Goal: Task Accomplishment & Management: Use online tool/utility

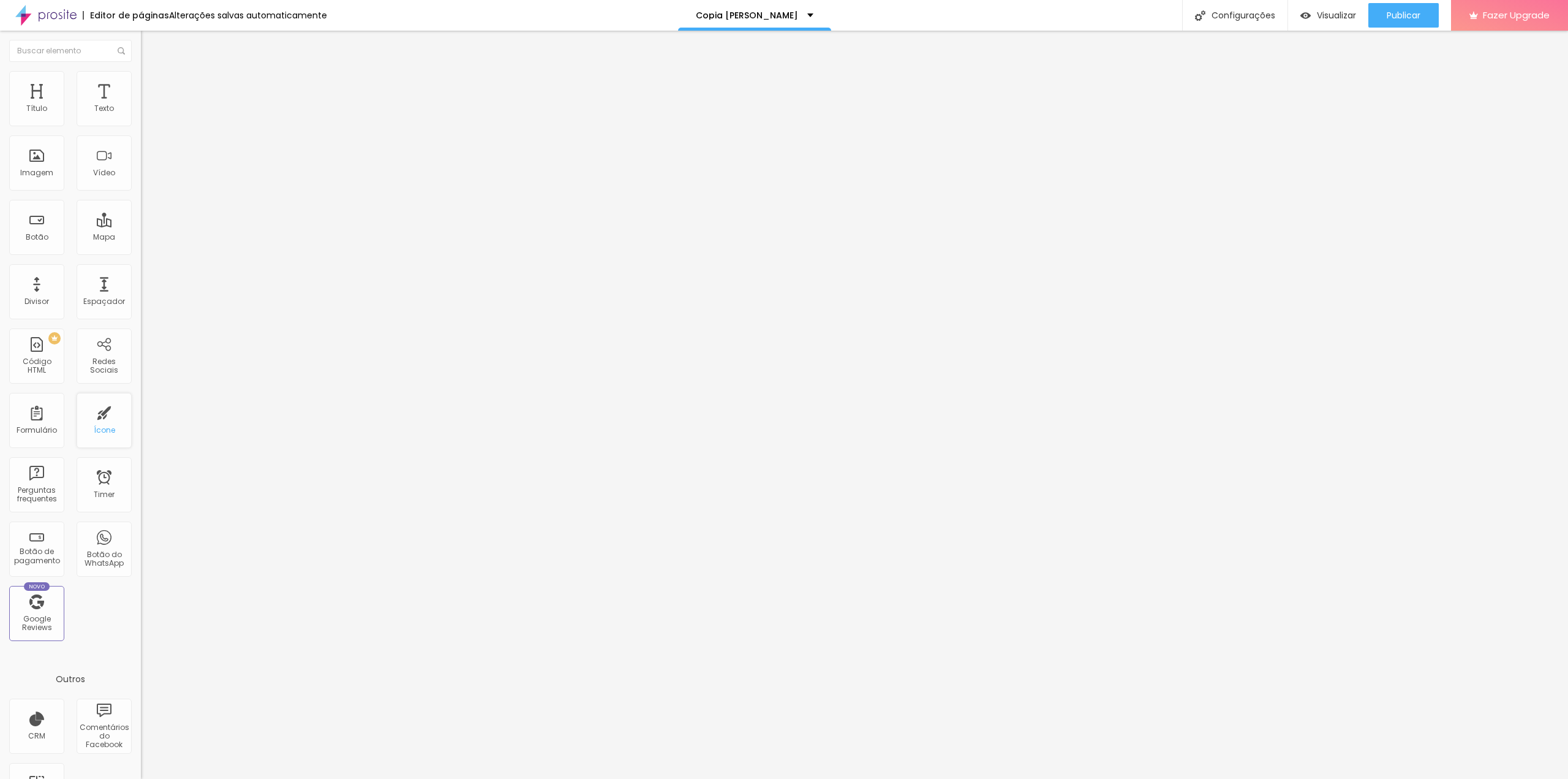
click at [102, 432] on div "Ícone" at bounding box center [105, 430] width 22 height 8
click at [148, 113] on span "Trocar icone" at bounding box center [175, 107] width 55 height 11
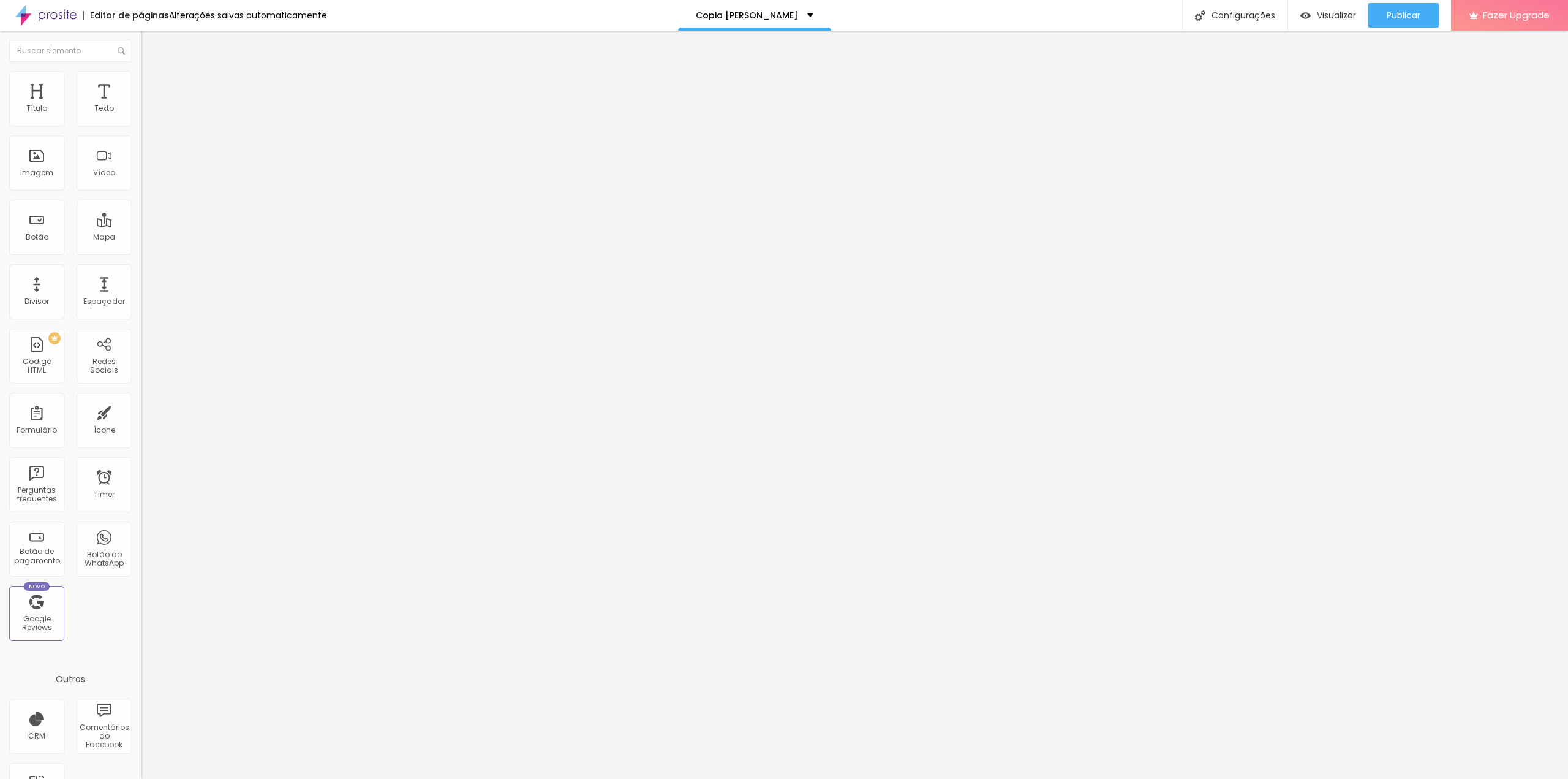
click at [141, 75] on img at bounding box center [146, 76] width 11 height 11
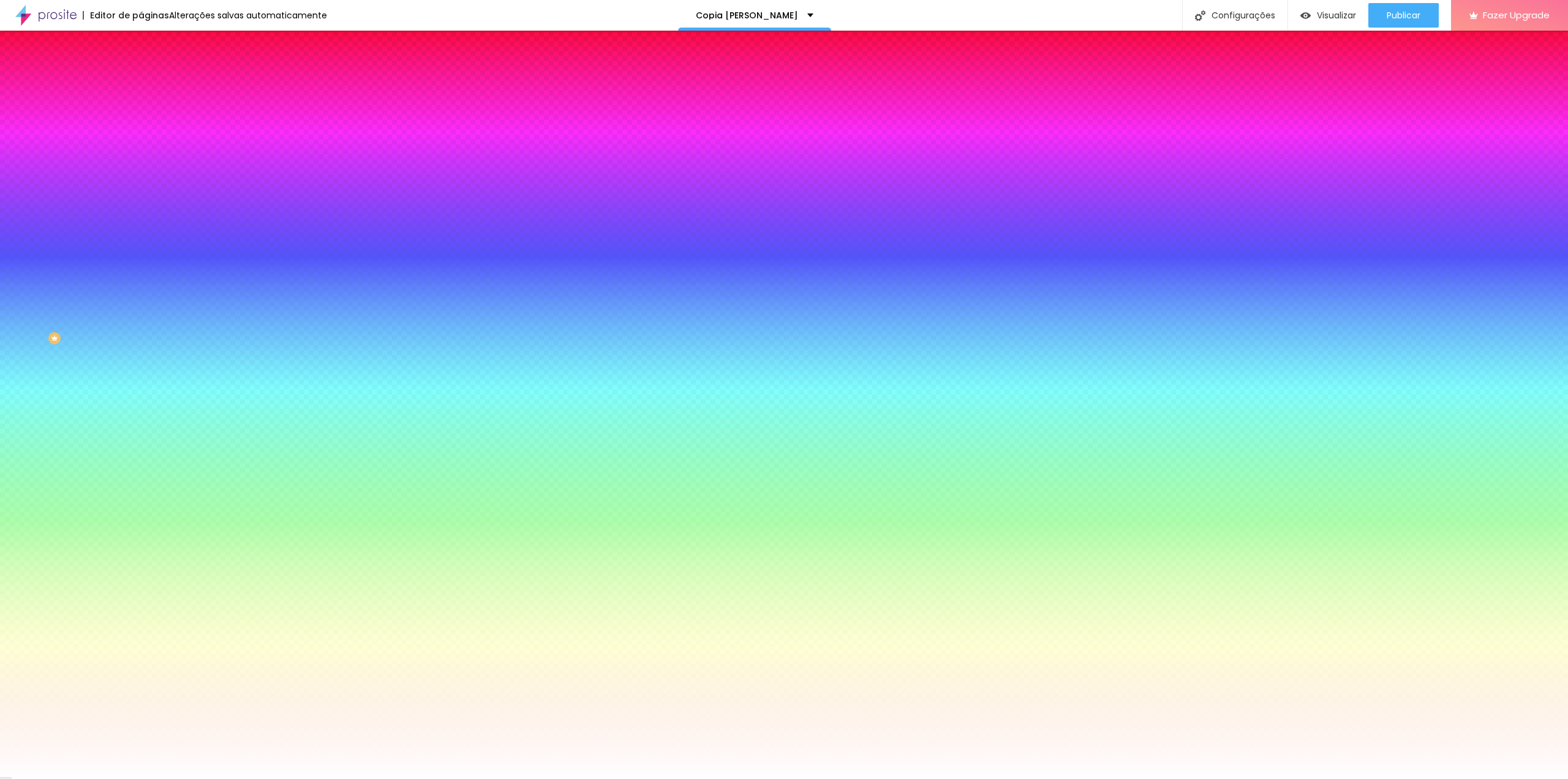
click at [141, 83] on li "Avançado" at bounding box center [212, 89] width 141 height 12
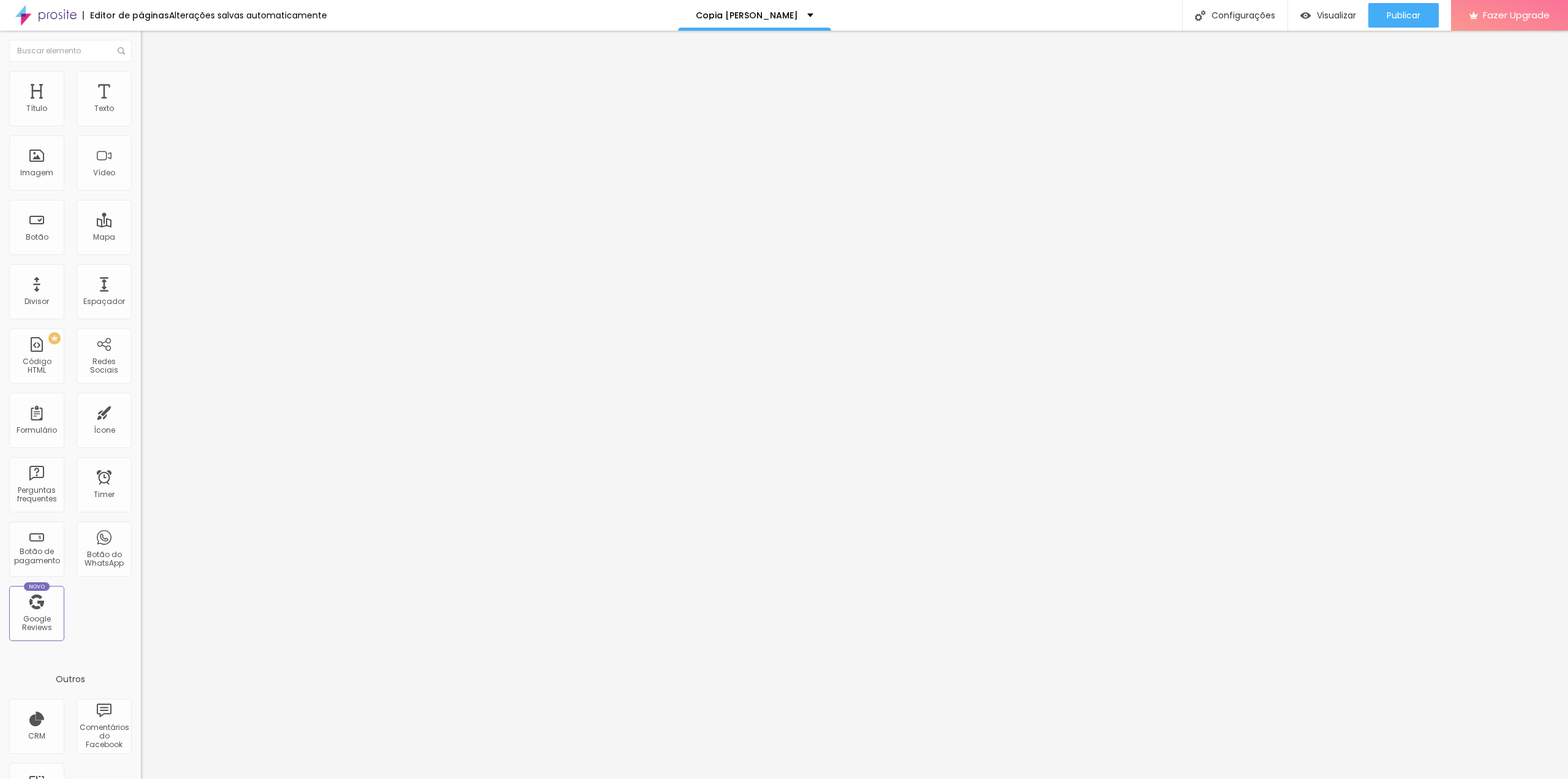
click at [141, 80] on li "Estilo" at bounding box center [212, 76] width 141 height 12
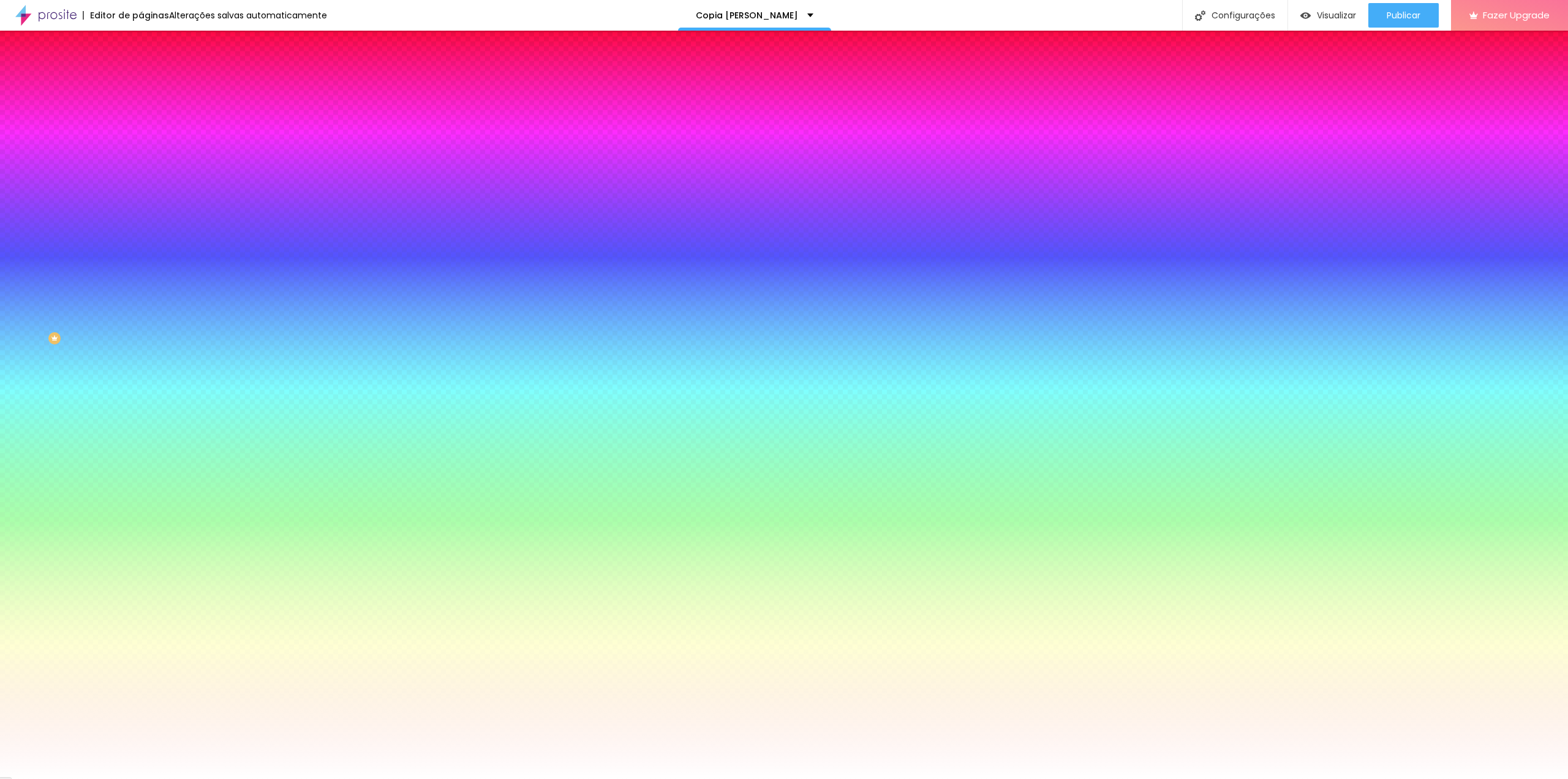
click at [141, 123] on input "#000000" at bounding box center [214, 123] width 147 height 12
click at [145, 113] on icon "button" at bounding box center [150, 109] width 8 height 8
click at [141, 117] on div at bounding box center [212, 117] width 141 height 0
click at [107, 170] on div at bounding box center [784, 389] width 1568 height 779
click at [85, 167] on div at bounding box center [784, 389] width 1568 height 779
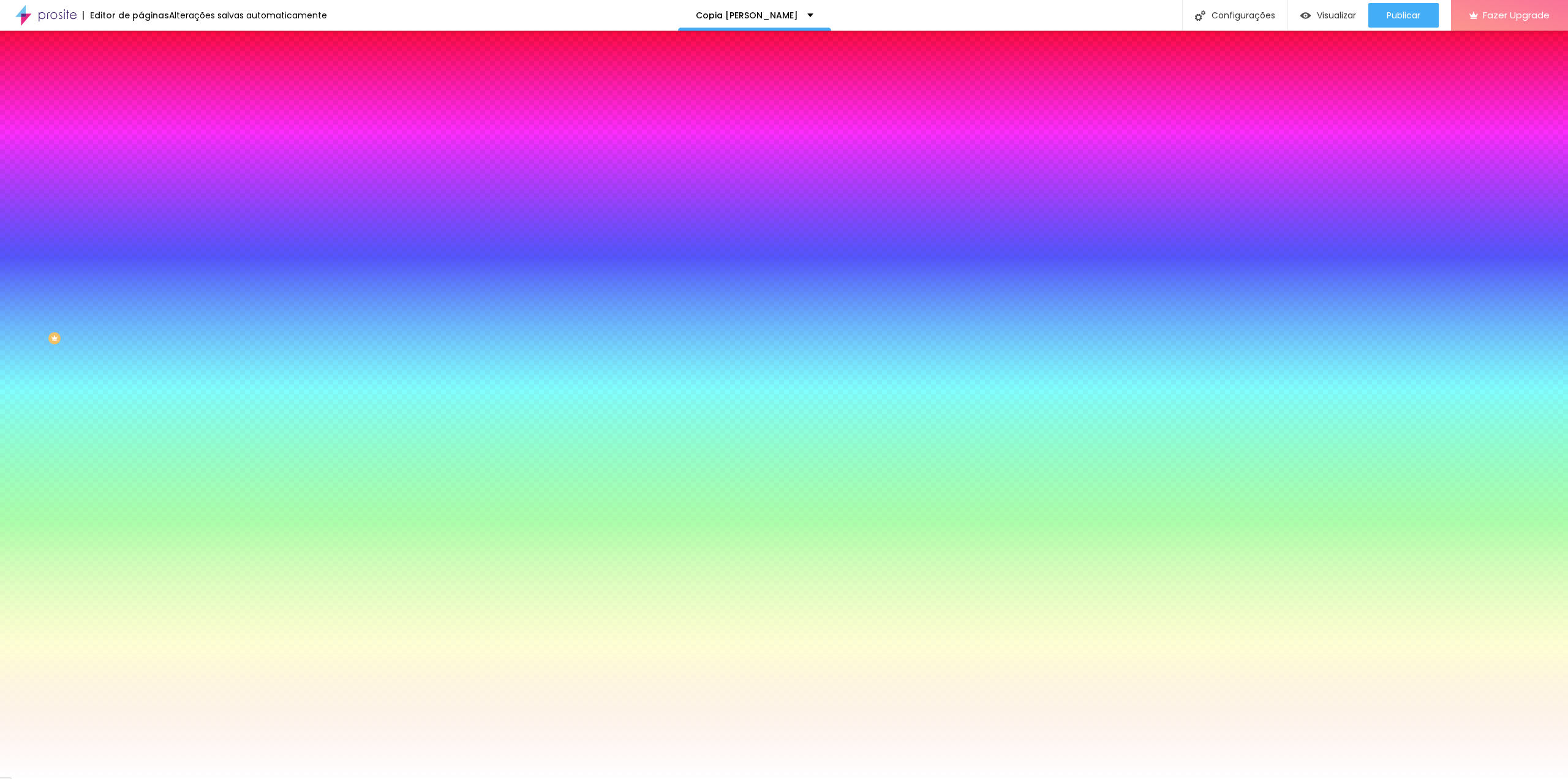
drag, startPoint x: 86, startPoint y: 178, endPoint x: 77, endPoint y: 188, distance: 13.5
click at [77, 188] on div at bounding box center [784, 389] width 1568 height 779
type input "#000000"
click at [141, 230] on div "Editar Ícone Conteúdo Estilo Avançado Cor do icone Voltar ao padrão #000000 Cor…" at bounding box center [212, 405] width 141 height 748
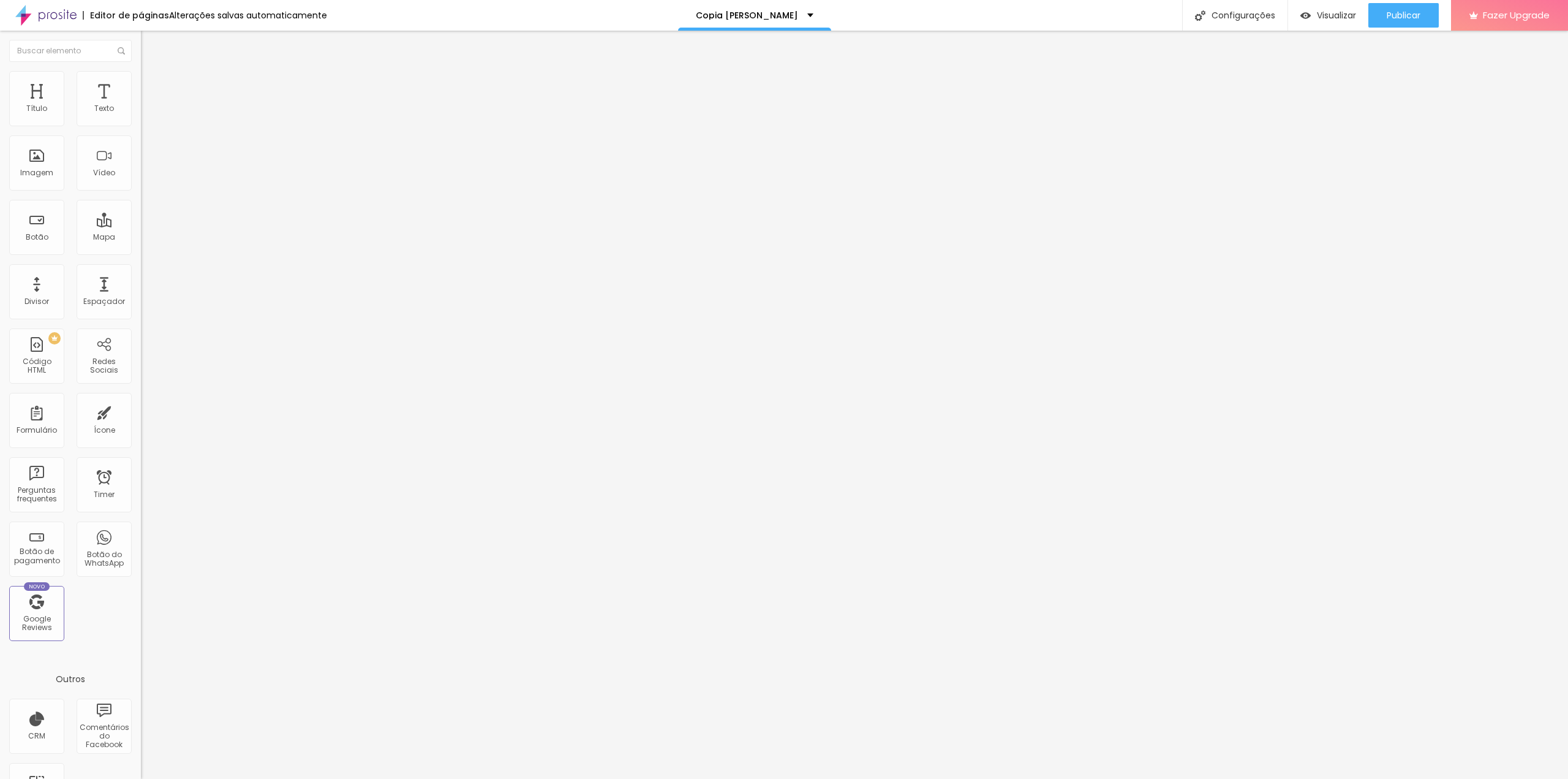
click at [141, 159] on img at bounding box center [145, 155] width 8 height 8
type input "50"
type input "52"
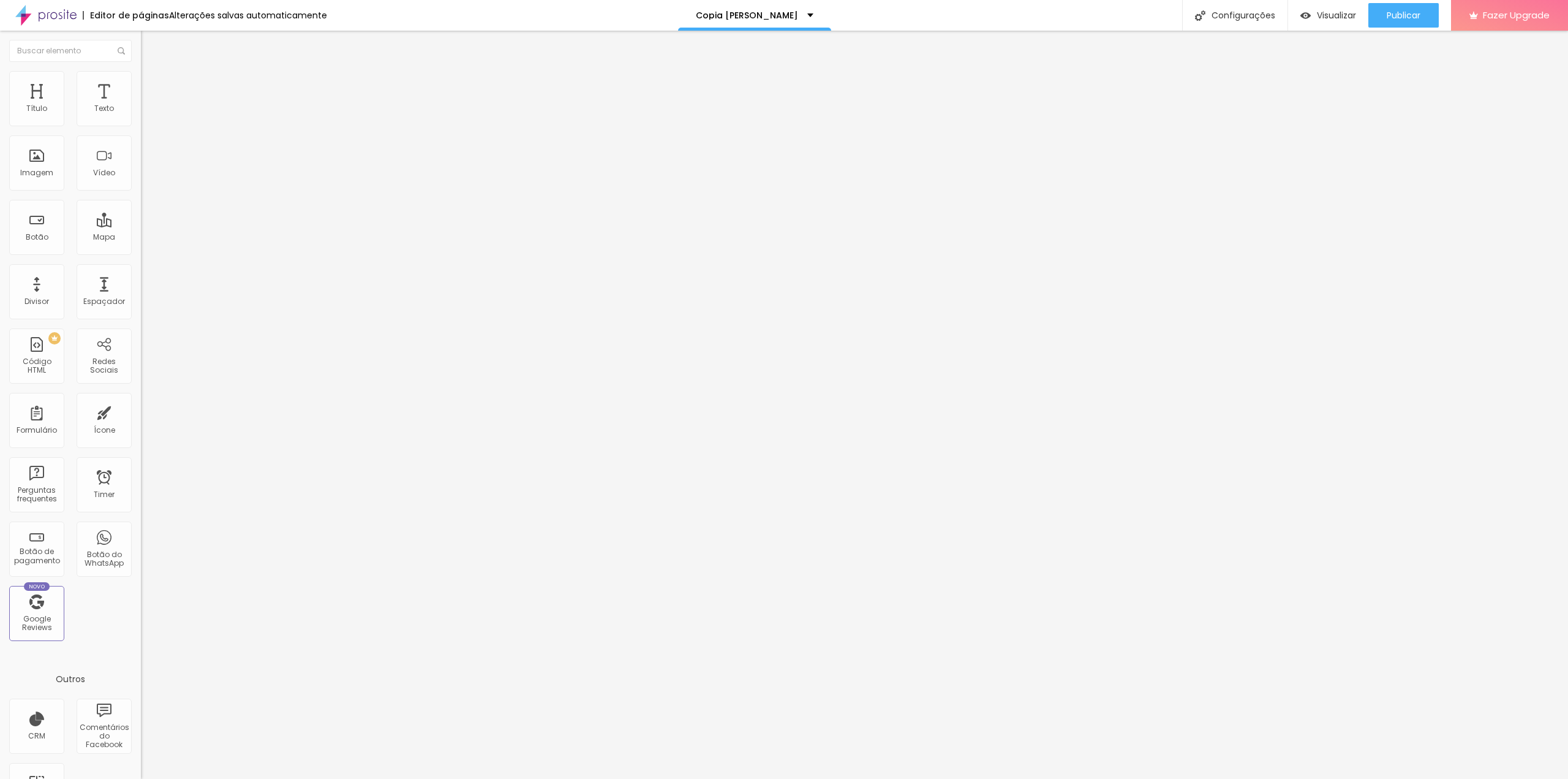
type input "58"
type input "62"
type input "66"
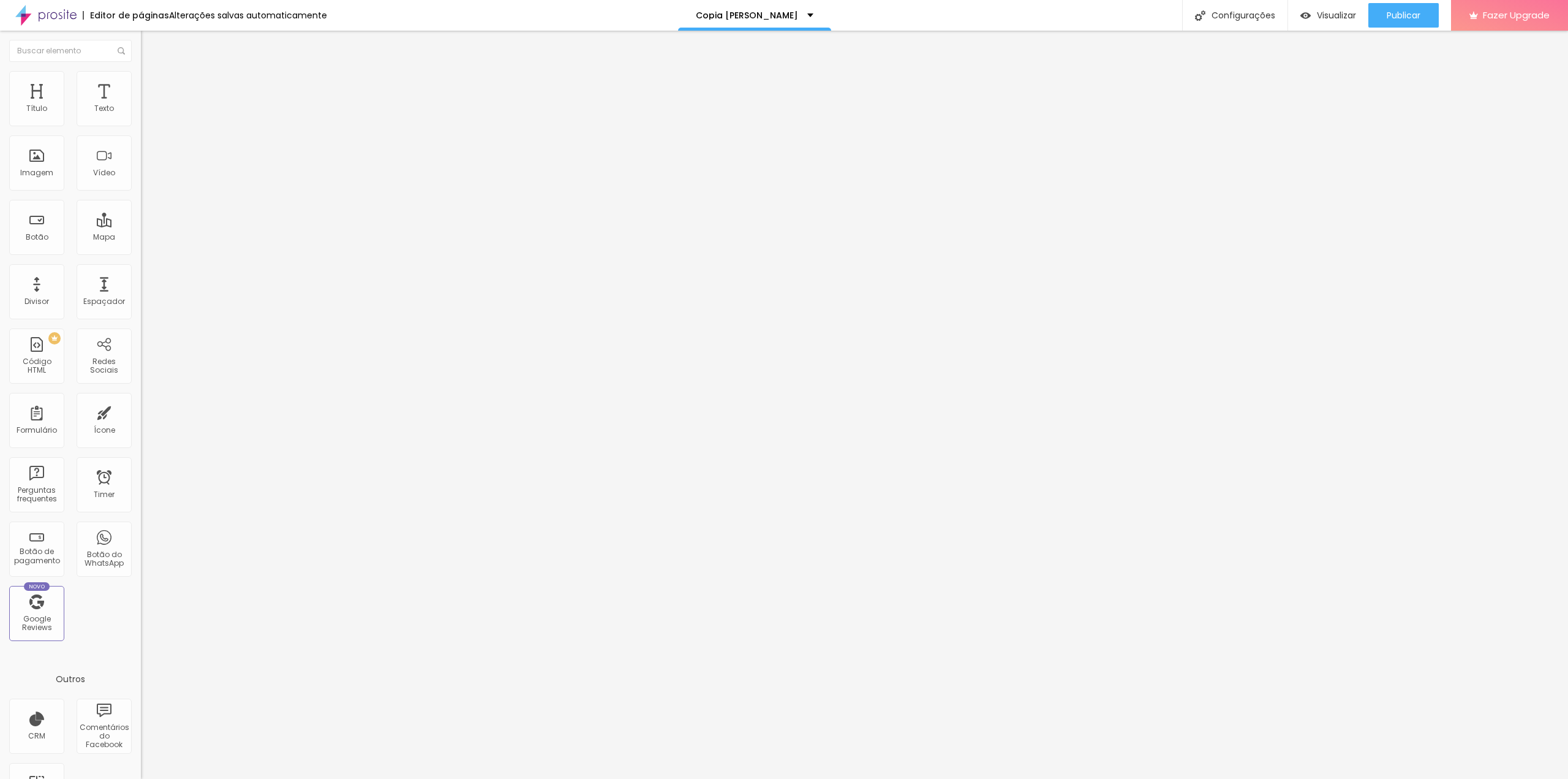
type input "66"
type input "68"
type input "70"
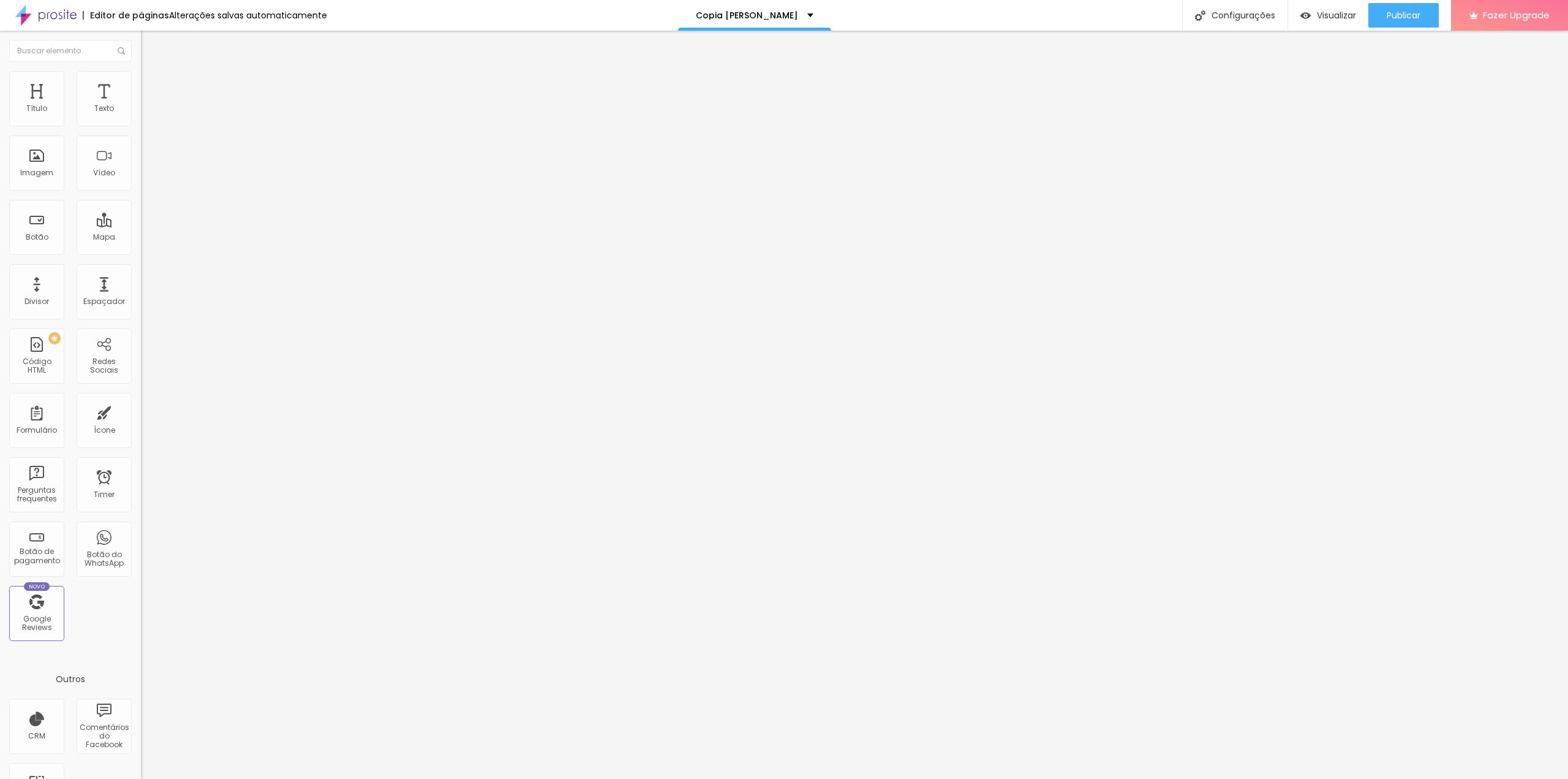
type input "72"
type input "74"
type input "72"
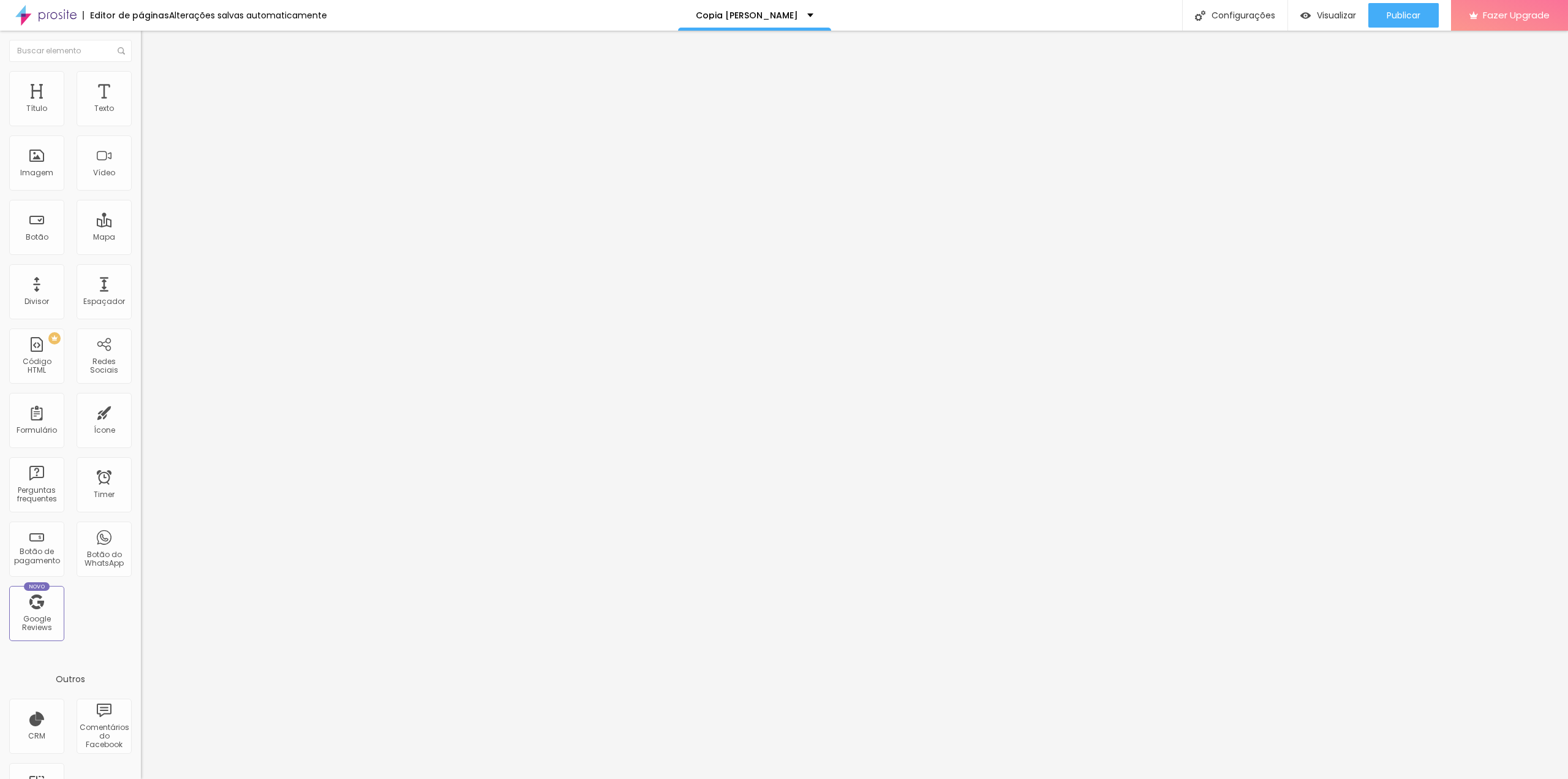
type input "72"
type input "68"
type input "64"
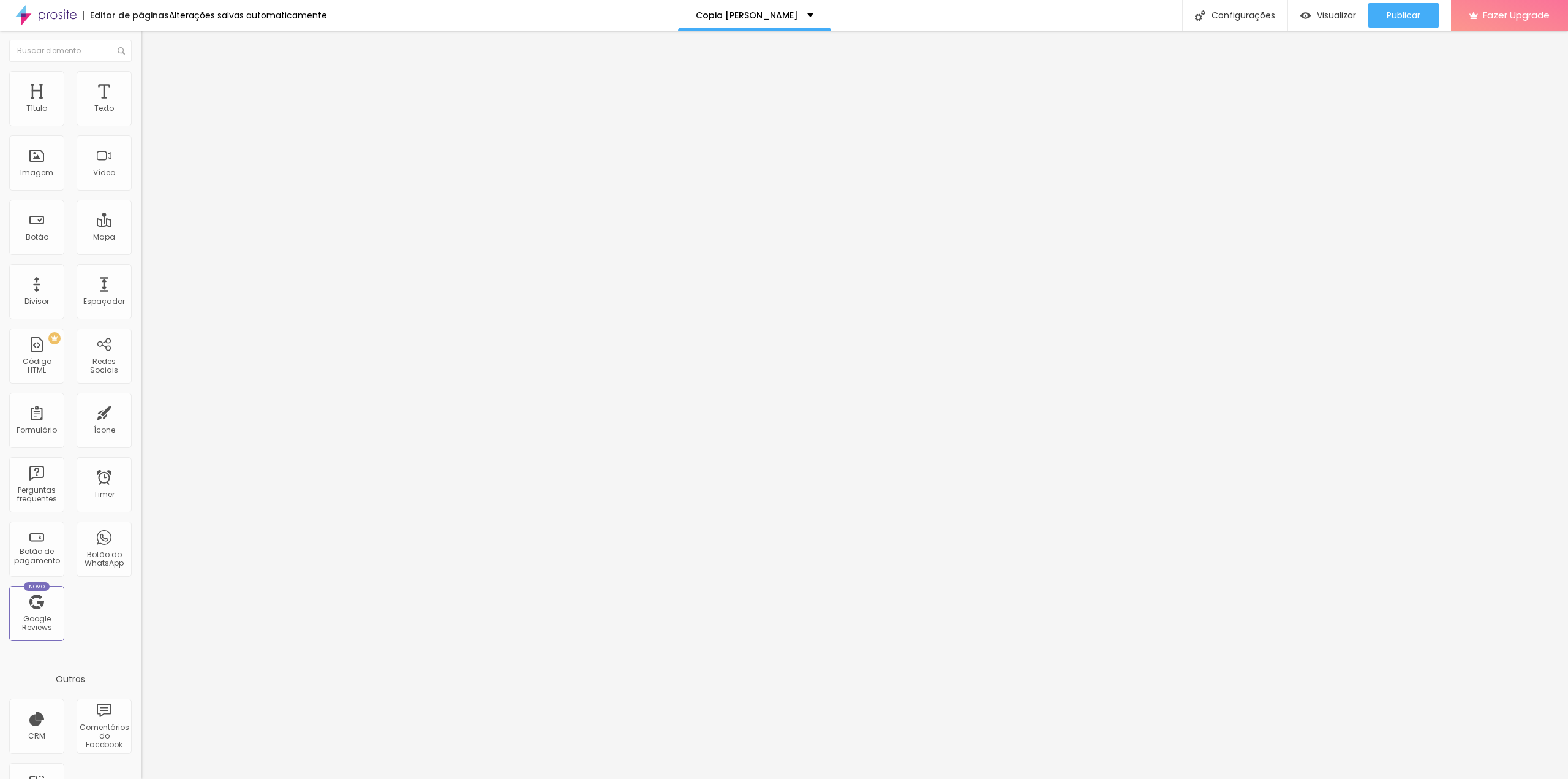
type input "60"
type input "54"
type input "52"
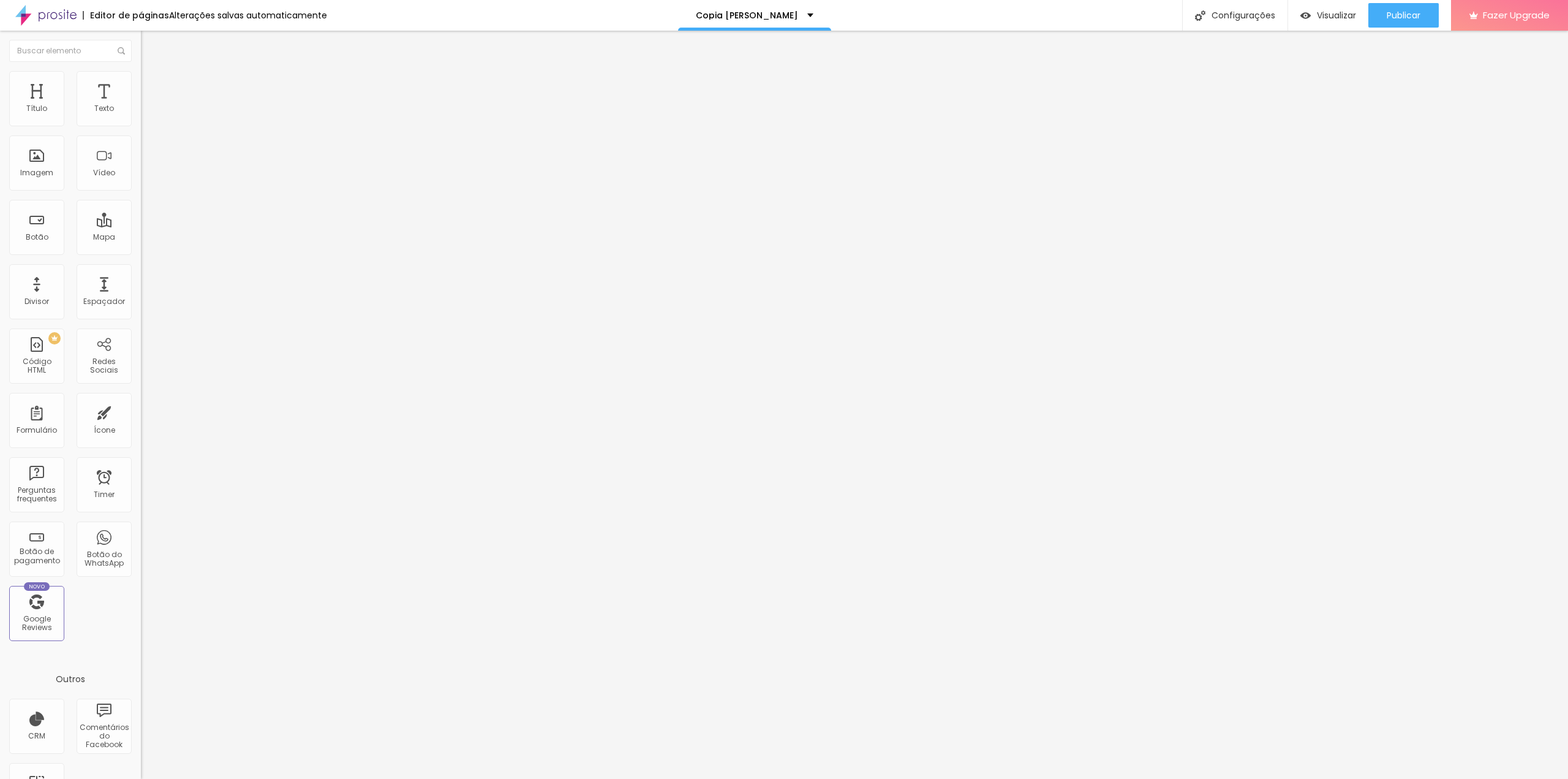
type input "52"
type input "50"
type input "48"
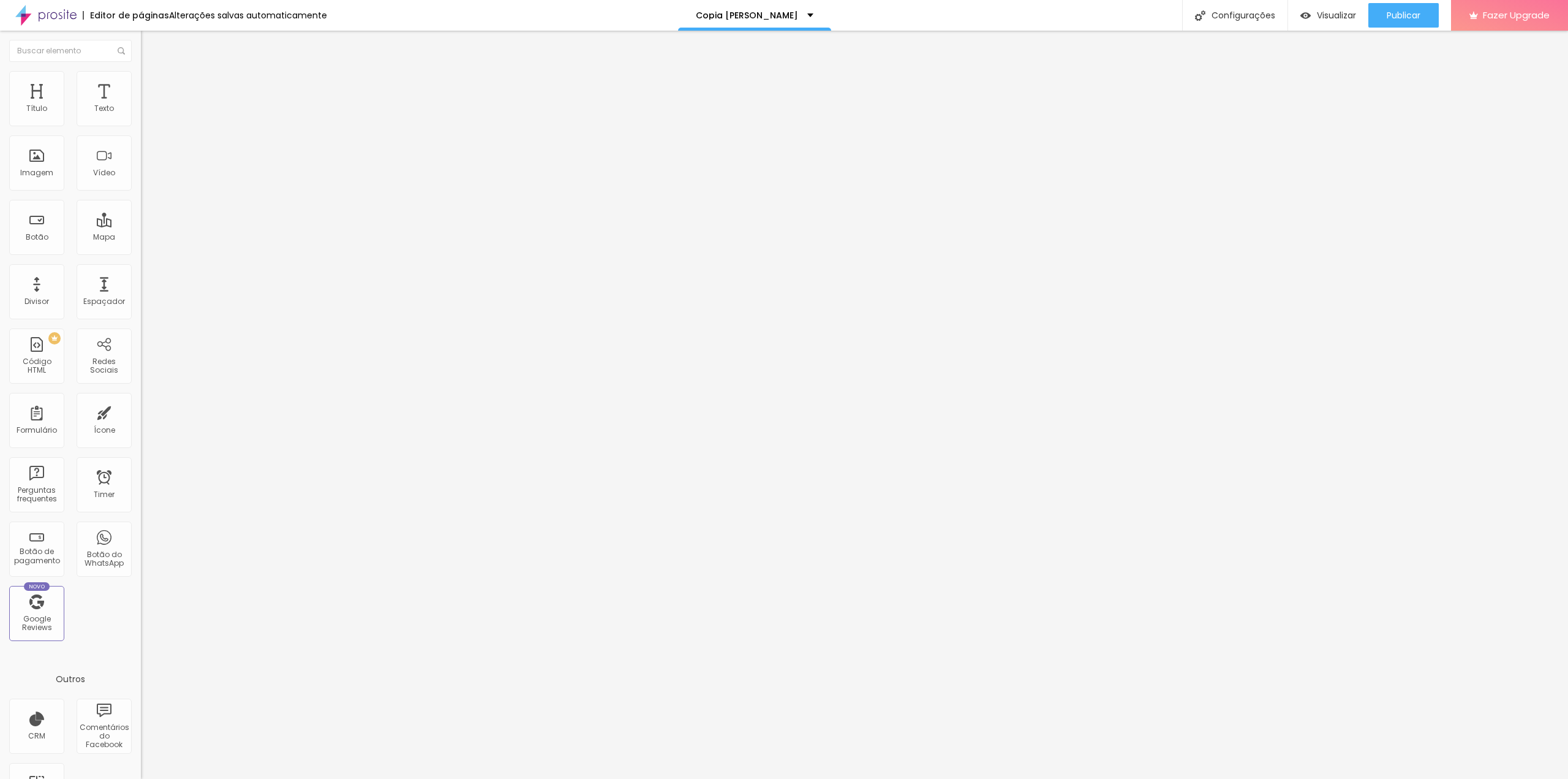
type input "46"
type input "44"
type input "40"
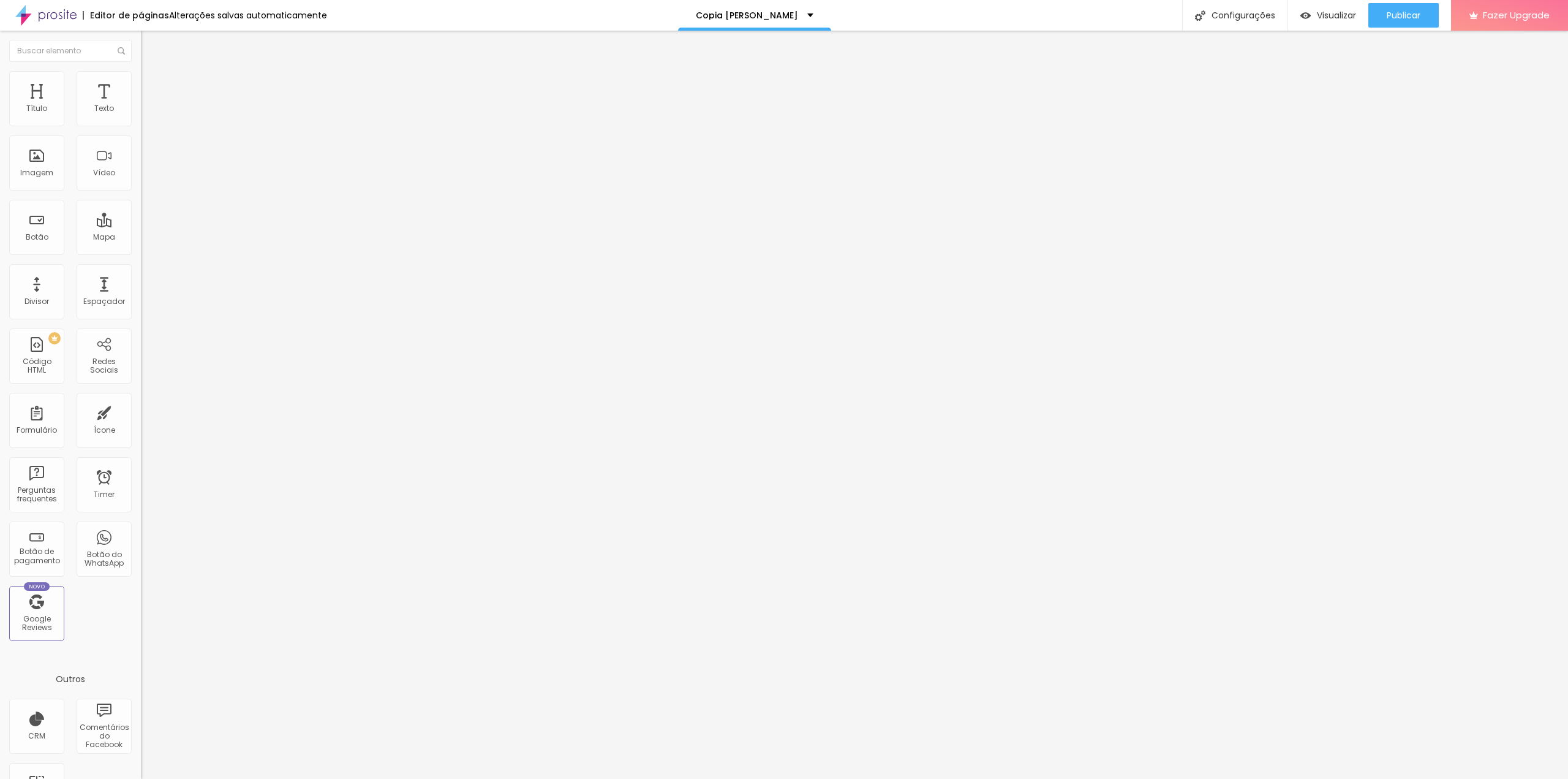
type input "40"
type input "38"
type input "36"
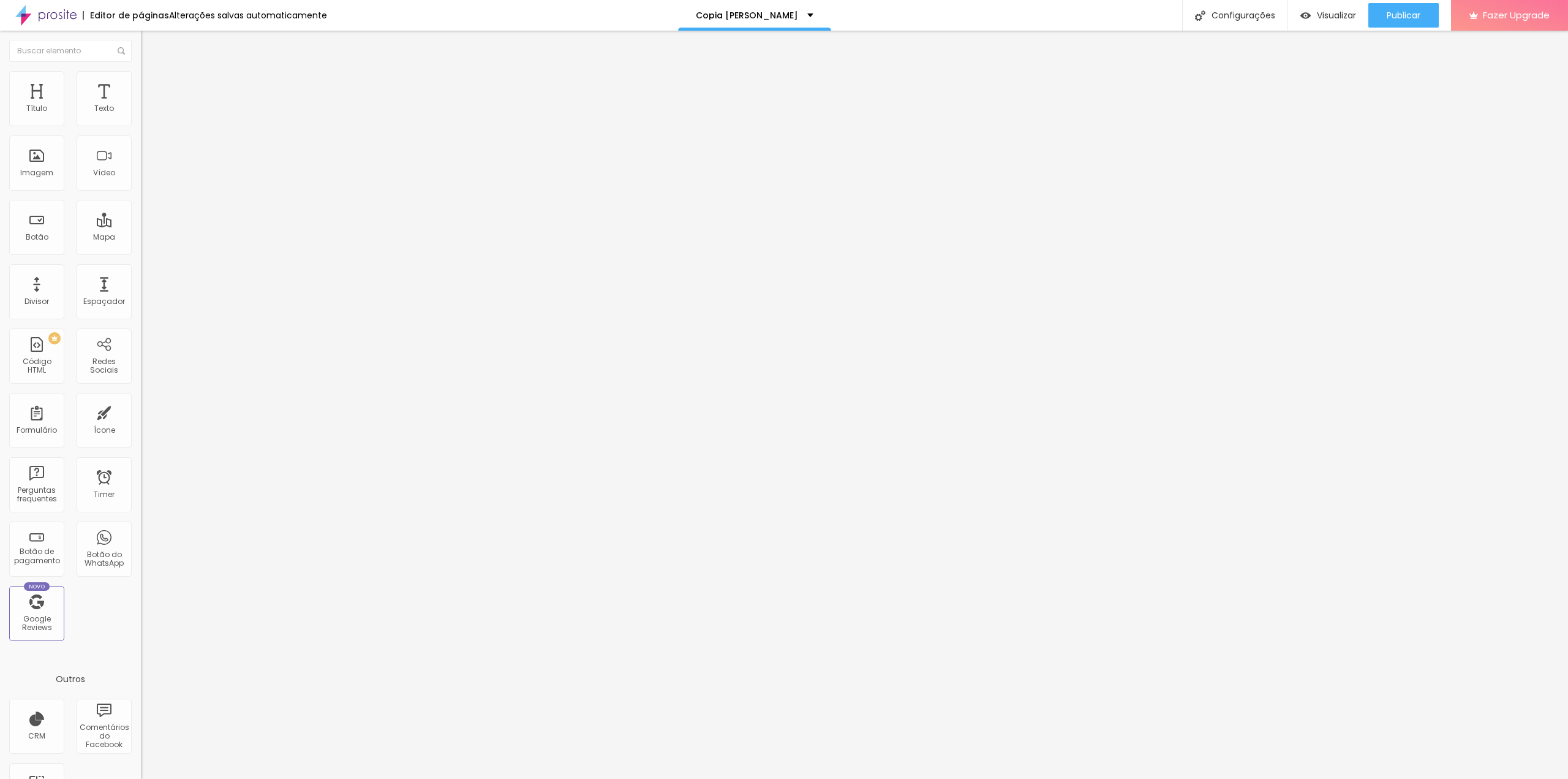
type input "34"
type input "32"
type input "30"
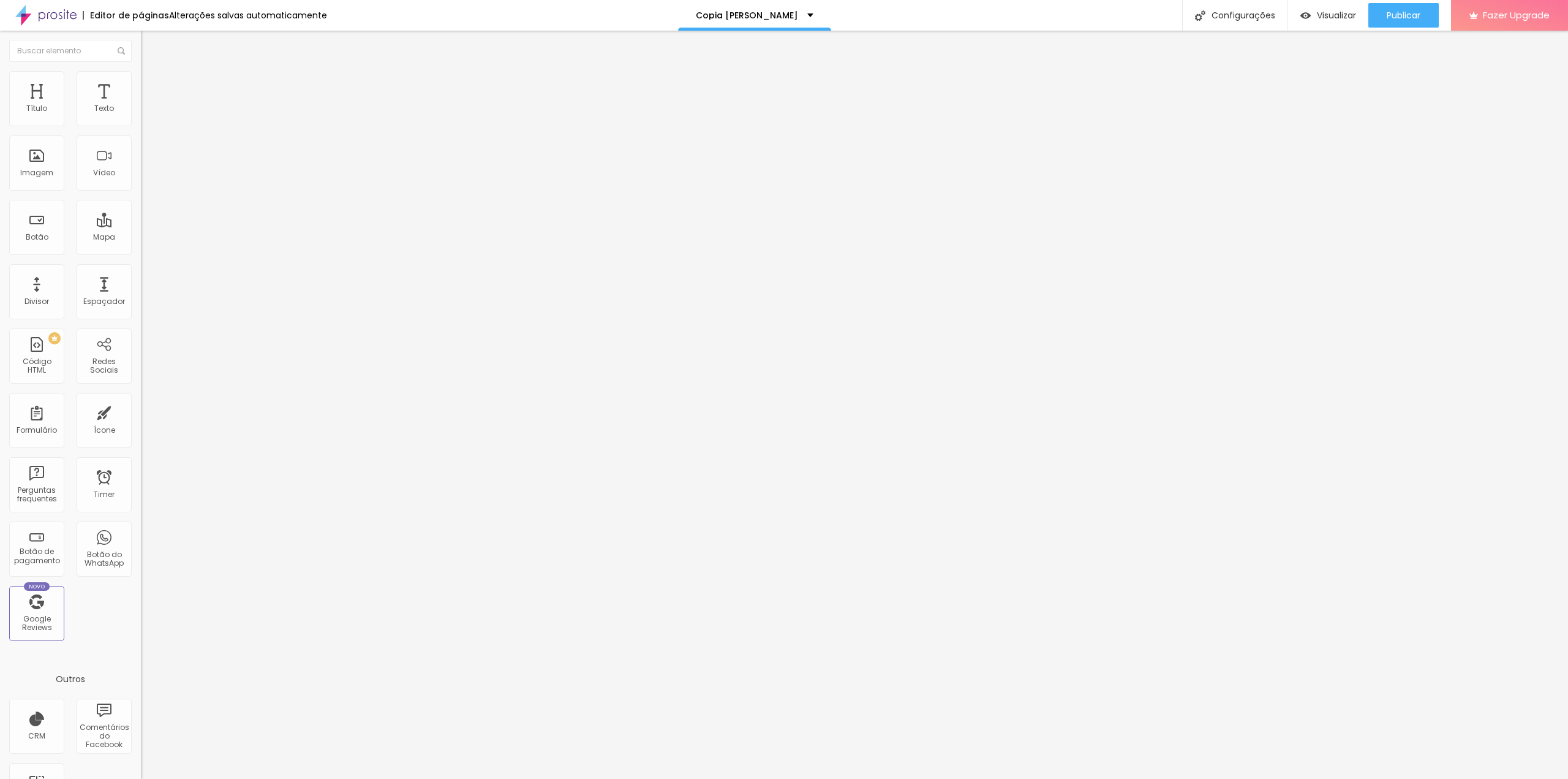
type input "30"
type input "28"
type input "26"
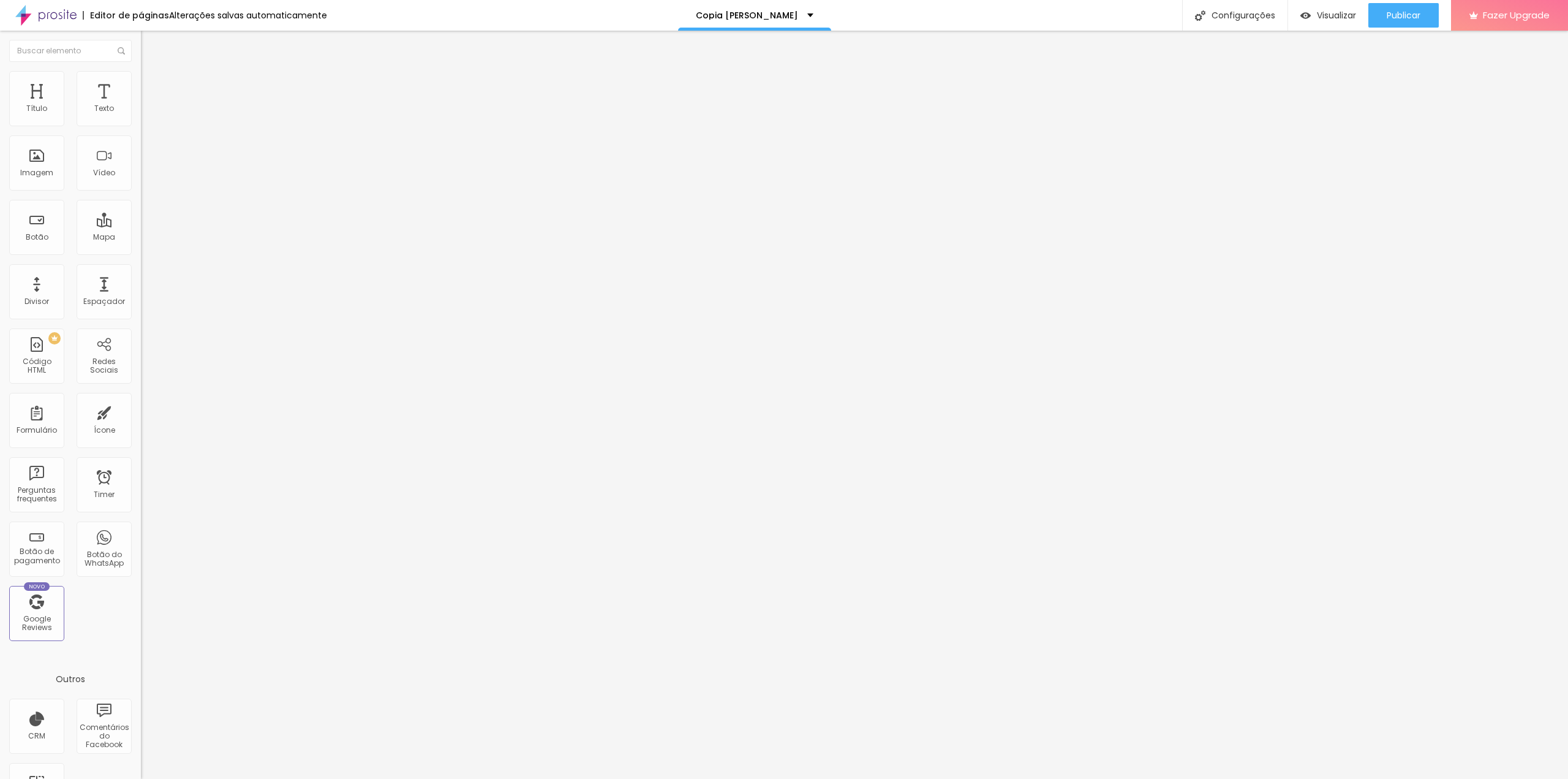
type input "24"
type input "22"
type input "24"
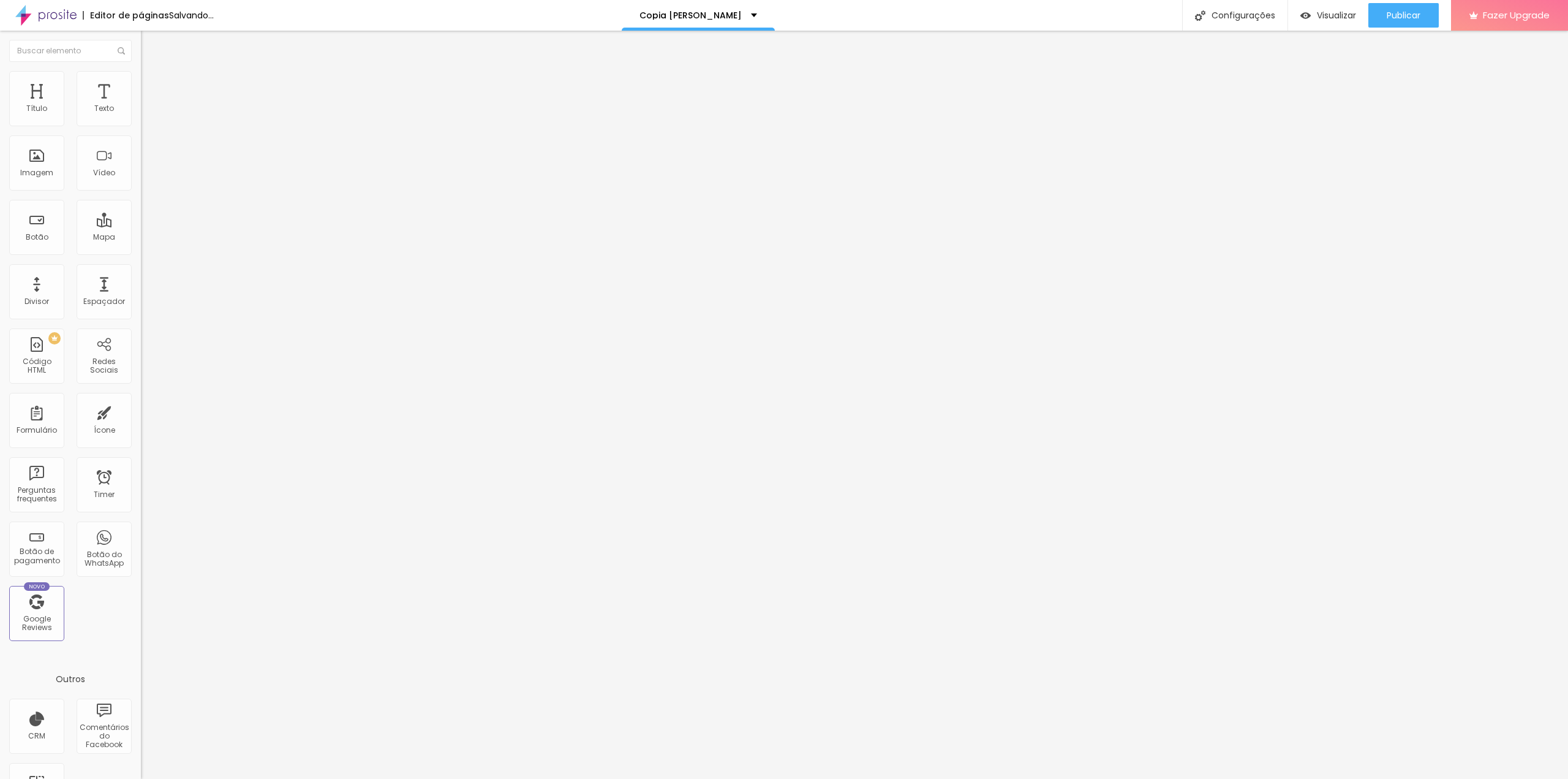
type input "24"
type input "26"
type input "28"
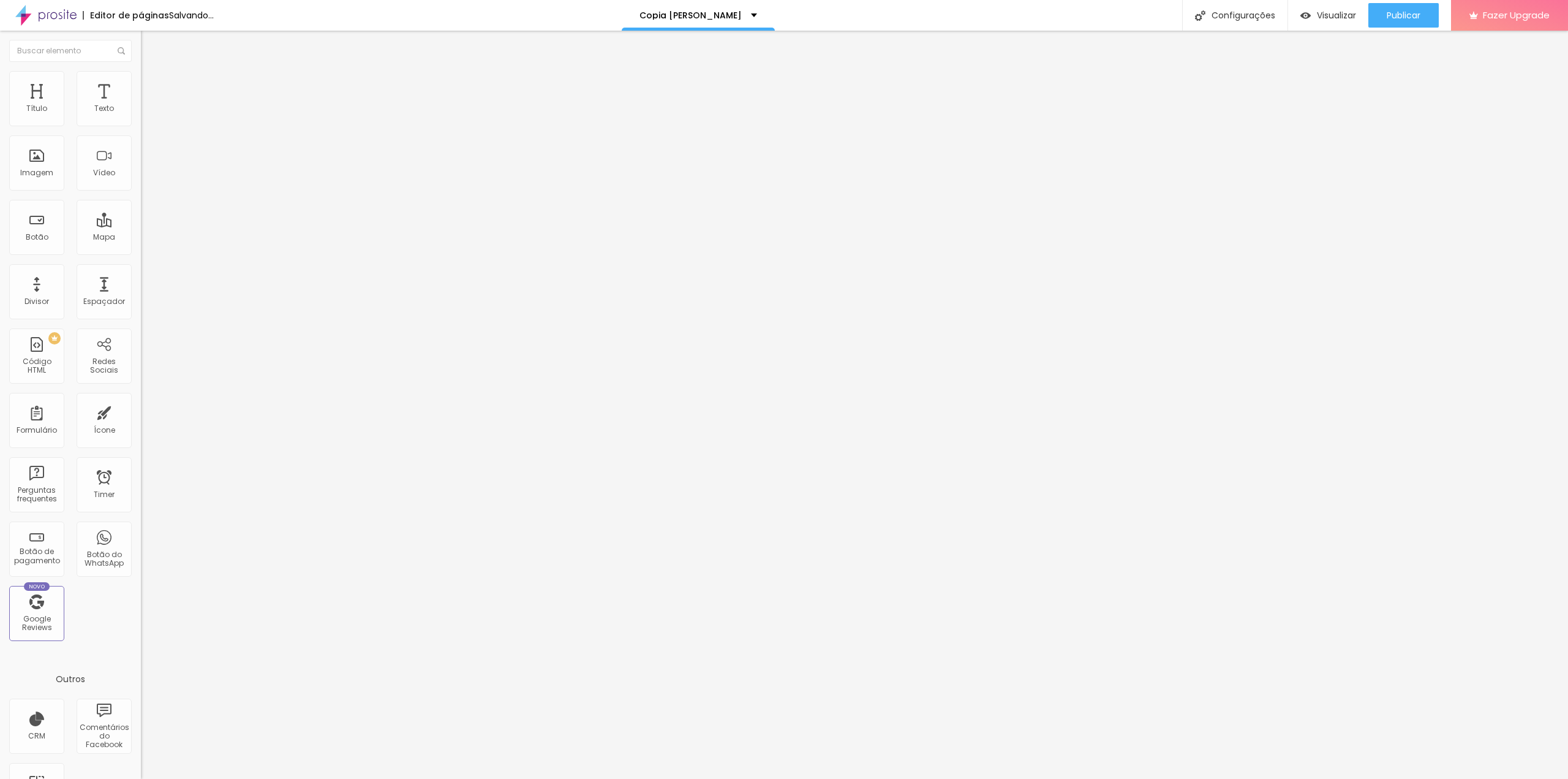
type input "30"
type input "32"
type input "34"
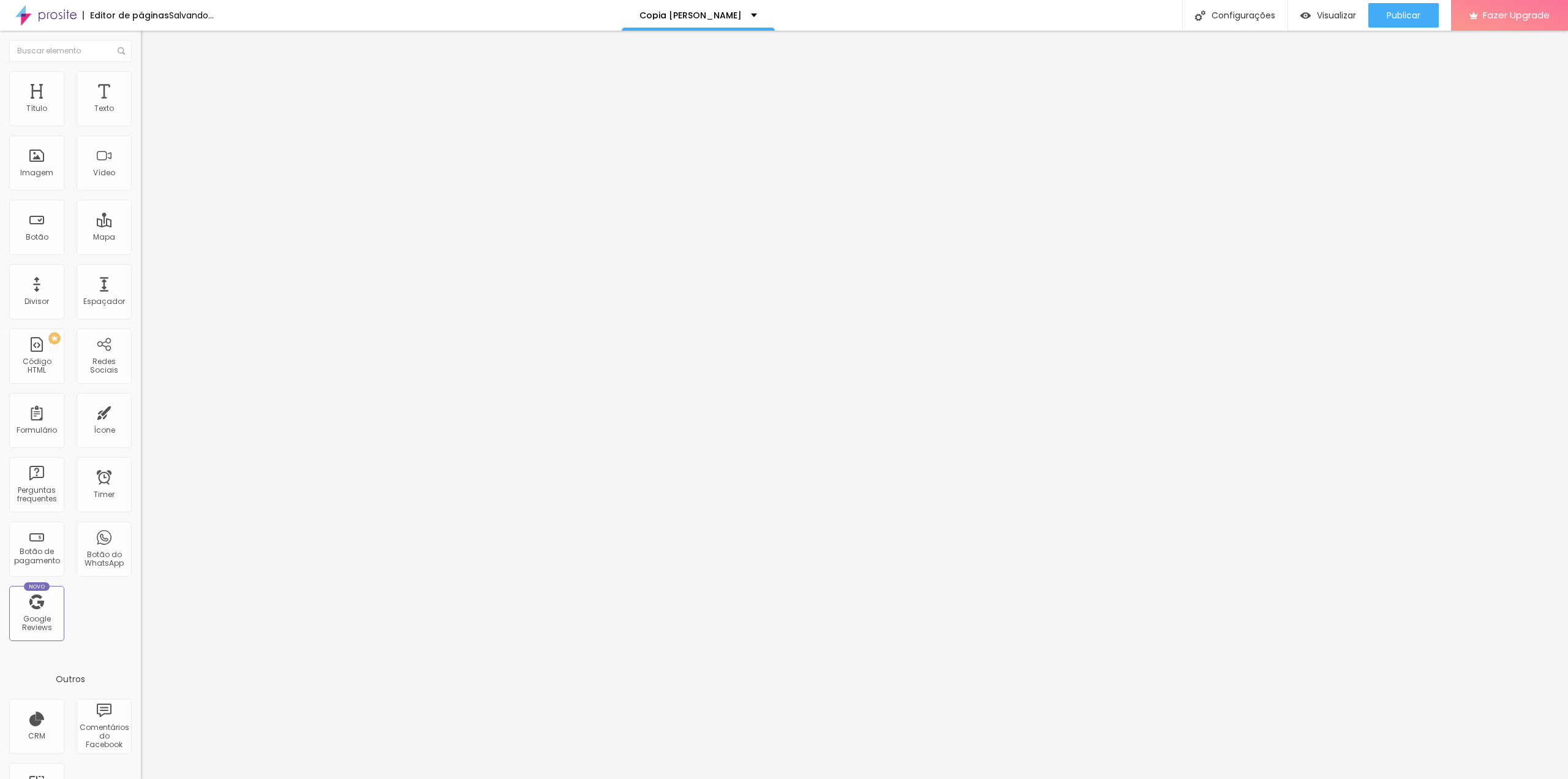
type input "34"
type input "36"
drag, startPoint x: 52, startPoint y: 227, endPoint x: 38, endPoint y: 234, distance: 15.7
type input "36"
click at [141, 141] on input "range" at bounding box center [180, 136] width 79 height 10
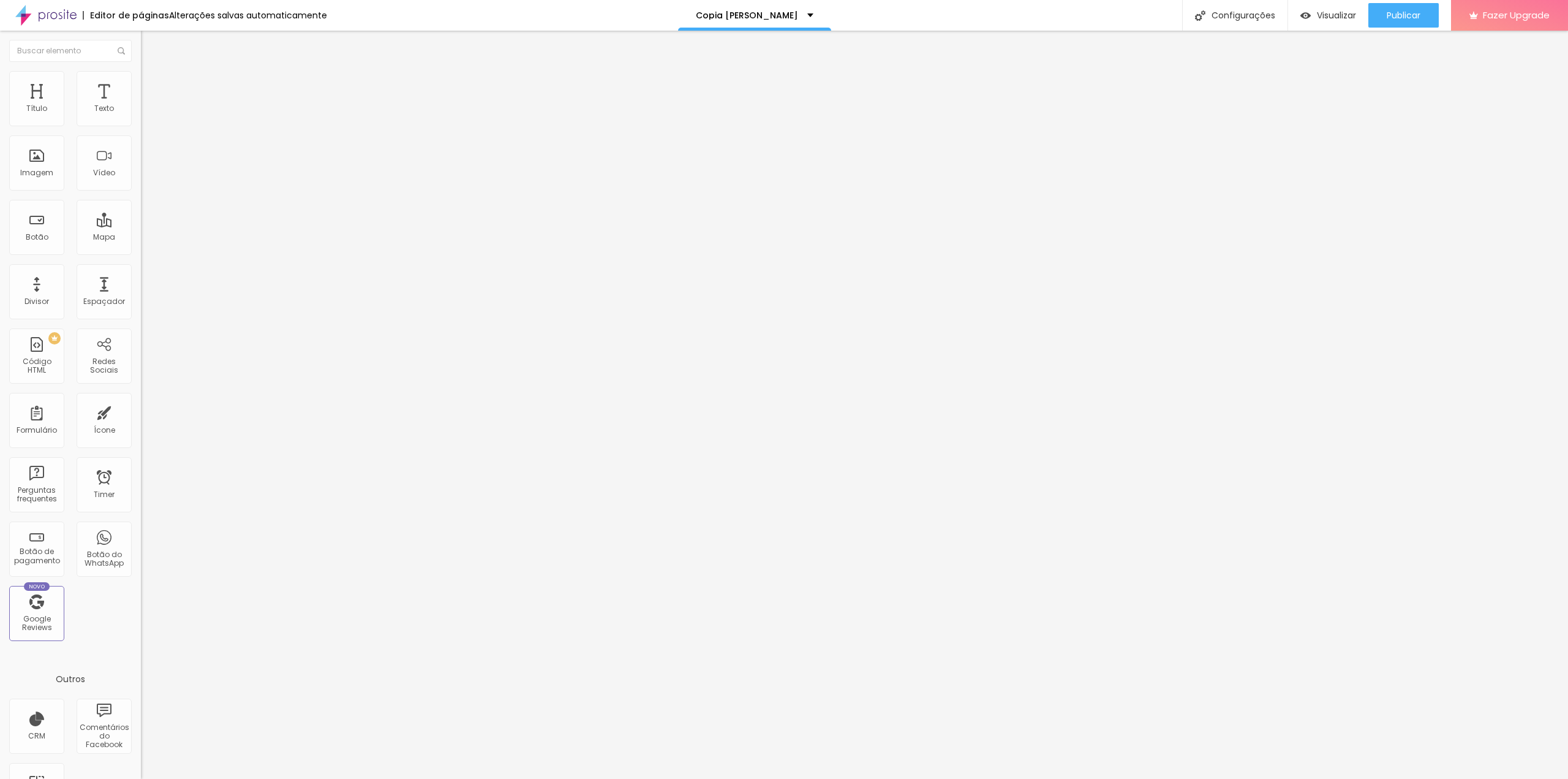
click at [148, 113] on span "Trocar icone" at bounding box center [175, 107] width 55 height 11
click at [141, 159] on img at bounding box center [145, 155] width 8 height 8
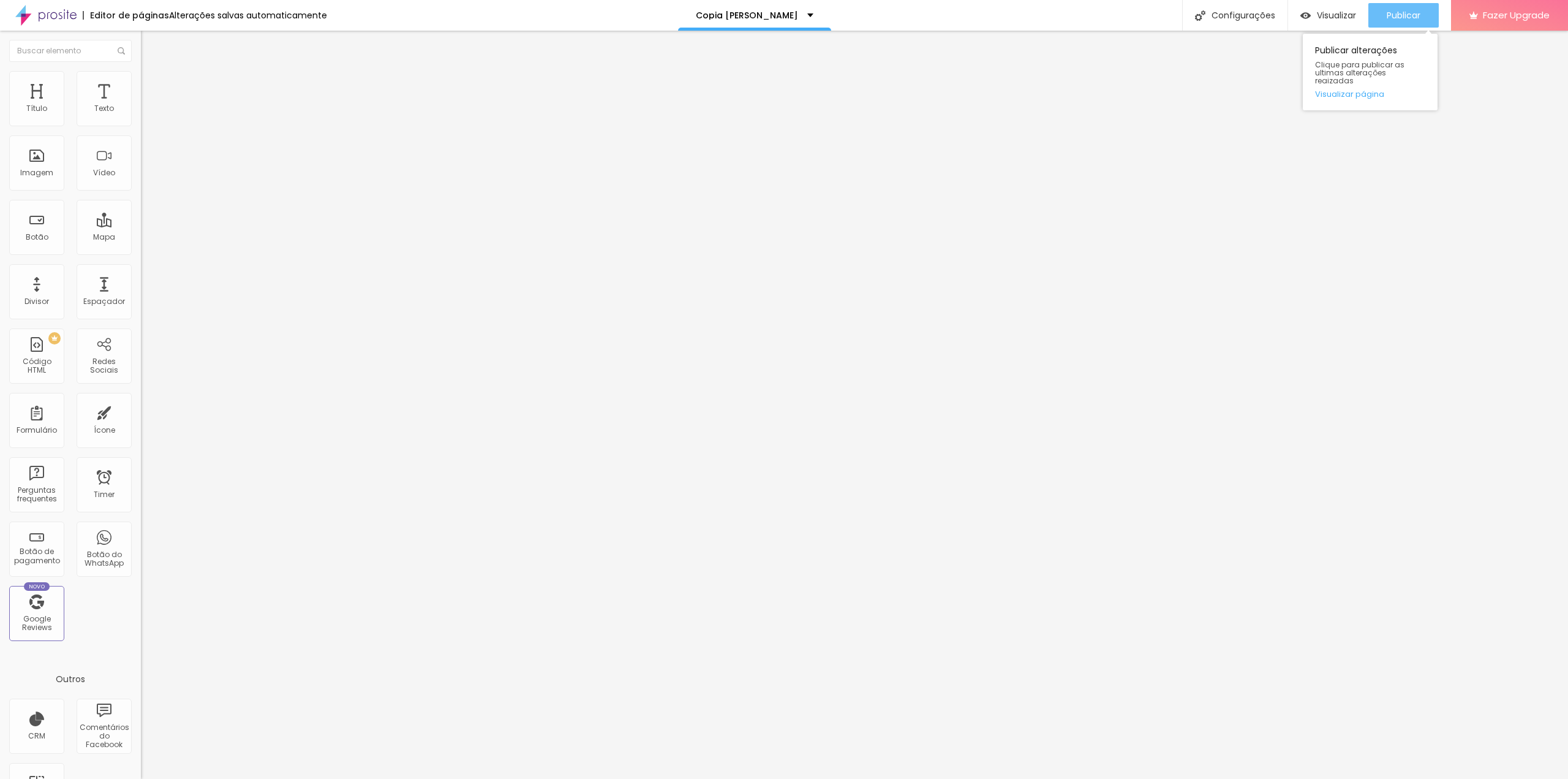
click at [1413, 13] on span "Publicar" at bounding box center [1403, 16] width 34 height 10
click at [1332, 15] on span "Visualizar" at bounding box center [1325, 16] width 39 height 10
click at [141, 125] on div "Modo Encaixotado Encaixotado Completo" at bounding box center [212, 112] width 141 height 34
click at [141, 111] on span "Encaixotado" at bounding box center [165, 106] width 47 height 11
click at [141, 131] on span "Completo" at bounding box center [160, 125] width 37 height 11
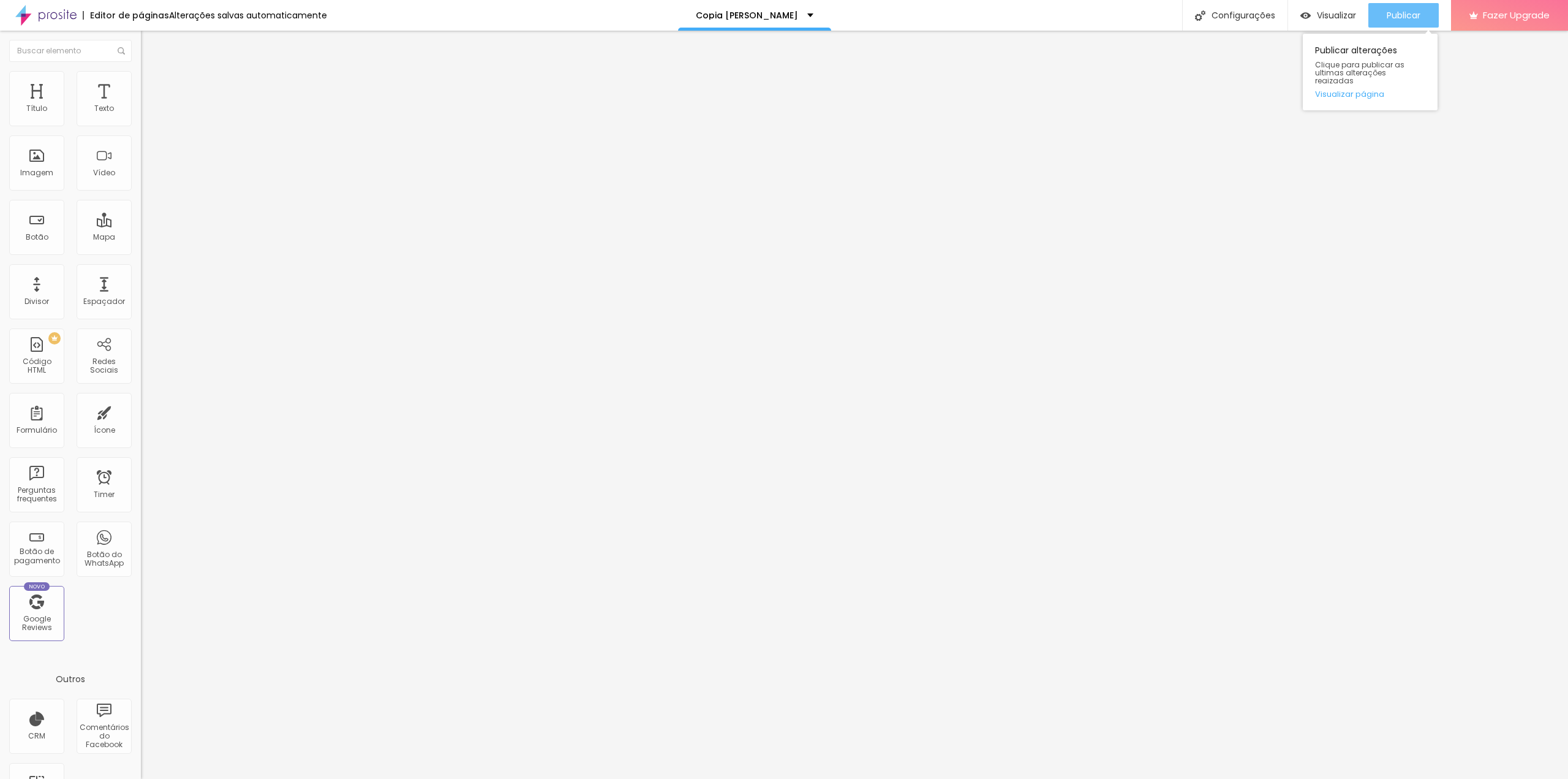
click at [1394, 21] on div "Publicar" at bounding box center [1403, 15] width 34 height 24
click at [1305, 3] on div "Visualizar" at bounding box center [1316, 15] width 56 height 24
click at [141, 117] on div "Encaixotado" at bounding box center [212, 114] width 141 height 7
click at [152, 85] on span "Estilo" at bounding box center [161, 79] width 19 height 11
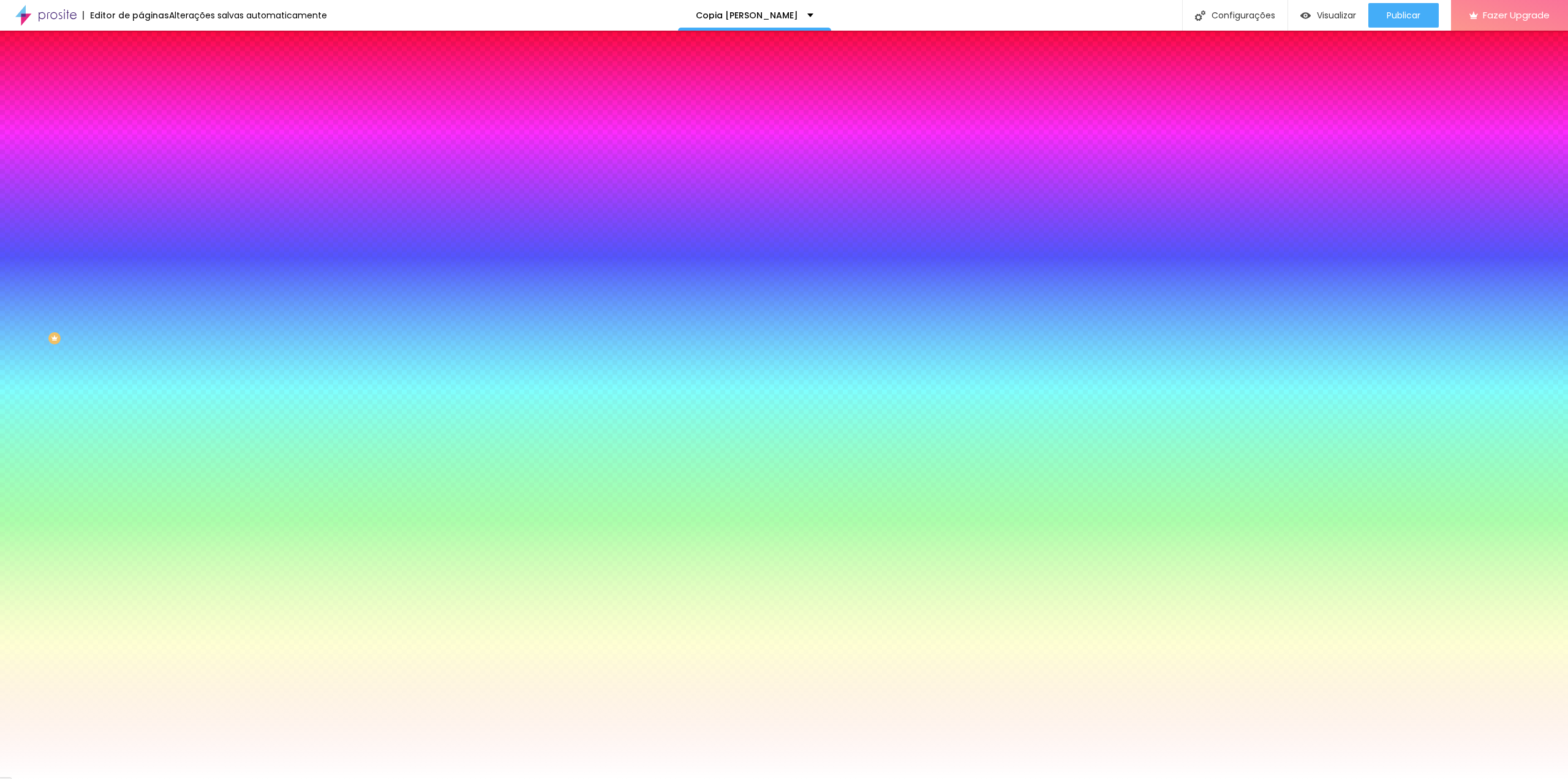
click at [152, 86] on span "Avançado" at bounding box center [172, 91] width 41 height 11
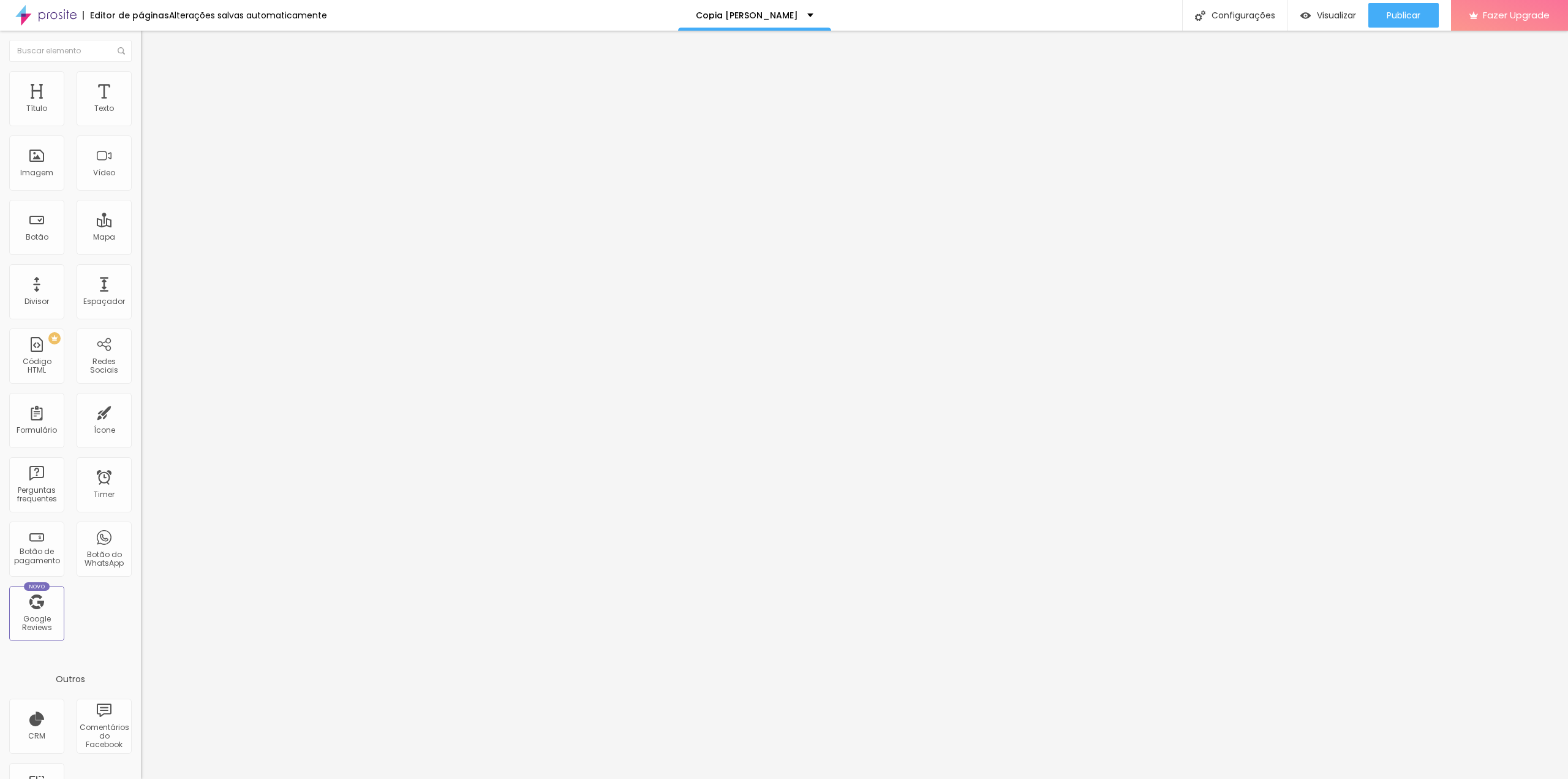
click at [141, 450] on input "text" at bounding box center [214, 456] width 147 height 12
click at [152, 85] on span "Estilo" at bounding box center [161, 79] width 19 height 11
click at [141, 169] on img at bounding box center [145, 164] width 8 height 8
type input "46"
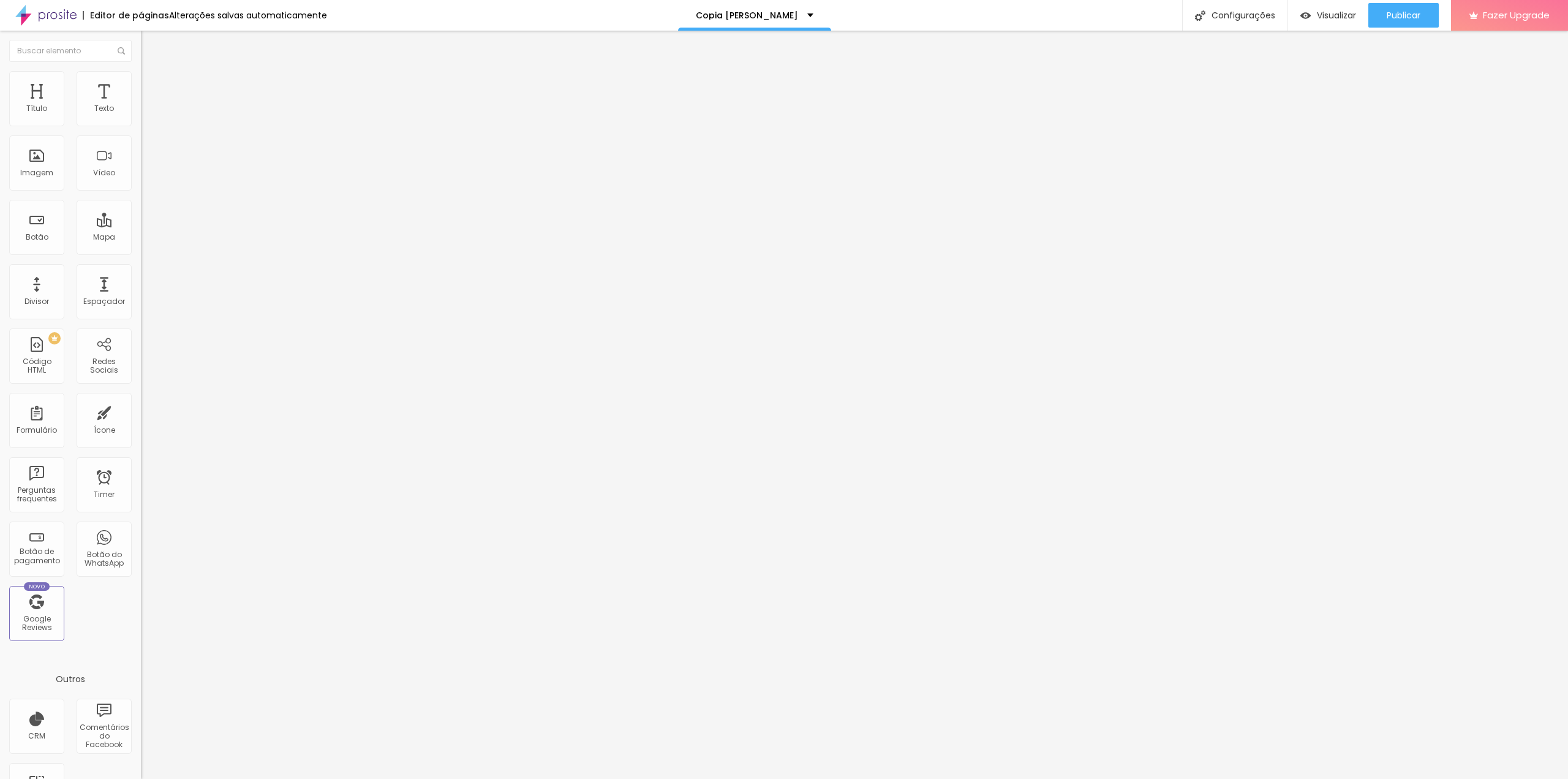
type input "44"
type input "42"
type input "40"
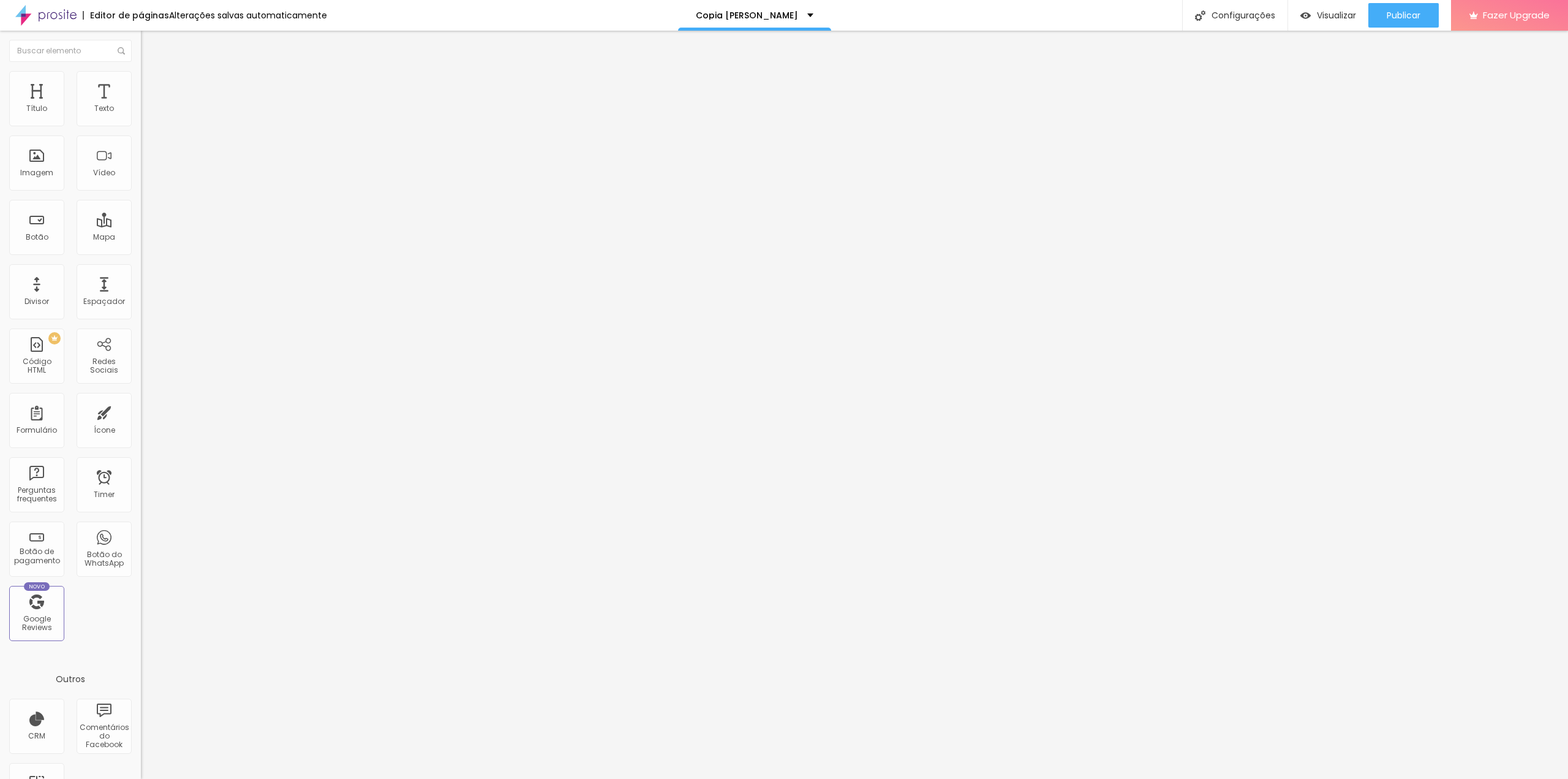
drag, startPoint x: 50, startPoint y: 226, endPoint x: 43, endPoint y: 227, distance: 7.1
type input "40"
click at [141, 141] on input "range" at bounding box center [180, 136] width 79 height 10
click at [141, 76] on li "Estilo" at bounding box center [212, 76] width 141 height 12
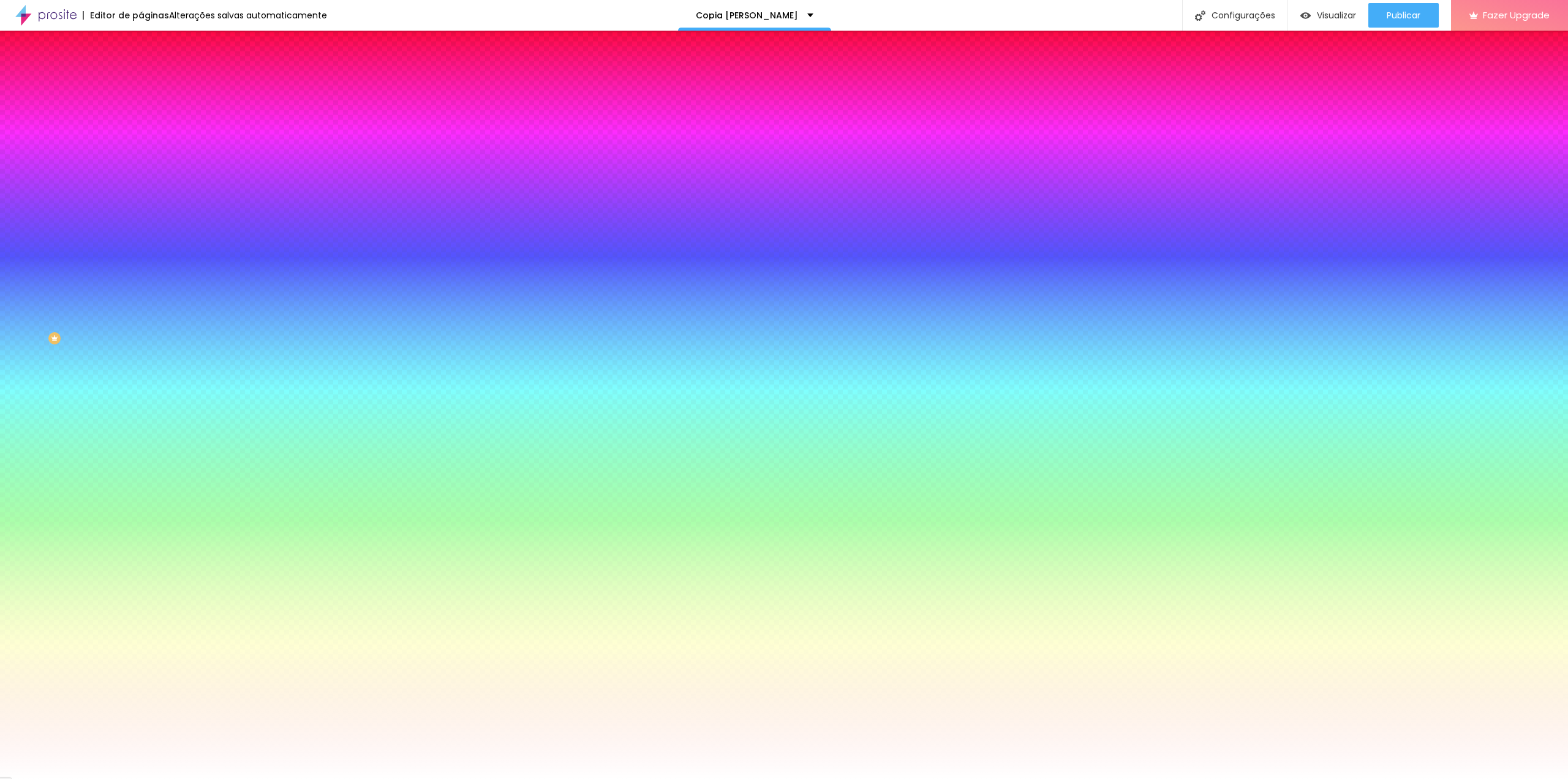
click at [152, 86] on span "Avançado" at bounding box center [172, 91] width 41 height 11
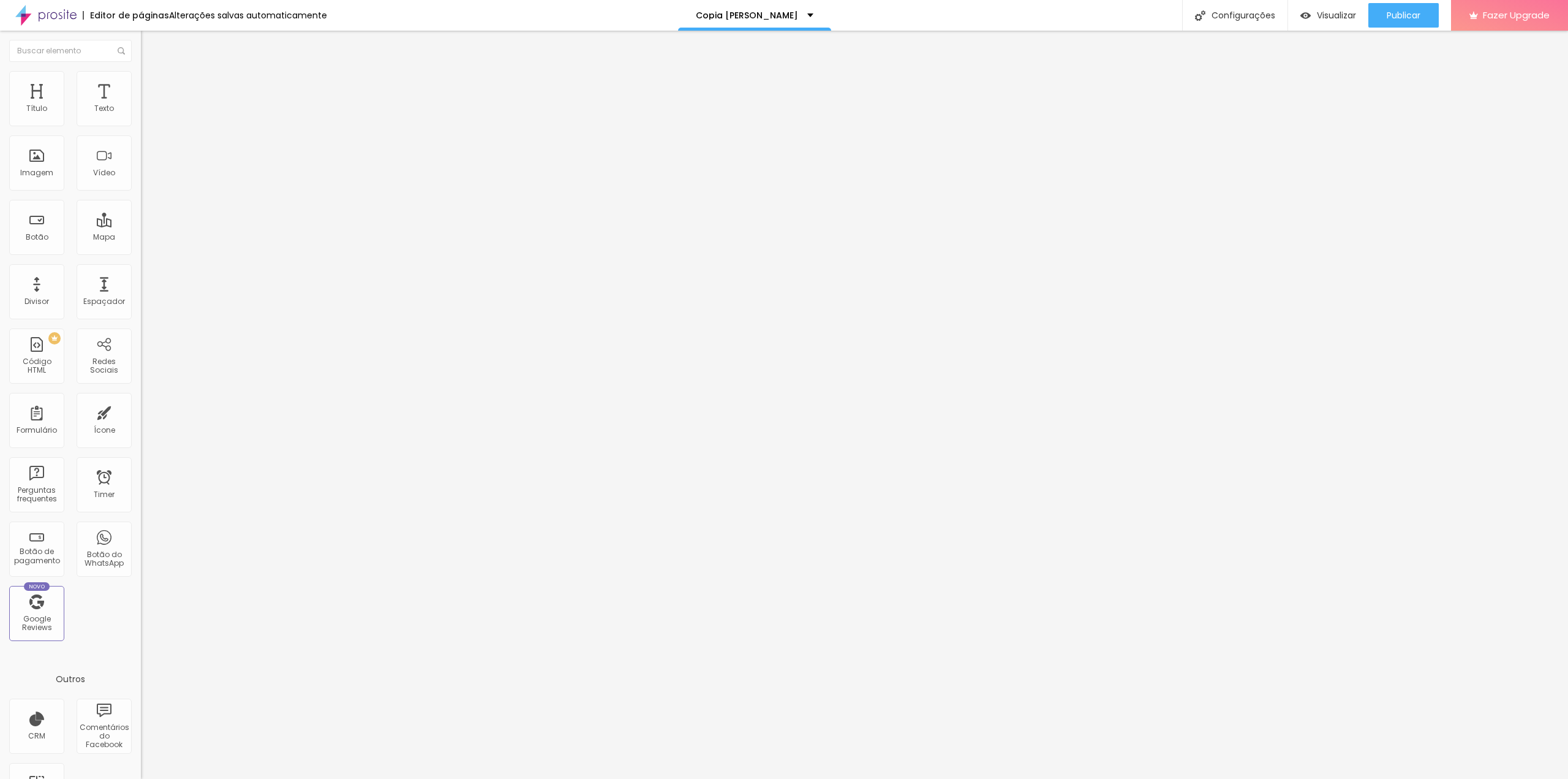
type input "9"
type input "8"
type input "7"
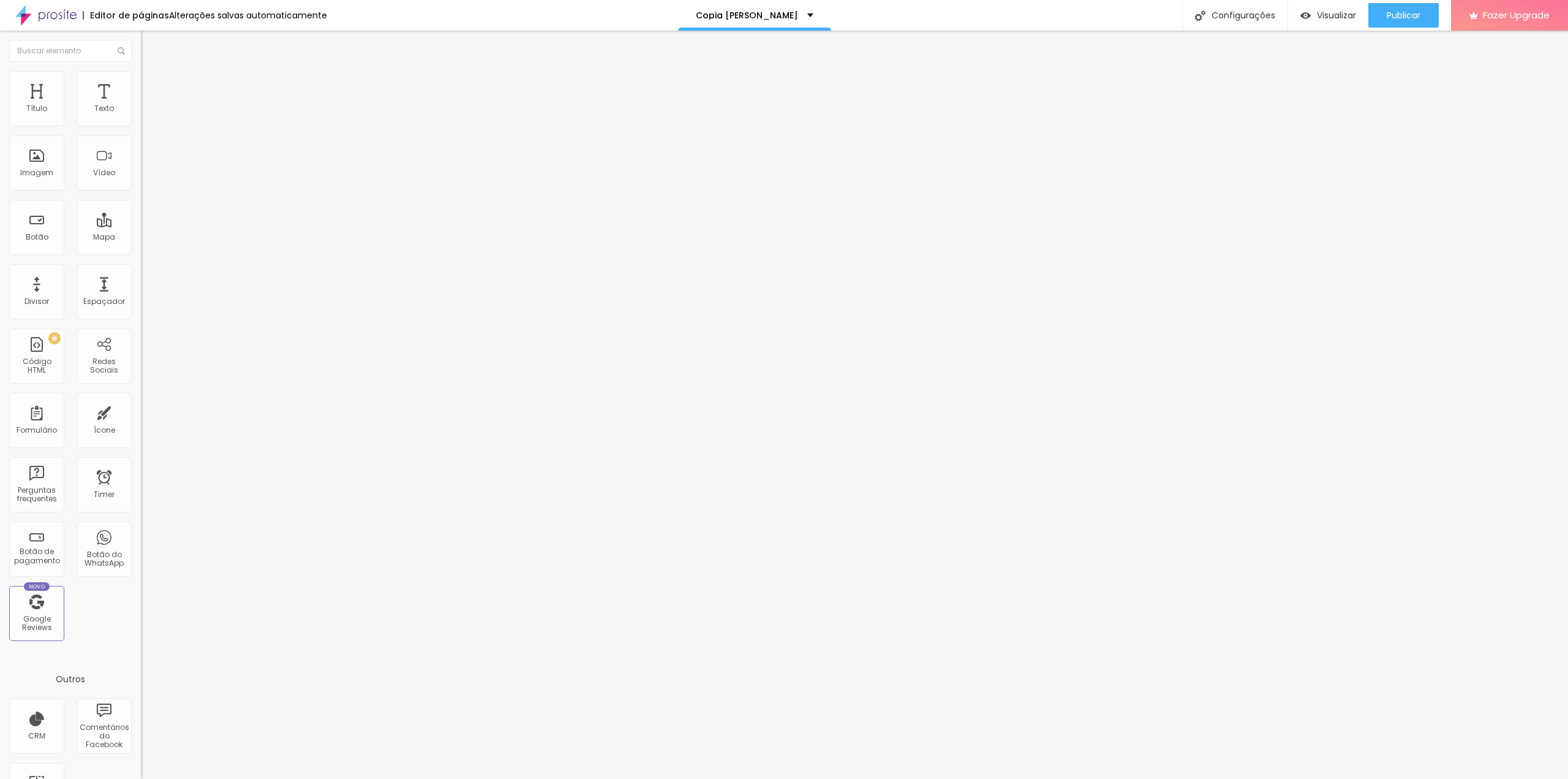
type input "7"
type input "6"
type input "5"
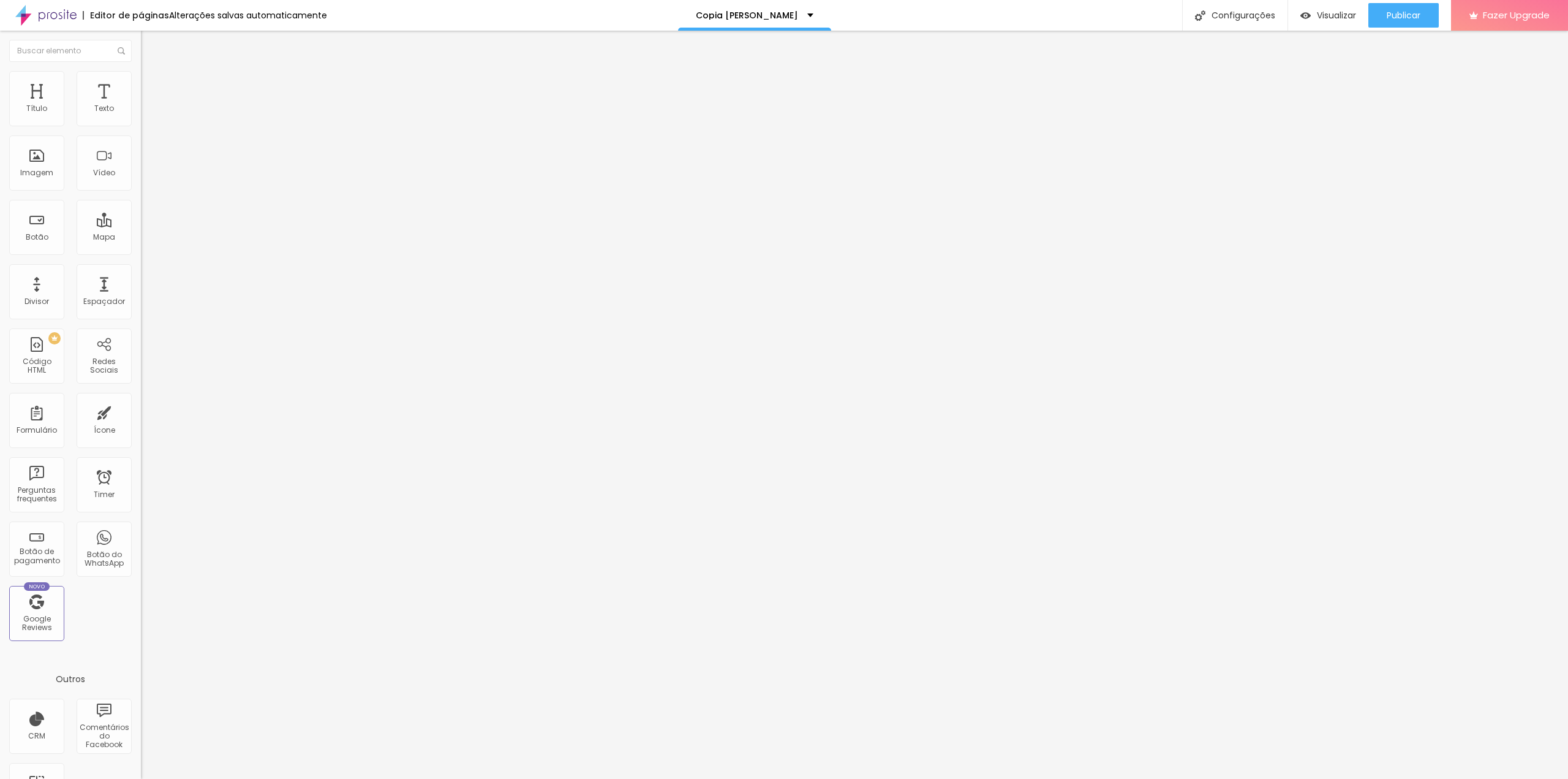
type input "4"
type input "1"
type input "0"
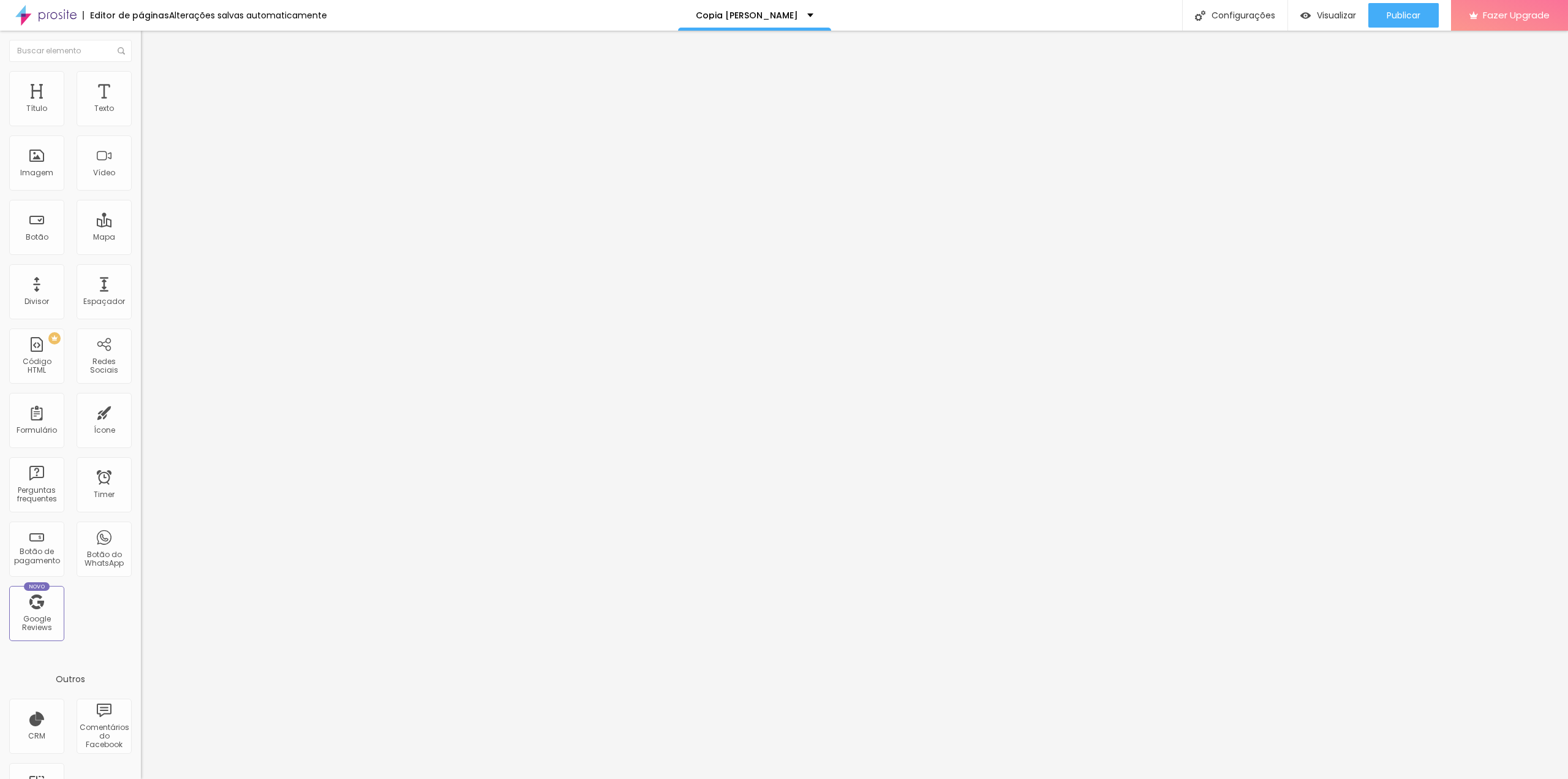
type input "0"
drag, startPoint x: 36, startPoint y: 145, endPoint x: 7, endPoint y: 145, distance: 29.0
type input "0"
click at [141, 412] on input "range" at bounding box center [180, 417] width 79 height 10
type input "7"
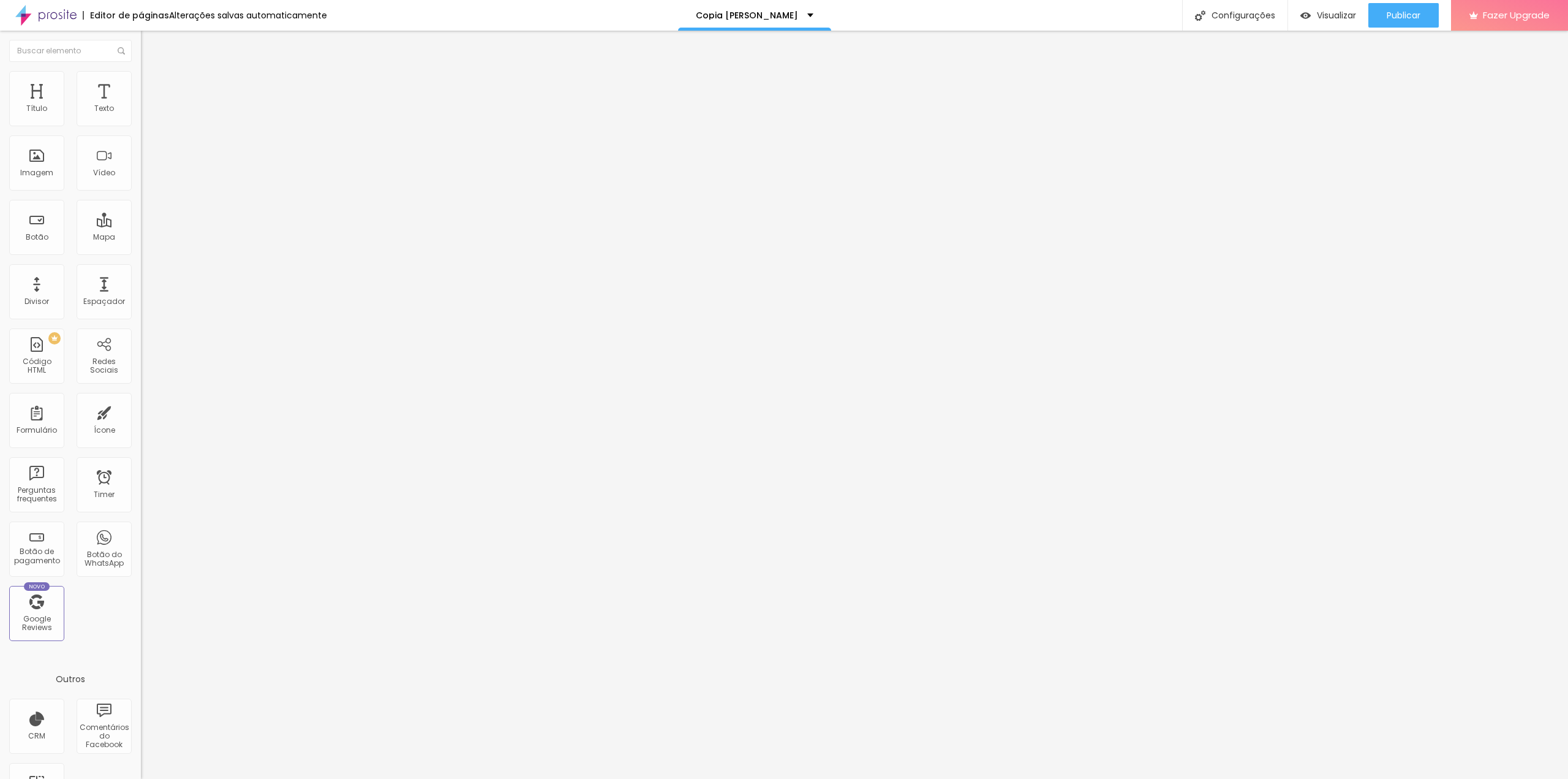
type input "7"
type input "6"
type input "2"
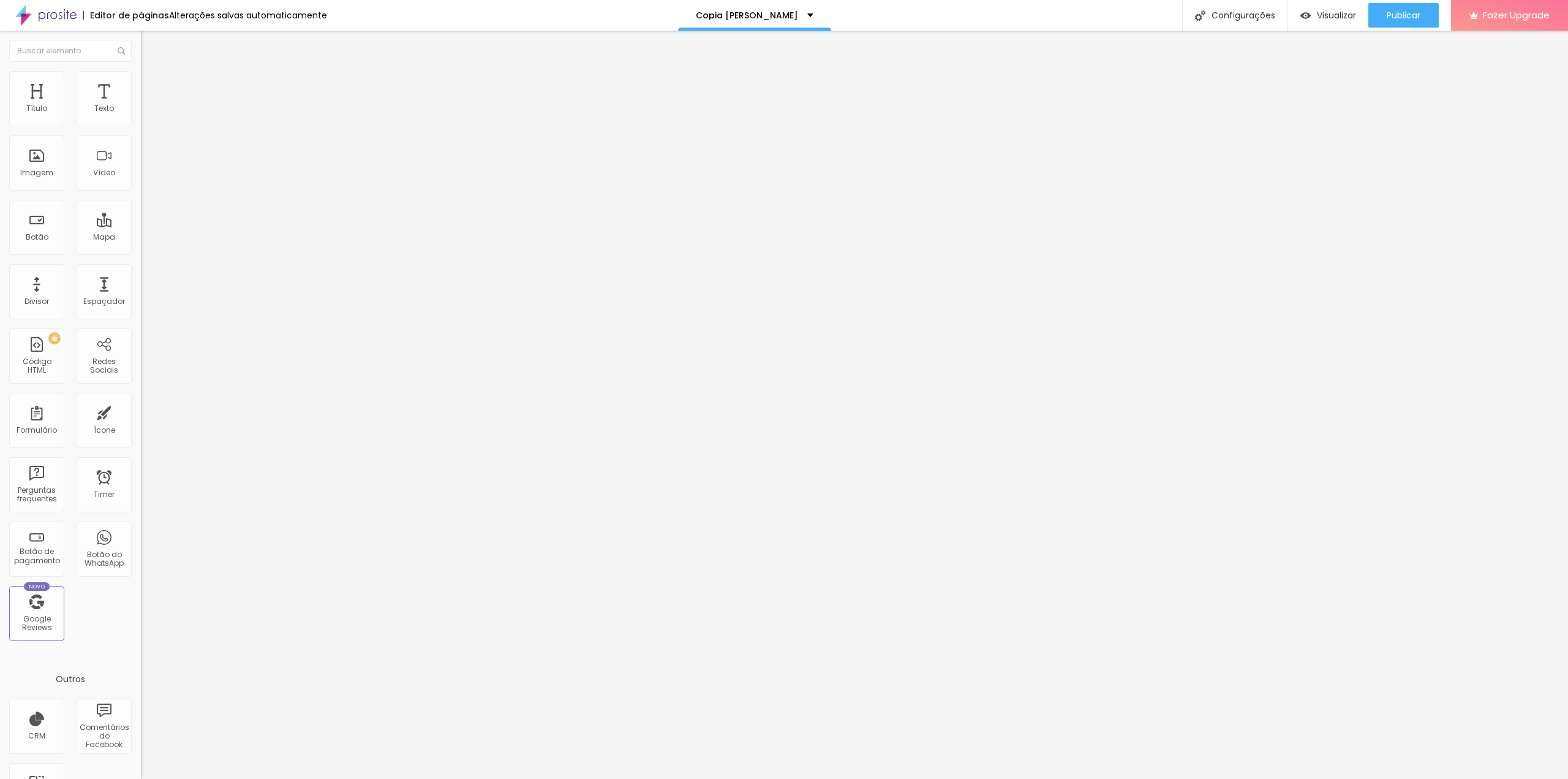
type input "0"
drag, startPoint x: 34, startPoint y: 120, endPoint x: 0, endPoint y: 122, distance: 34.1
type input "0"
click at [141, 238] on input "range" at bounding box center [180, 243] width 79 height 10
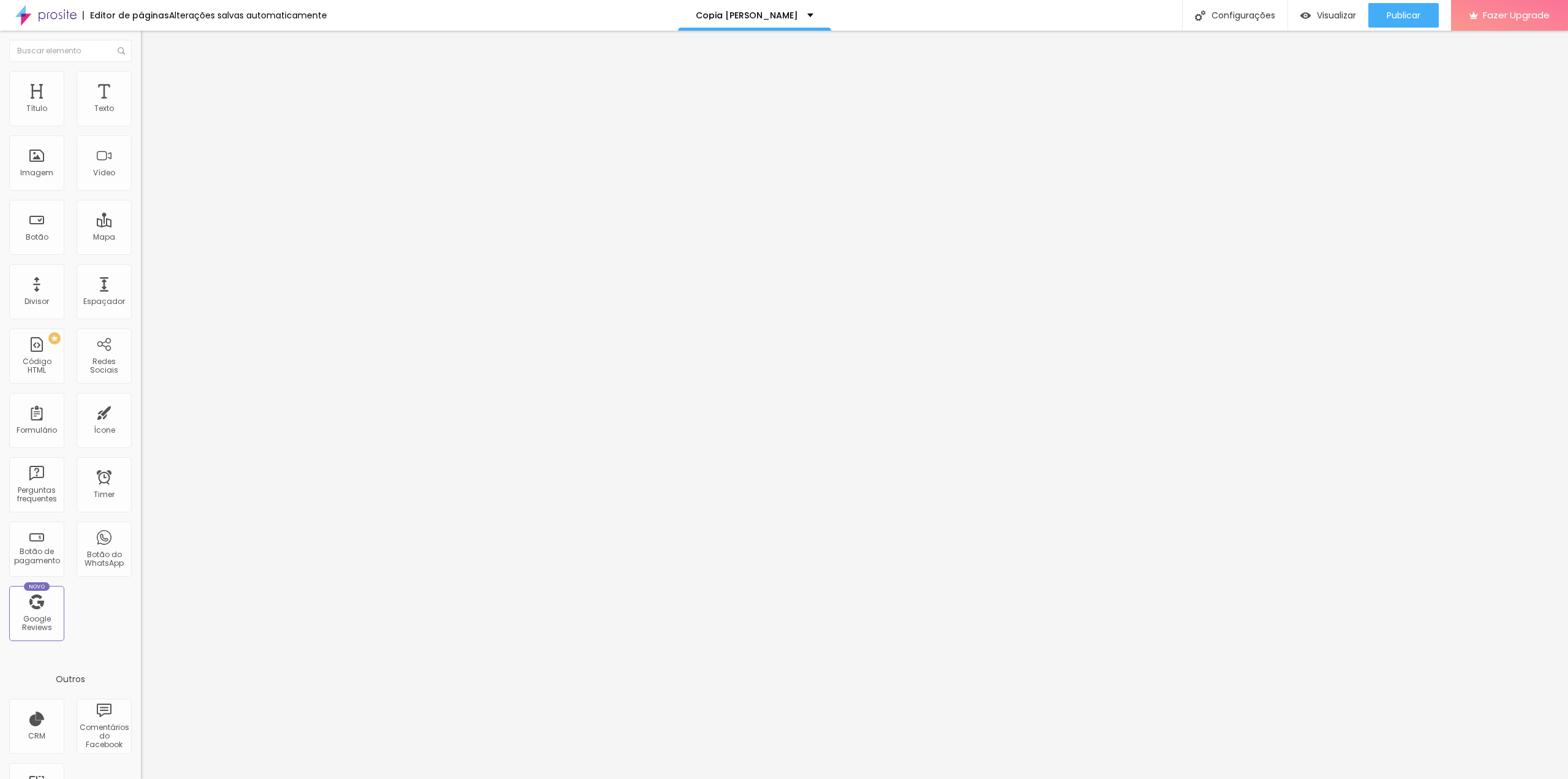
click at [152, 84] on span "Avançado" at bounding box center [172, 79] width 41 height 11
type input "6"
type input "4"
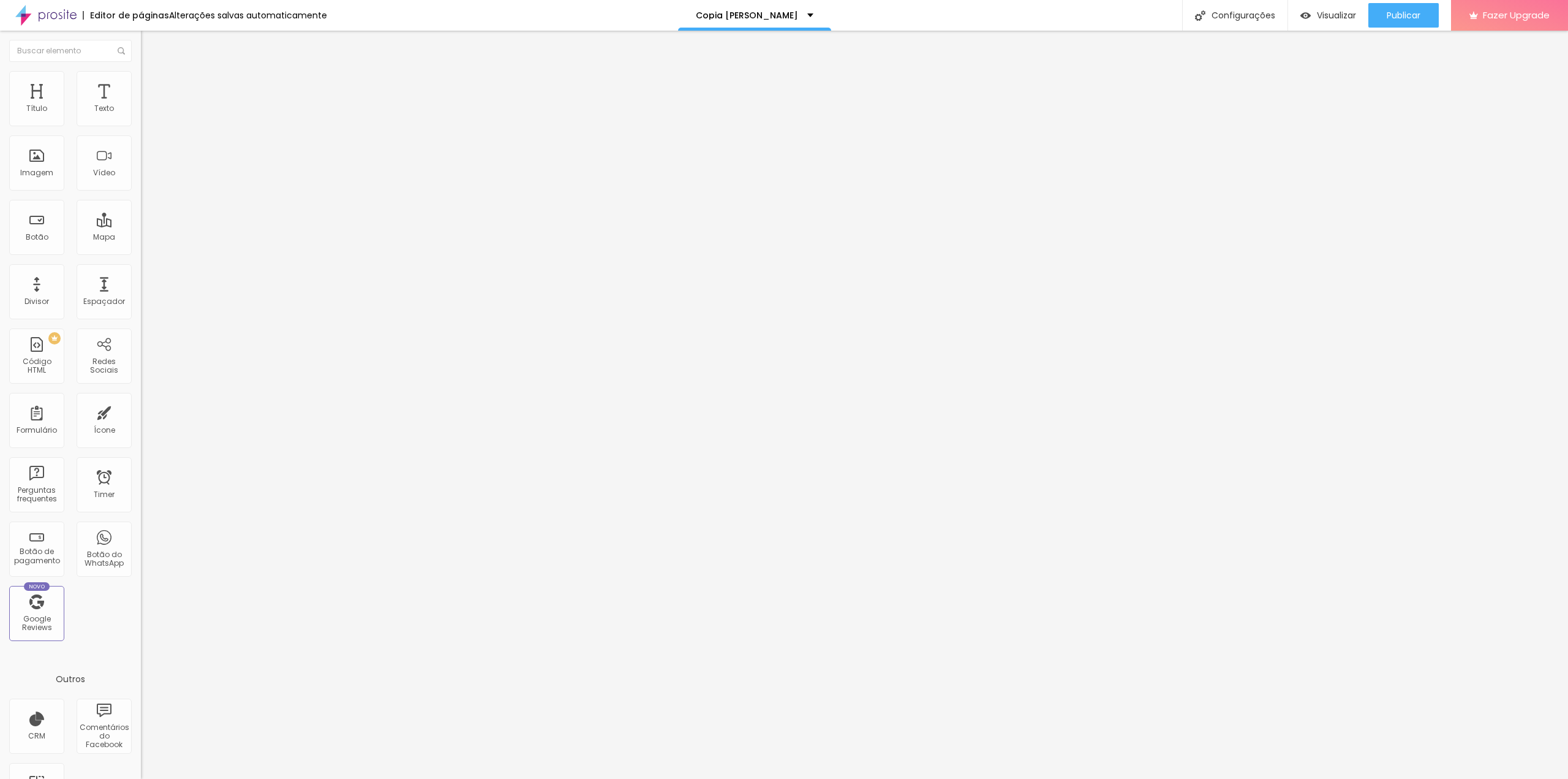
type input "0"
drag, startPoint x: 34, startPoint y: 143, endPoint x: 12, endPoint y: 143, distance: 22.0
type input "0"
click at [141, 399] on input "range" at bounding box center [180, 404] width 79 height 10
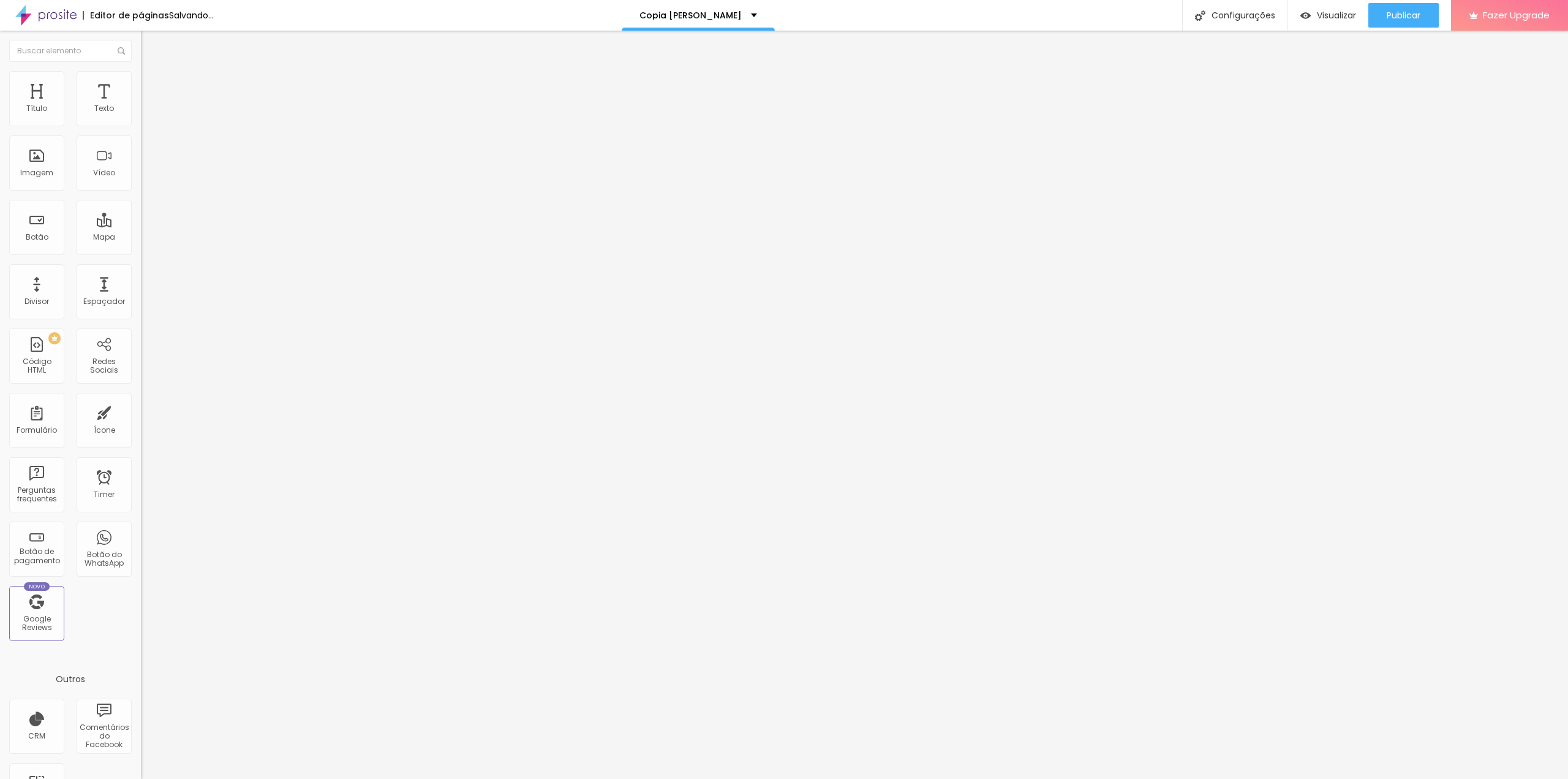
type input "5"
type input "2"
type input "0"
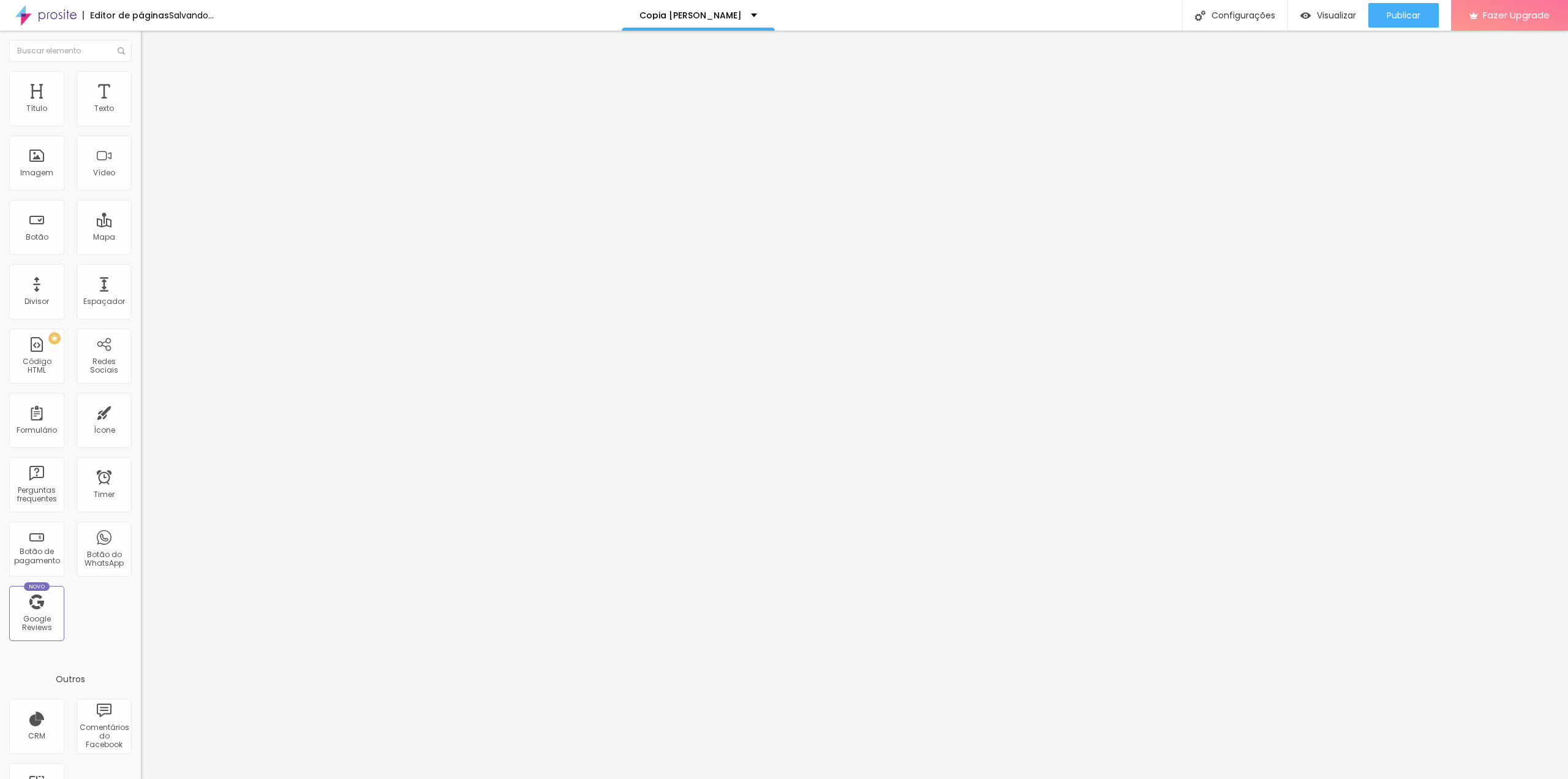
type input "0"
drag, startPoint x: 32, startPoint y: 119, endPoint x: 0, endPoint y: 121, distance: 32.1
type input "0"
click at [141, 225] on input "range" at bounding box center [180, 230] width 79 height 10
click at [141, 74] on li "Avançado" at bounding box center [212, 76] width 141 height 12
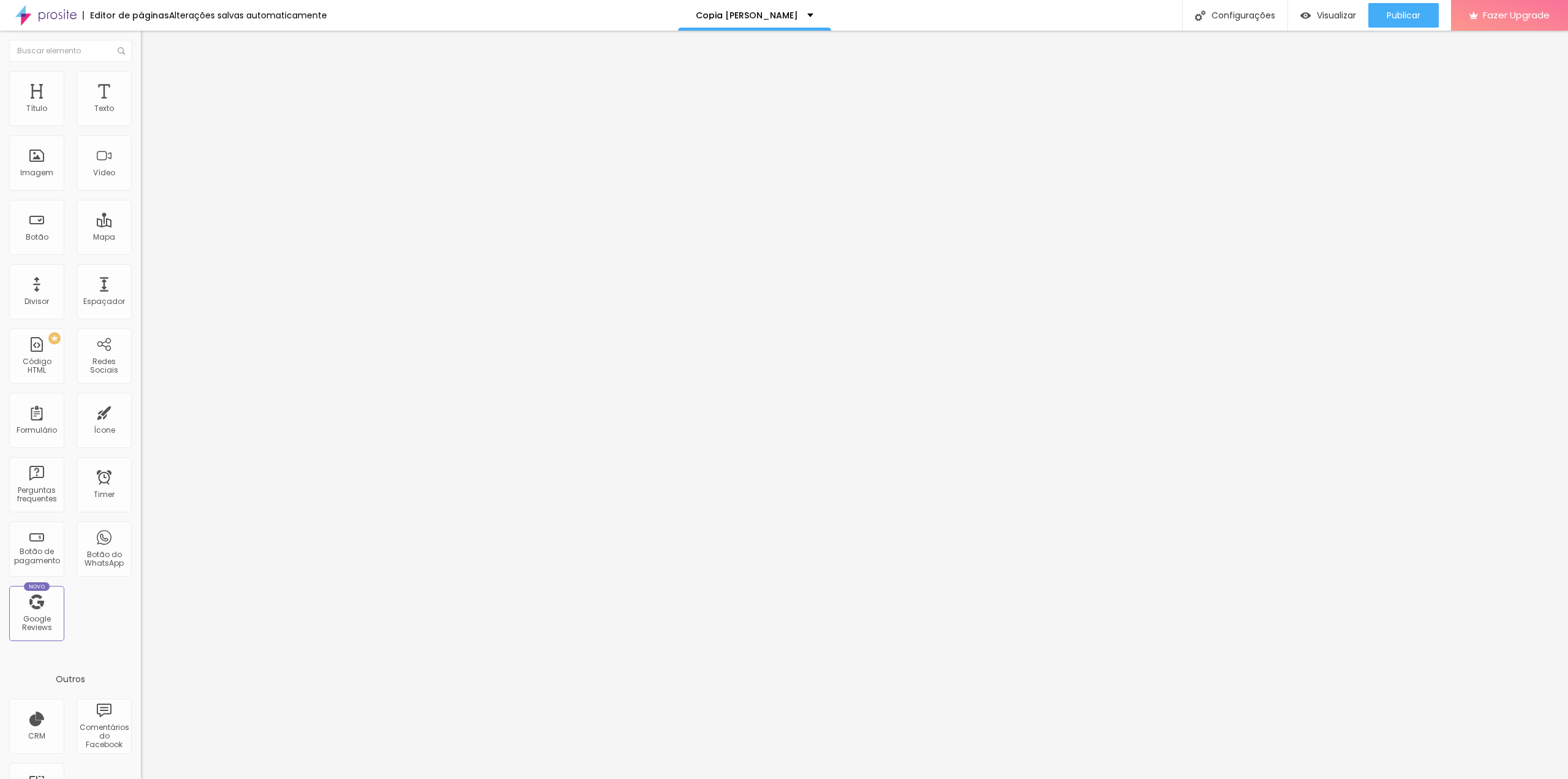
click at [141, 71] on li "Estilo" at bounding box center [212, 65] width 141 height 12
click at [1380, 20] on button "Publicar" at bounding box center [1403, 15] width 71 height 24
click at [150, 113] on span "Trocar icone" at bounding box center [178, 107] width 55 height 11
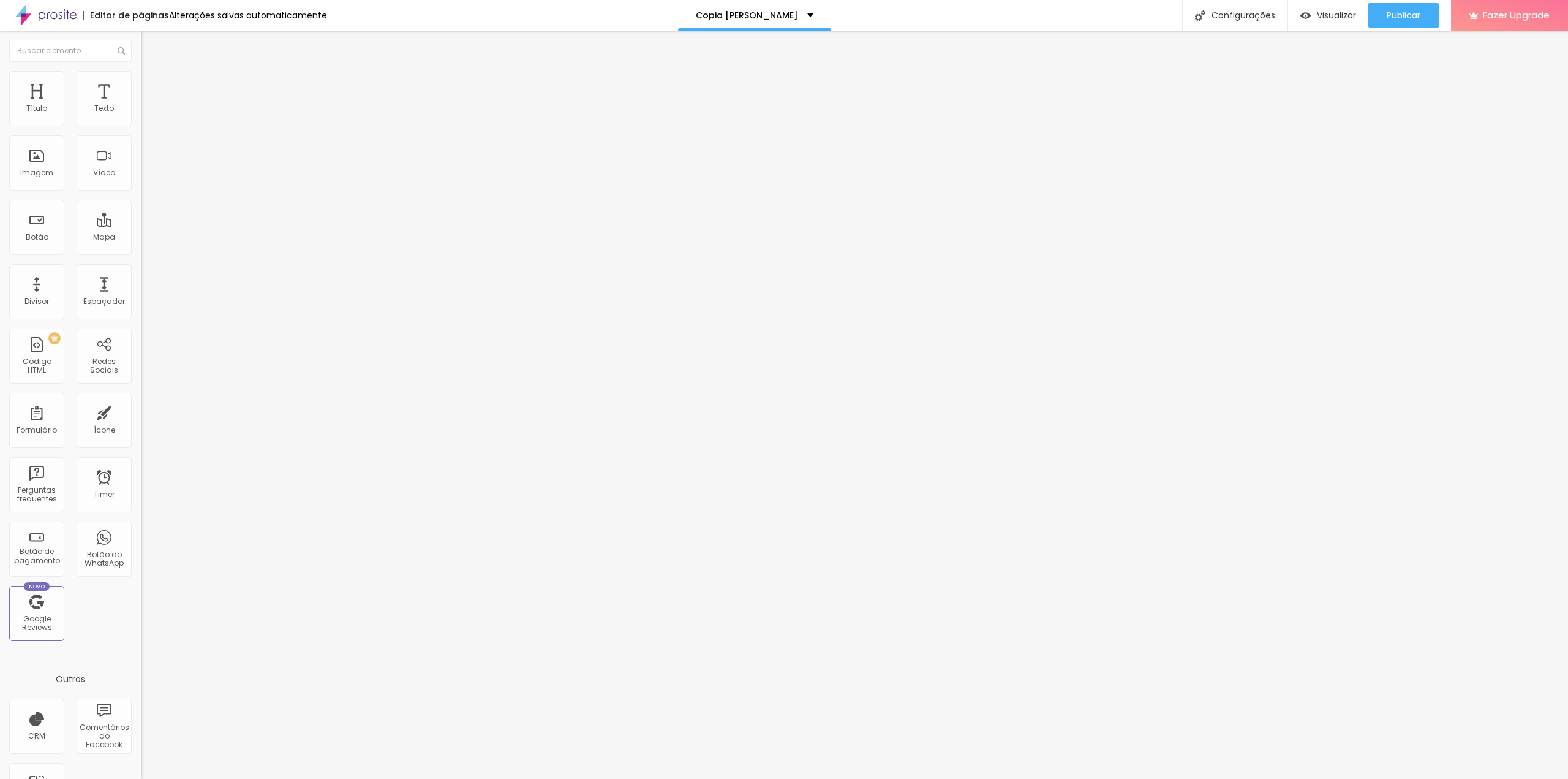
type input "c"
type input "n"
type input "c"
type input "w"
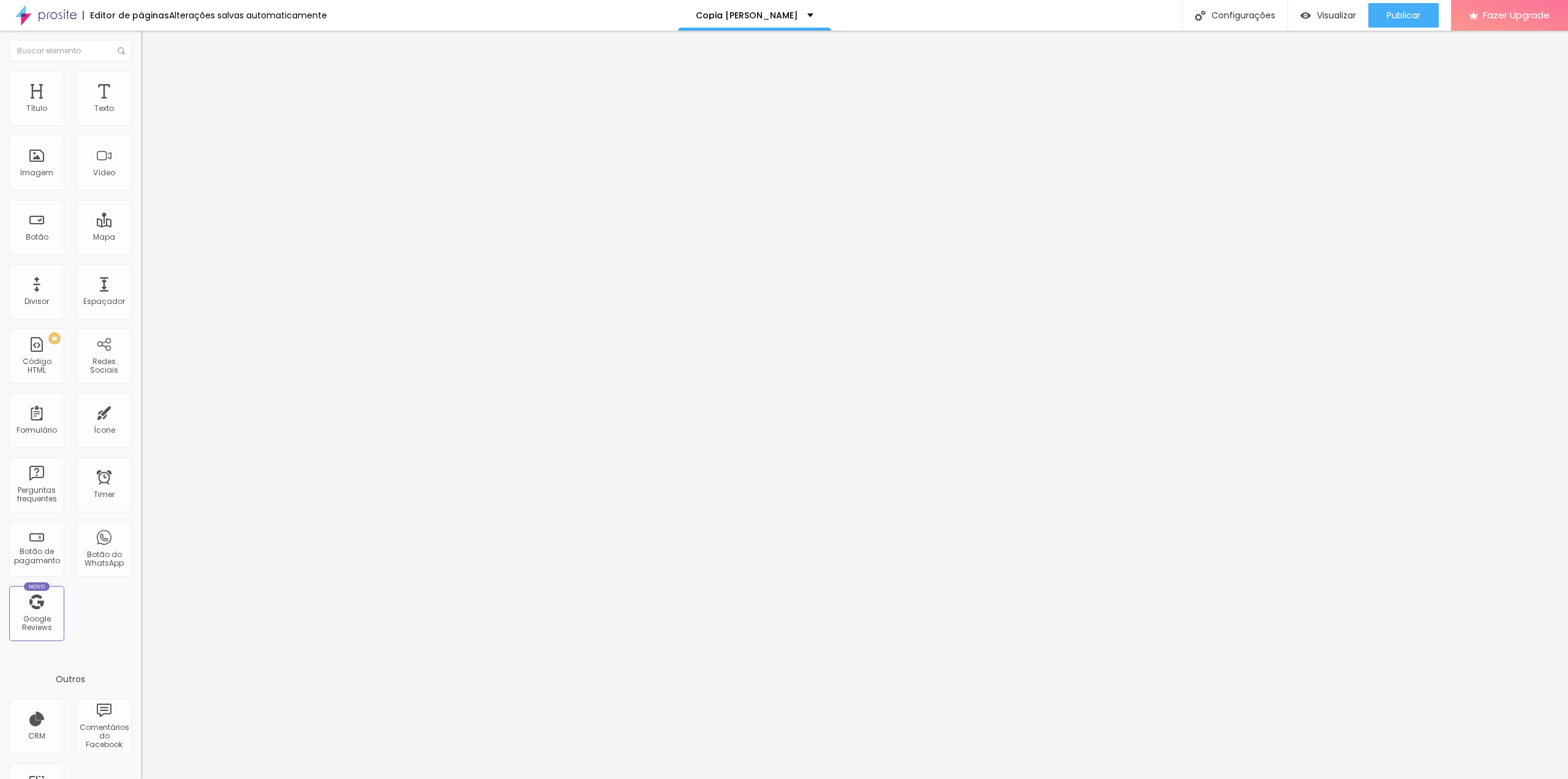
click at [141, 116] on span "Titulo 2" at bounding box center [161, 108] width 40 height 15
click at [141, 126] on span "Titulo 3" at bounding box center [158, 121] width 34 height 11
click at [141, 184] on button "button" at bounding box center [150, 177] width 17 height 12
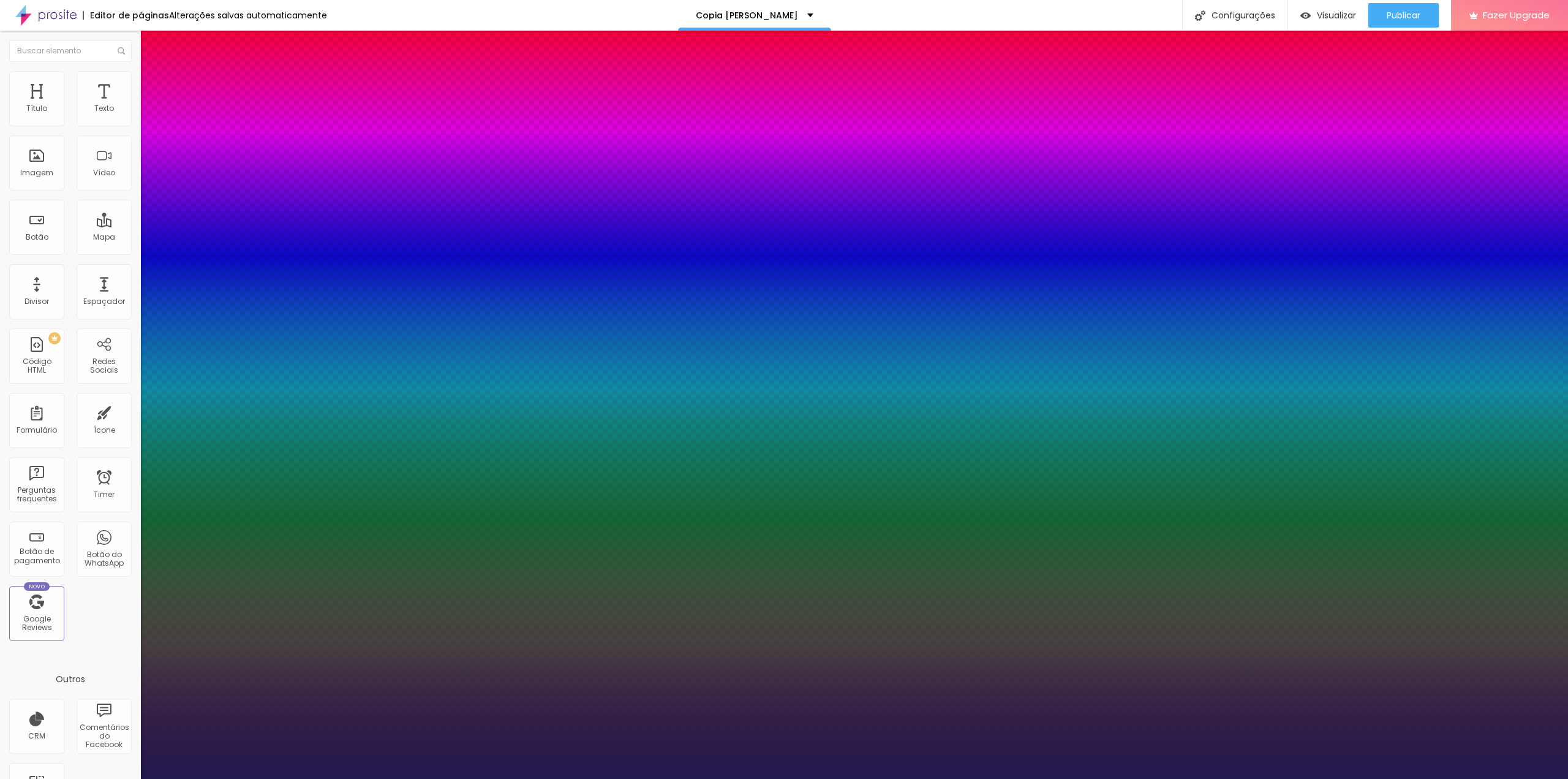
type input "1"
type input "25"
type input "1"
type input "24"
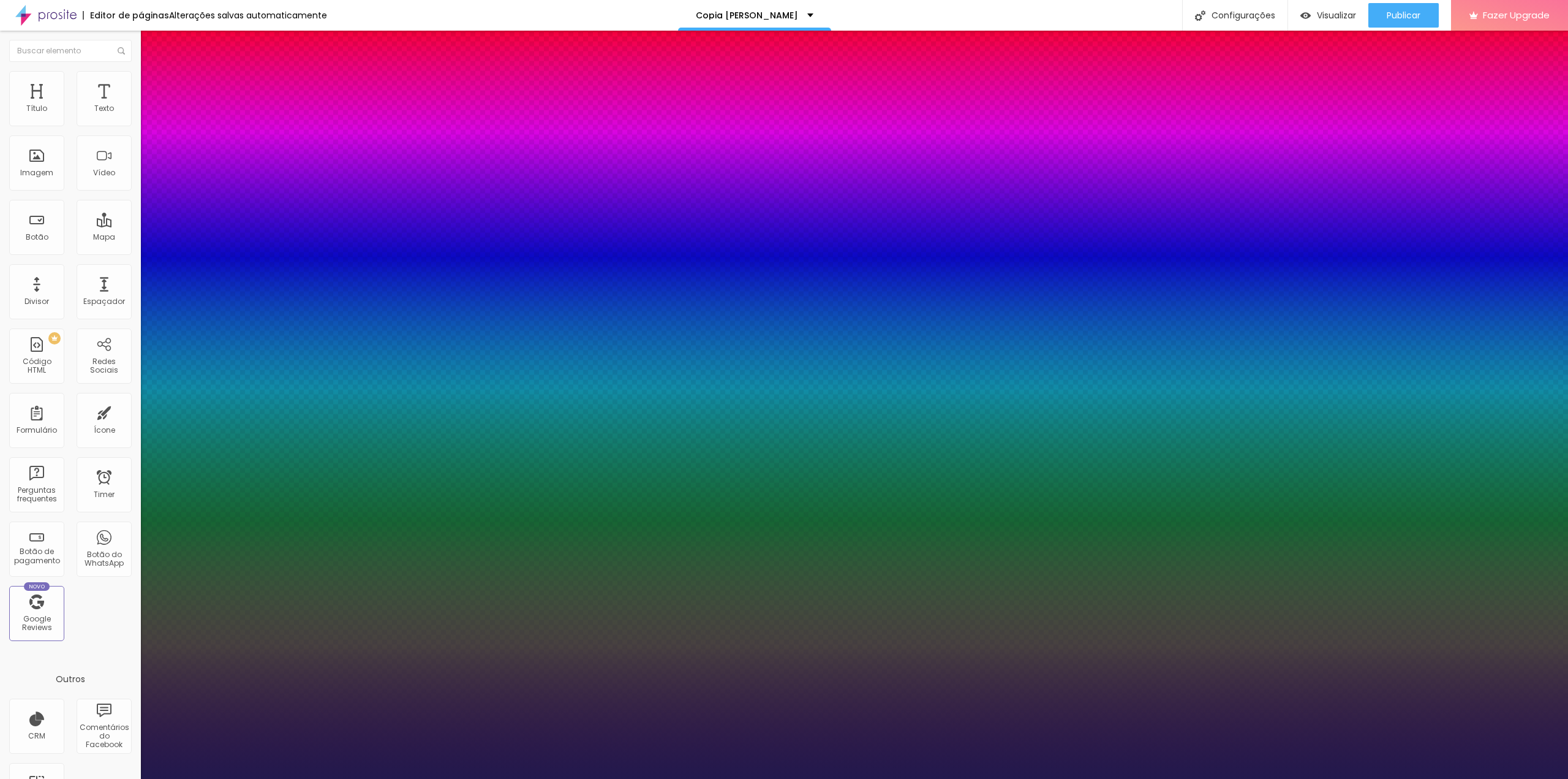
type input "24"
type input "1"
type input "23"
type input "1"
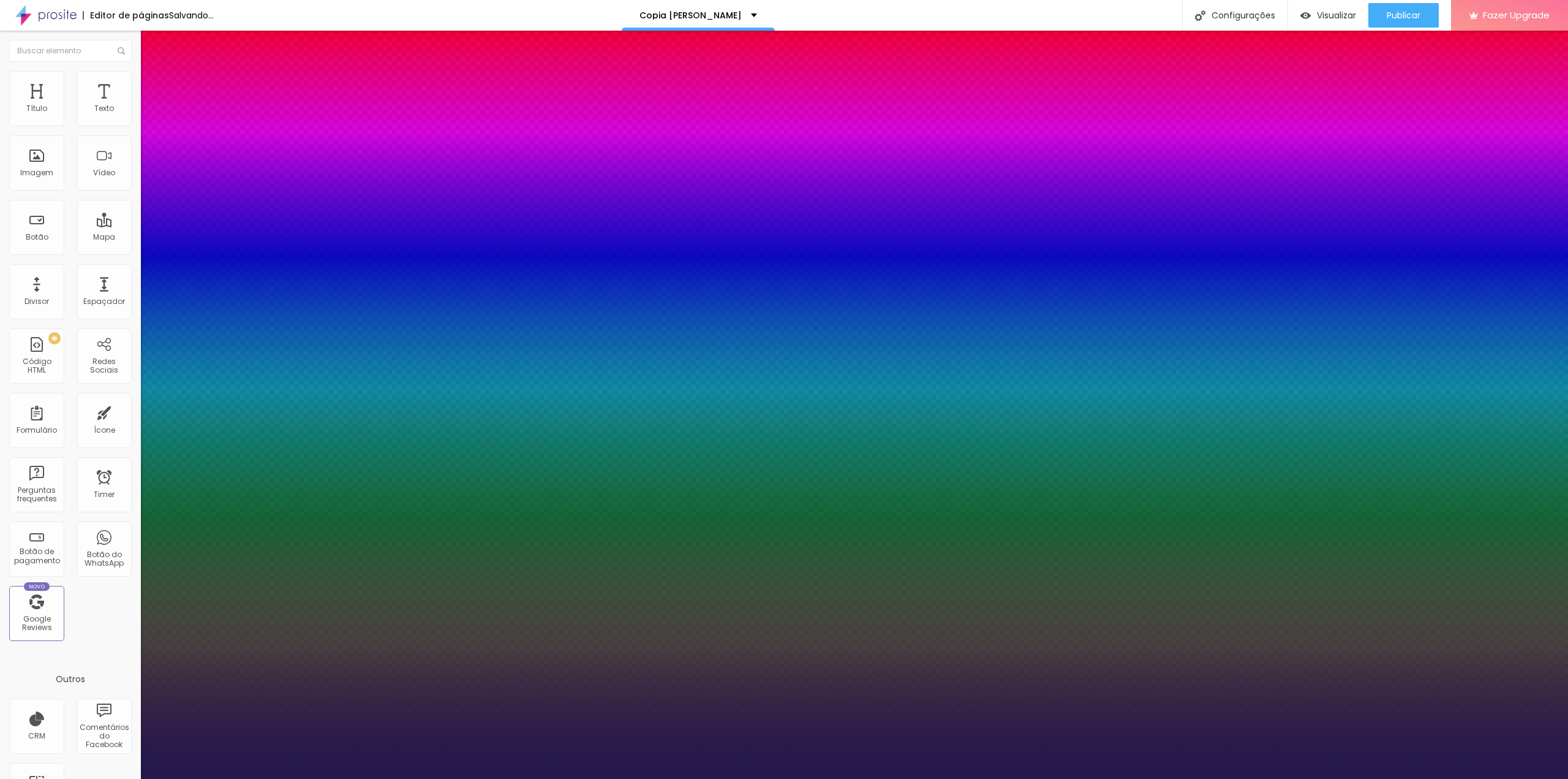
type input "22"
type input "1"
type input "21"
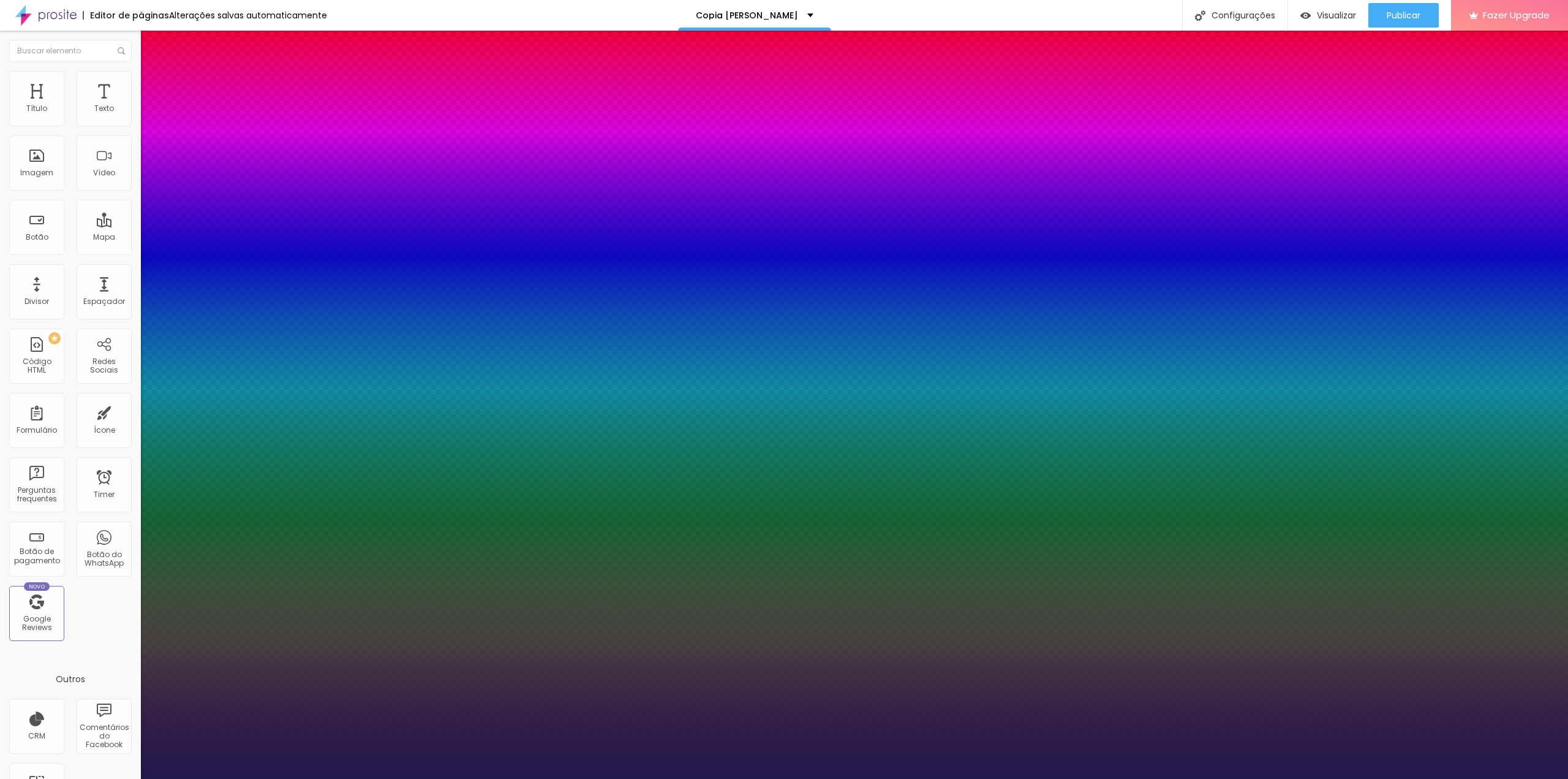
type input "1"
type input "20"
type input "1"
drag, startPoint x: 176, startPoint y: 345, endPoint x: 169, endPoint y: 346, distance: 7.1
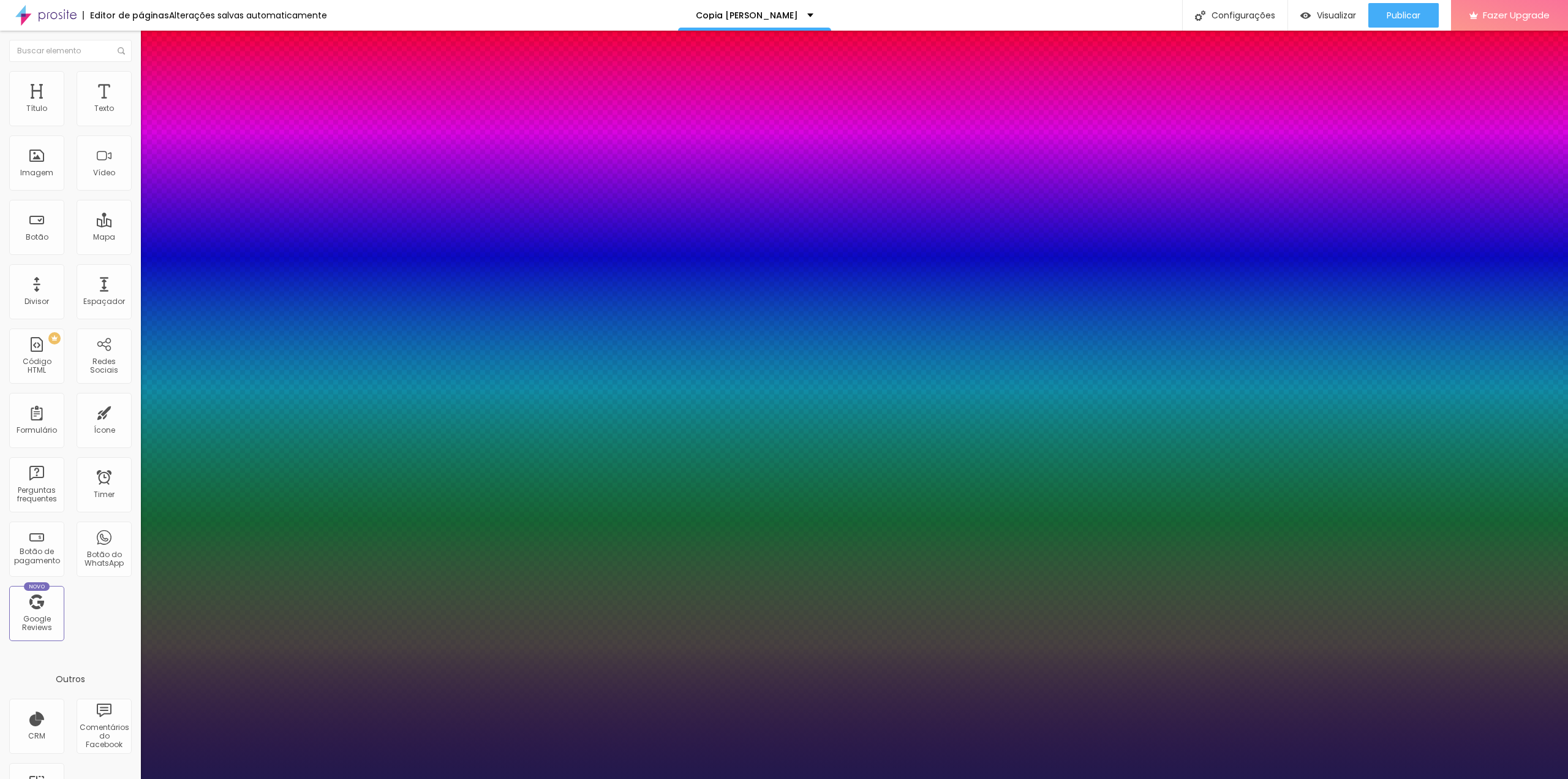
type input "20"
click at [1007, 778] on div at bounding box center [784, 779] width 1568 height 0
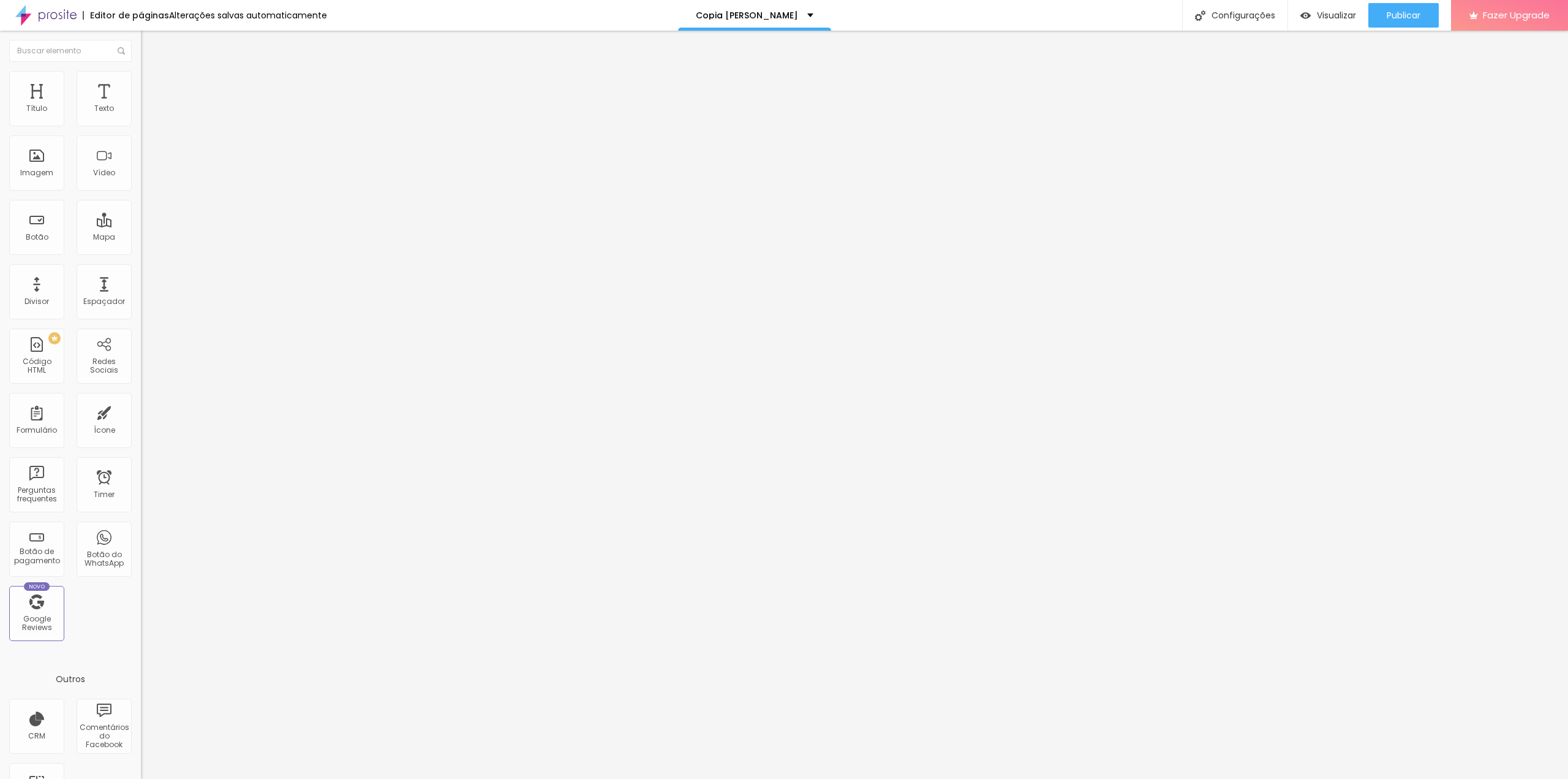
click at [152, 85] on span "Estilo" at bounding box center [161, 79] width 19 height 11
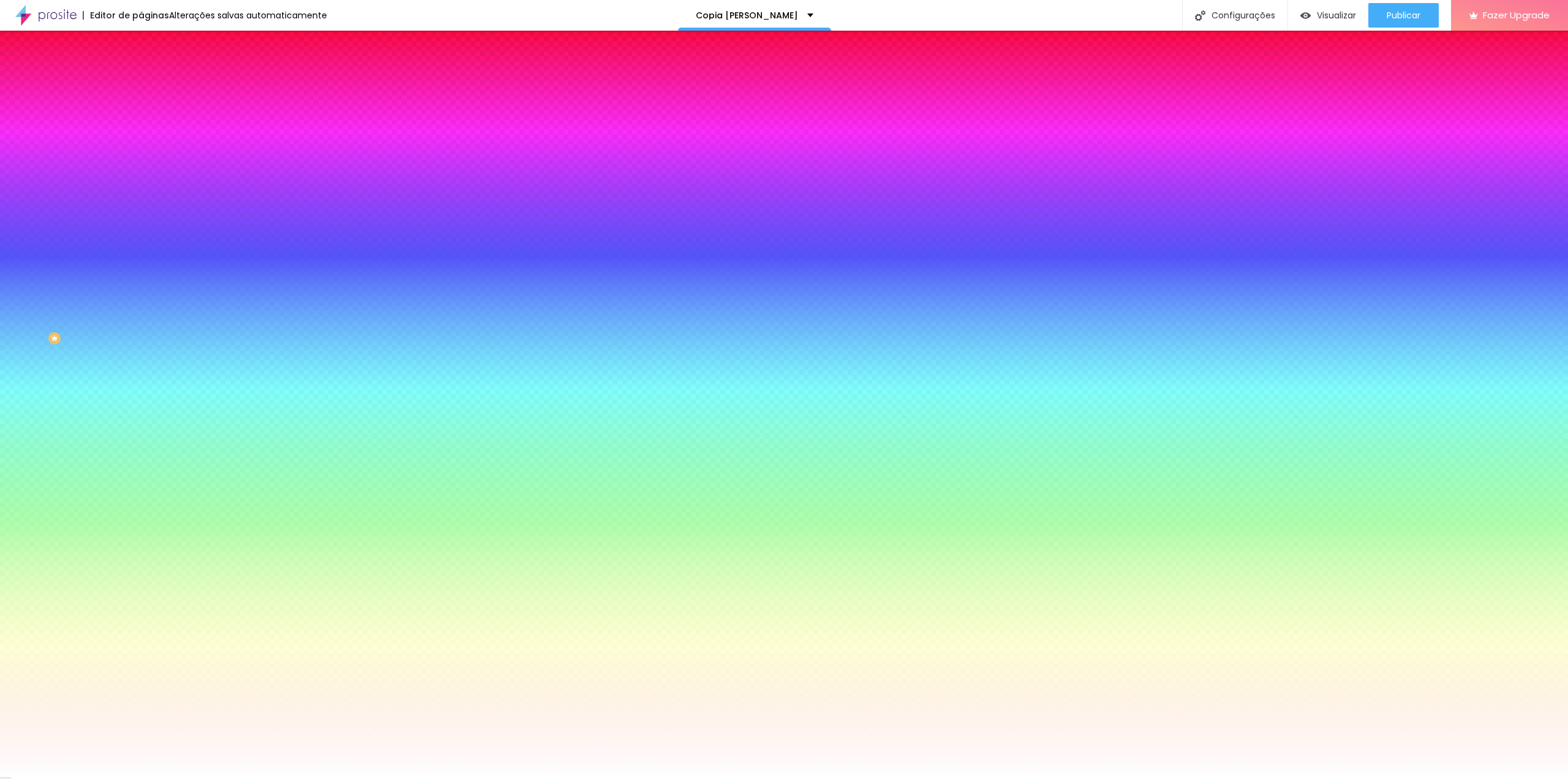
click at [141, 83] on li "Avançado" at bounding box center [212, 89] width 141 height 12
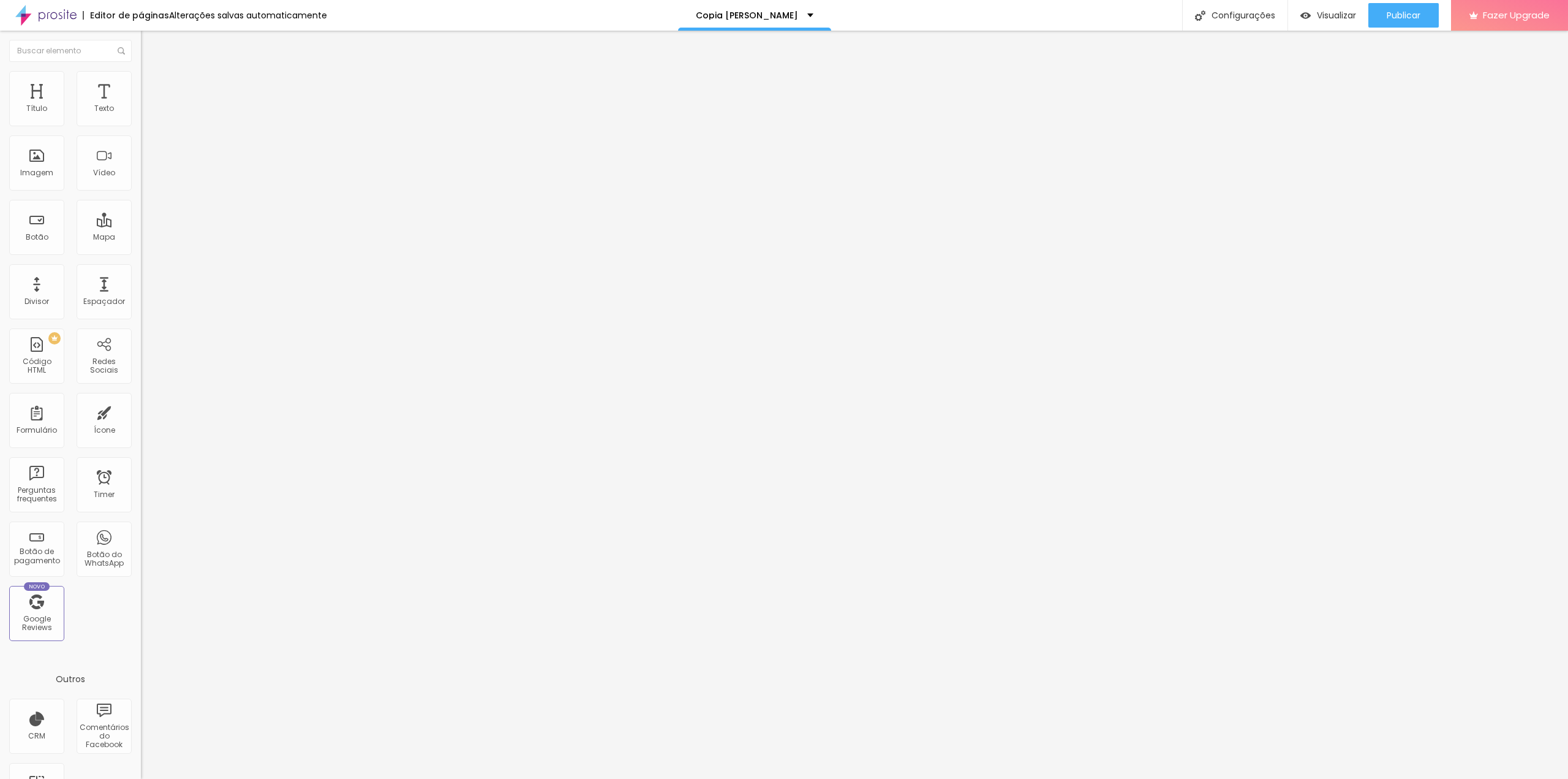
type input "1"
type input "2"
type input "3"
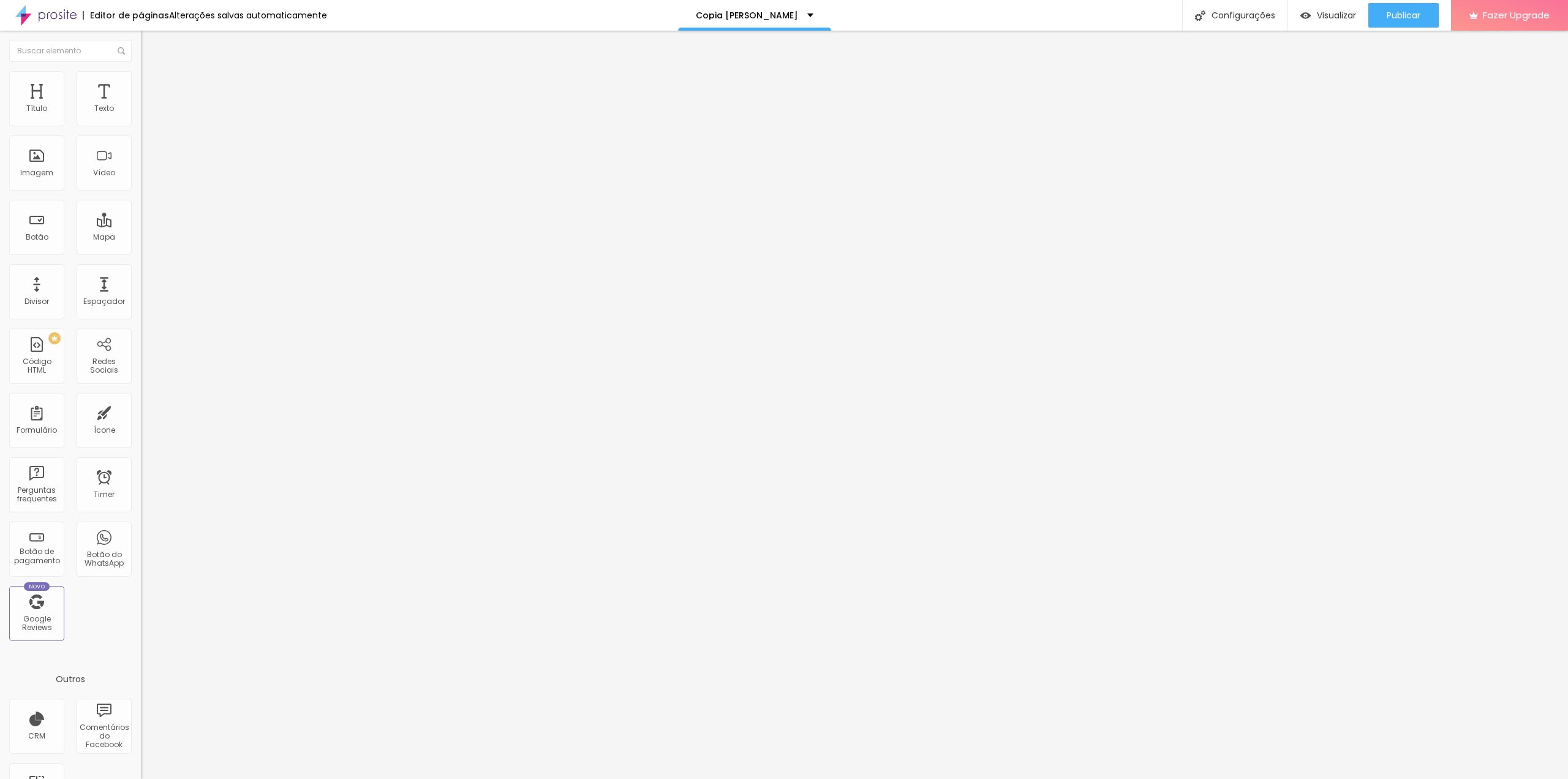
type input "3"
type input "4"
type input "5"
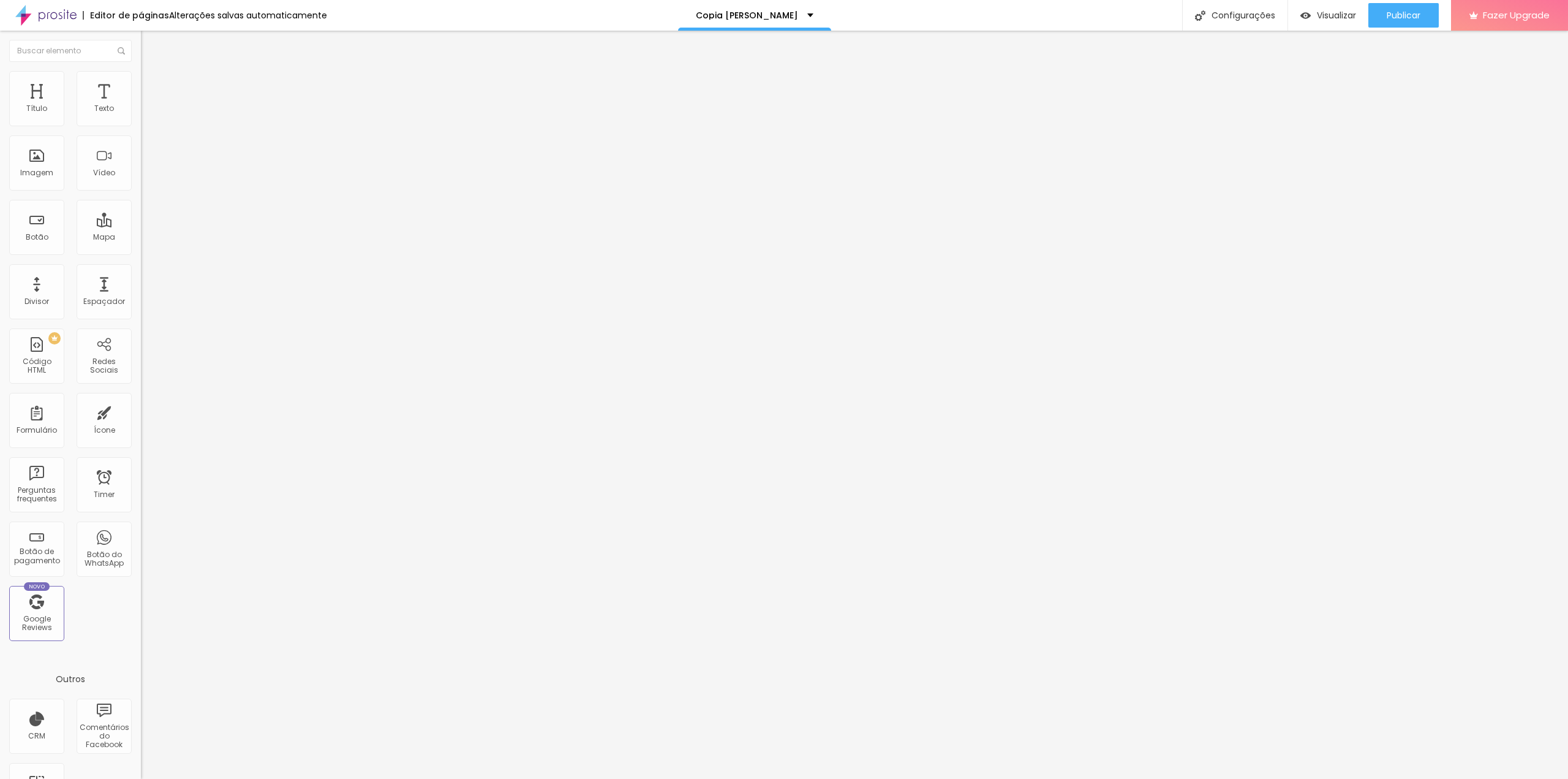
type input "6"
type input "7"
type input "8"
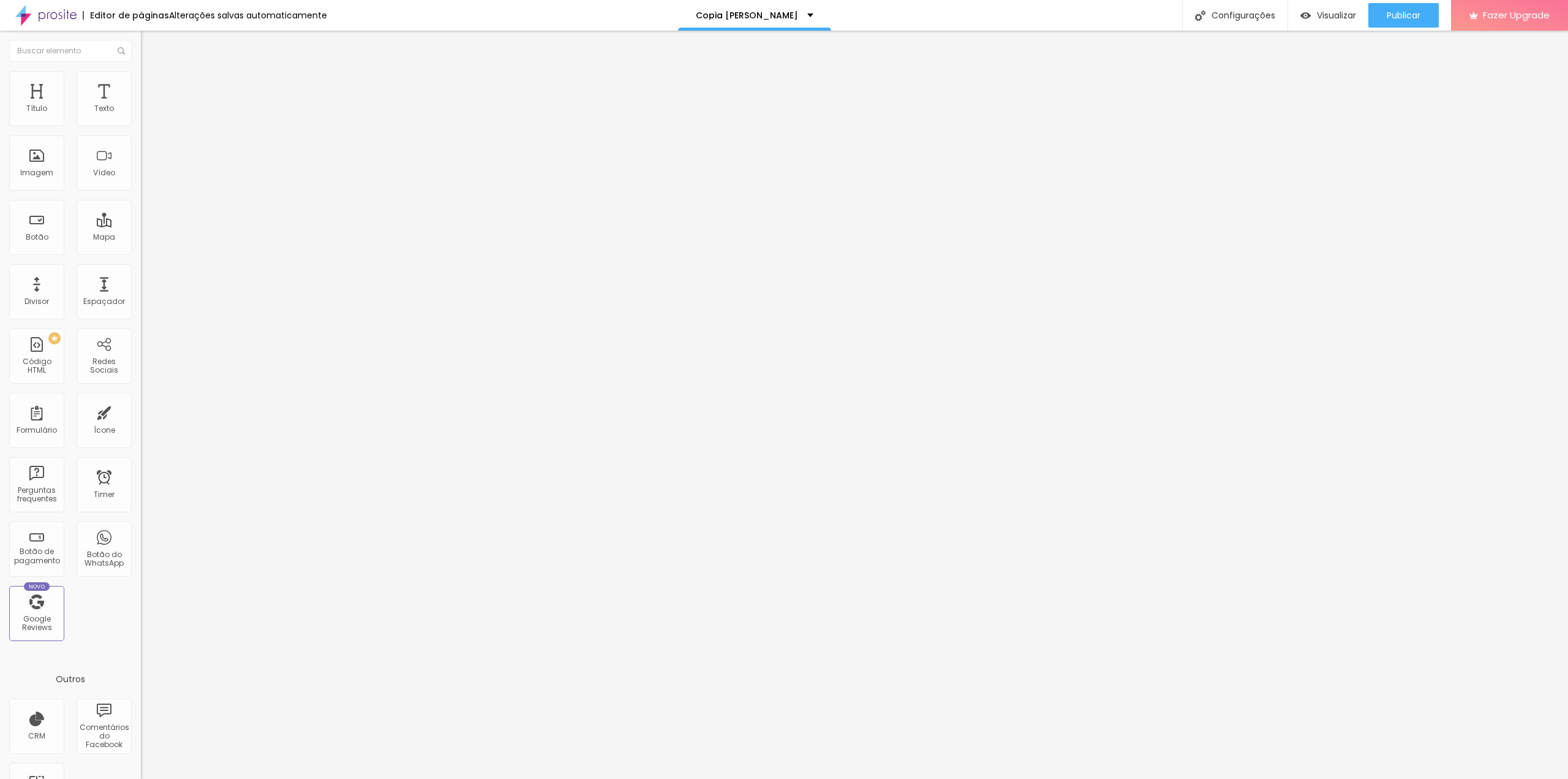
type input "8"
type input "9"
type input "10"
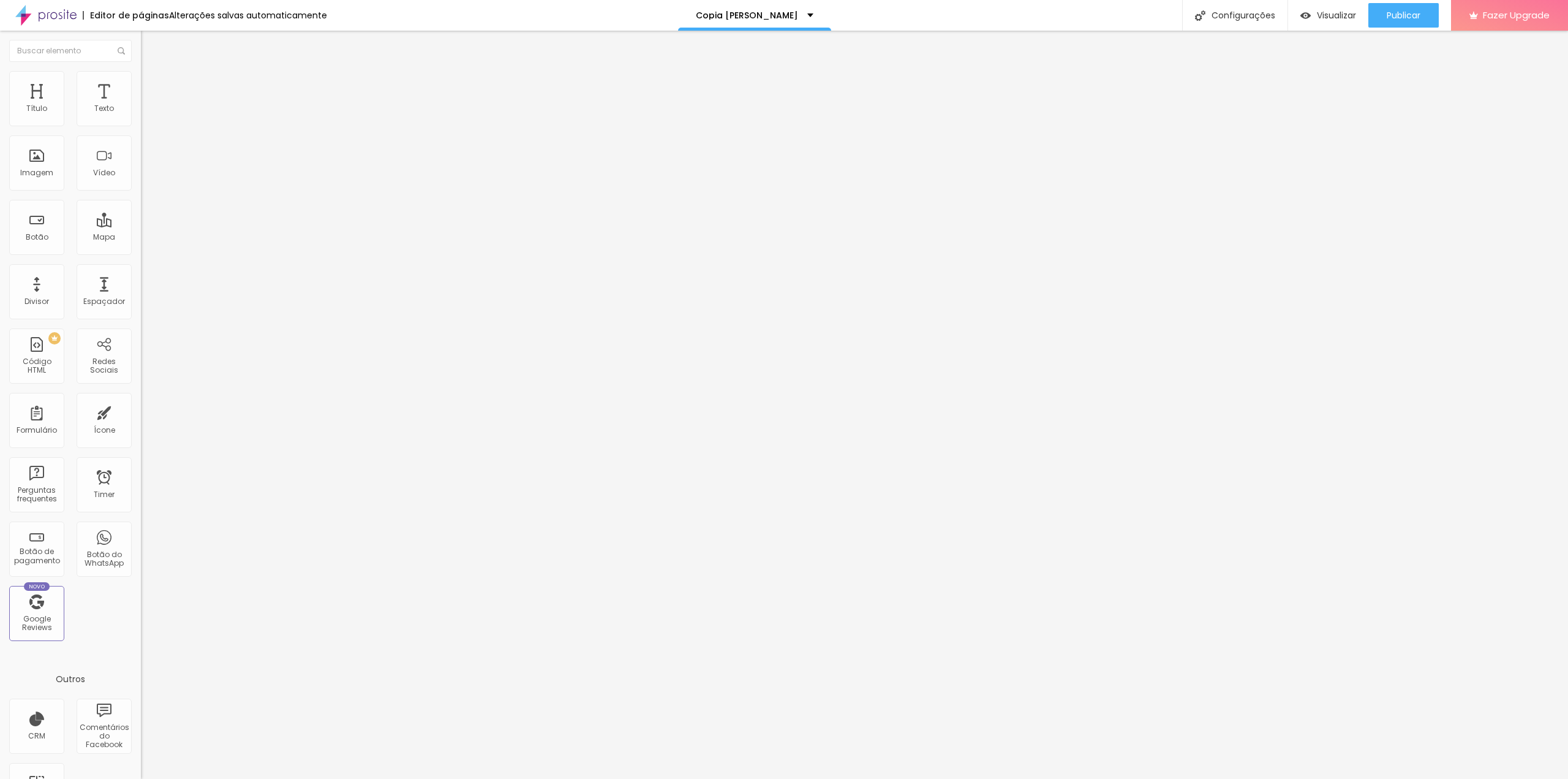
drag, startPoint x: 28, startPoint y: 121, endPoint x: 36, endPoint y: 122, distance: 8.1
type input "10"
click at [141, 238] on input "range" at bounding box center [180, 243] width 79 height 10
click at [1401, 17] on span "Publicar" at bounding box center [1403, 16] width 34 height 10
click at [147, 179] on icon "button" at bounding box center [150, 176] width 5 height 5
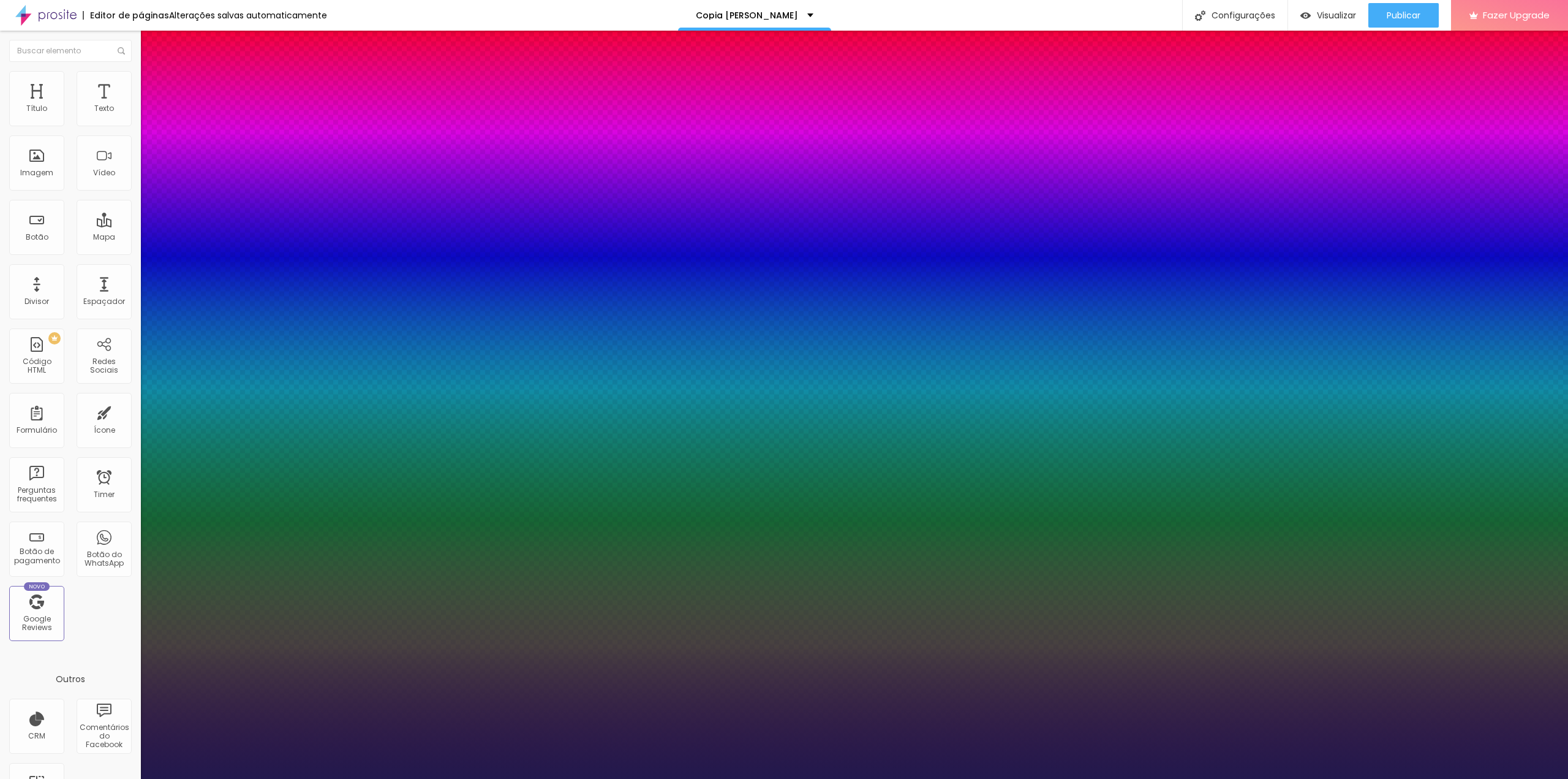
type input "1"
type input "19"
type input "1"
type input "18"
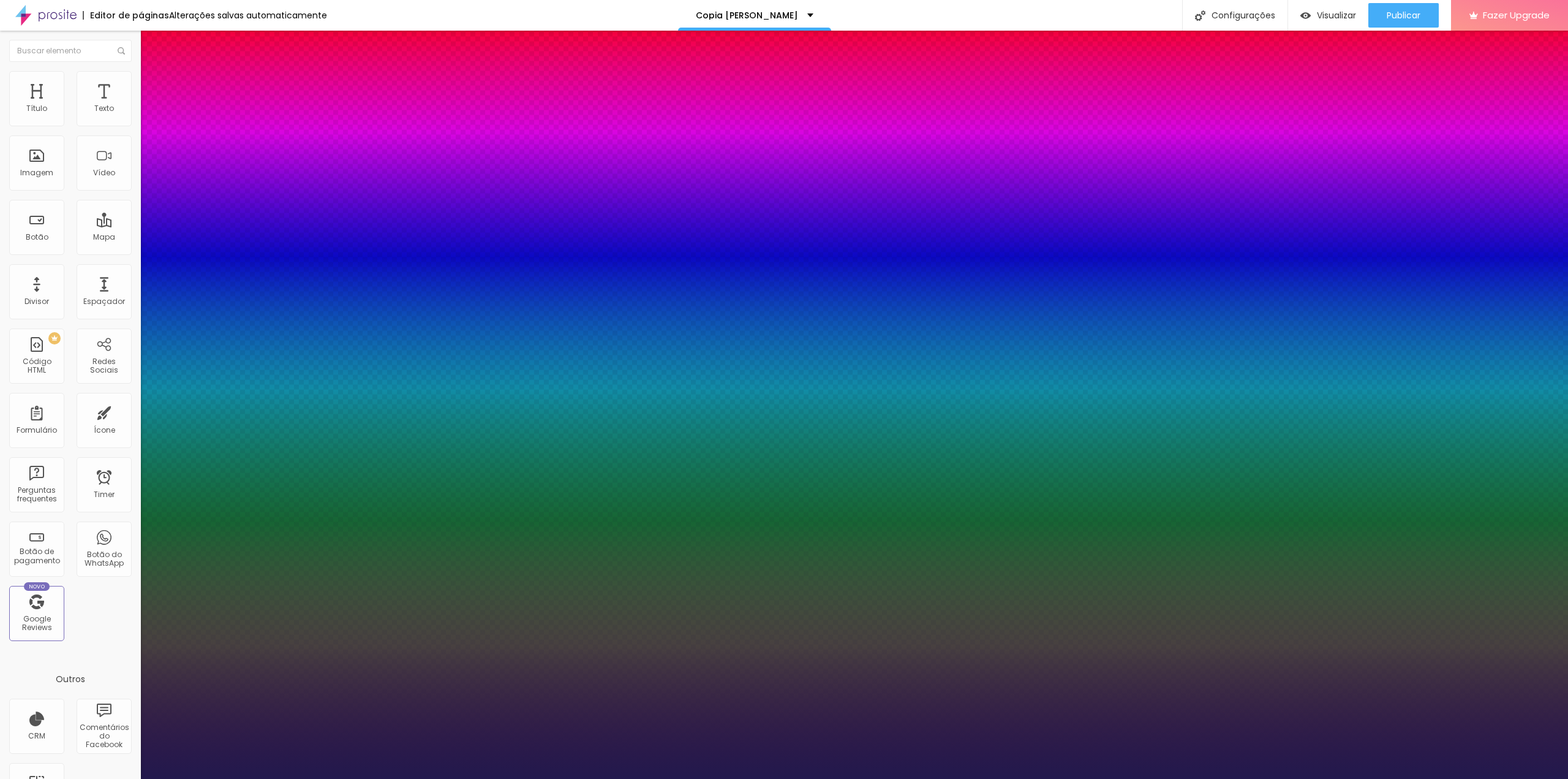
type input "18"
type input "1"
type input "17"
type input "1"
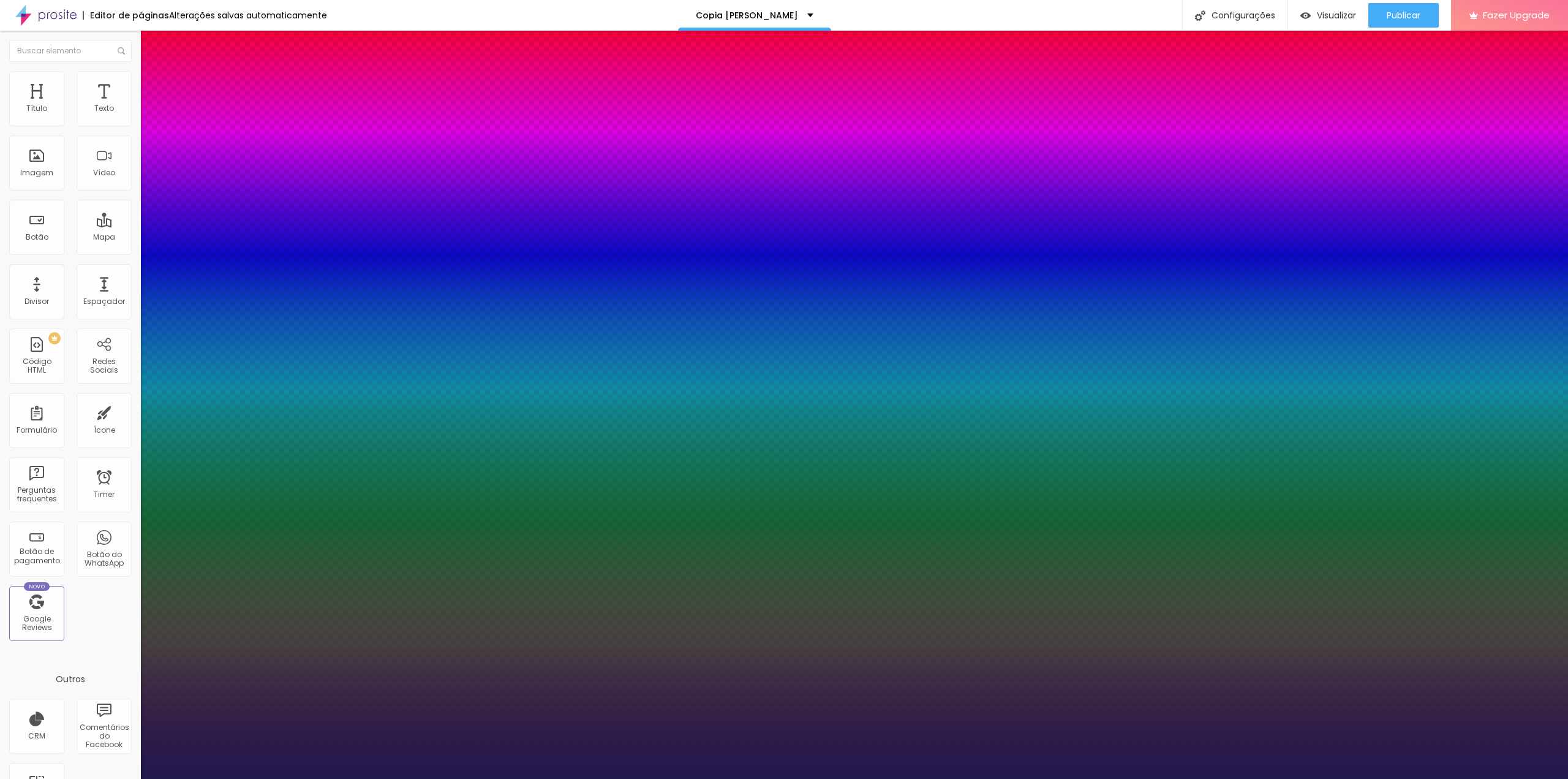
type input "16"
type input "1"
type input "15"
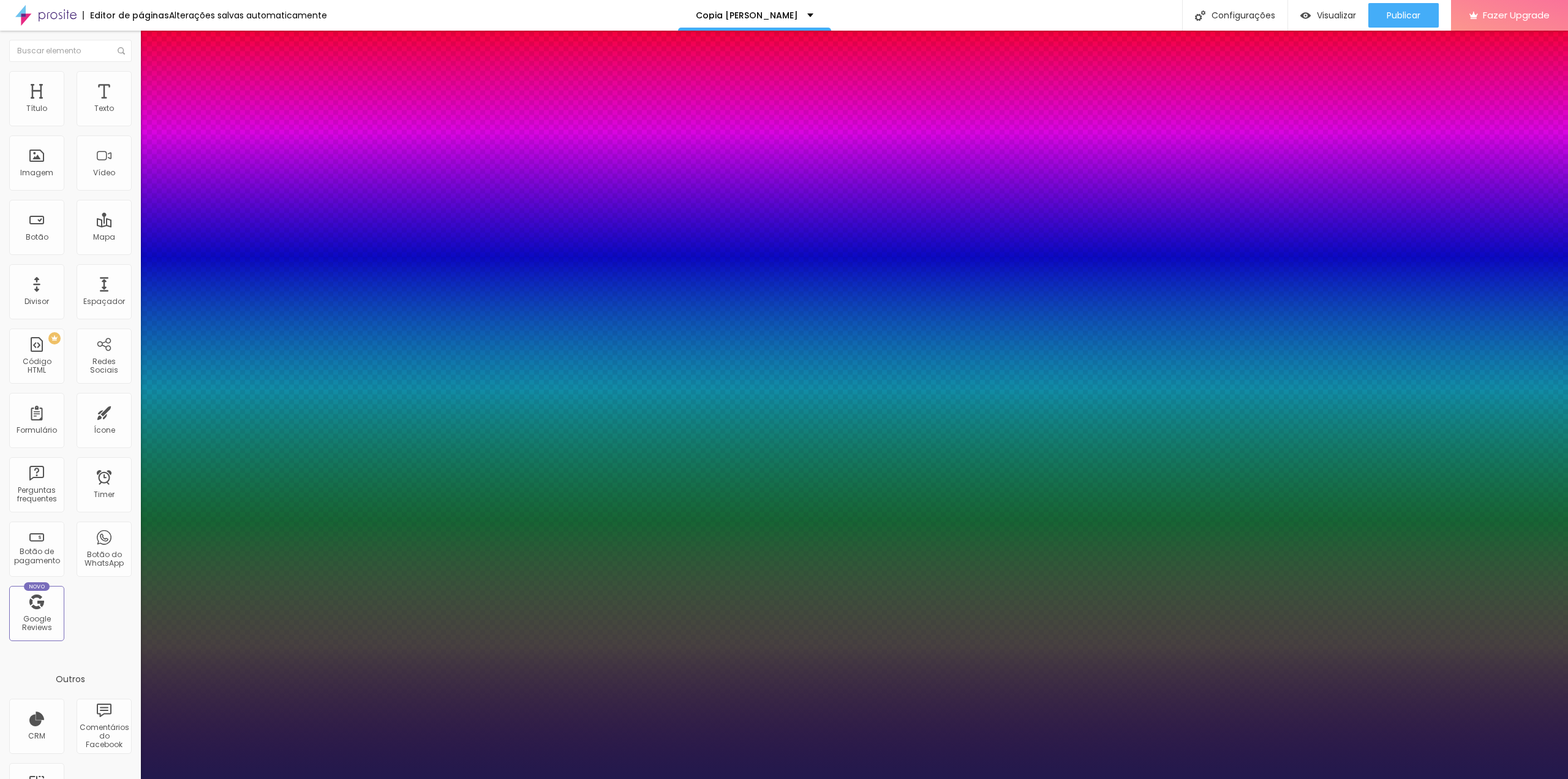
type input "1"
type input "14"
type input "1"
type input "15"
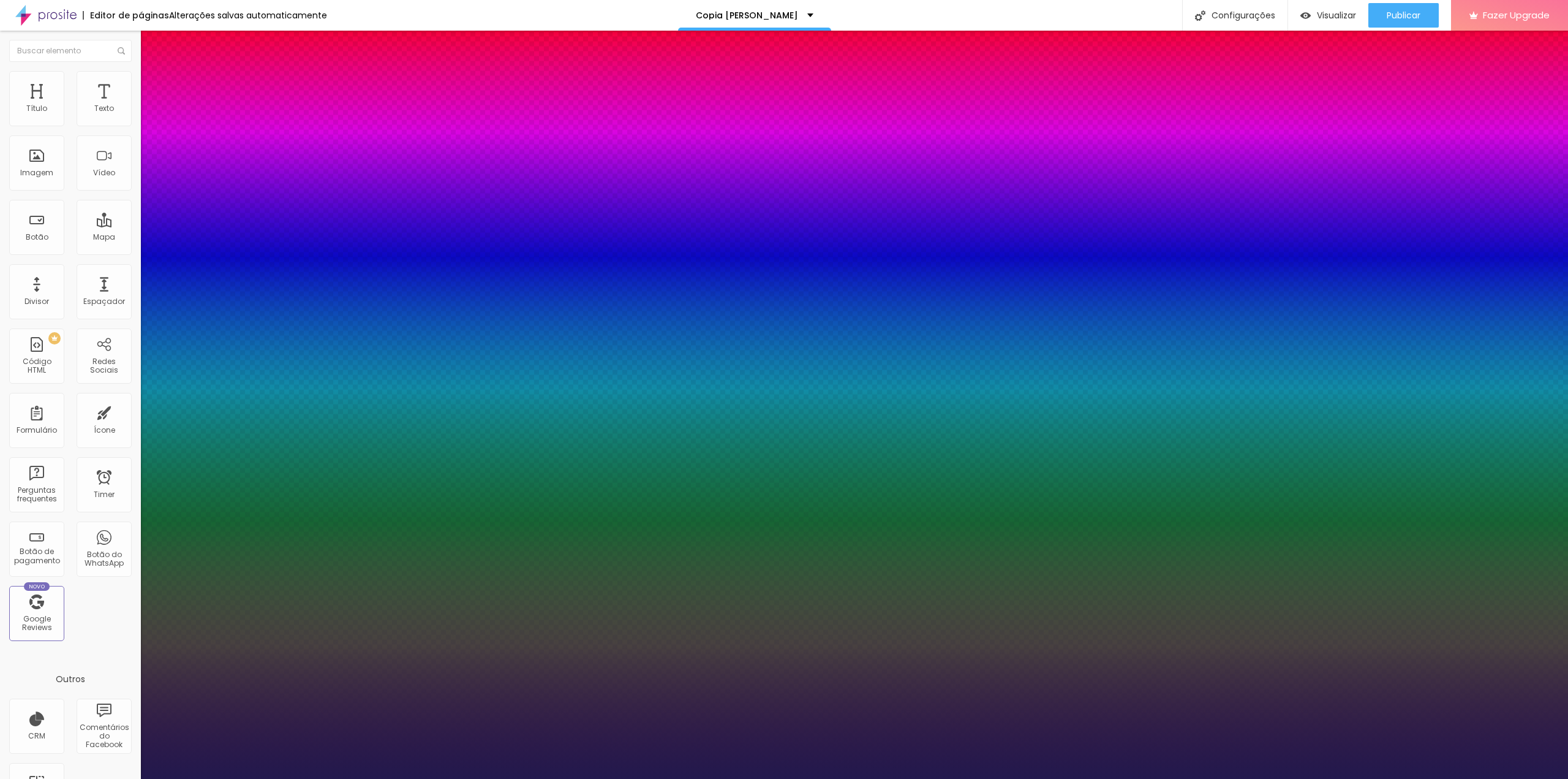
type input "15"
type input "1"
drag, startPoint x: 170, startPoint y: 346, endPoint x: 165, endPoint y: 345, distance: 5.1
type input "15"
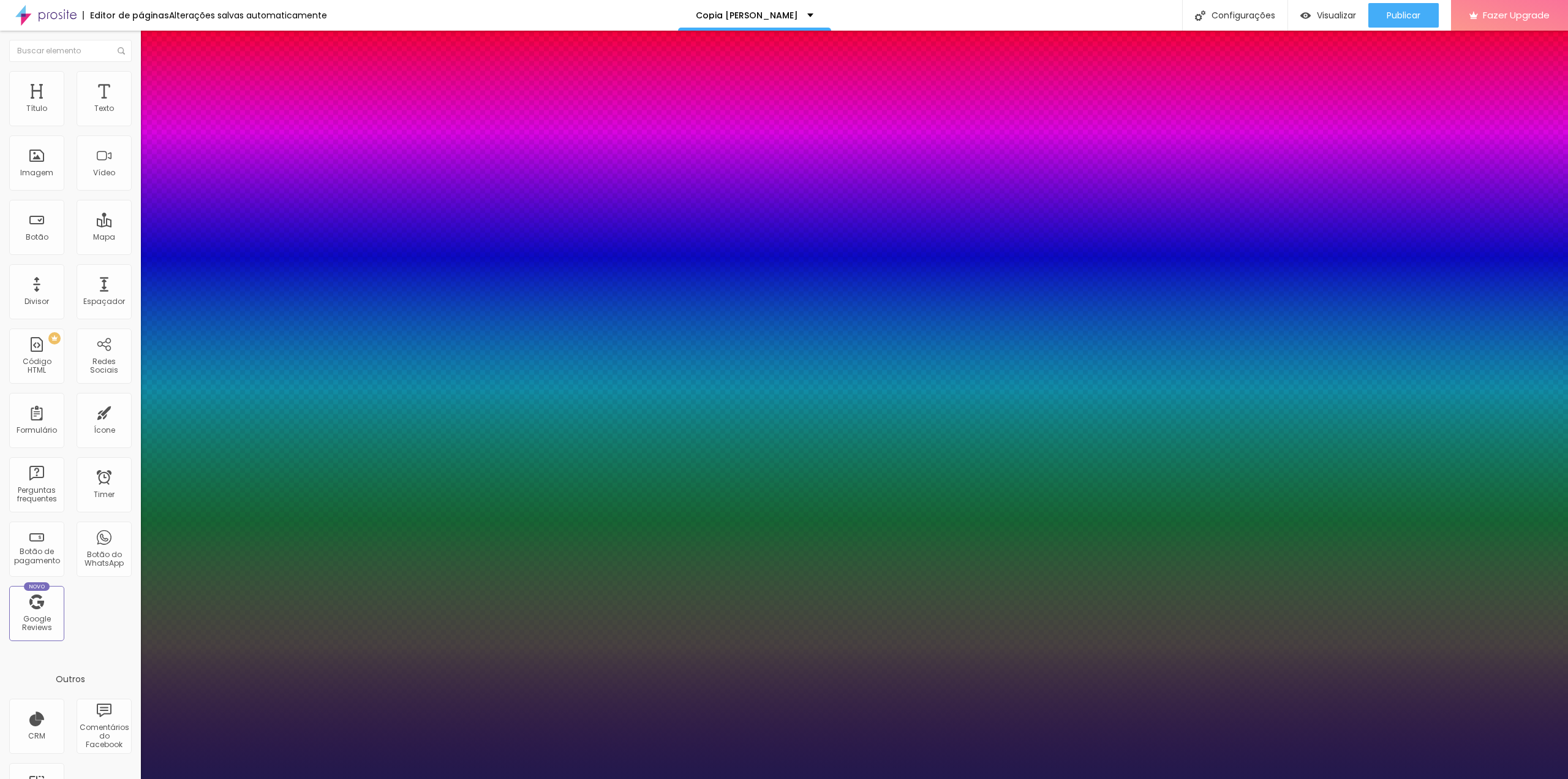
type input "1"
click at [818, 778] on div at bounding box center [784, 779] width 1568 height 0
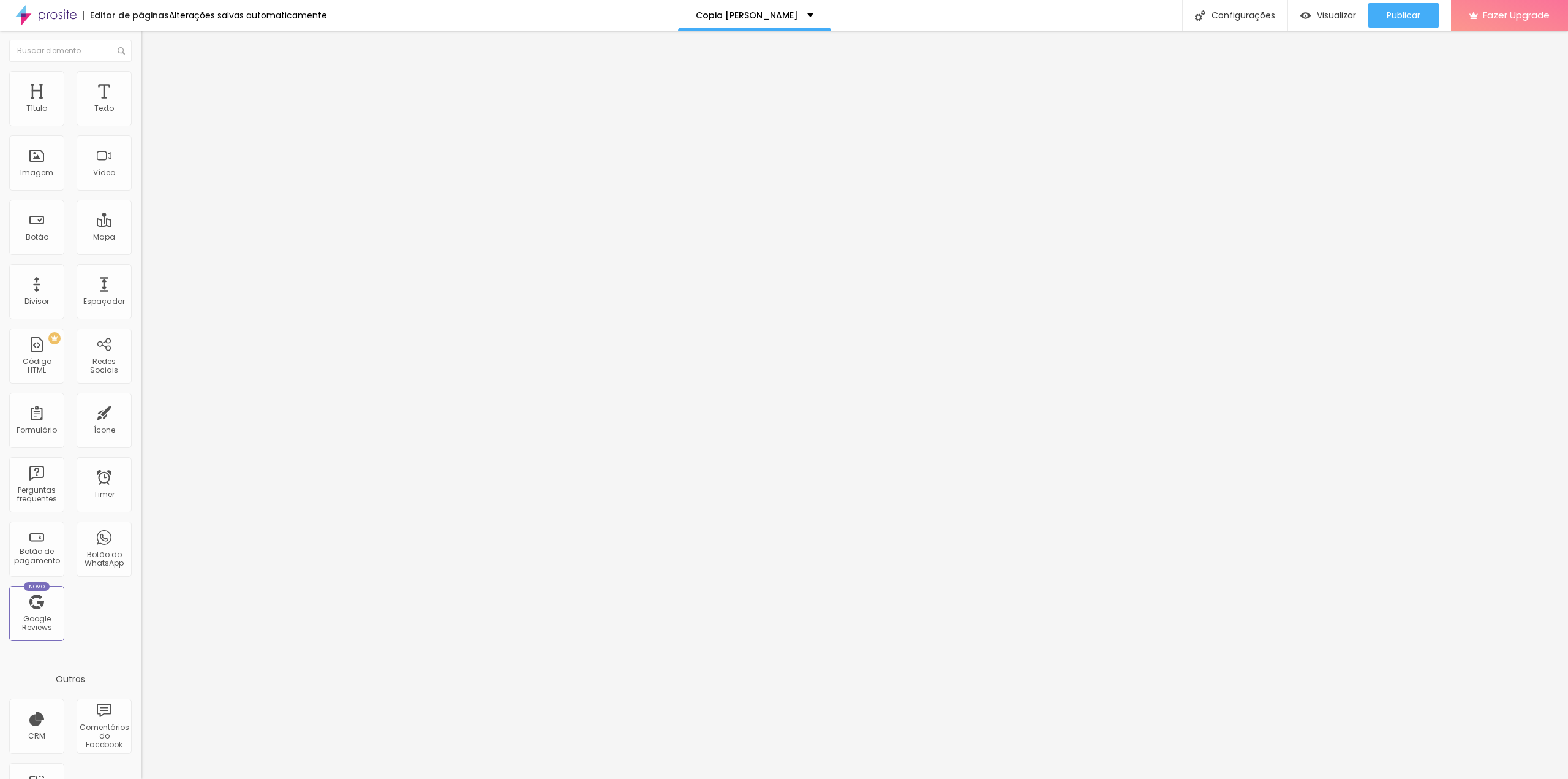
click at [141, 184] on button "button" at bounding box center [150, 177] width 17 height 12
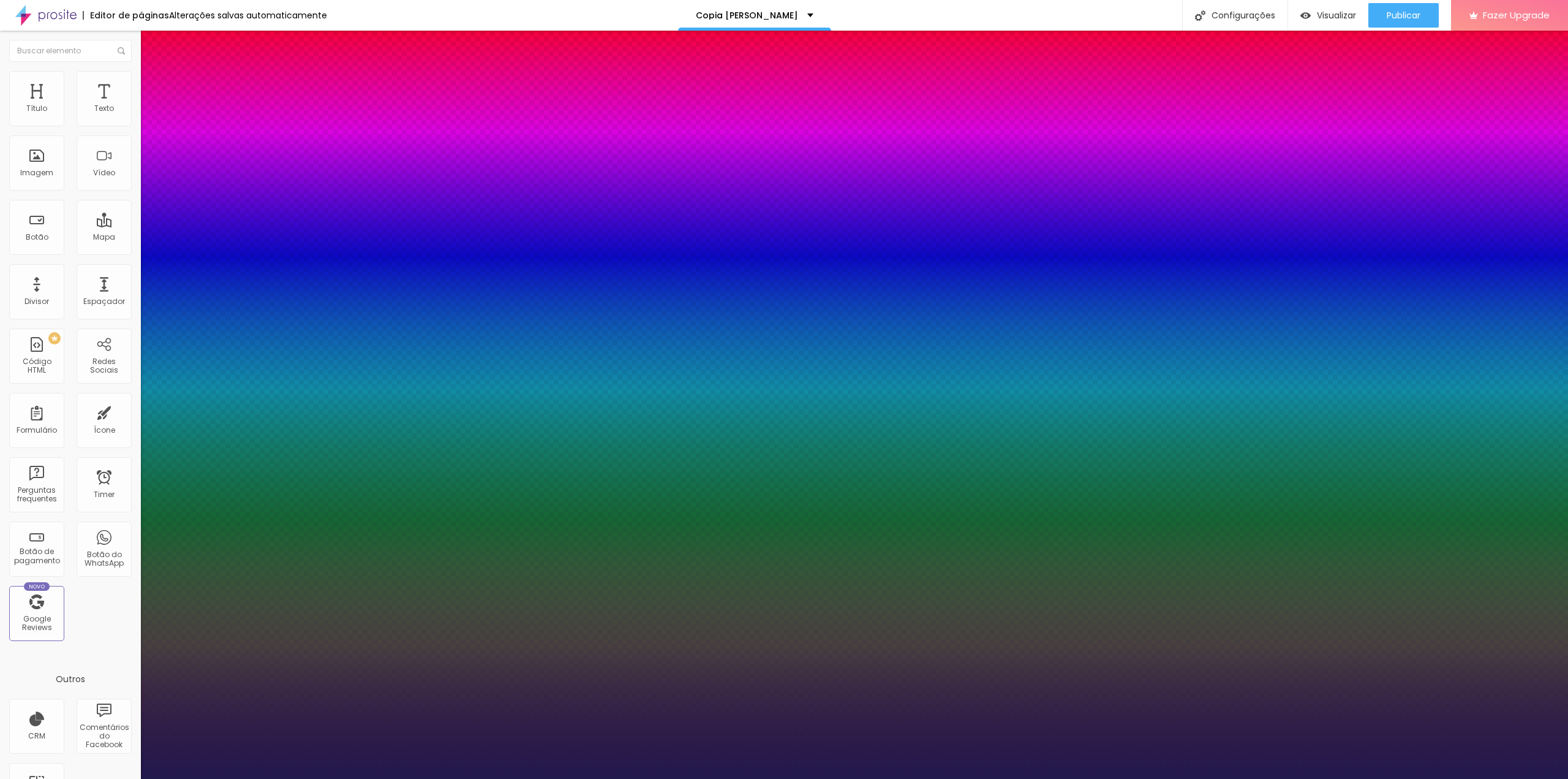
type input "1"
drag, startPoint x: 268, startPoint y: 343, endPoint x: 279, endPoint y: 346, distance: 11.4
type input "8"
type input "1"
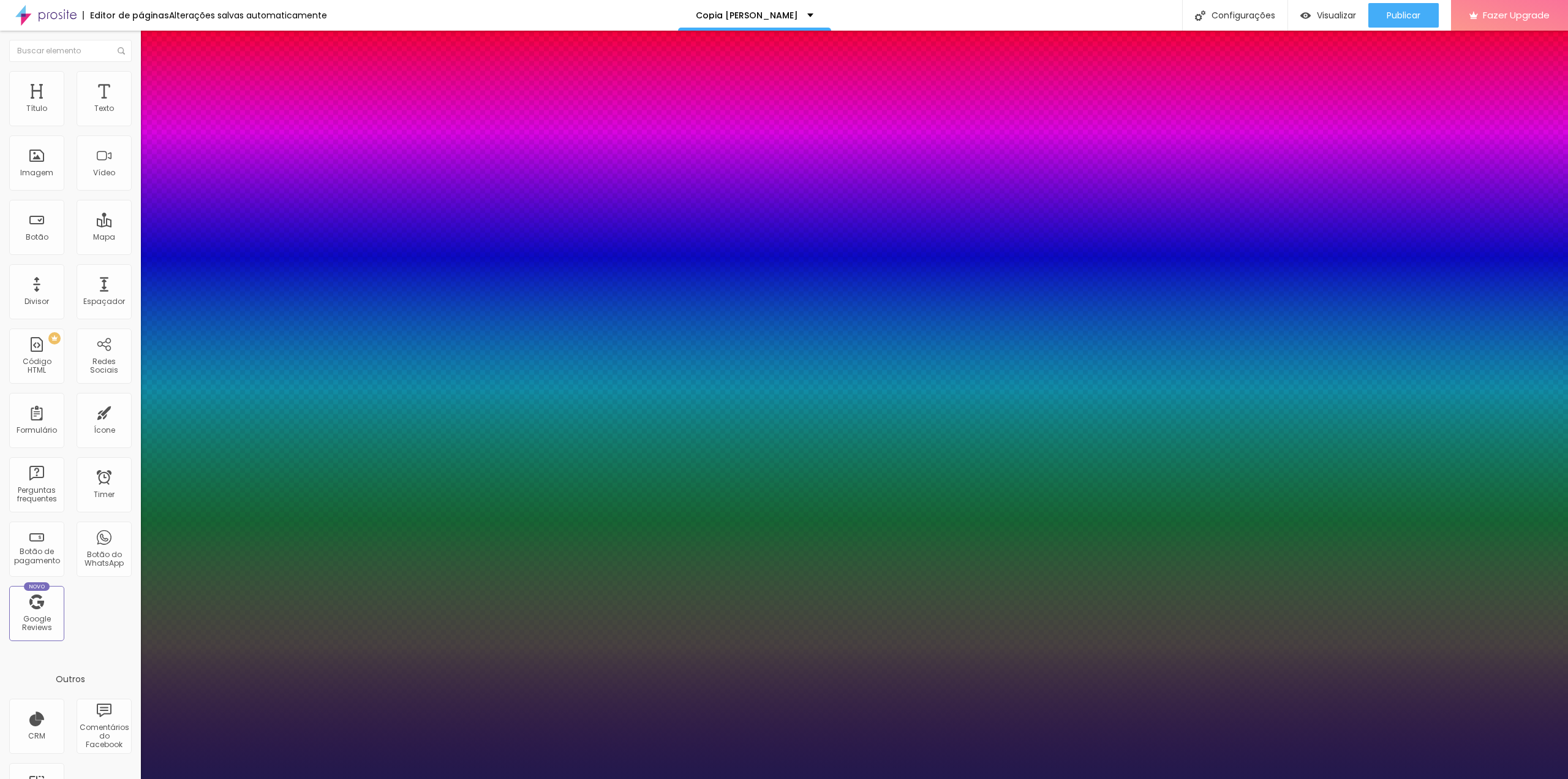
type input "1"
type input "15"
type input "1"
type input "15"
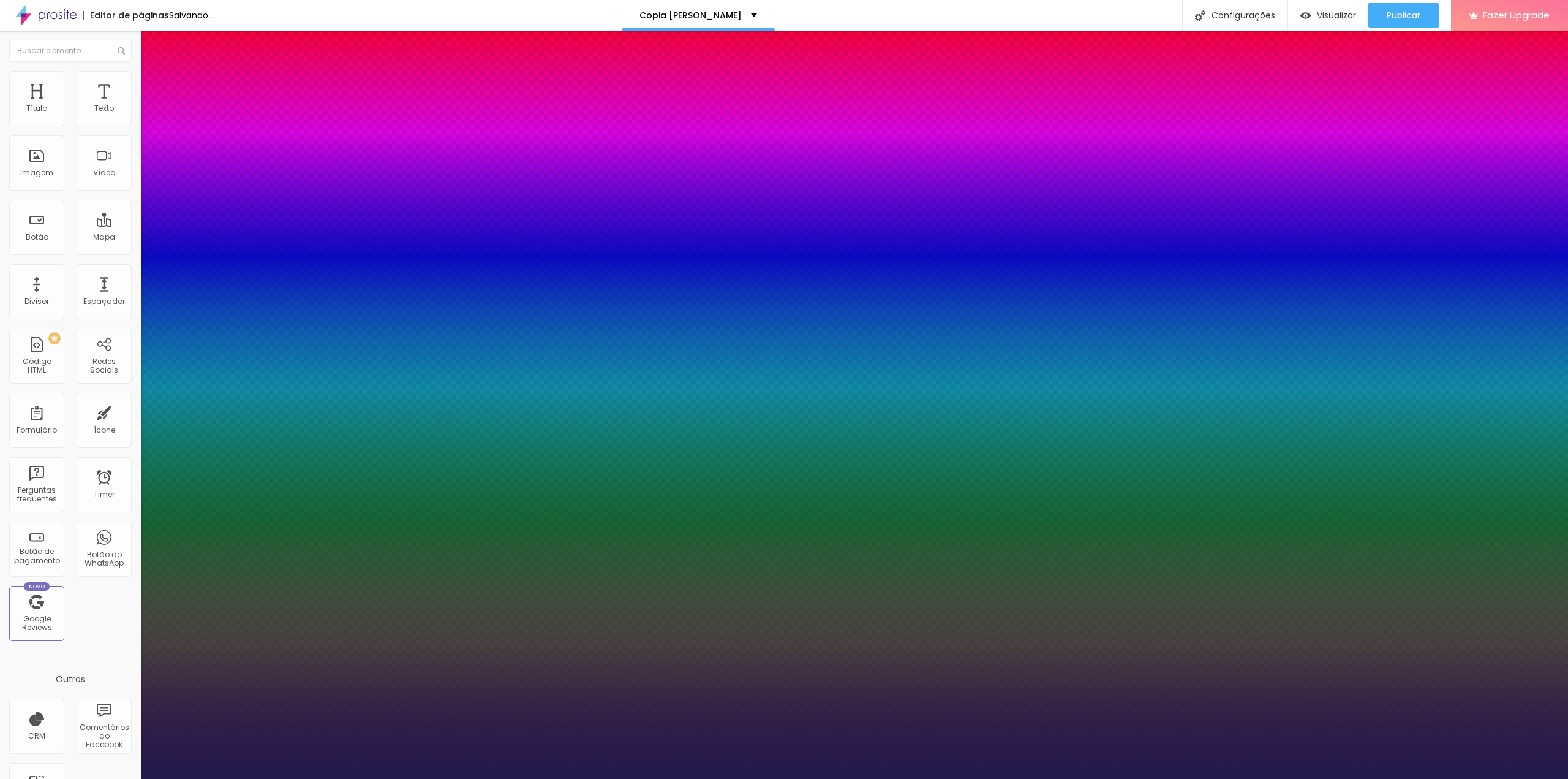
type input "1"
click at [1335, 778] on div at bounding box center [784, 779] width 1568 height 0
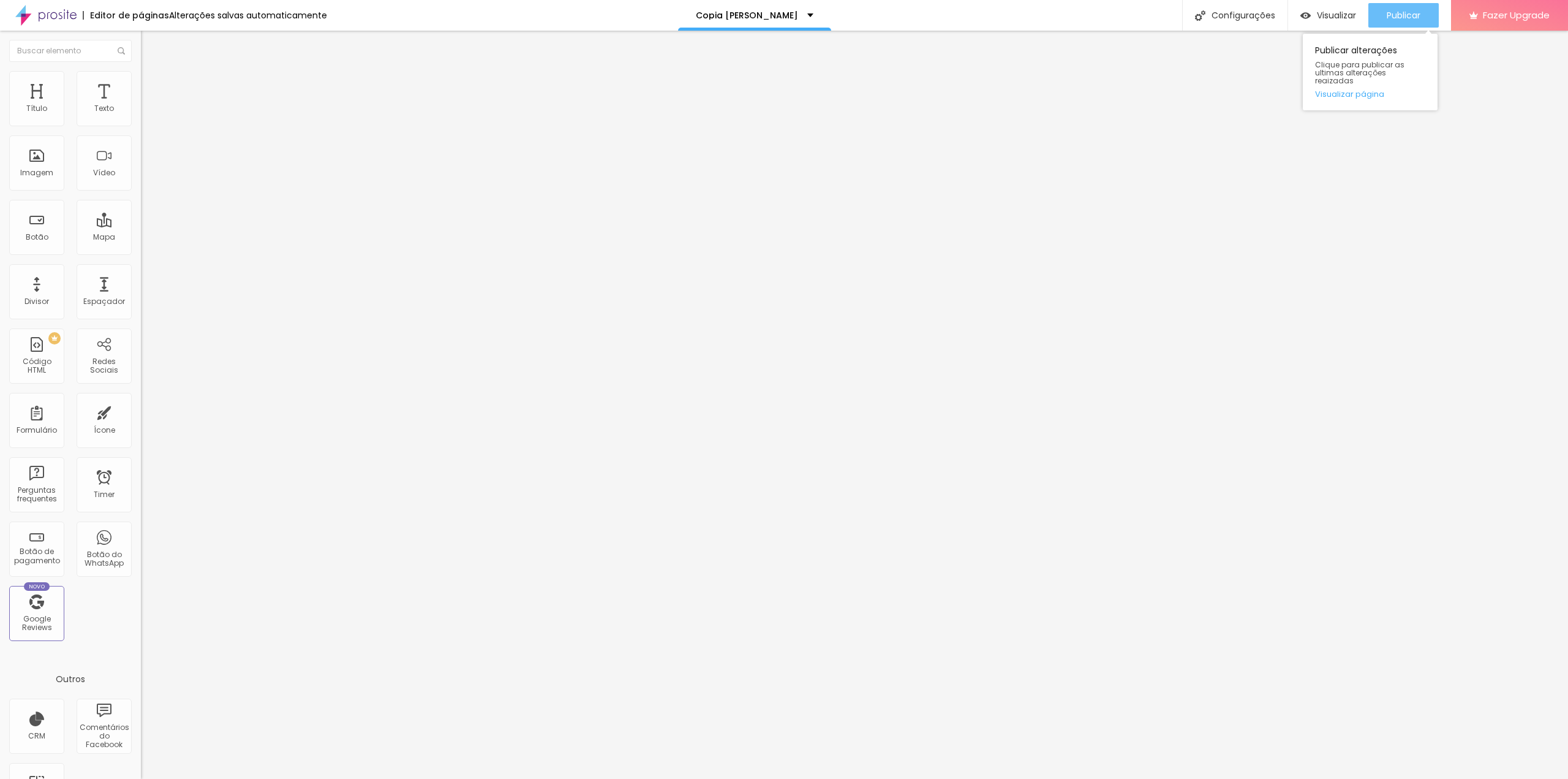
click at [1414, 19] on span "Publicar" at bounding box center [1403, 16] width 34 height 10
click at [148, 113] on span "Trocar icone" at bounding box center [175, 107] width 55 height 11
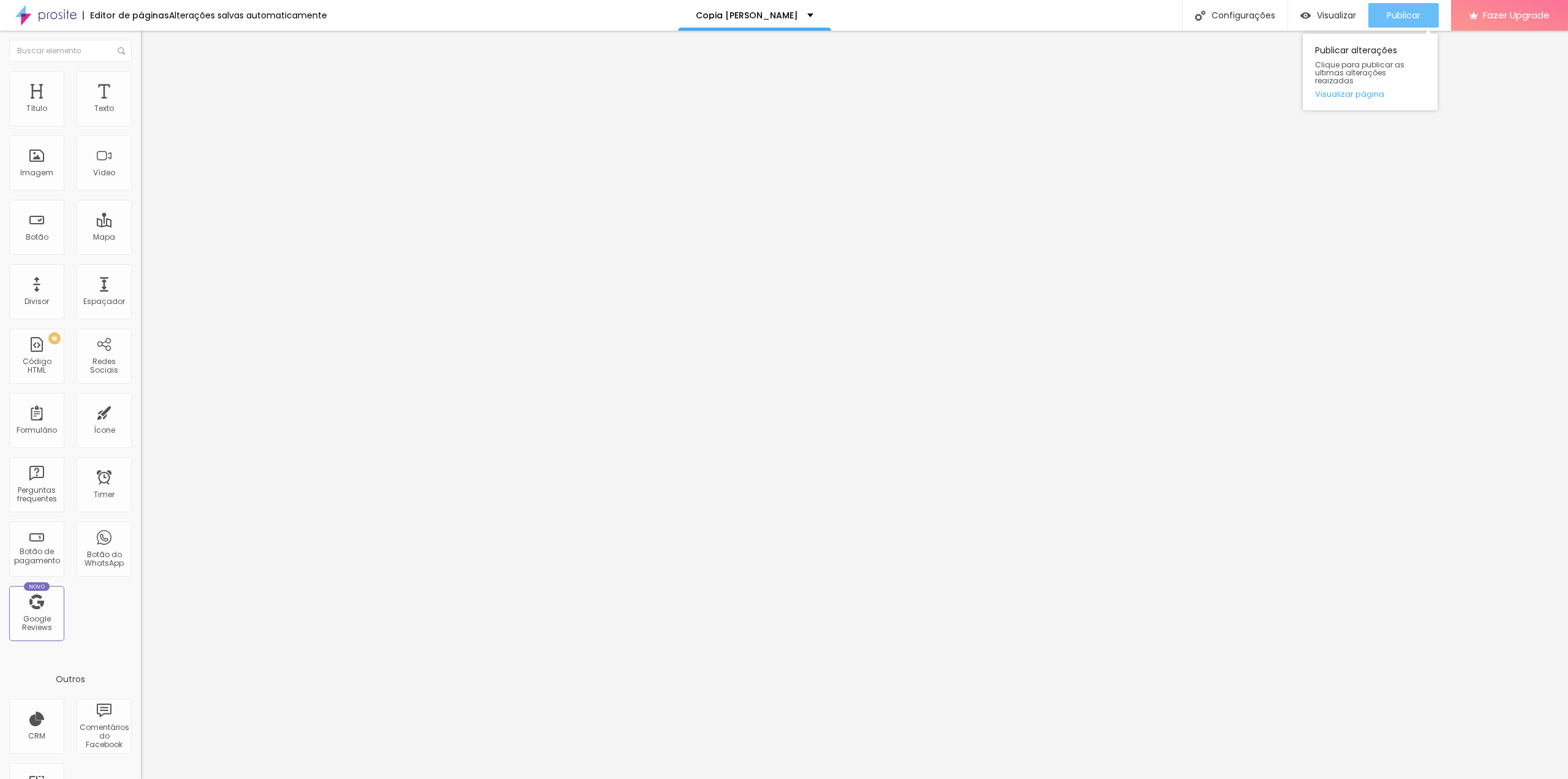
click at [1411, 16] on span "Publicar" at bounding box center [1403, 16] width 34 height 10
click at [150, 113] on span "Trocar icone" at bounding box center [178, 107] width 55 height 11
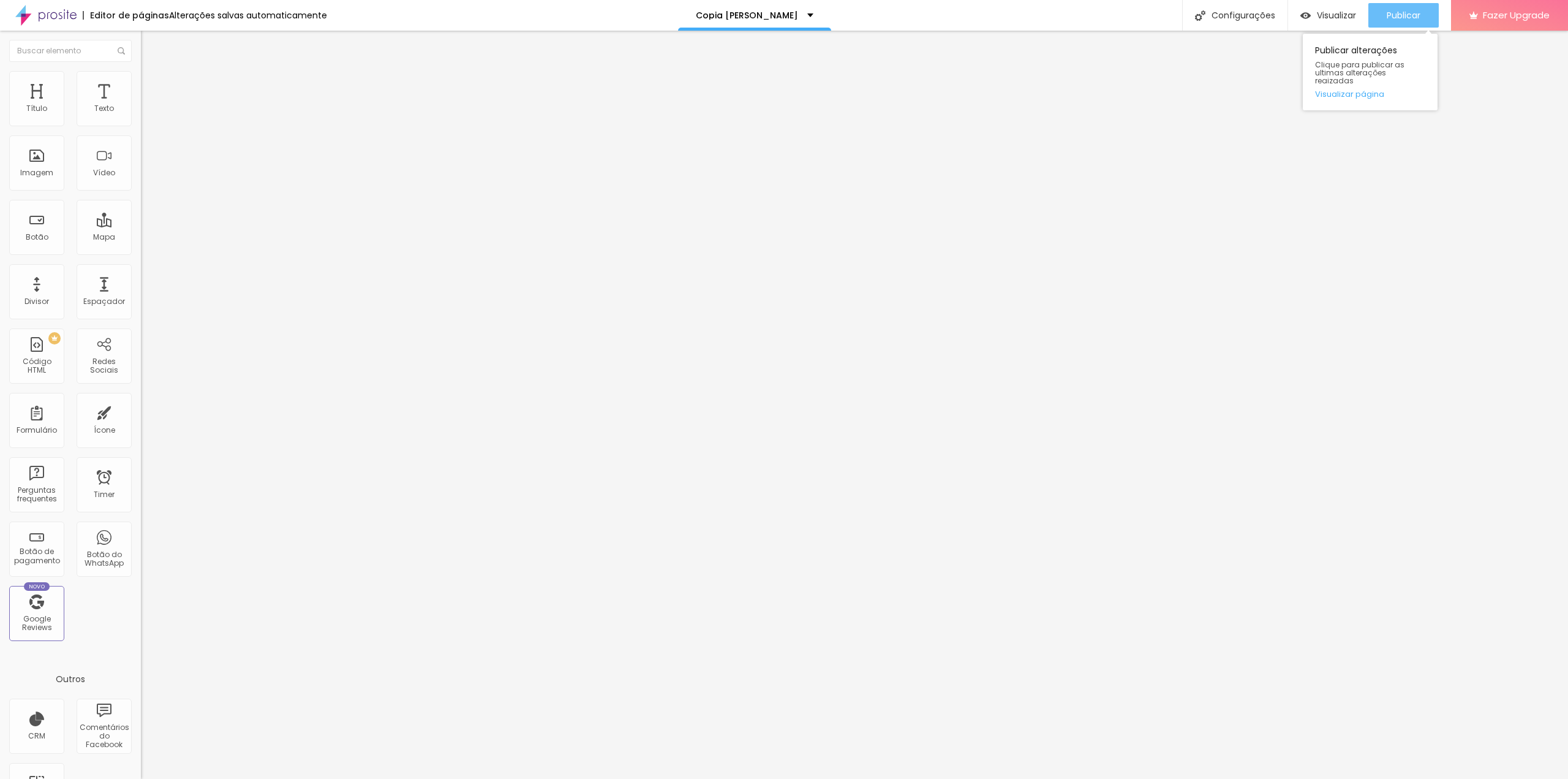
click at [1395, 17] on span "Publicar" at bounding box center [1403, 16] width 34 height 10
click at [147, 176] on icon "button" at bounding box center [150, 174] width 5 height 5
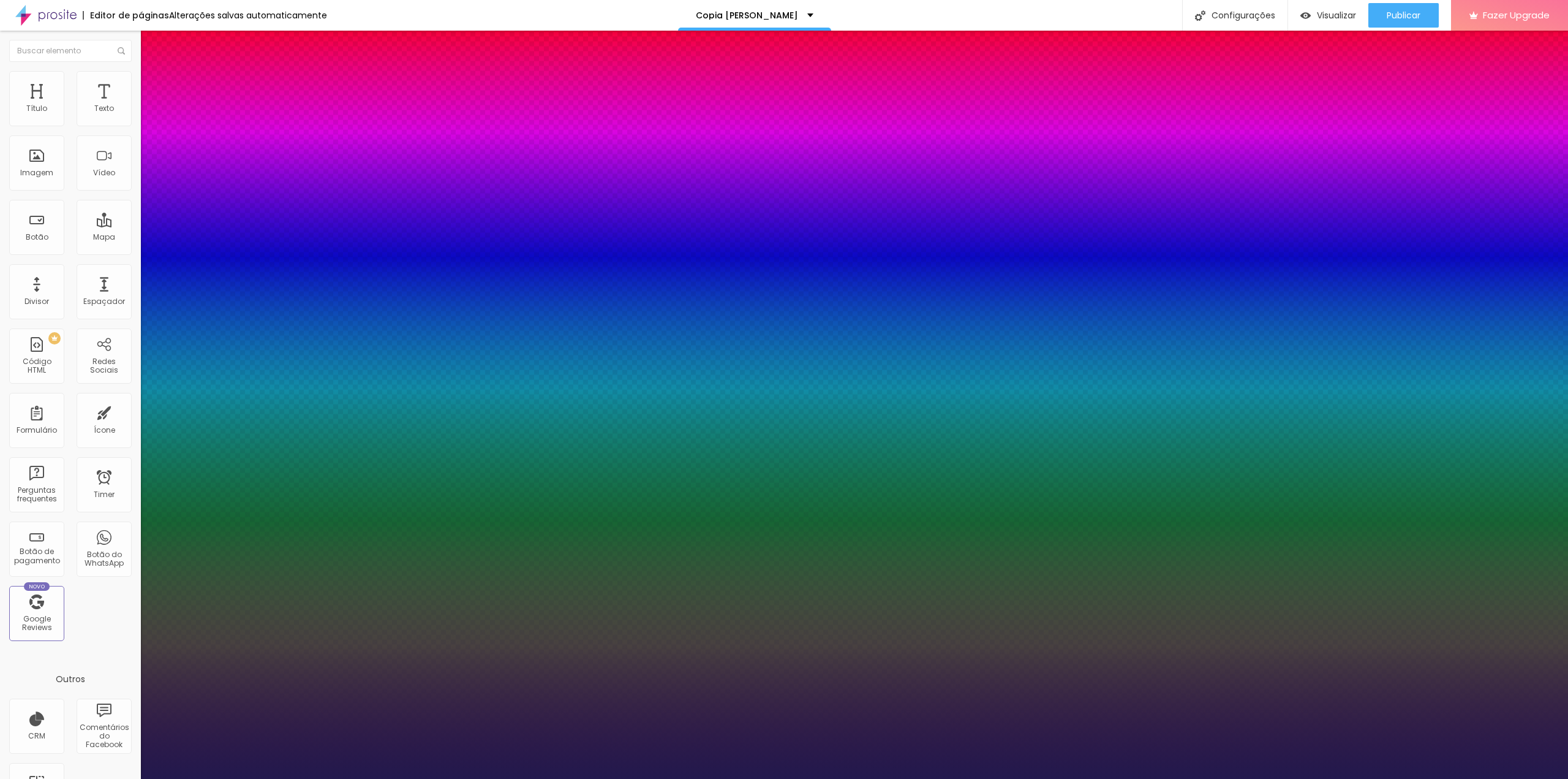
click at [131, 778] on select "AbrilFatface-Regular Actor-Regular Alegreya AlegreyaBlack [PERSON_NAME] [PERSON…" at bounding box center [66, 792] width 131 height 12
click at [130, 778] on select "AbrilFatface-Regular Actor-Regular Alegreya AlegreyaBlack [PERSON_NAME] [PERSON…" at bounding box center [66, 792] width 131 height 12
click at [467, 778] on div at bounding box center [784, 779] width 1568 height 0
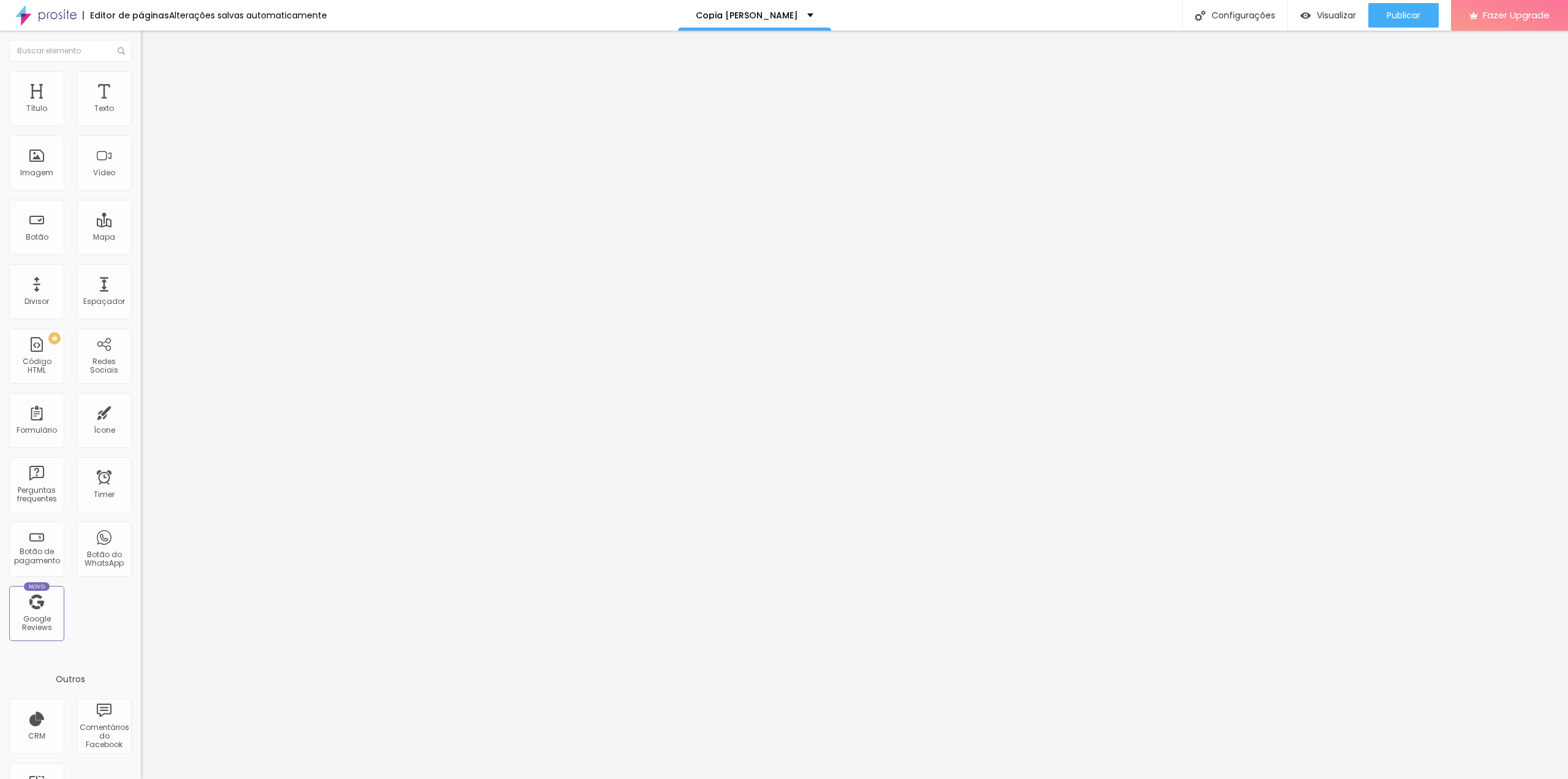
click at [141, 117] on button "button" at bounding box center [150, 111] width 17 height 12
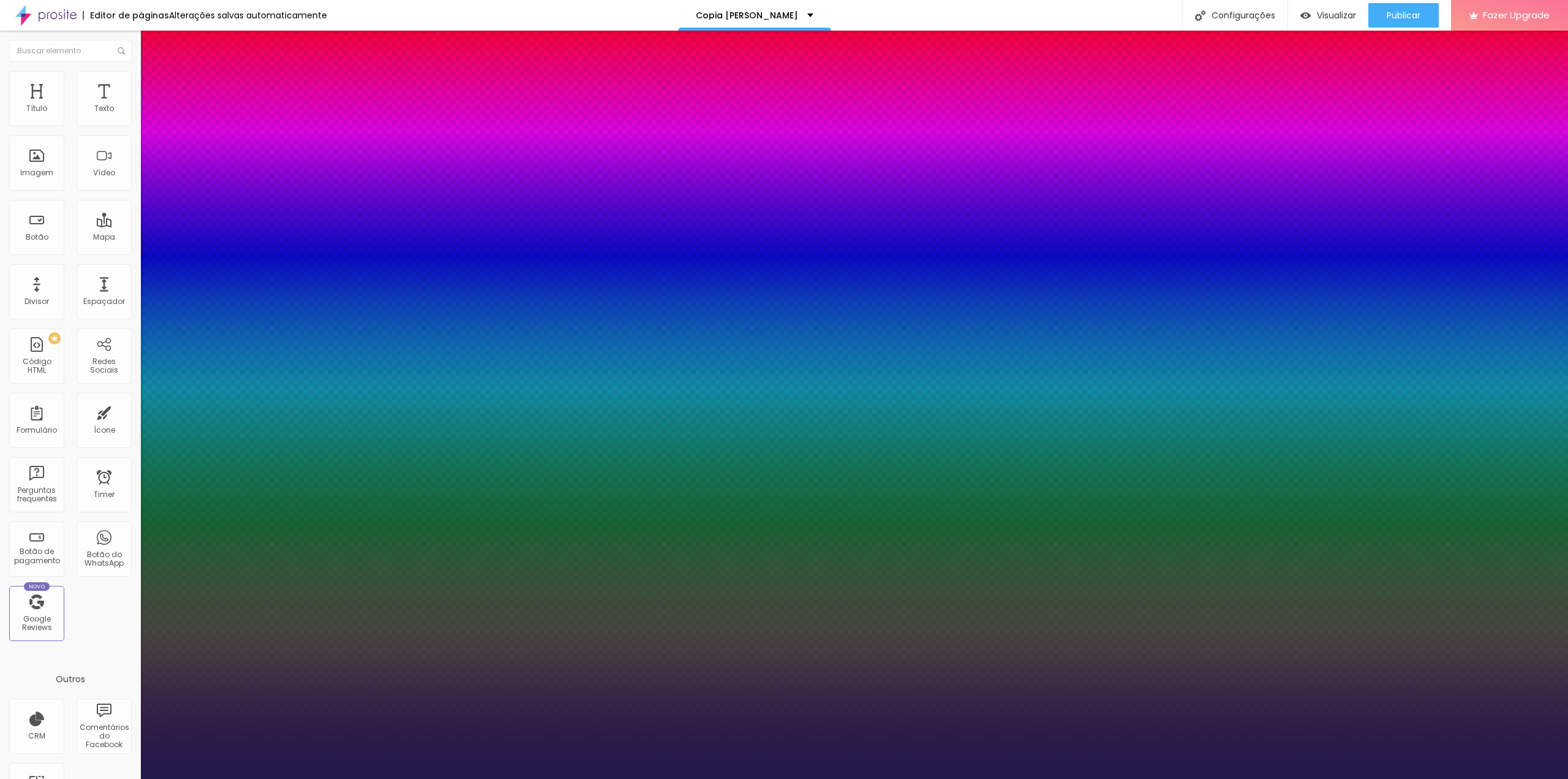
drag, startPoint x: 179, startPoint y: 206, endPoint x: 188, endPoint y: 206, distance: 9.0
click at [1285, 778] on div at bounding box center [784, 779] width 1568 height 0
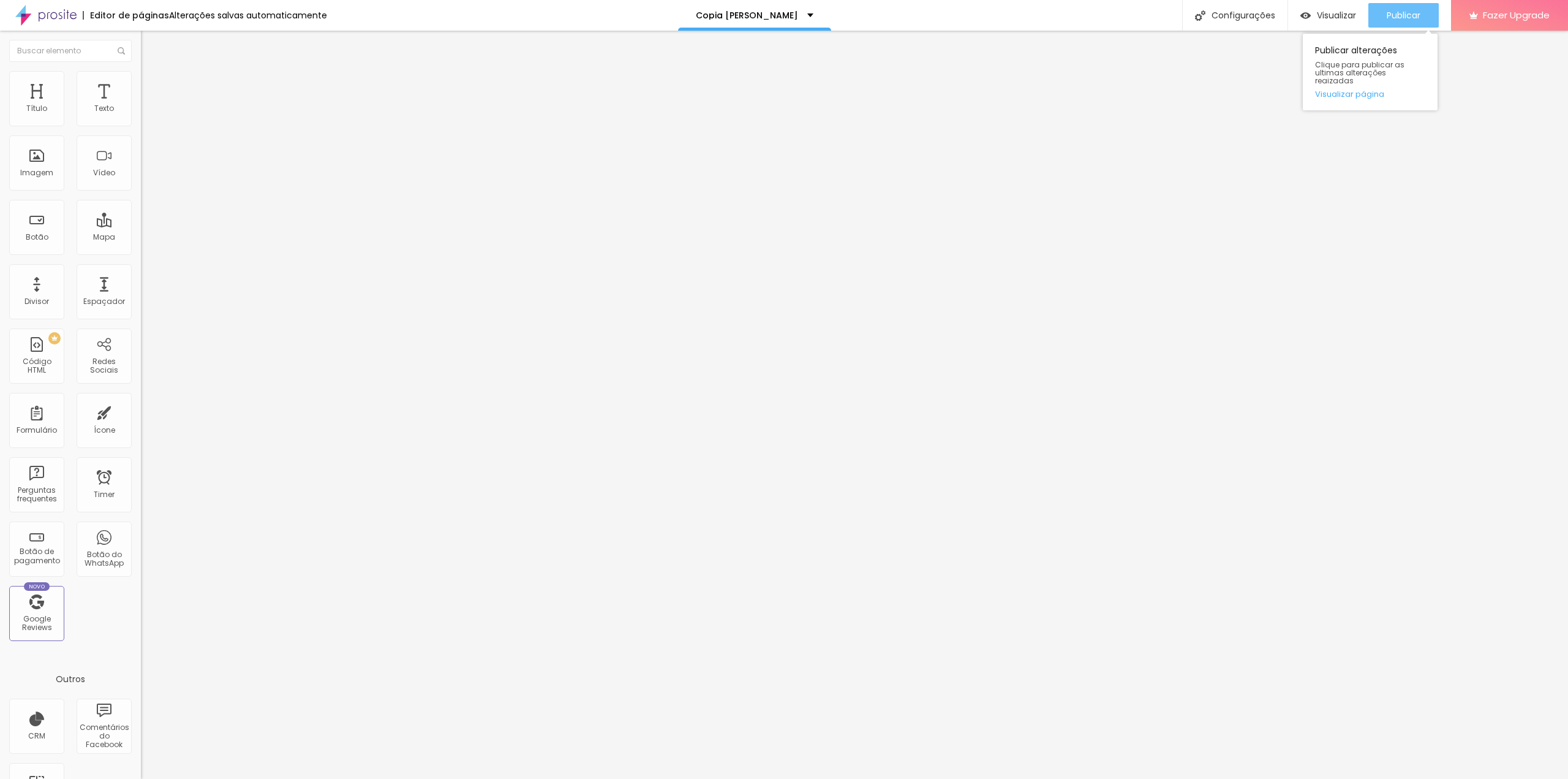
click at [1383, 14] on button "Publicar" at bounding box center [1403, 15] width 71 height 24
click at [141, 192] on span "1:1 Quadrado" at bounding box center [165, 186] width 48 height 11
click at [141, 225] on span "Original" at bounding box center [155, 220] width 29 height 11
click at [141, 200] on span "Cinema" at bounding box center [156, 194] width 31 height 11
click at [141, 280] on div "Abrir em uma nova aba" at bounding box center [212, 276] width 141 height 6
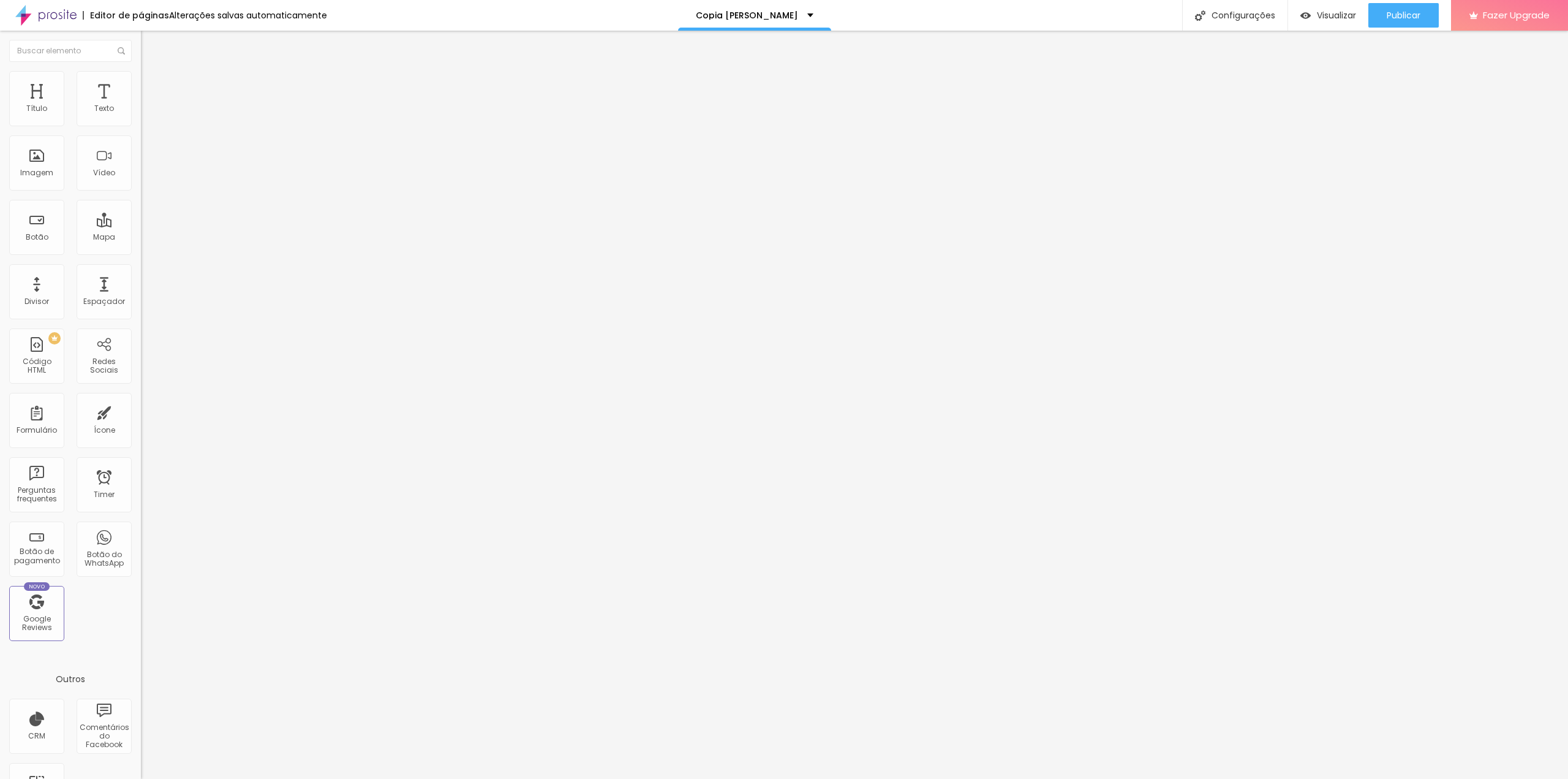
click at [141, 211] on span "Padrão" at bounding box center [155, 205] width 27 height 11
click at [141, 218] on span "Quadrado" at bounding box center [161, 213] width 40 height 11
click at [141, 225] on span "Original" at bounding box center [155, 220] width 29 height 11
click at [141, 200] on span "Cinema" at bounding box center [156, 194] width 31 height 11
click at [141, 210] on div "Padrão 4:3" at bounding box center [212, 205] width 141 height 7
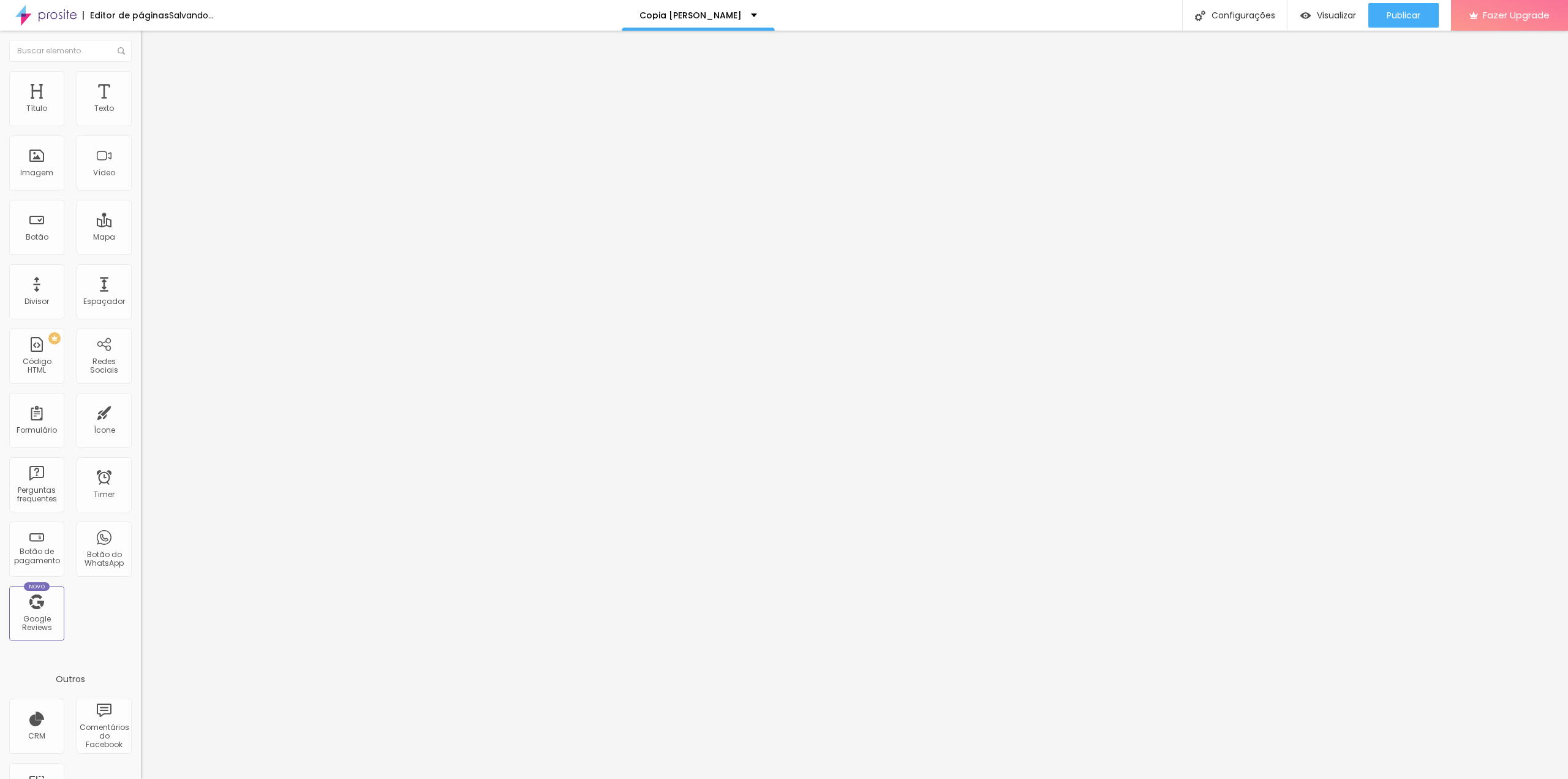
click at [141, 155] on img at bounding box center [145, 150] width 8 height 8
click at [141, 166] on div at bounding box center [212, 161] width 141 height 10
click at [141, 75] on ul "Conteúdo Estilo Avançado" at bounding box center [212, 77] width 141 height 37
click at [141, 76] on img at bounding box center [146, 76] width 11 height 11
click at [141, 83] on li "Avançado" at bounding box center [212, 89] width 141 height 12
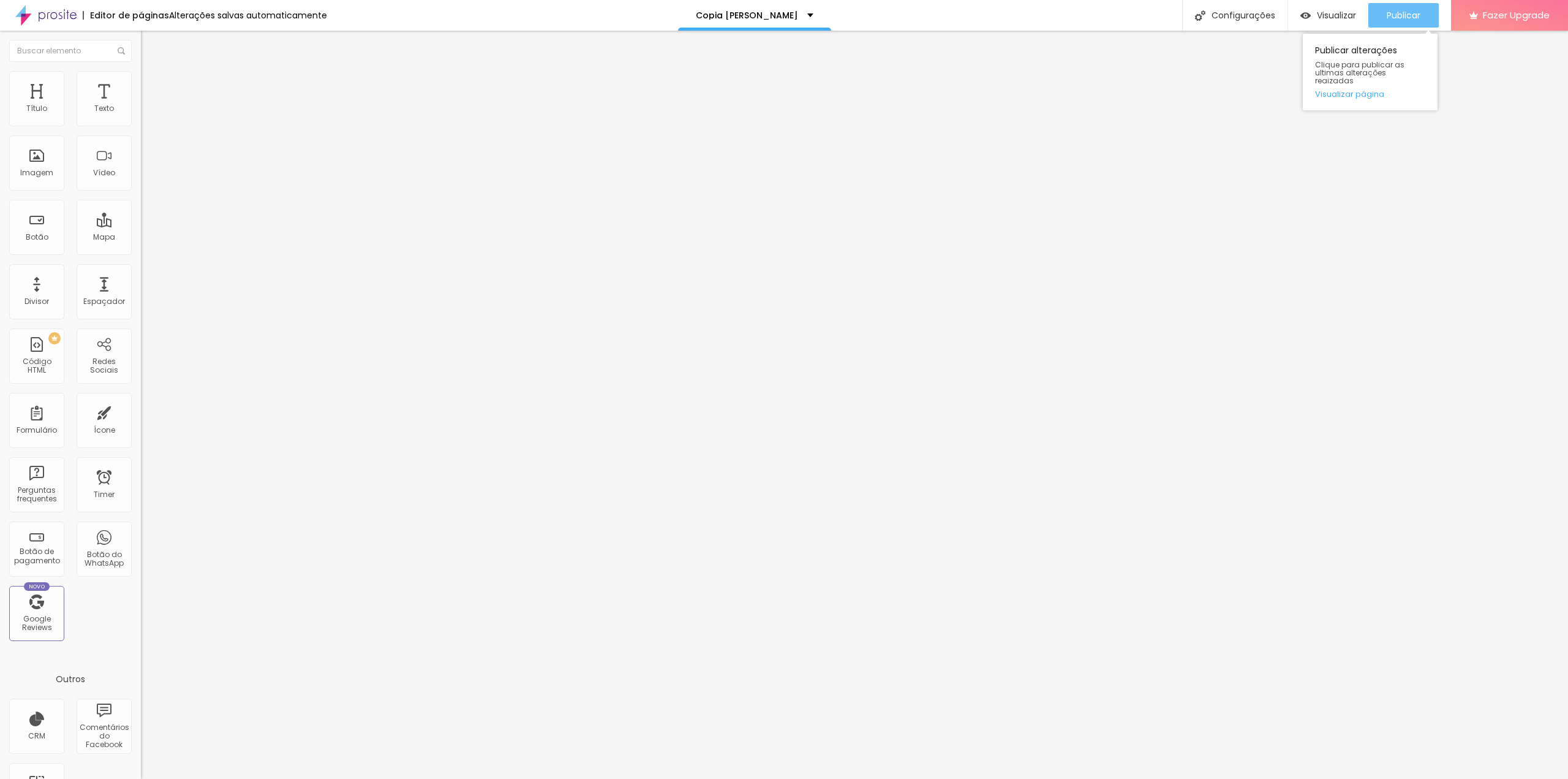
click at [1389, 17] on span "Publicar" at bounding box center [1403, 16] width 34 height 10
click at [1333, 15] on span "Visualizar" at bounding box center [1335, 16] width 39 height 10
click at [141, 192] on span "4:3 Padrão" at bounding box center [161, 186] width 41 height 11
click at [141, 218] on span "Quadrado" at bounding box center [161, 213] width 40 height 11
click at [141, 104] on div "Trocar imagem" at bounding box center [212, 100] width 141 height 8
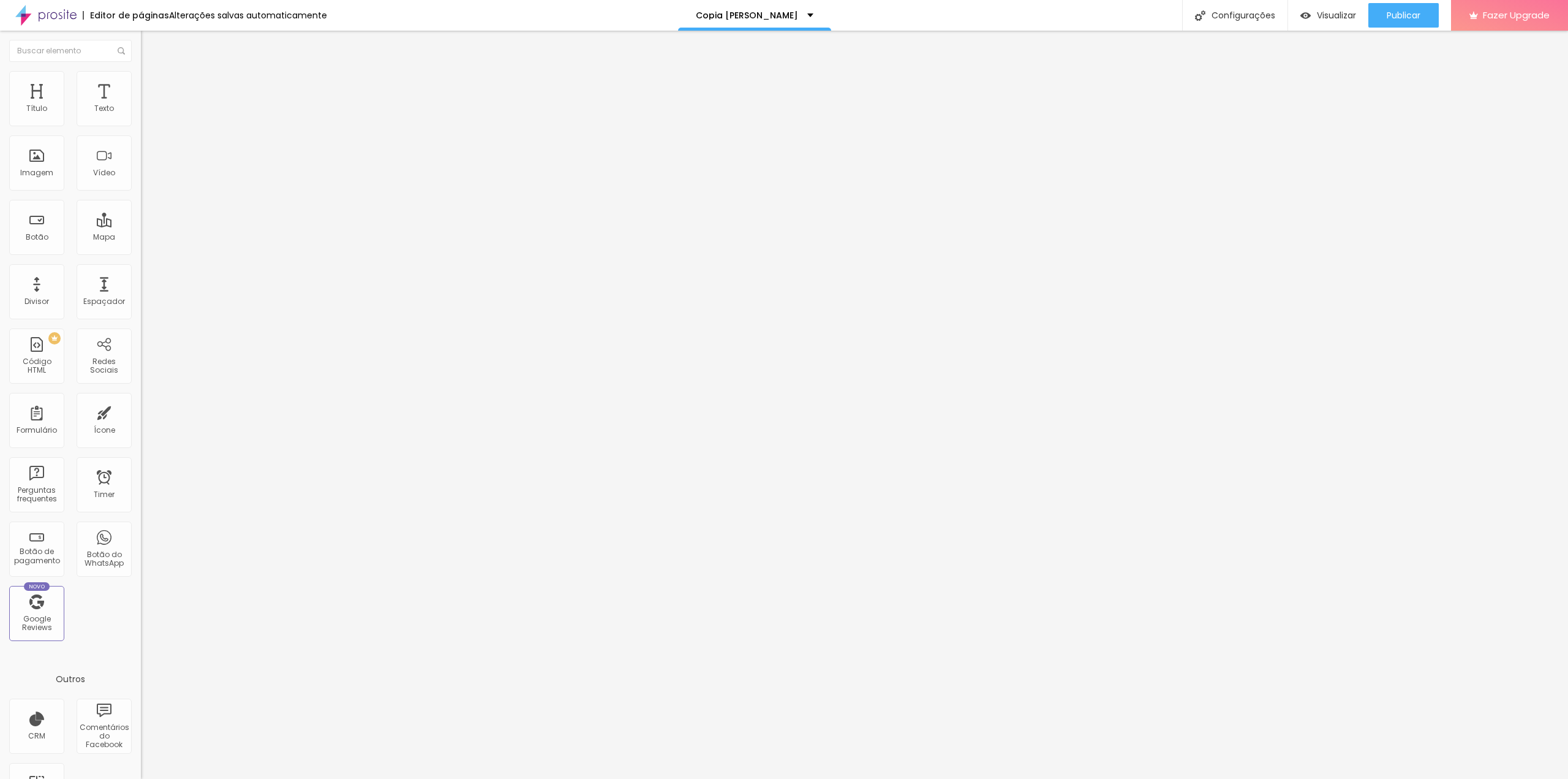
click at [141, 104] on div "Trocar imagem" at bounding box center [212, 100] width 141 height 8
click at [141, 82] on li "Estilo" at bounding box center [212, 76] width 141 height 12
drag, startPoint x: 29, startPoint y: 156, endPoint x: 0, endPoint y: 156, distance: 29.0
click at [141, 269] on input "range" at bounding box center [180, 274] width 79 height 10
click at [152, 86] on span "Avançado" at bounding box center [172, 91] width 41 height 11
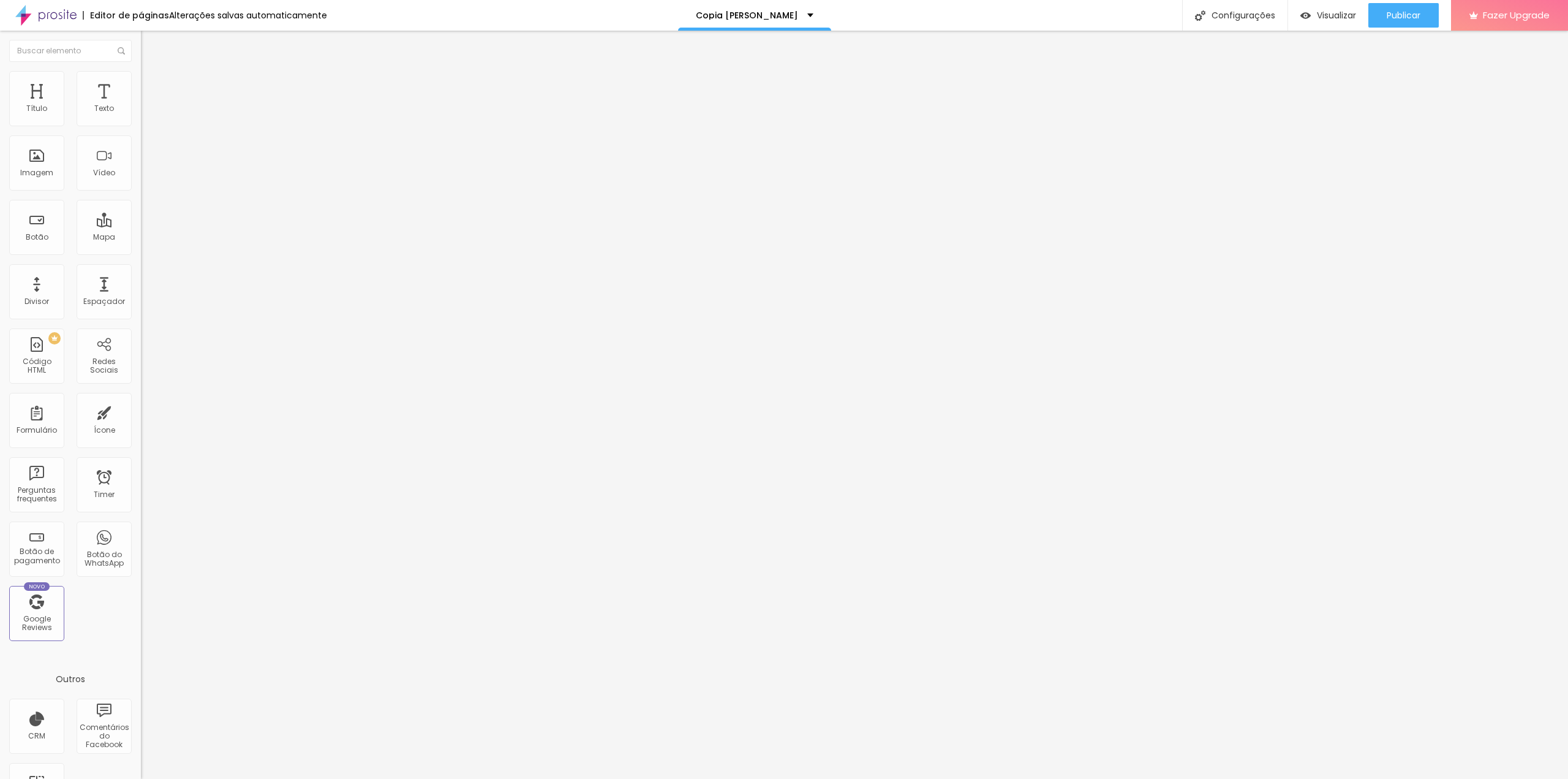
drag, startPoint x: 28, startPoint y: 118, endPoint x: 12, endPoint y: 119, distance: 16.0
click at [141, 238] on input "range" at bounding box center [180, 243] width 79 height 10
drag, startPoint x: 44, startPoint y: 144, endPoint x: 6, endPoint y: 145, distance: 38.0
click at [141, 412] on input "range" at bounding box center [180, 417] width 79 height 10
click at [152, 72] on span "Conteúdo" at bounding box center [171, 67] width 38 height 11
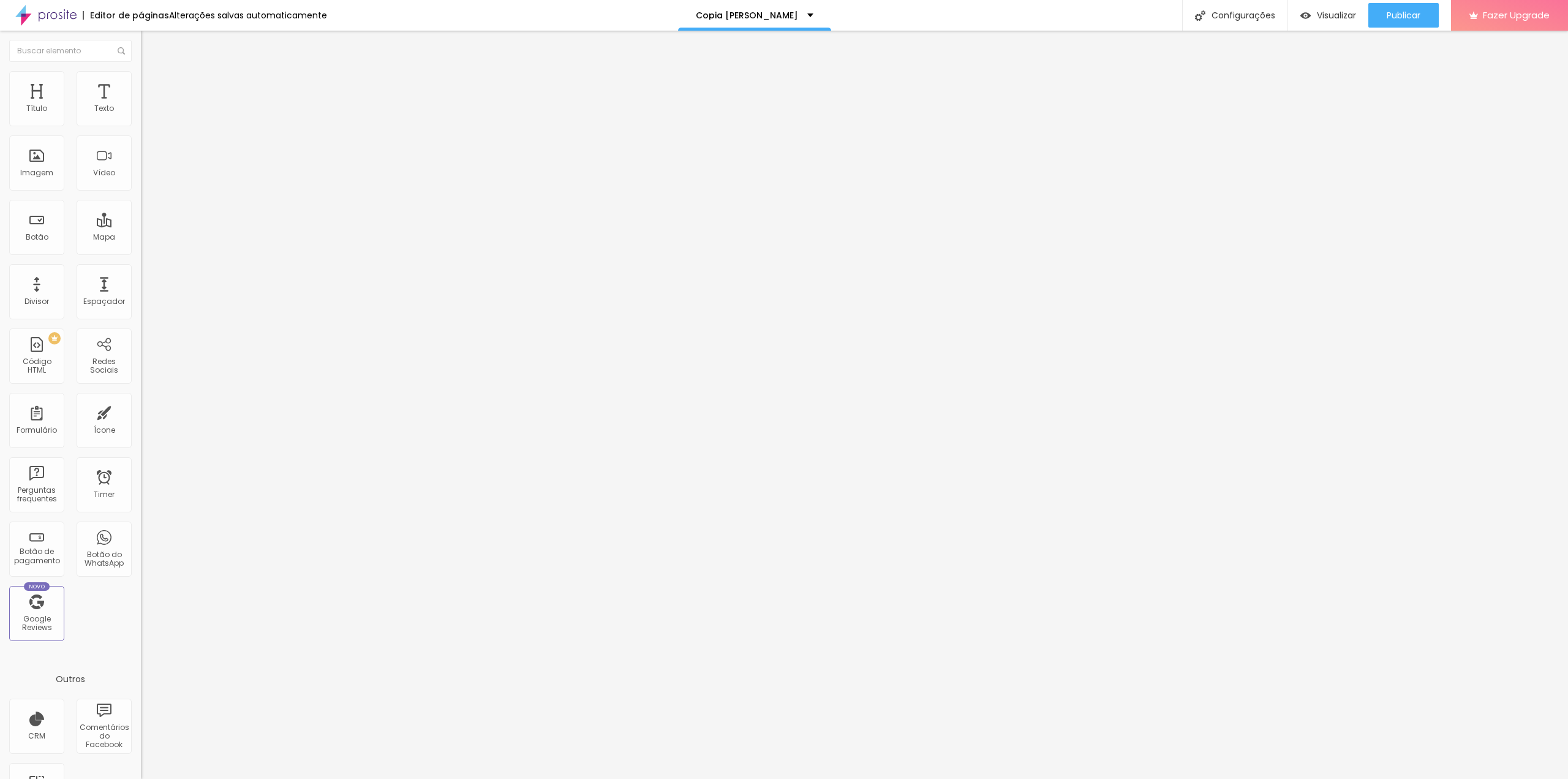
click at [152, 85] on span "Estilo" at bounding box center [161, 79] width 19 height 11
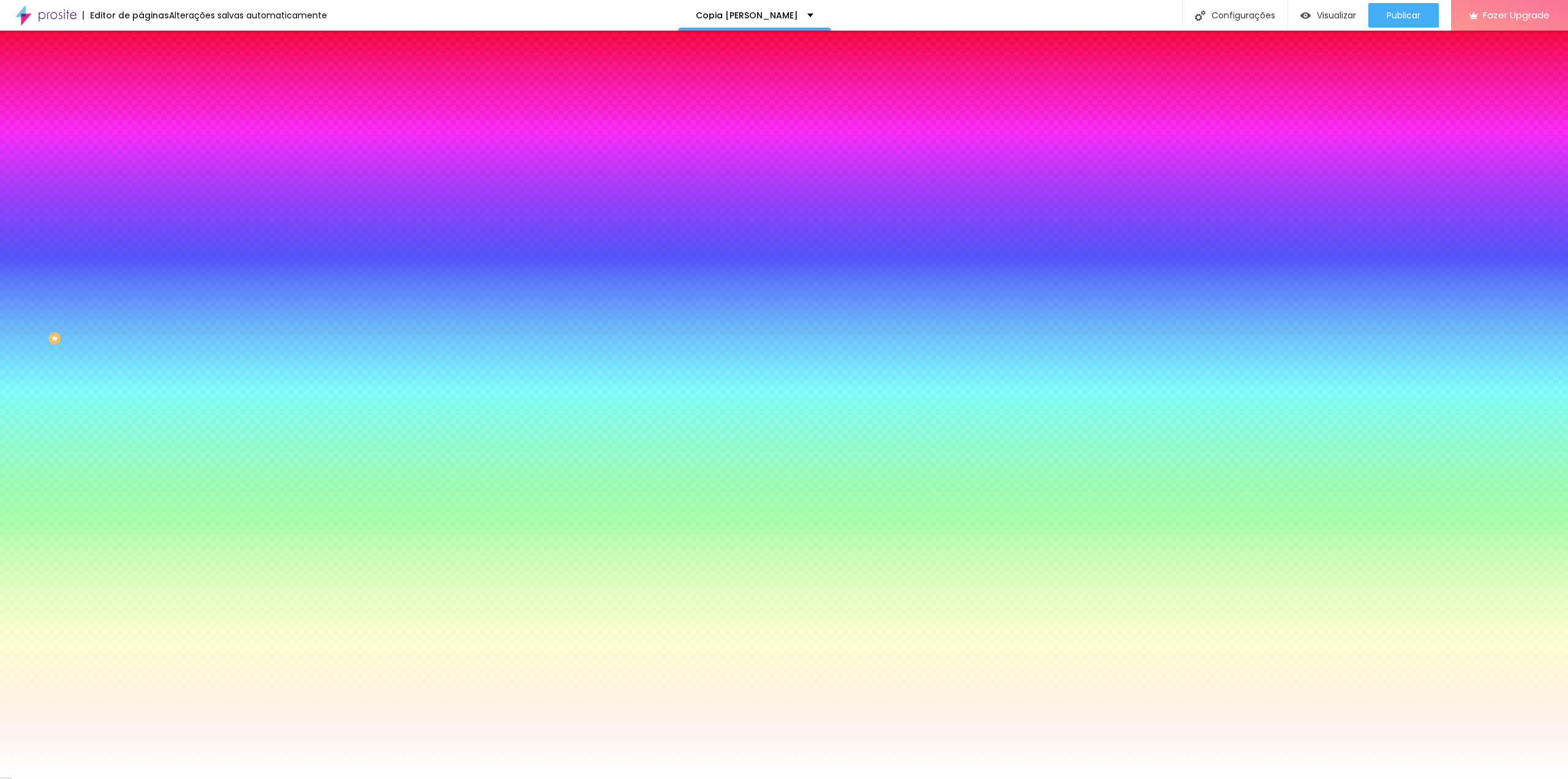
click at [152, 86] on span "Avançado" at bounding box center [172, 91] width 41 height 11
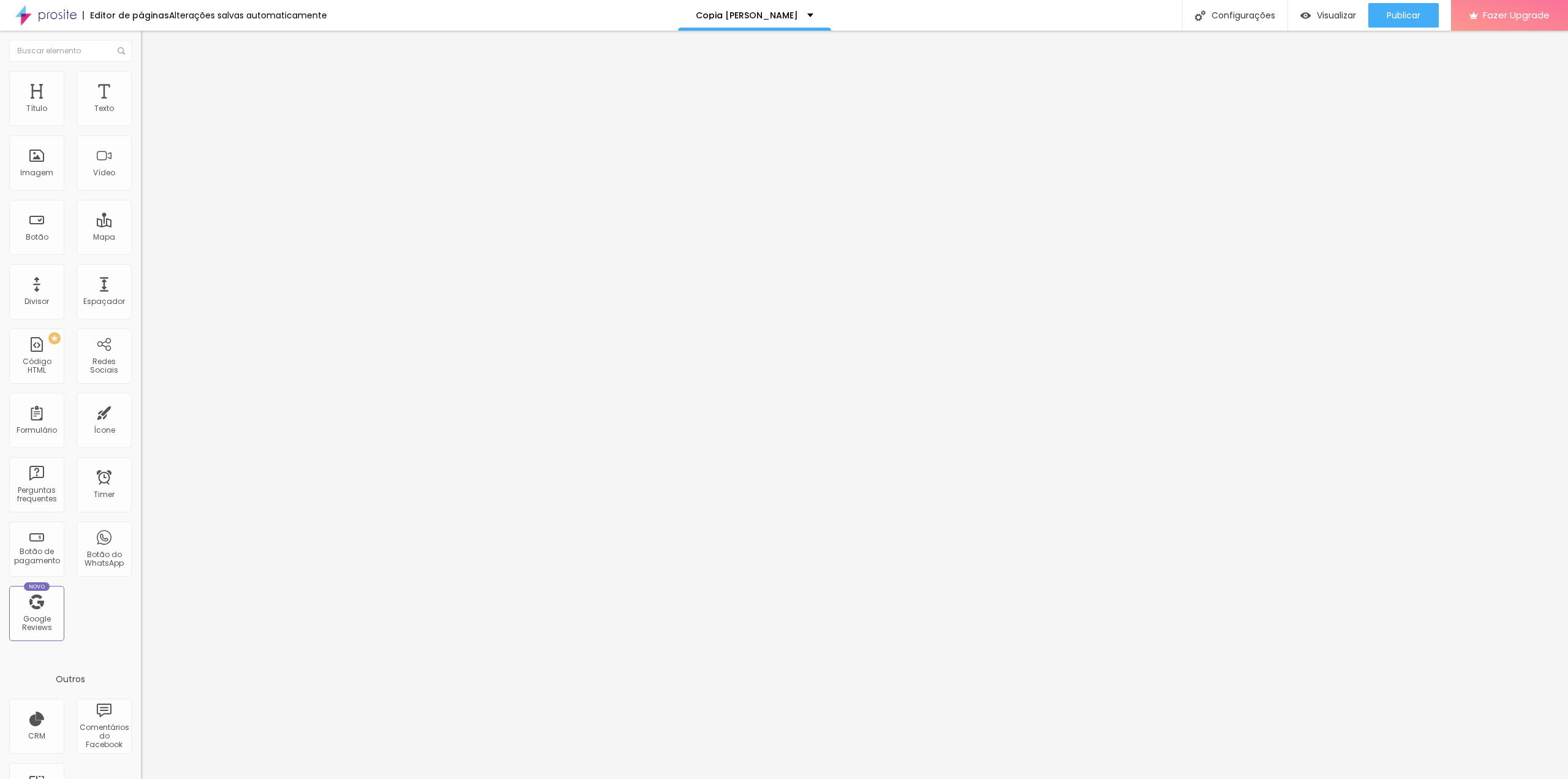
drag, startPoint x: 50, startPoint y: 120, endPoint x: 0, endPoint y: 121, distance: 50.0
click at [141, 238] on input "range" at bounding box center [180, 243] width 79 height 10
click at [141, 376] on img at bounding box center [145, 380] width 8 height 8
click at [141, 413] on link "Tutorial" at bounding box center [155, 418] width 28 height 11
click at [1400, 12] on span "Publicar" at bounding box center [1403, 16] width 34 height 10
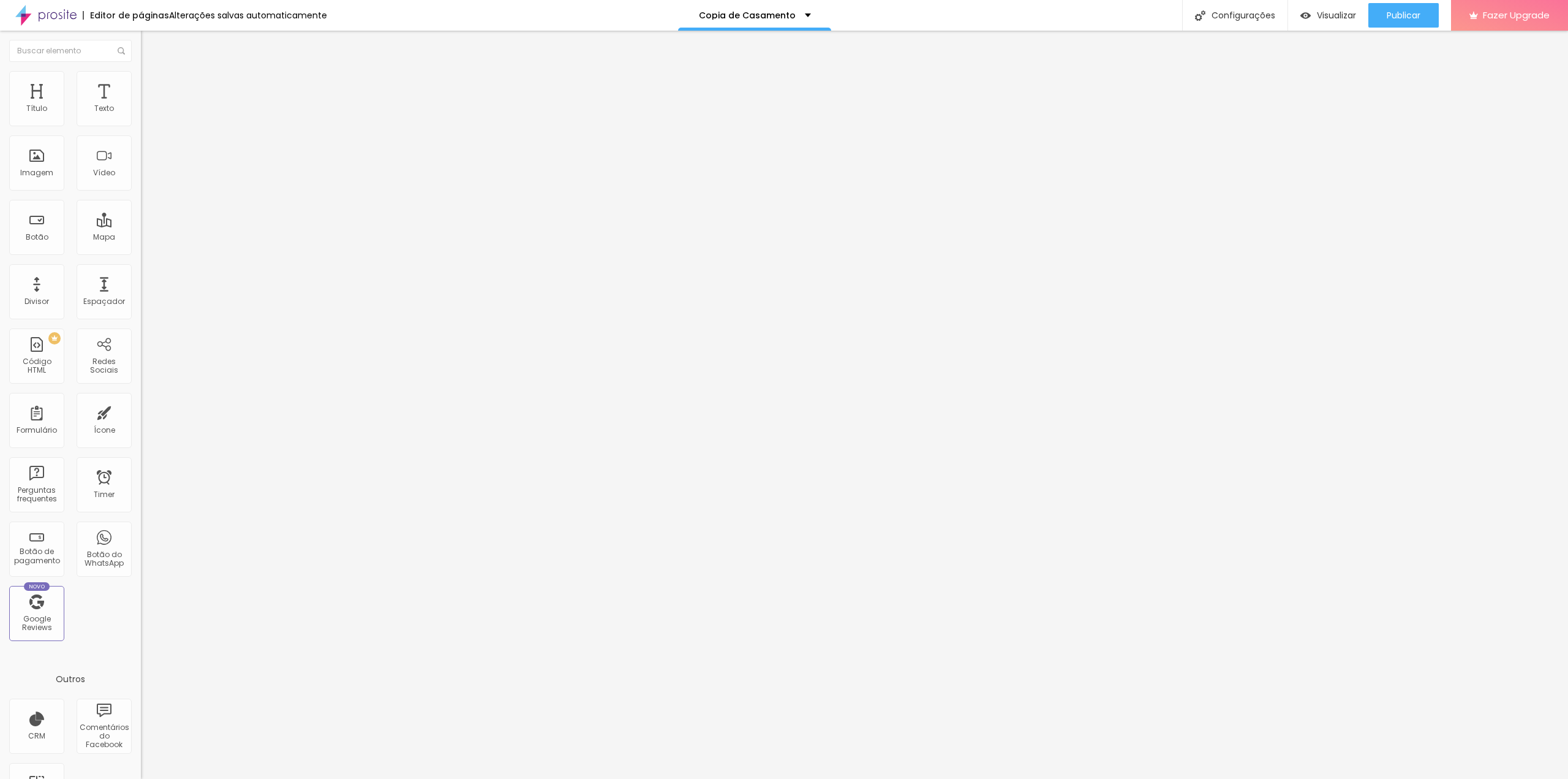
click at [141, 117] on button "button" at bounding box center [150, 111] width 17 height 12
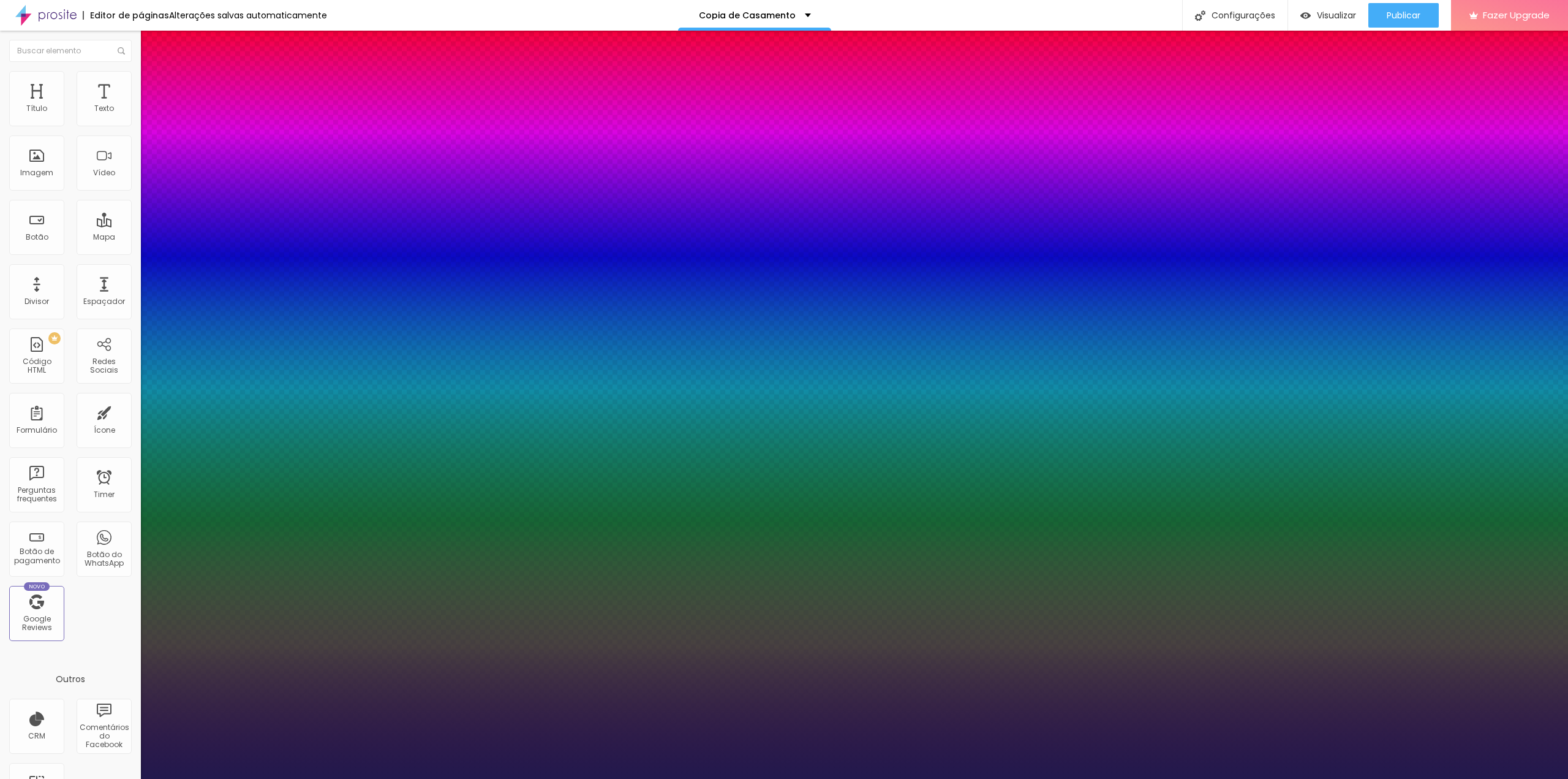
type input "1"
drag, startPoint x: 273, startPoint y: 210, endPoint x: 266, endPoint y: 210, distance: 7.0
type input "8"
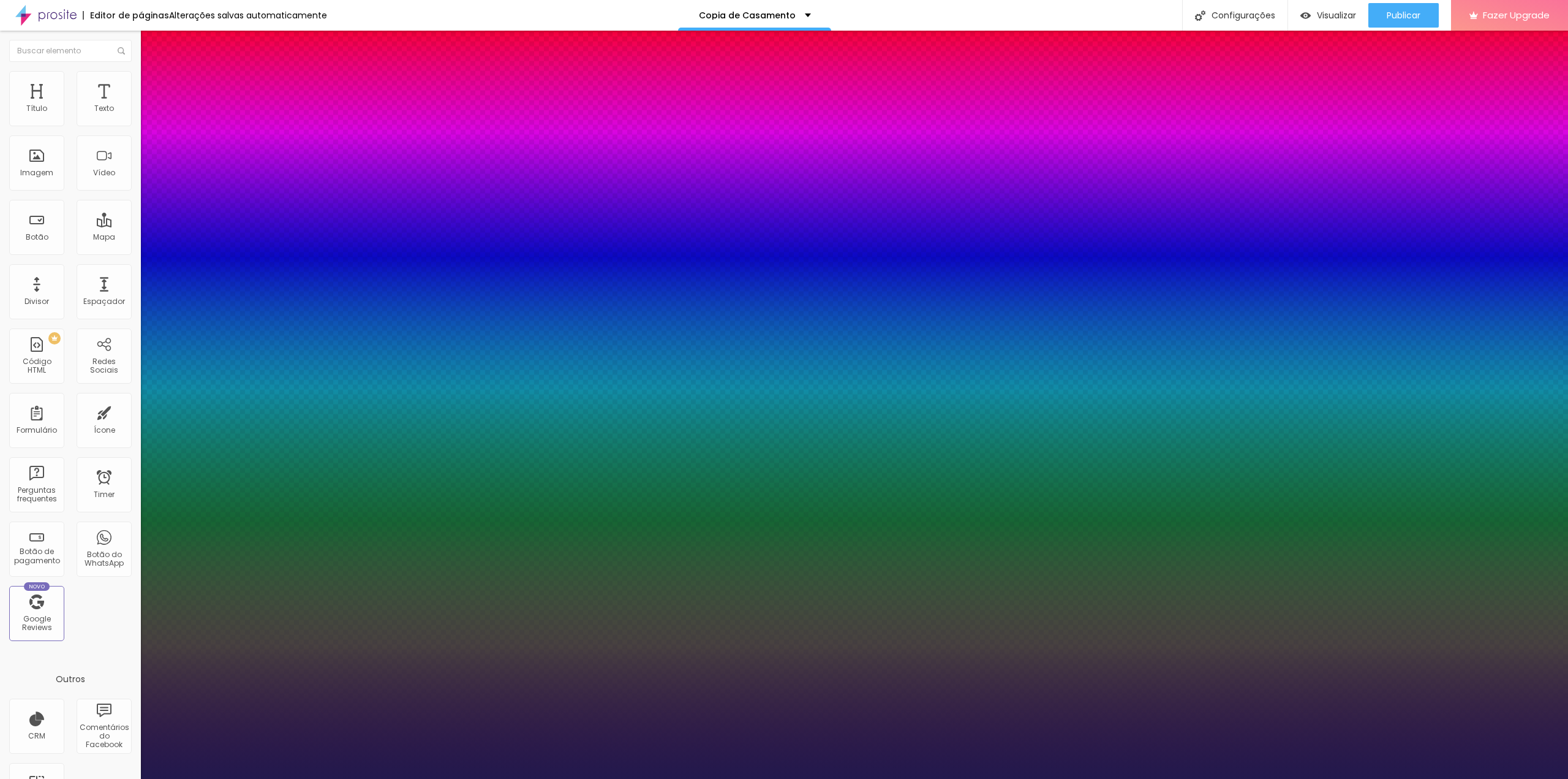
type input "5"
type input "1"
type input "50"
type input "1"
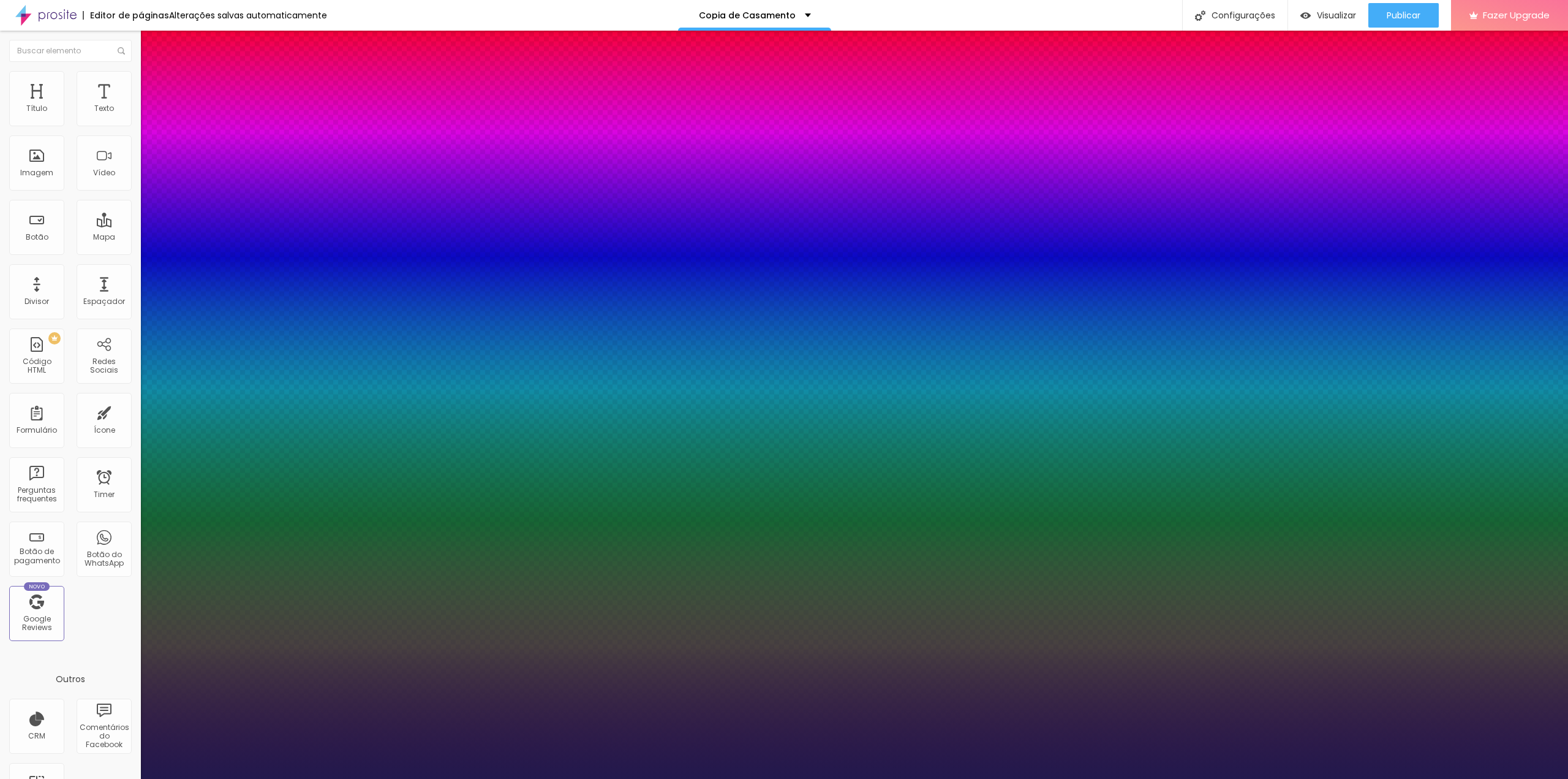
type input "50"
type input "1"
click at [340, 778] on div at bounding box center [784, 779] width 1568 height 0
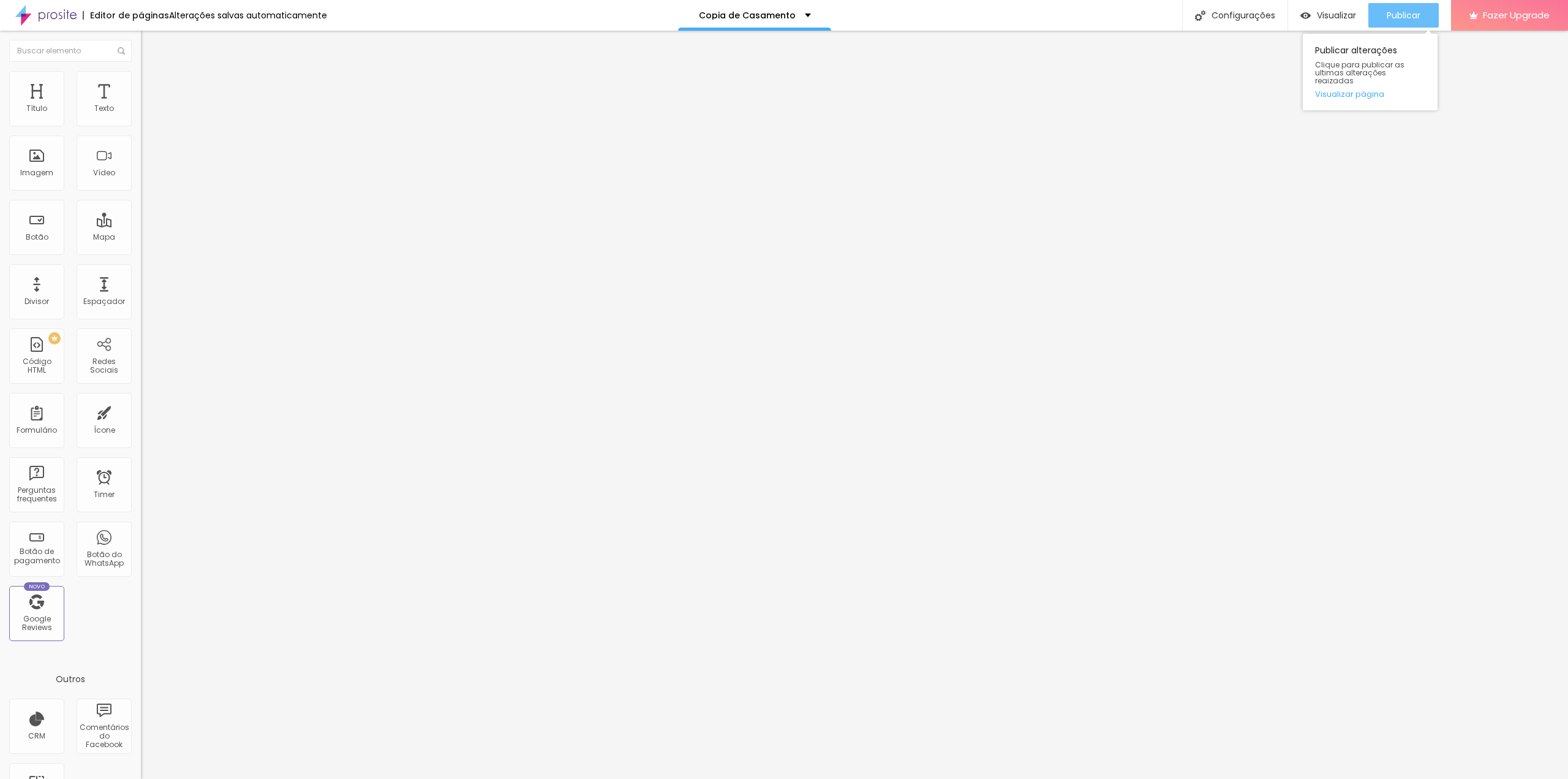
click at [1428, 17] on button "Publicar" at bounding box center [1403, 15] width 71 height 24
click at [152, 85] on span "Avançado" at bounding box center [172, 79] width 41 height 11
click at [152, 72] on span "Estilo" at bounding box center [161, 67] width 19 height 11
click at [145, 178] on icon "button" at bounding box center [149, 174] width 7 height 7
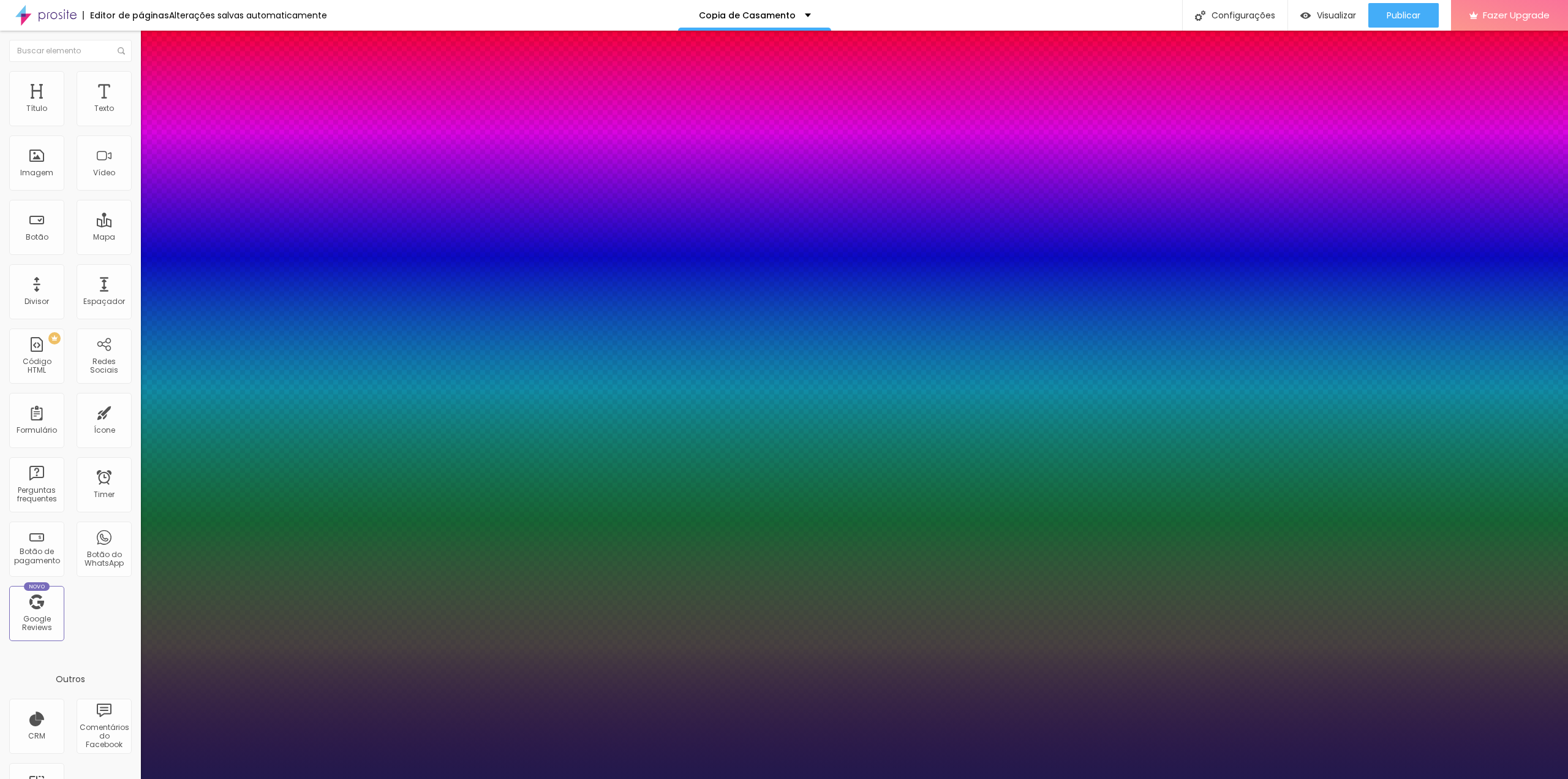
type input "1"
click at [440, 778] on div at bounding box center [784, 779] width 1568 height 0
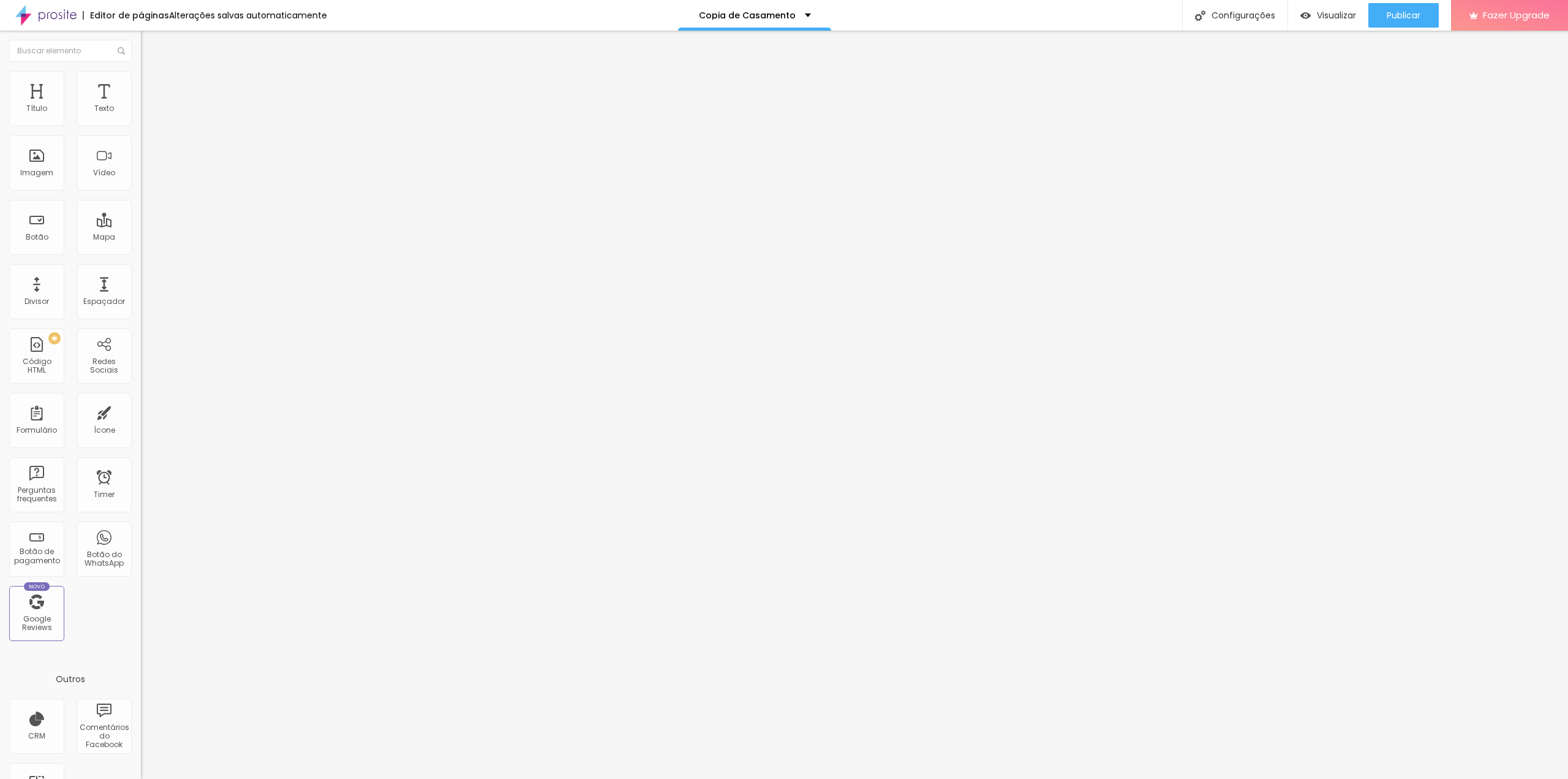
click at [141, 74] on img at bounding box center [146, 76] width 11 height 11
type input "95"
type input "90"
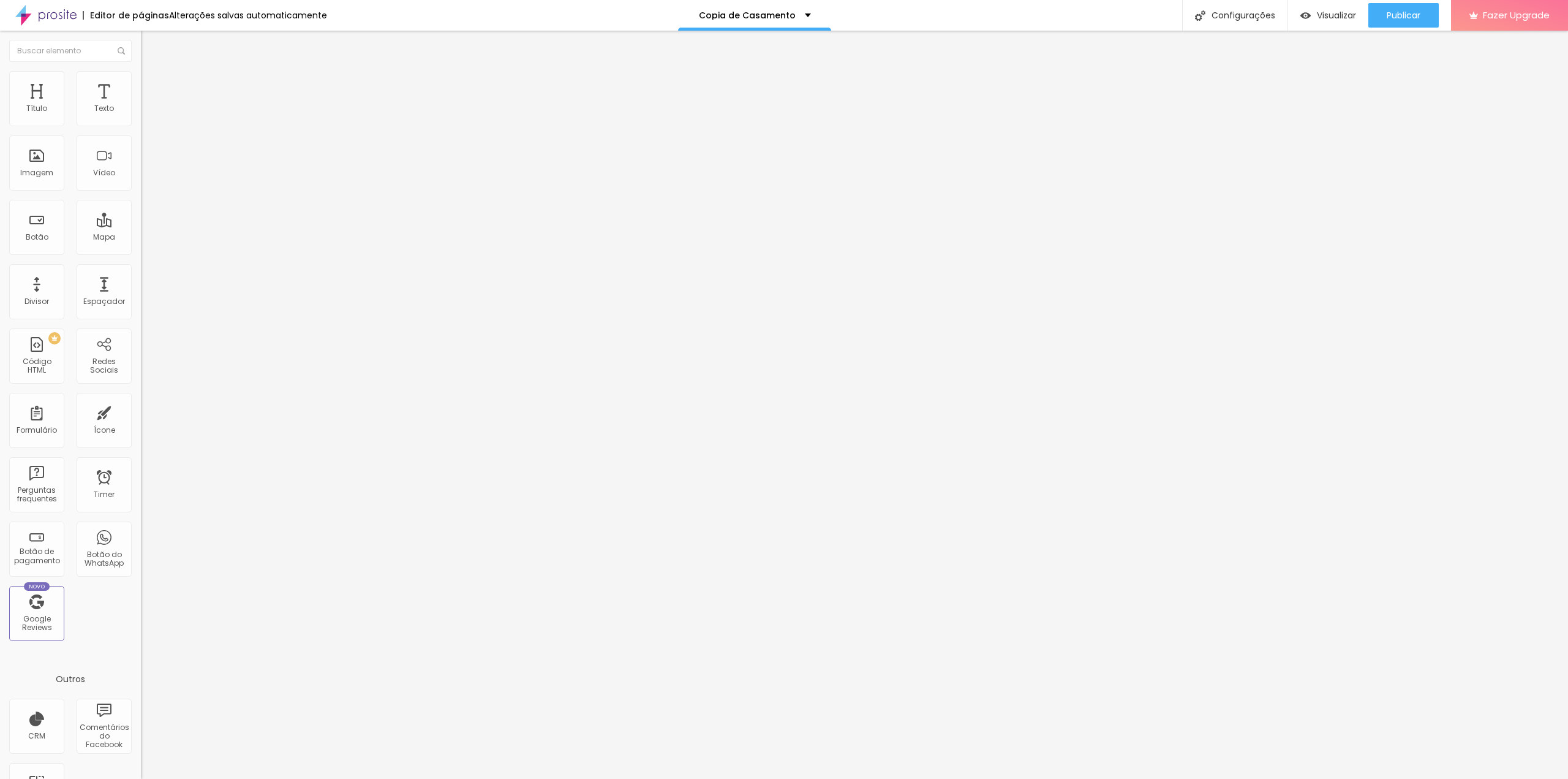
type input "85"
type input "80"
type input "75"
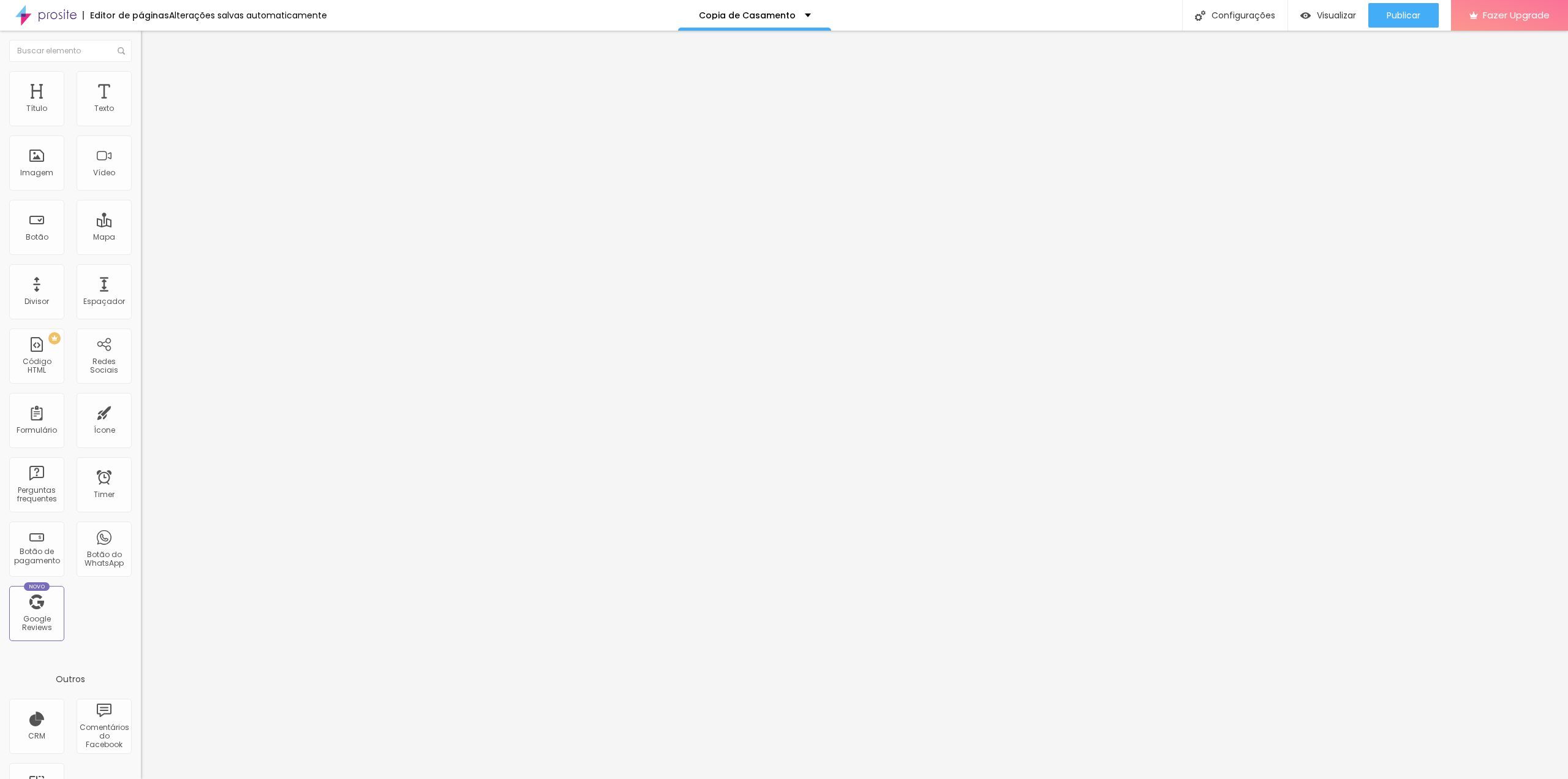
type input "75"
type input "70"
type input "65"
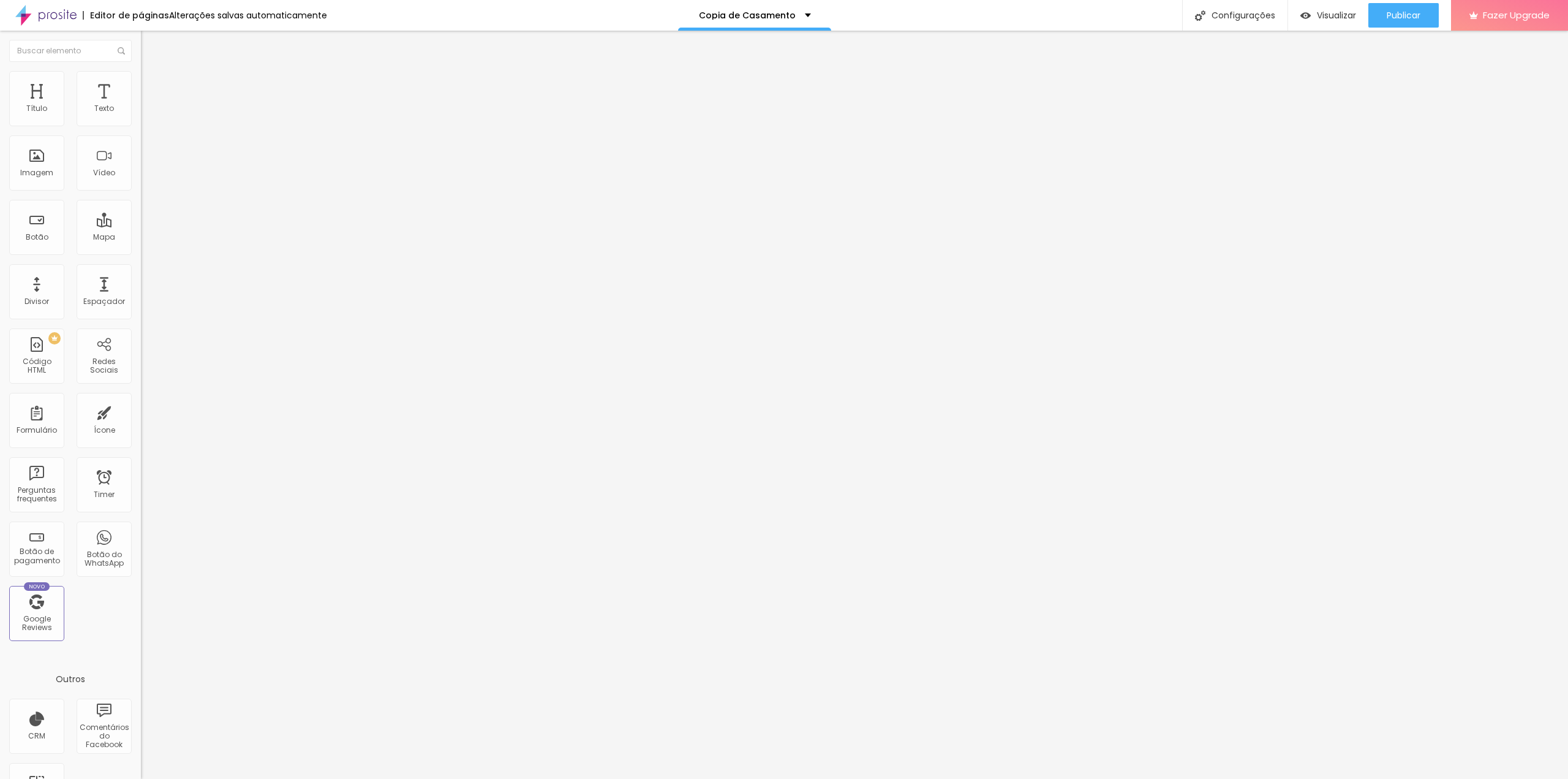
type input "60"
type input "55"
drag, startPoint x: 127, startPoint y: 133, endPoint x: 67, endPoint y: 136, distance: 60.1
type input "55"
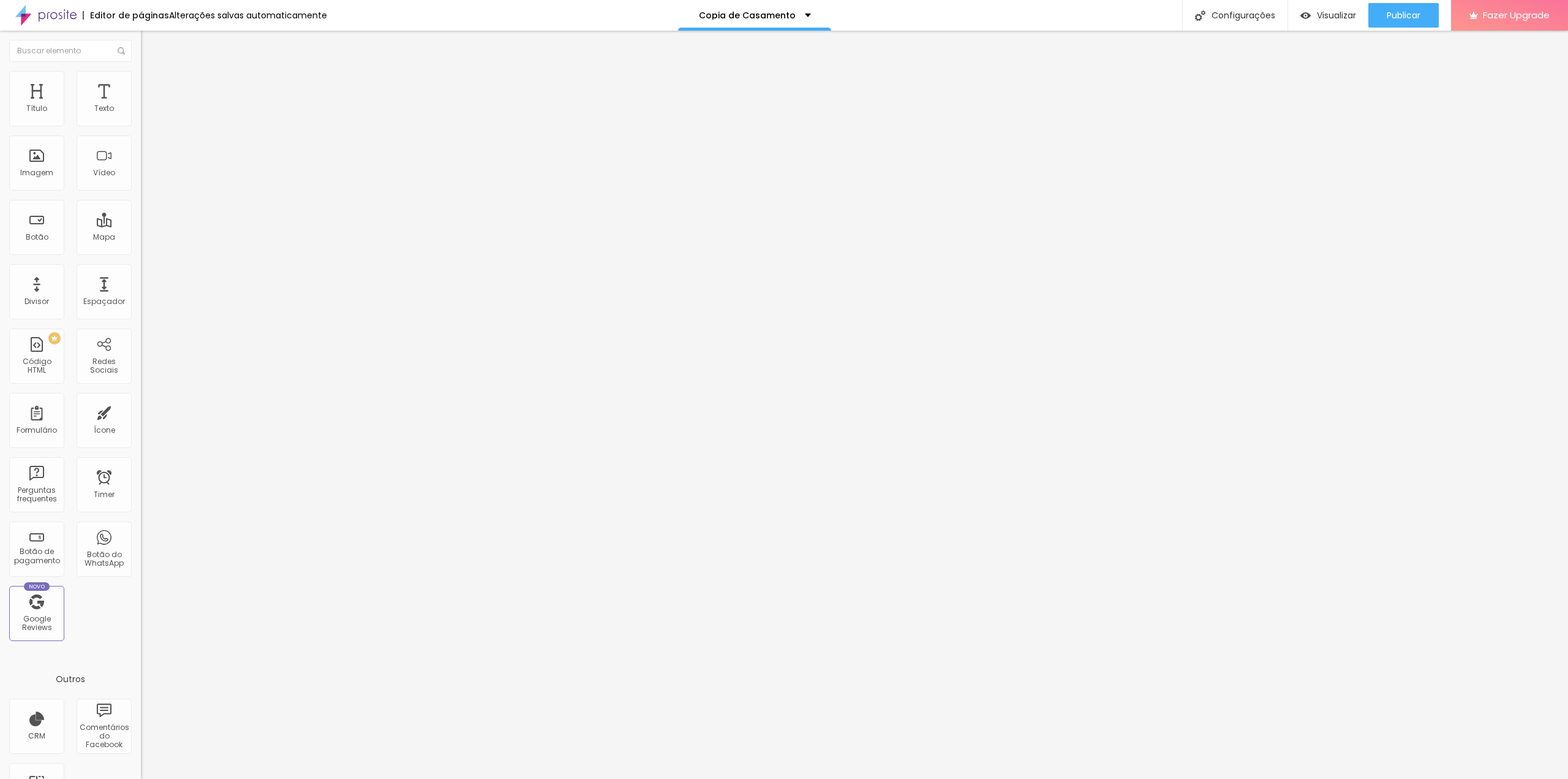
click at [141, 126] on input "range" at bounding box center [180, 121] width 79 height 10
type input "50"
type input "45"
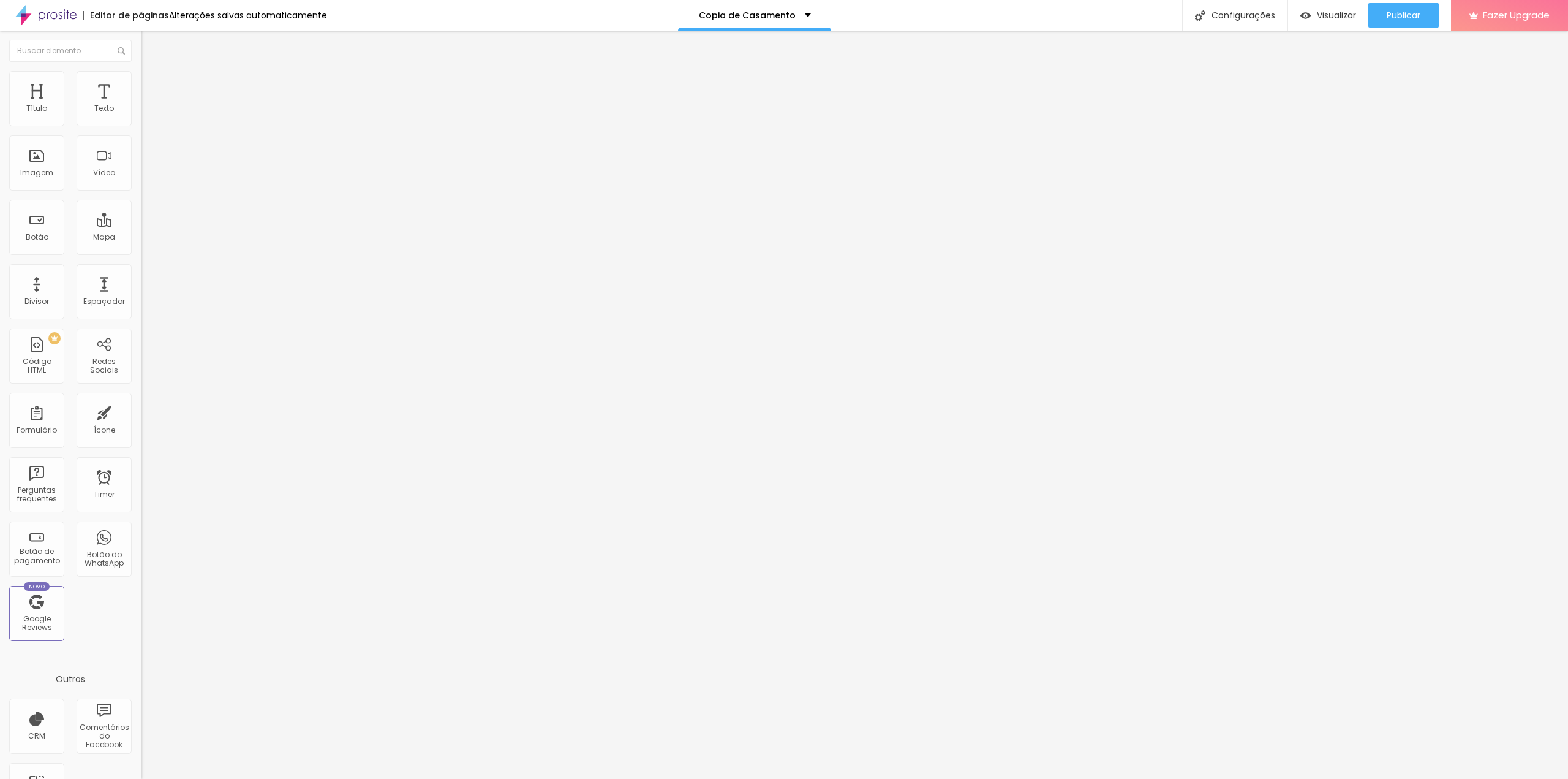
type input "40"
type input "35"
type input "30"
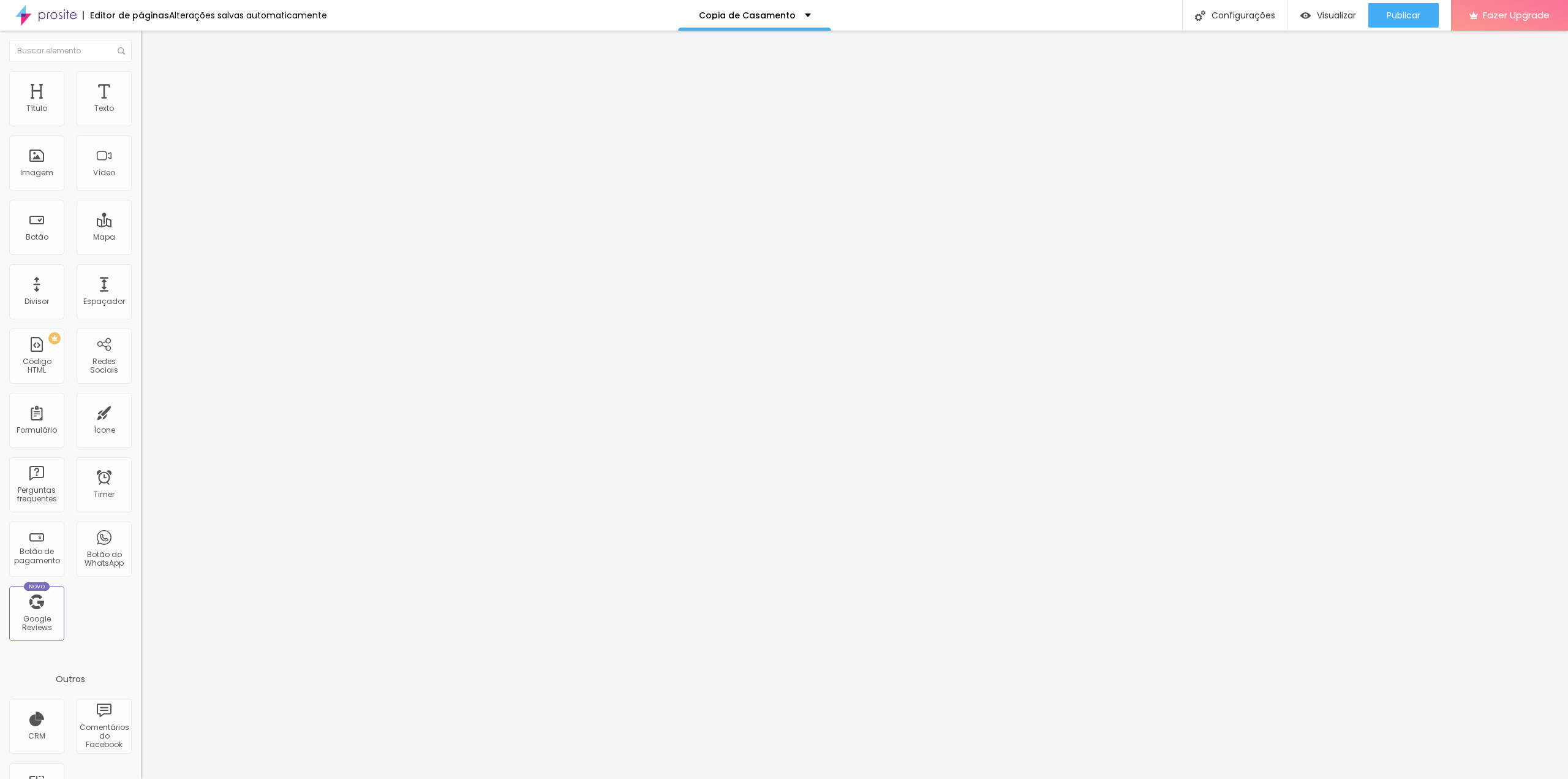
drag, startPoint x: 71, startPoint y: 132, endPoint x: 39, endPoint y: 133, distance: 32.0
type input "30"
click at [141, 126] on input "range" at bounding box center [180, 121] width 79 height 10
type input "35"
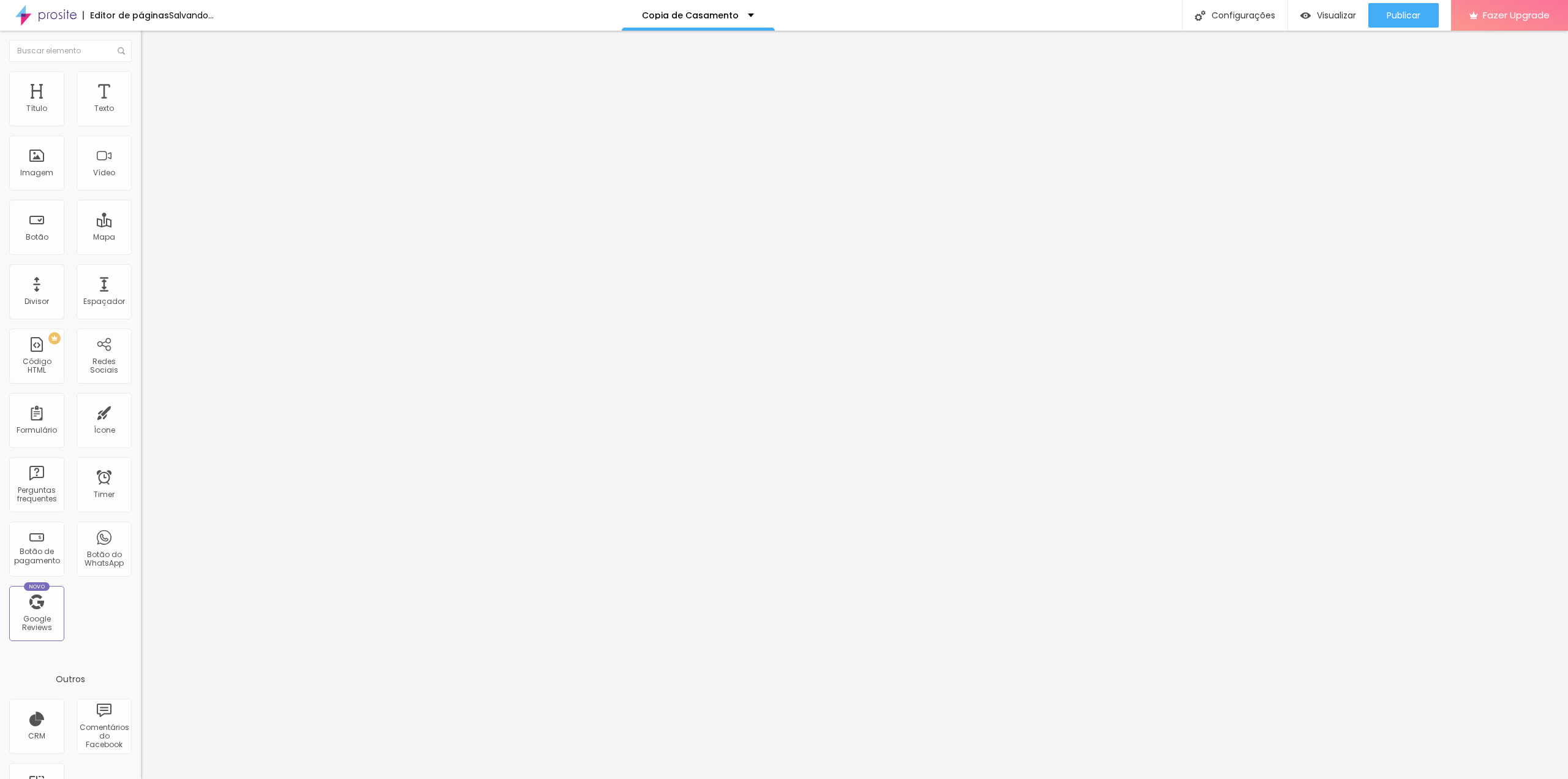
type input "40"
type input "45"
type input "55"
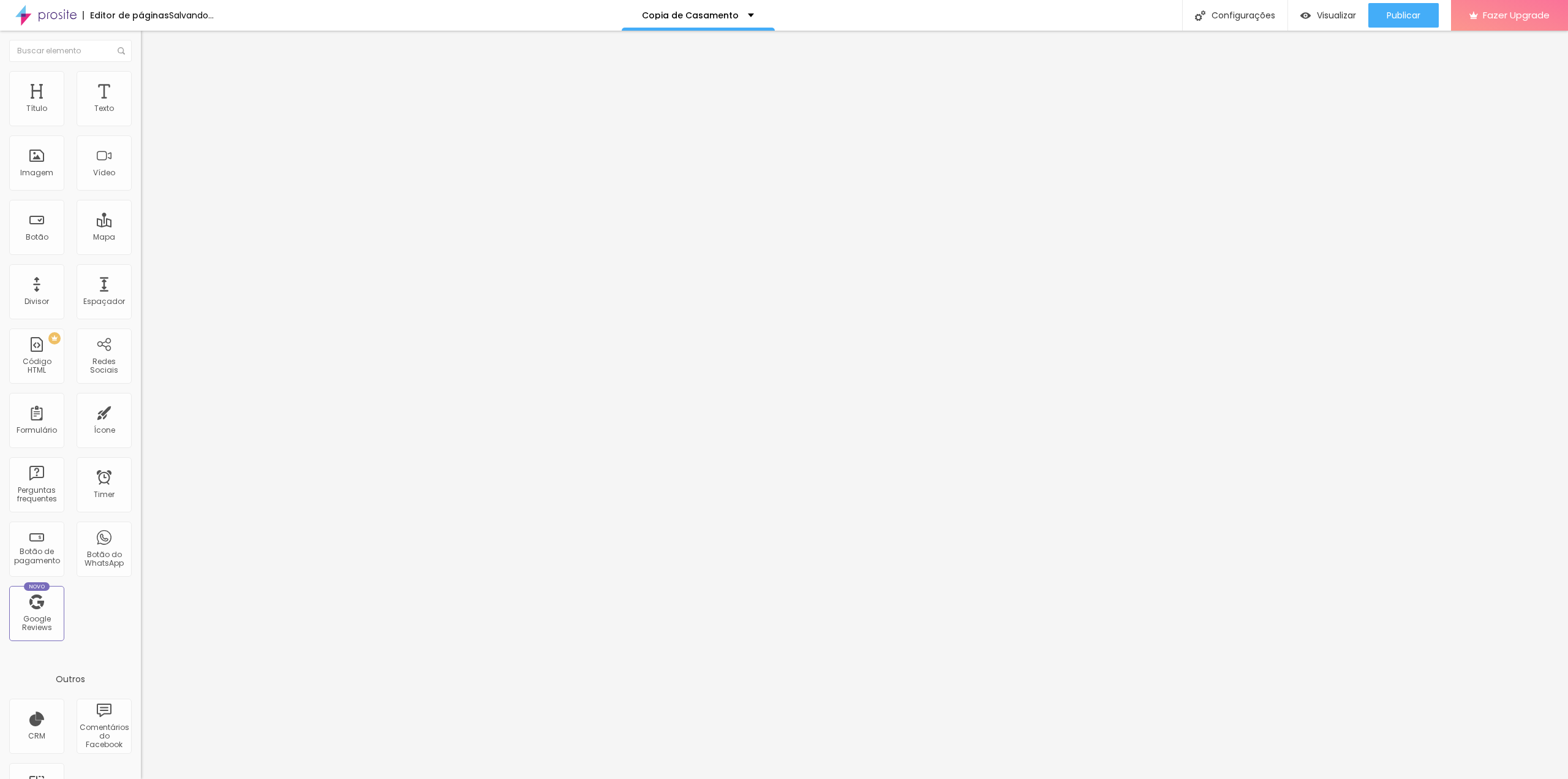
type input "55"
type input "60"
type input "65"
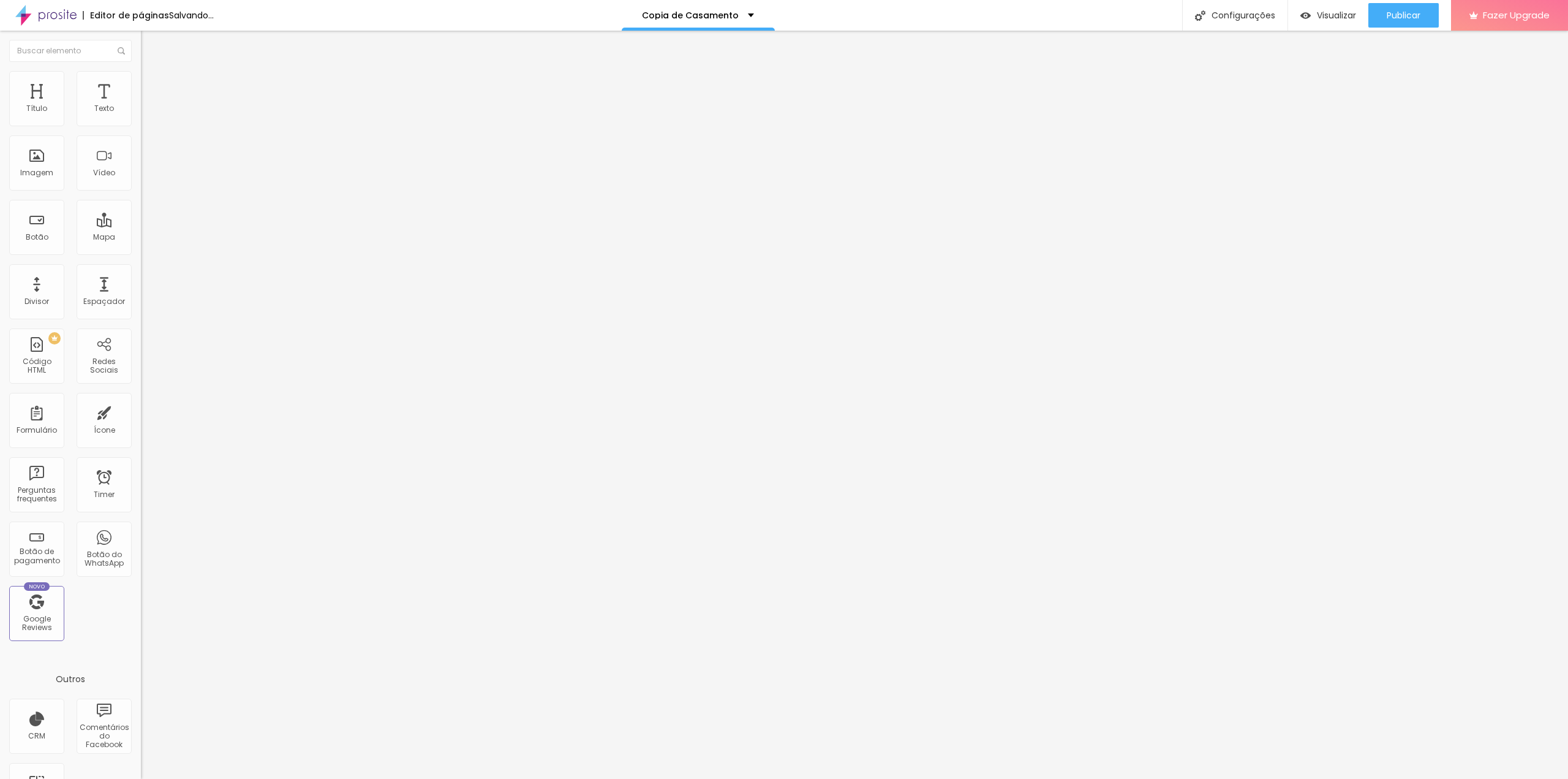
type input "75"
type input "80"
type input "90"
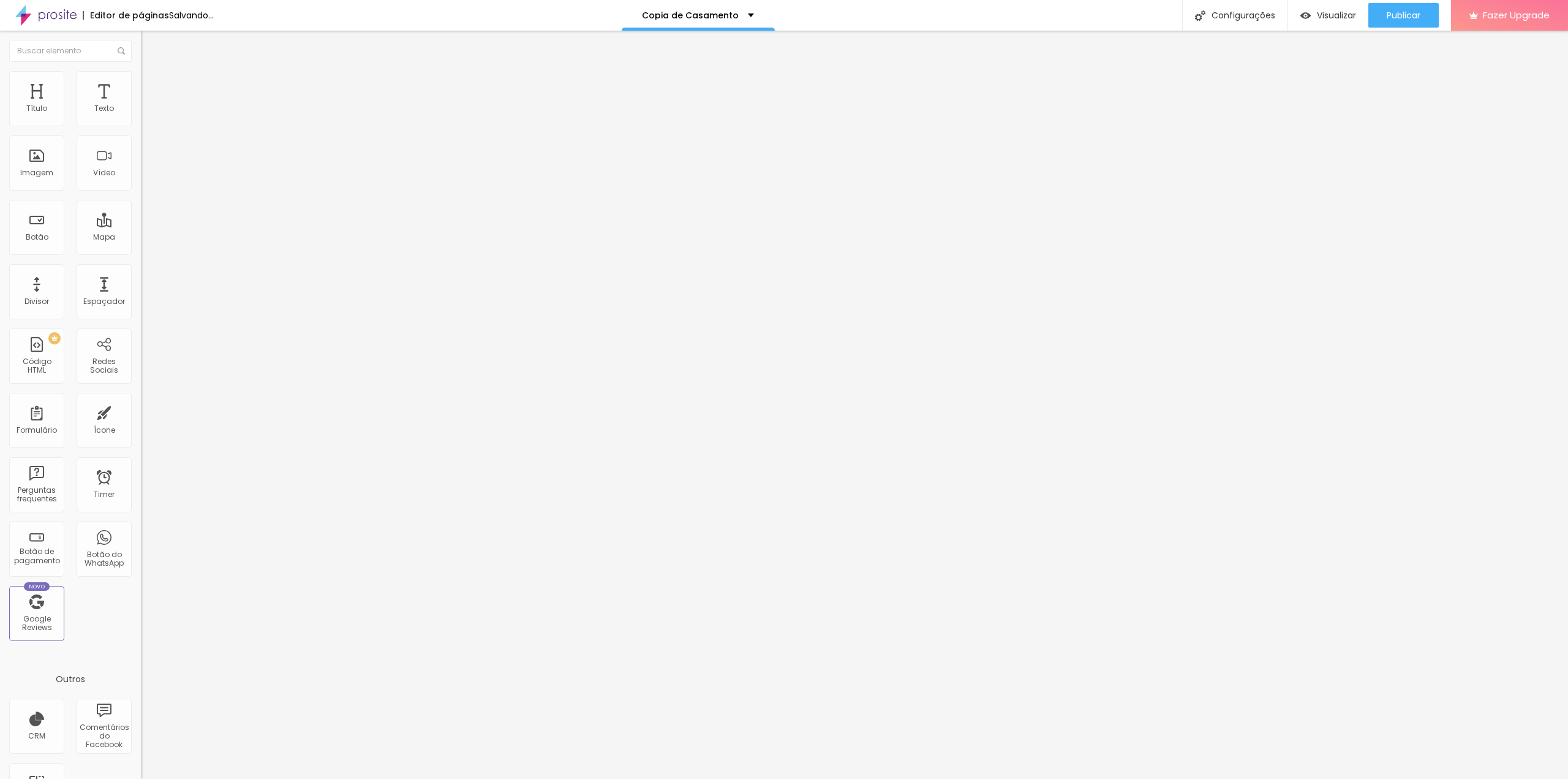
type input "90"
type input "95"
type input "100"
drag, startPoint x: 39, startPoint y: 133, endPoint x: 147, endPoint y: 133, distance: 108.0
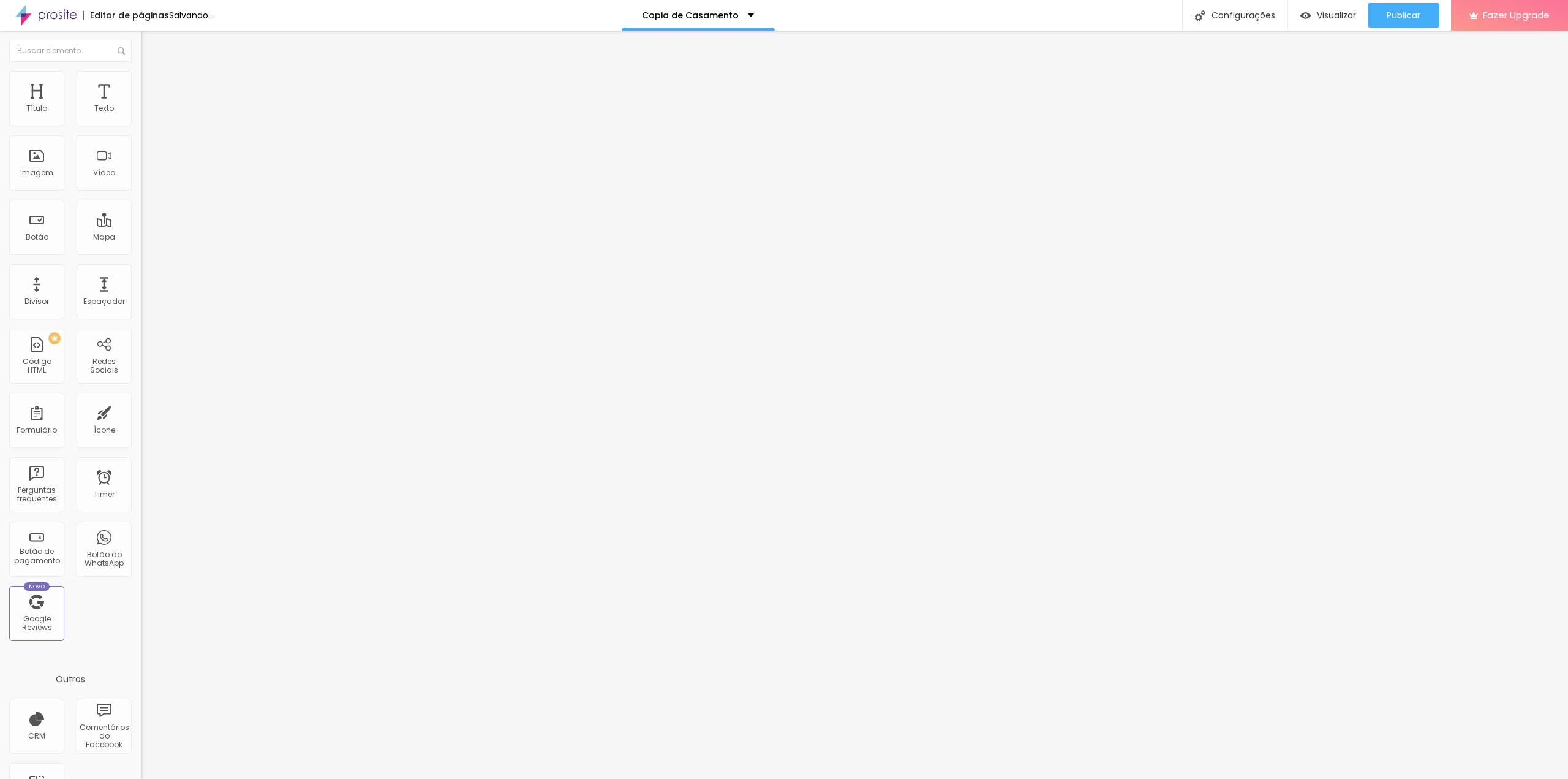
type input "100"
click at [147, 126] on input "range" at bounding box center [180, 121] width 79 height 10
click at [152, 86] on span "Avançado" at bounding box center [172, 91] width 41 height 11
type input "4"
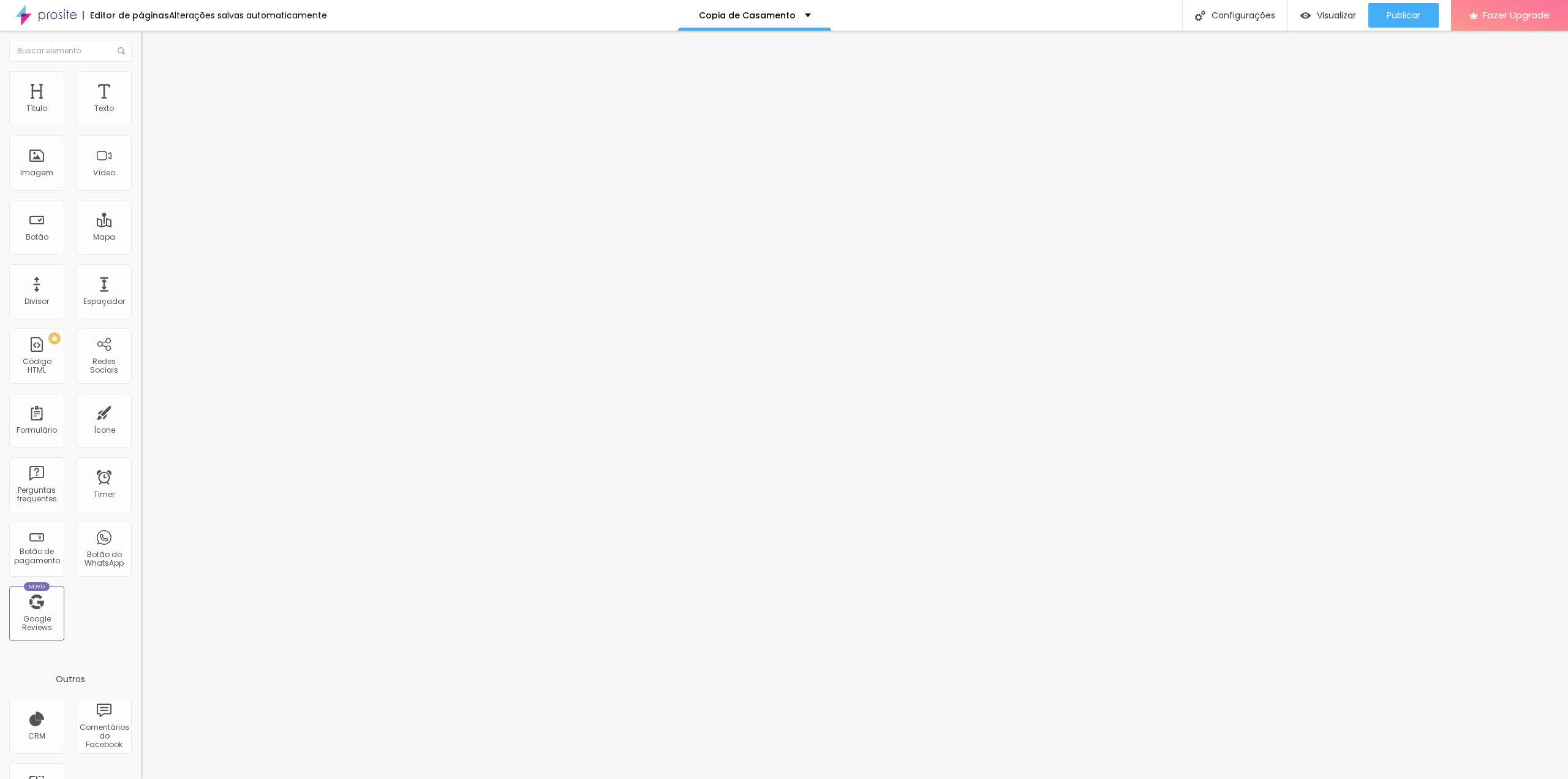
type input "0"
drag, startPoint x: 33, startPoint y: 121, endPoint x: 1, endPoint y: 122, distance: 32.0
type input "0"
click at [141, 238] on input "range" at bounding box center [180, 243] width 79 height 10
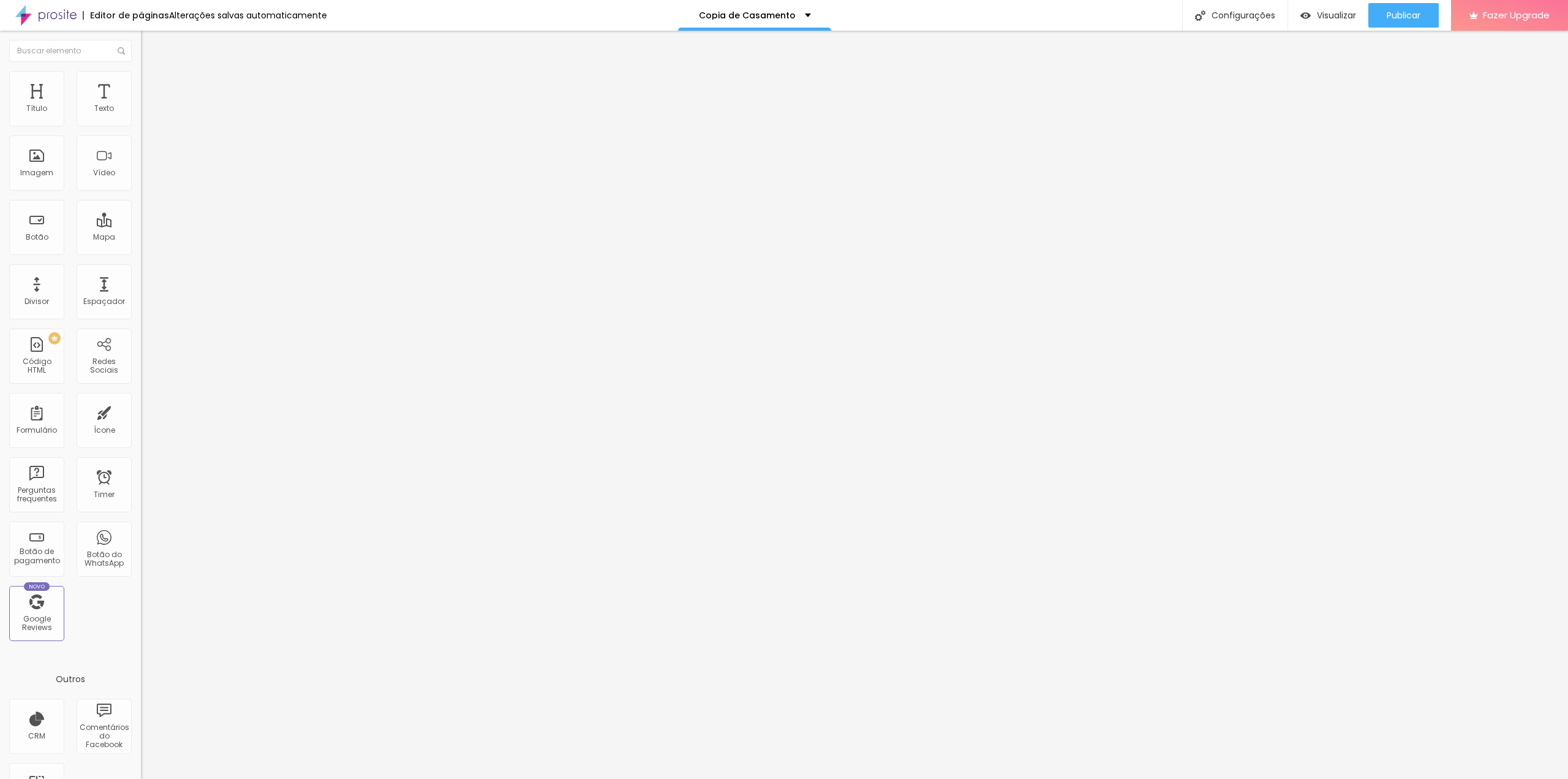
type input "7"
type input "6"
type input "4"
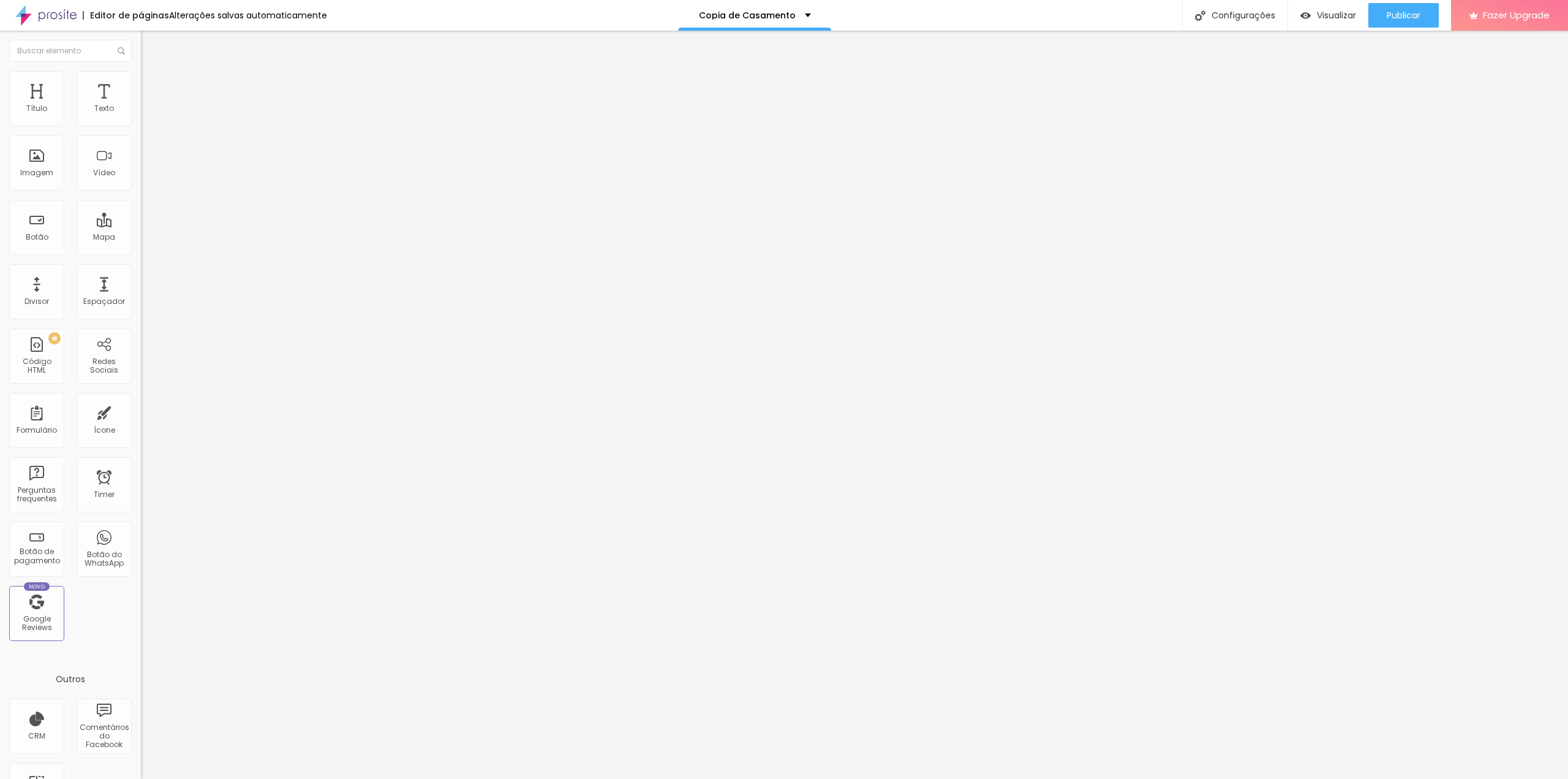
type input "4"
type input "2"
type input "0"
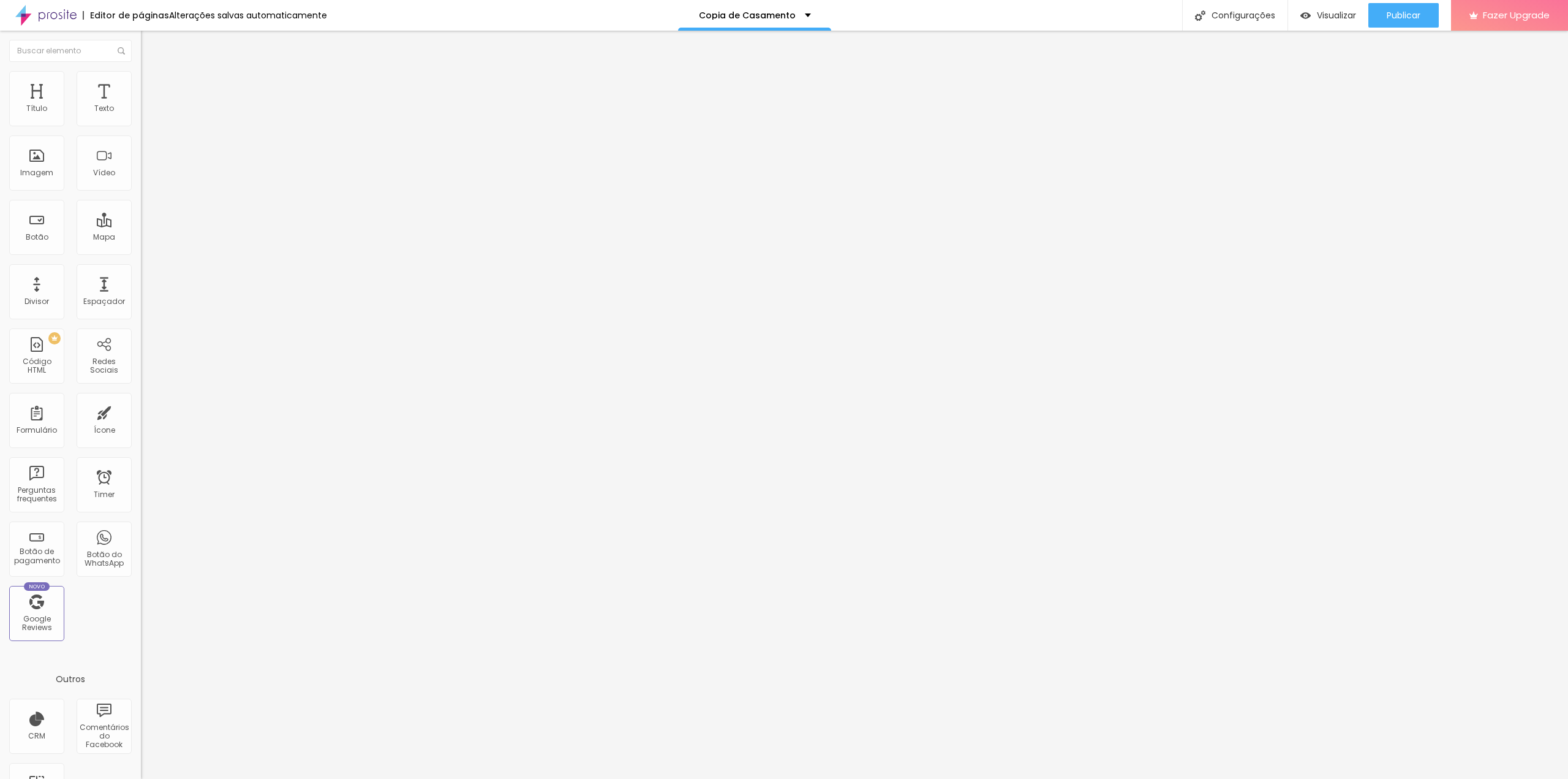
drag, startPoint x: 34, startPoint y: 143, endPoint x: 8, endPoint y: 145, distance: 26.1
type input "0"
click at [141, 412] on input "range" at bounding box center [180, 417] width 79 height 10
click at [141, 280] on div "Abrir em uma nova aba" at bounding box center [212, 276] width 141 height 6
click at [141, 192] on span "Original" at bounding box center [155, 186] width 29 height 11
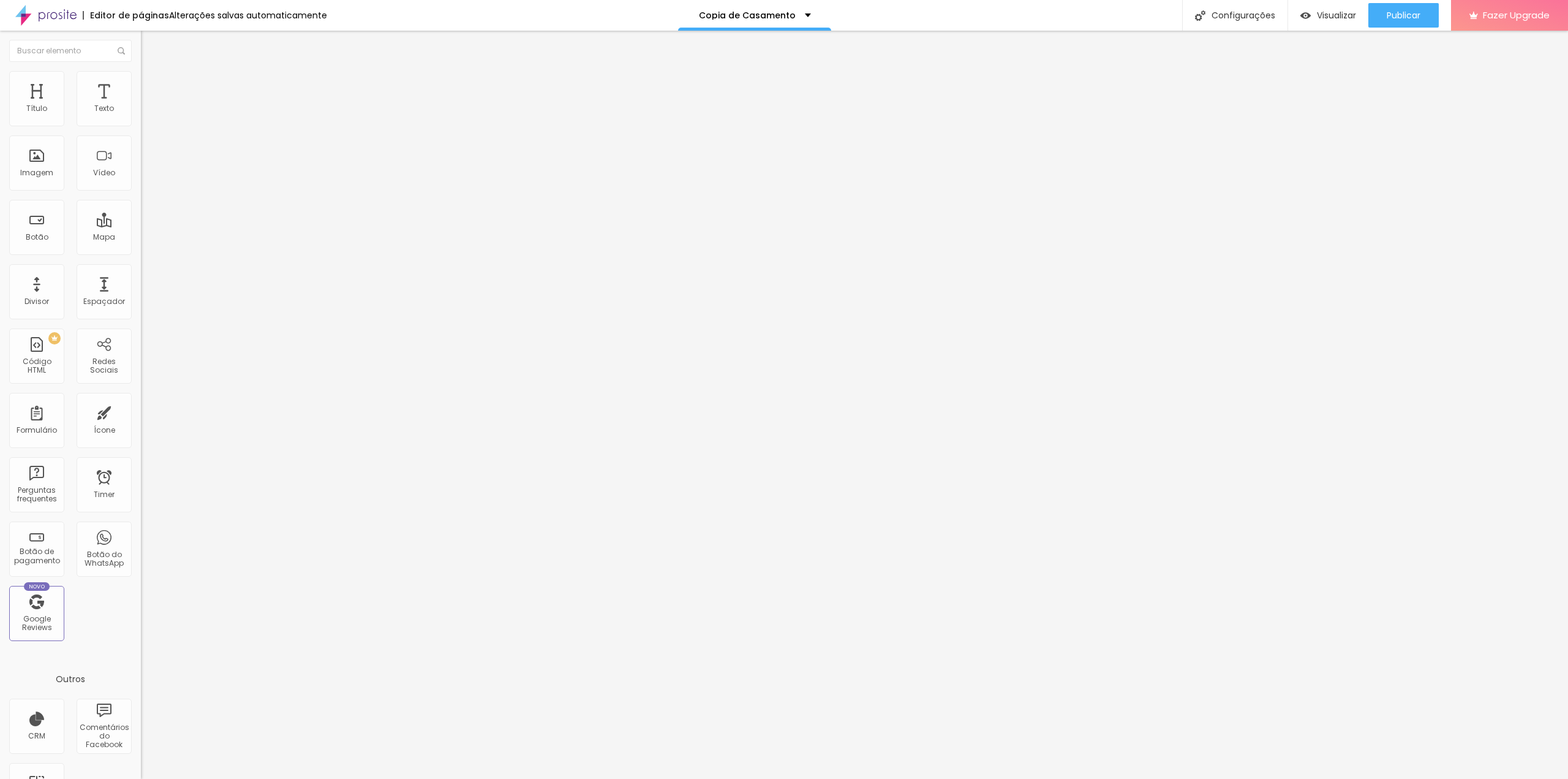
click at [141, 192] on span "Original" at bounding box center [155, 186] width 29 height 11
click at [141, 106] on span "Adicionar imagem" at bounding box center [180, 100] width 79 height 11
click at [141, 106] on span "Trocar imagem" at bounding box center [174, 100] width 66 height 11
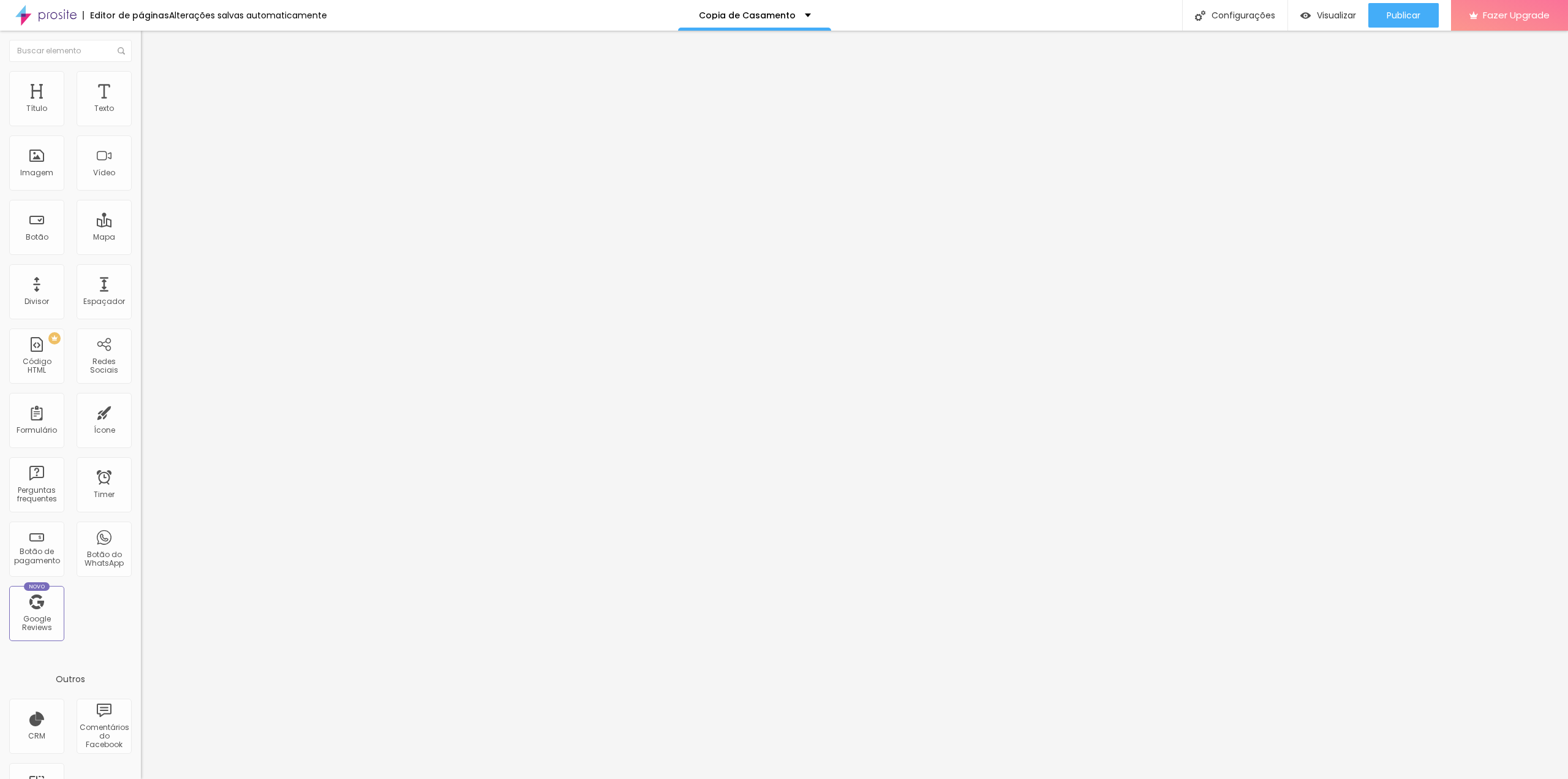
click at [152, 85] on span "Estilo" at bounding box center [161, 79] width 19 height 11
type input "70"
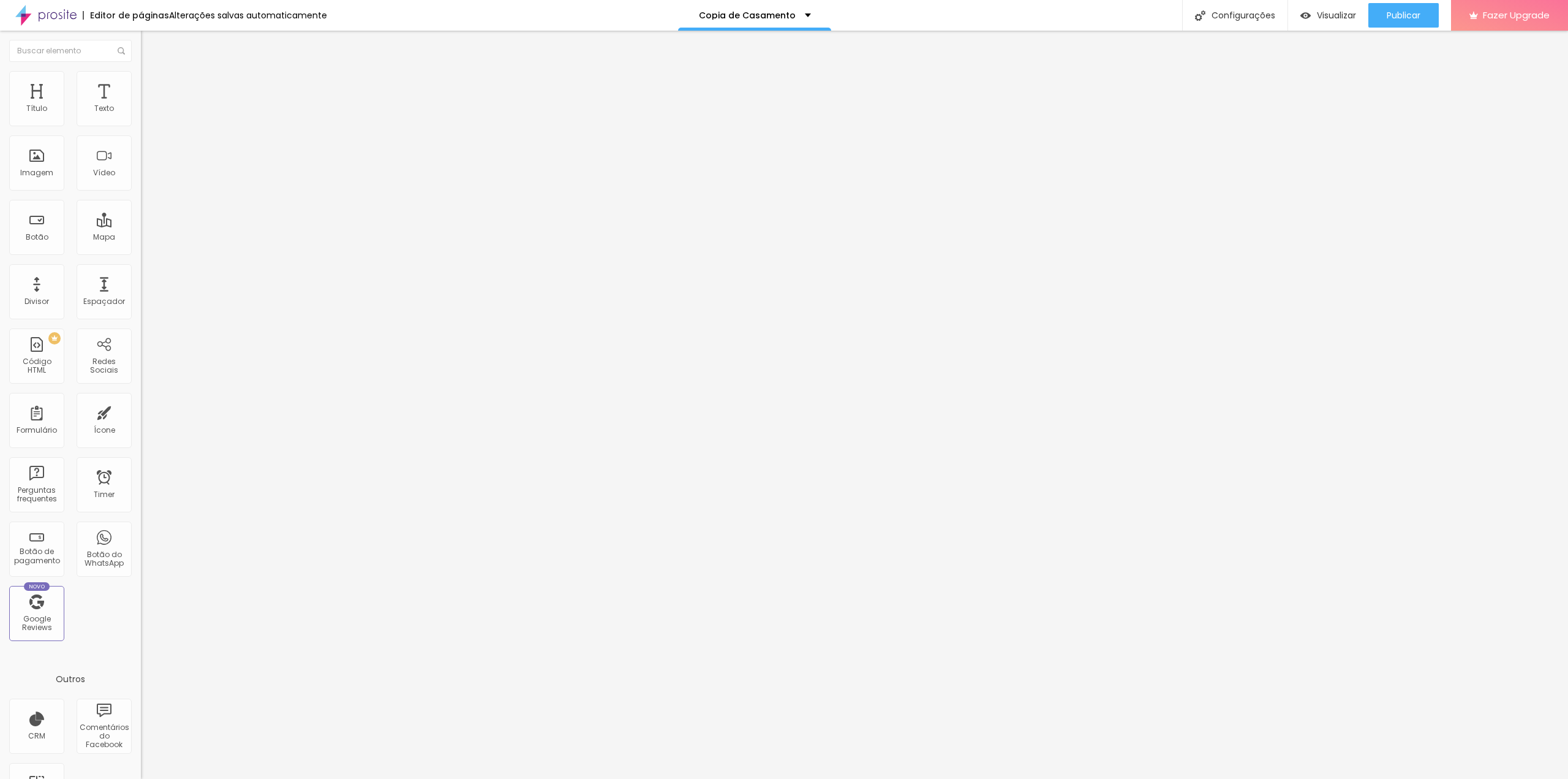
type input "65"
type input "60"
type input "55"
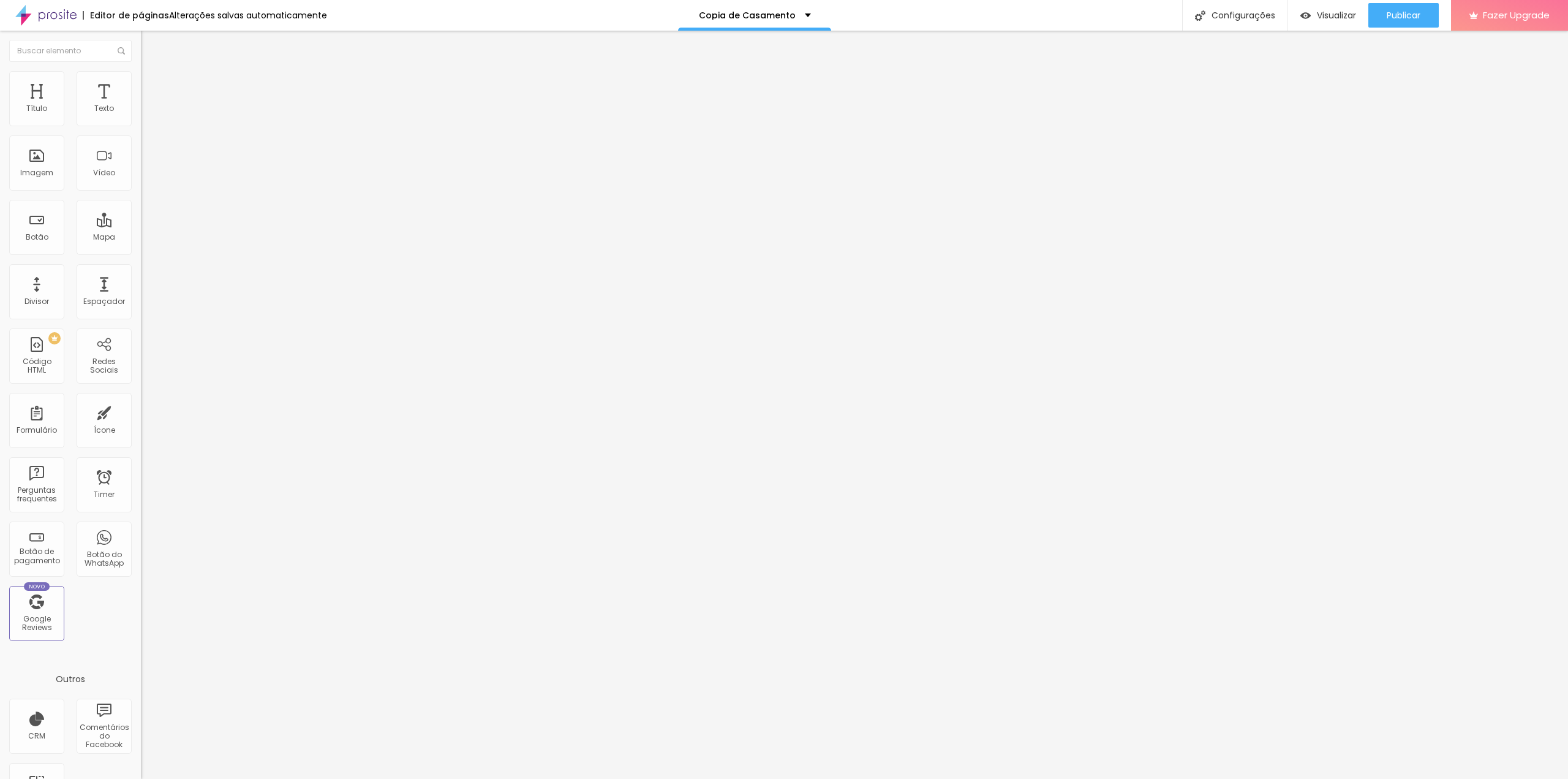
type input "55"
type input "50"
type input "45"
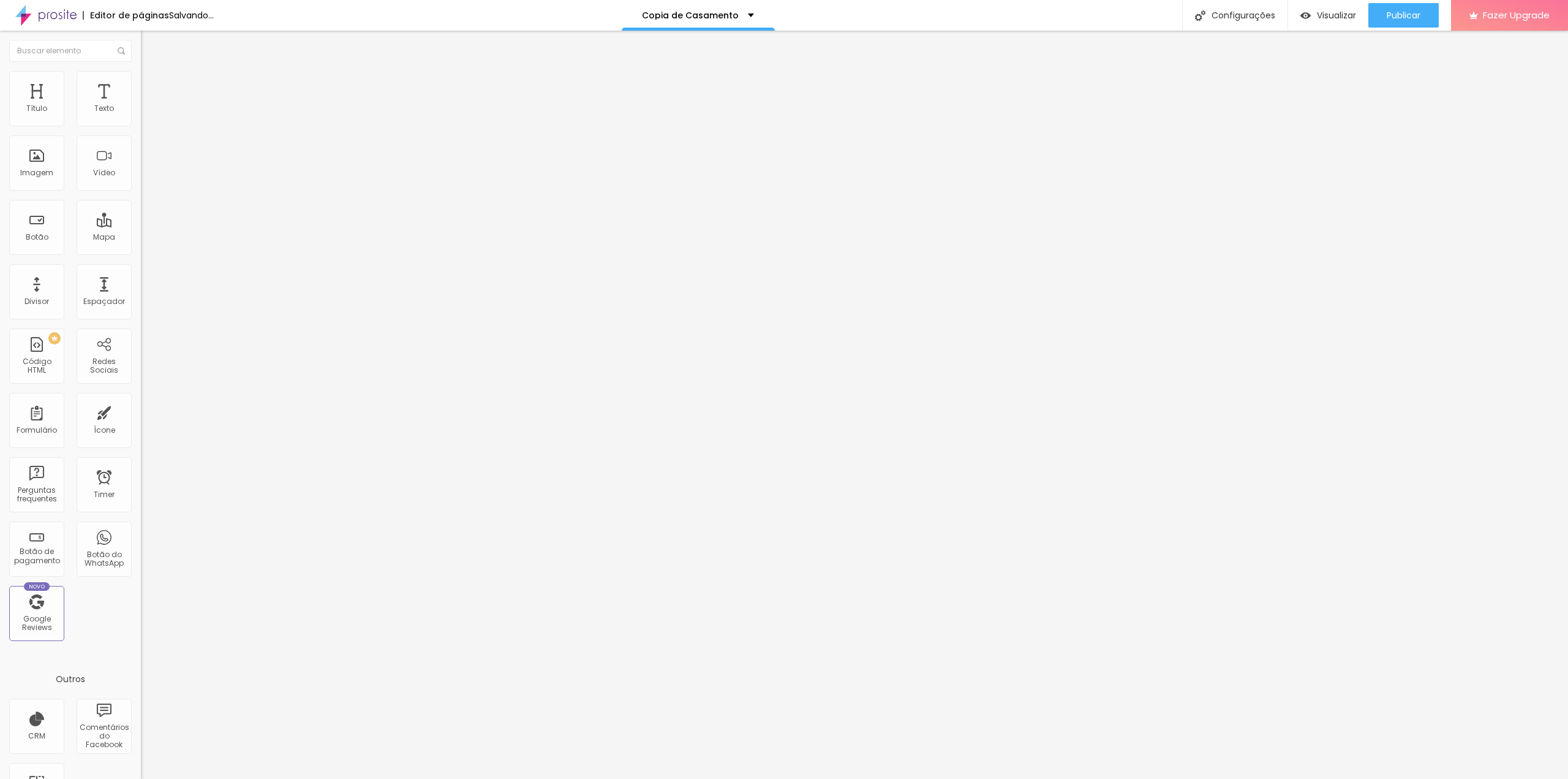
type input "40"
type input "35"
drag, startPoint x: 86, startPoint y: 134, endPoint x: 47, endPoint y: 135, distance: 39.0
type input "35"
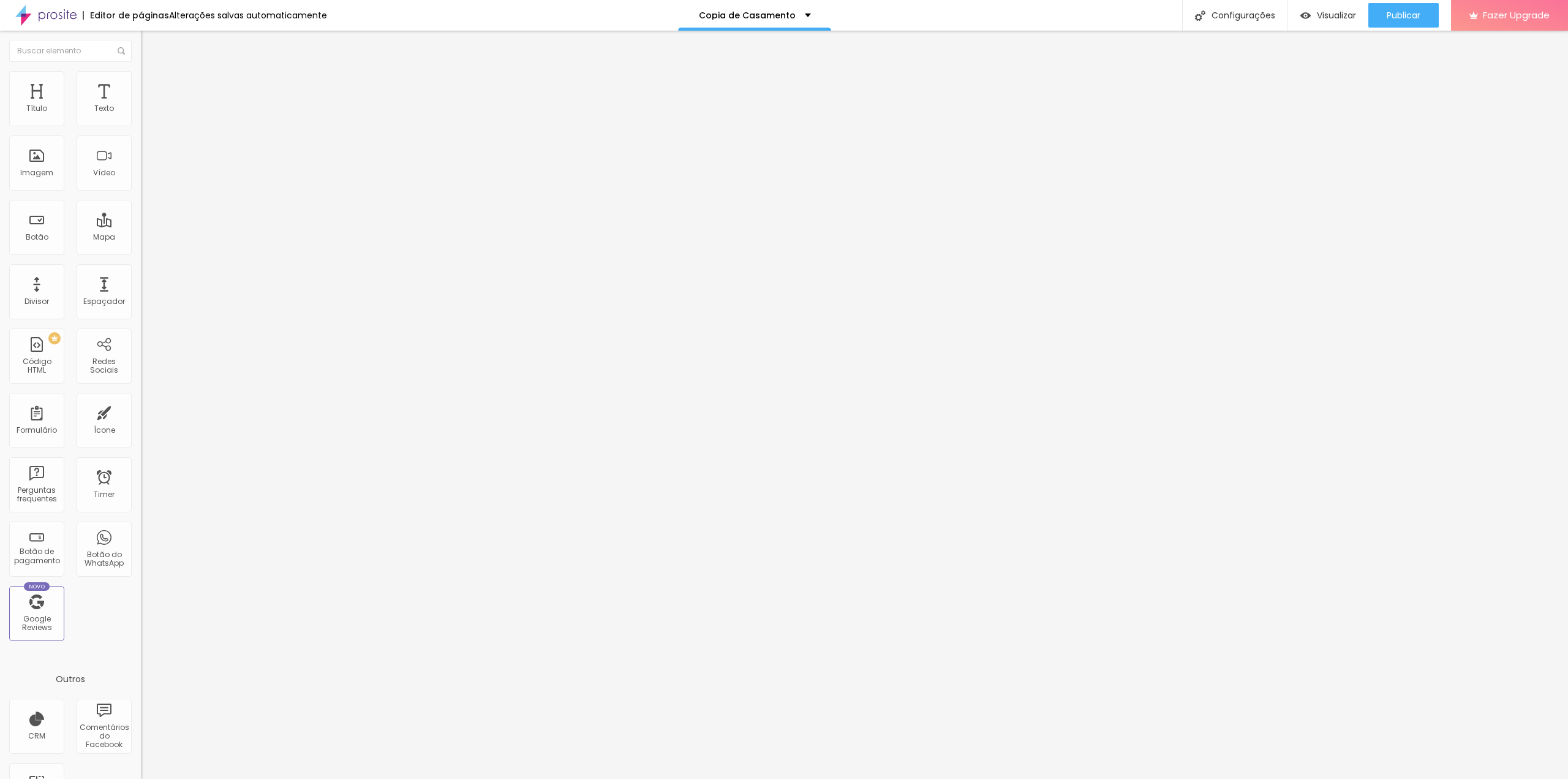
click at [141, 126] on input "range" at bounding box center [180, 121] width 79 height 10
click at [1403, 22] on div "Publicar" at bounding box center [1403, 15] width 34 height 24
click at [152, 85] on span "Estilo" at bounding box center [161, 79] width 19 height 11
type input "40"
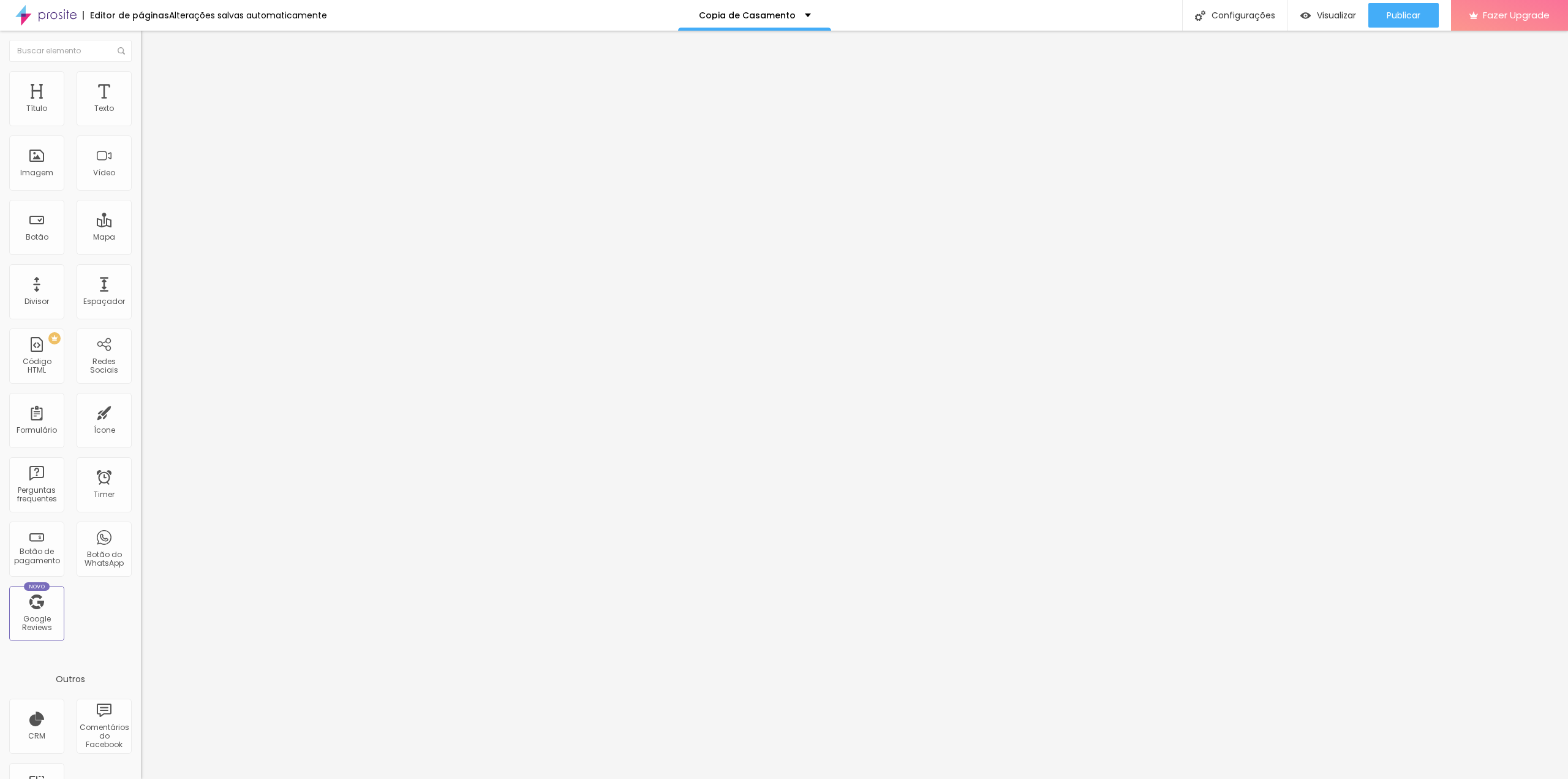
type input "45"
type input "50"
type input "55"
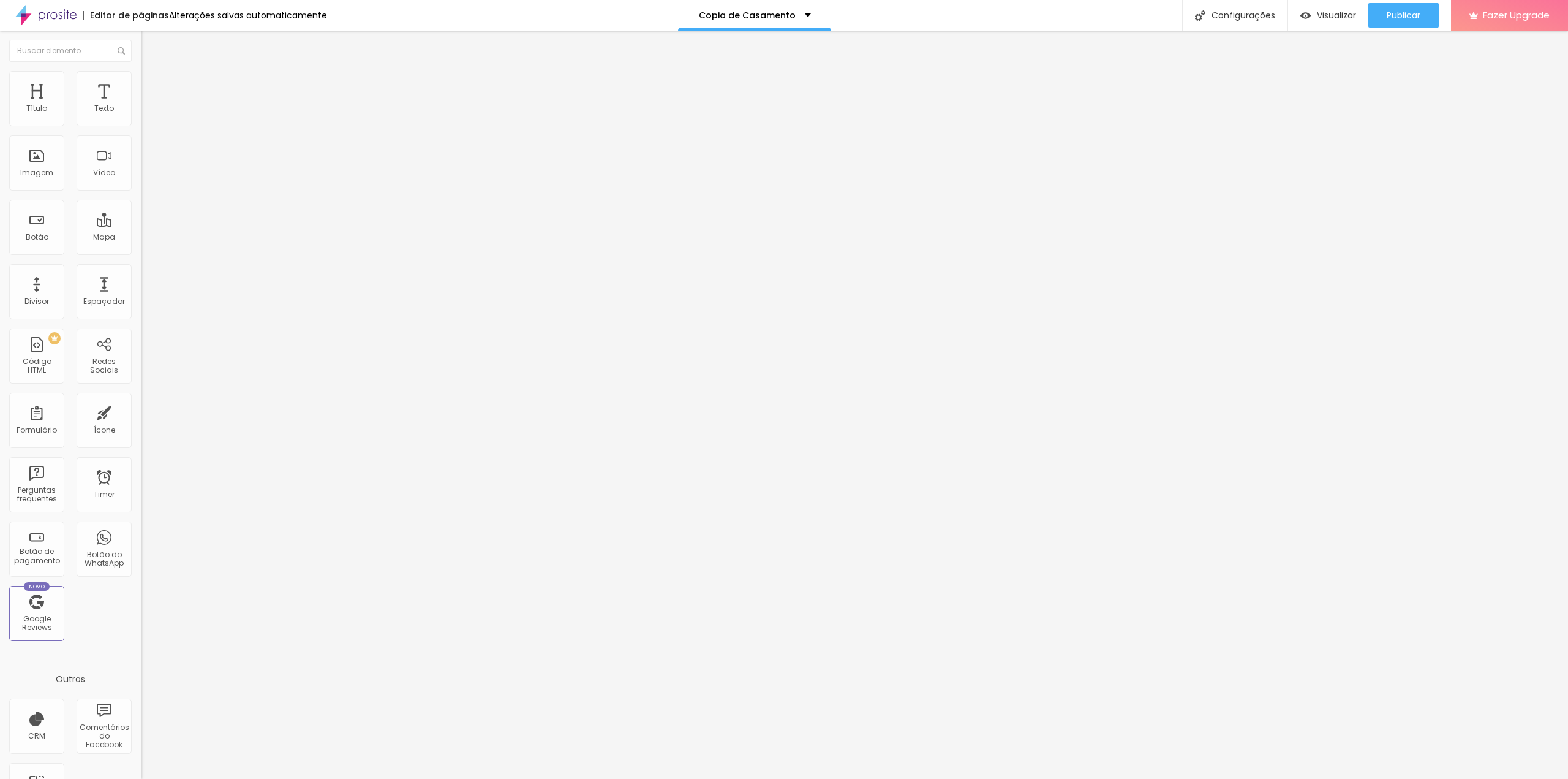
type input "55"
type input "60"
type input "65"
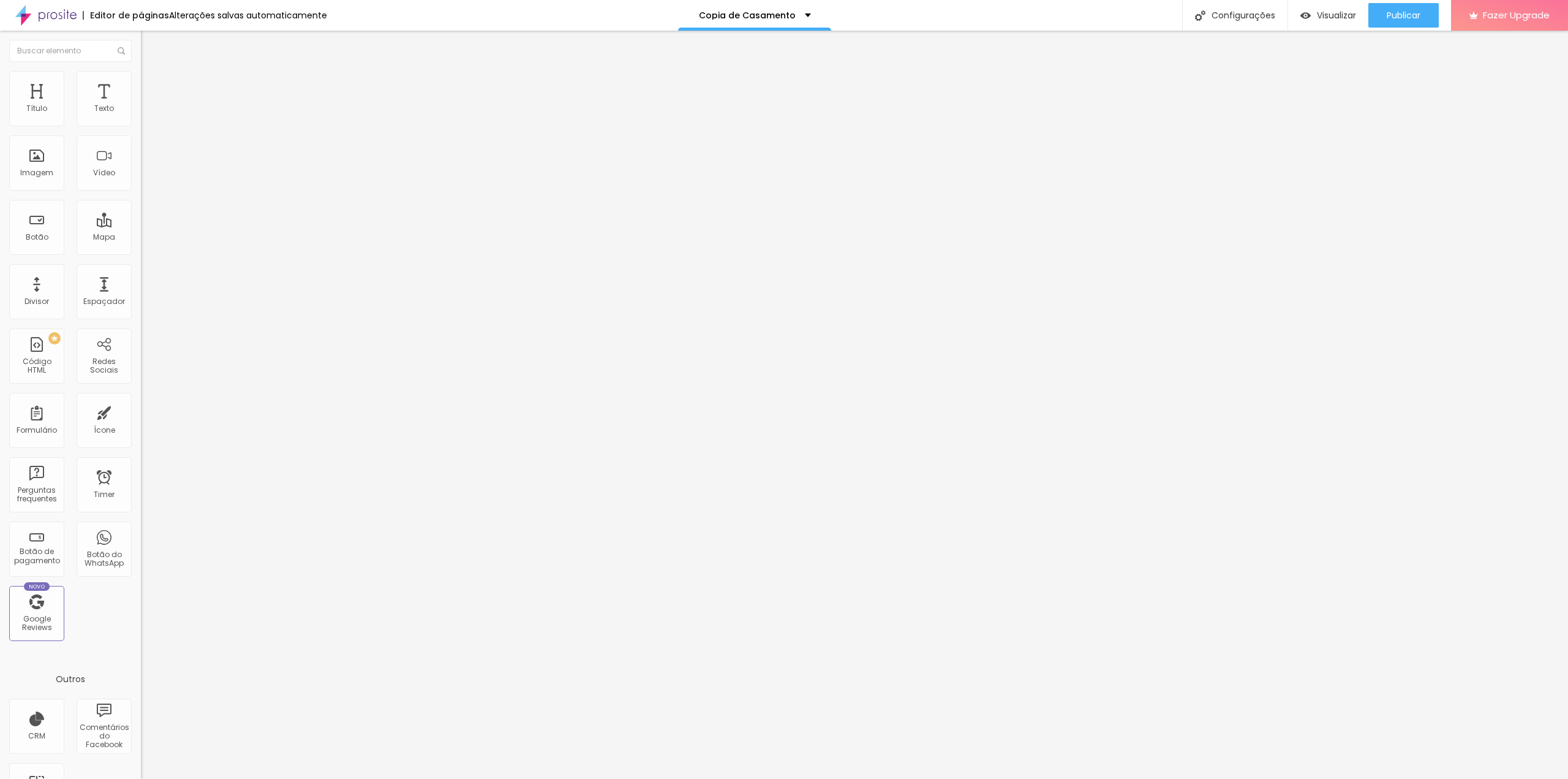
type input "70"
type input "75"
type input "80"
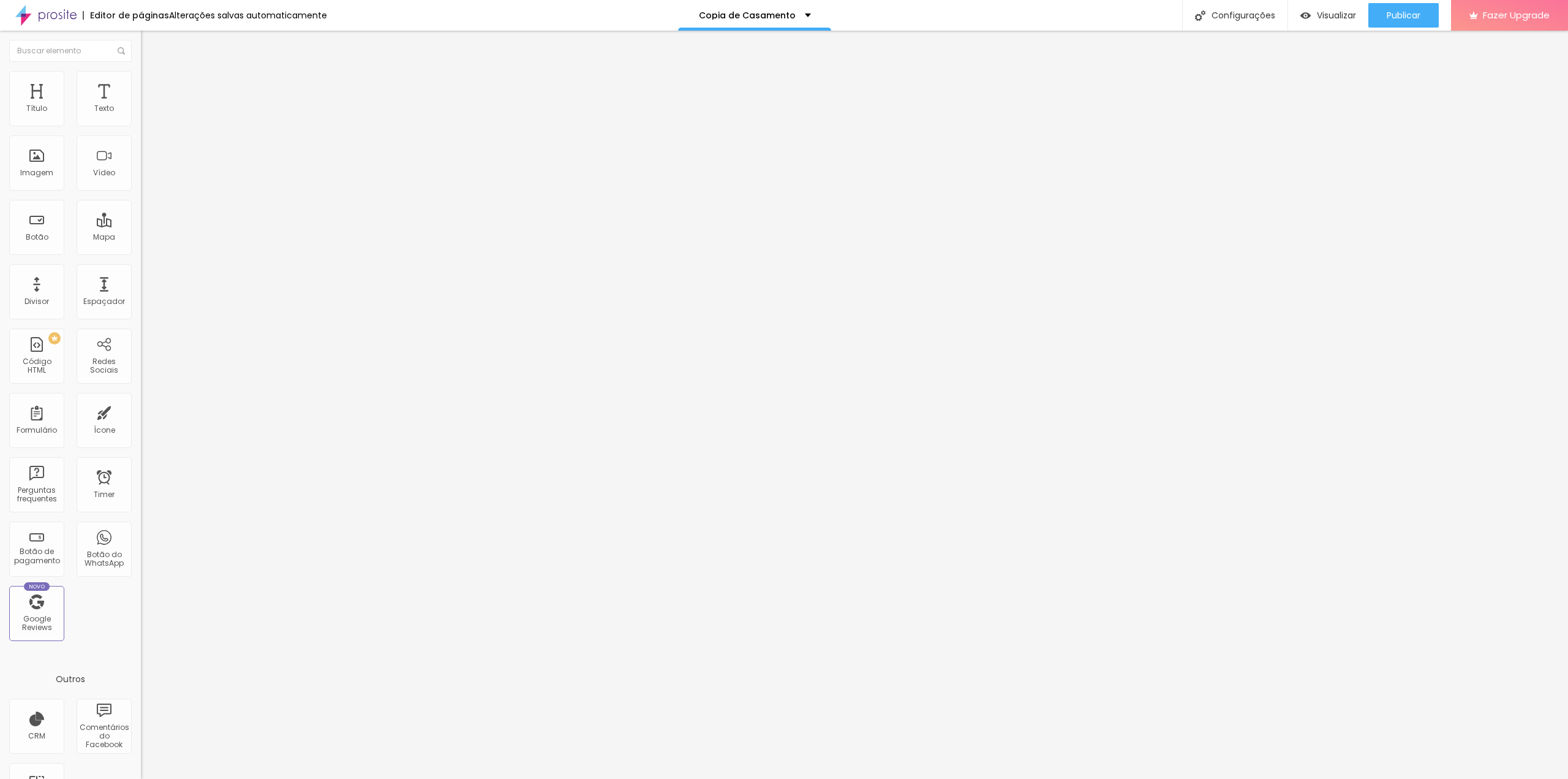
type input "80"
type input "85"
type input "90"
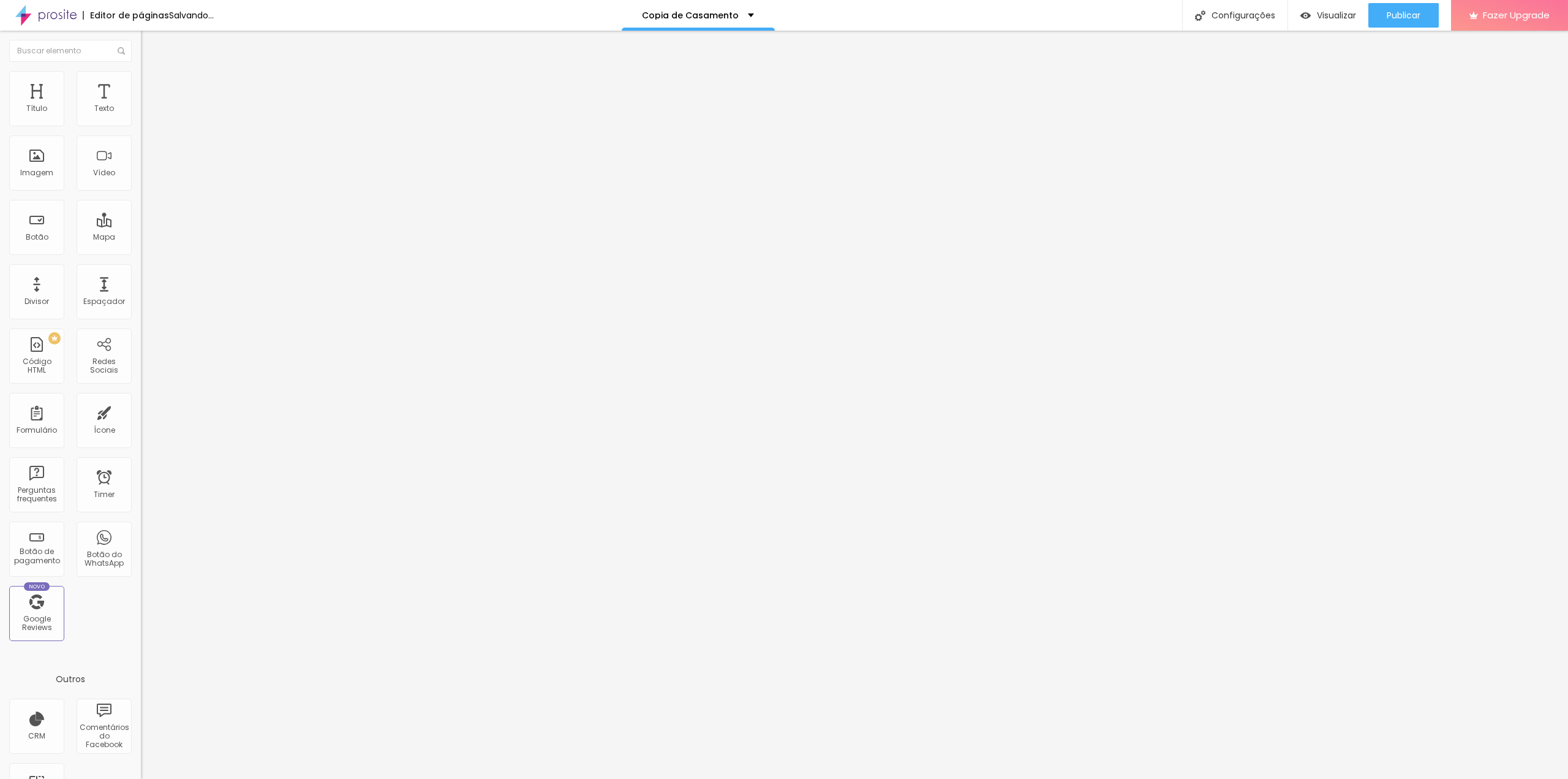
type input "95"
type input "100"
type input "95"
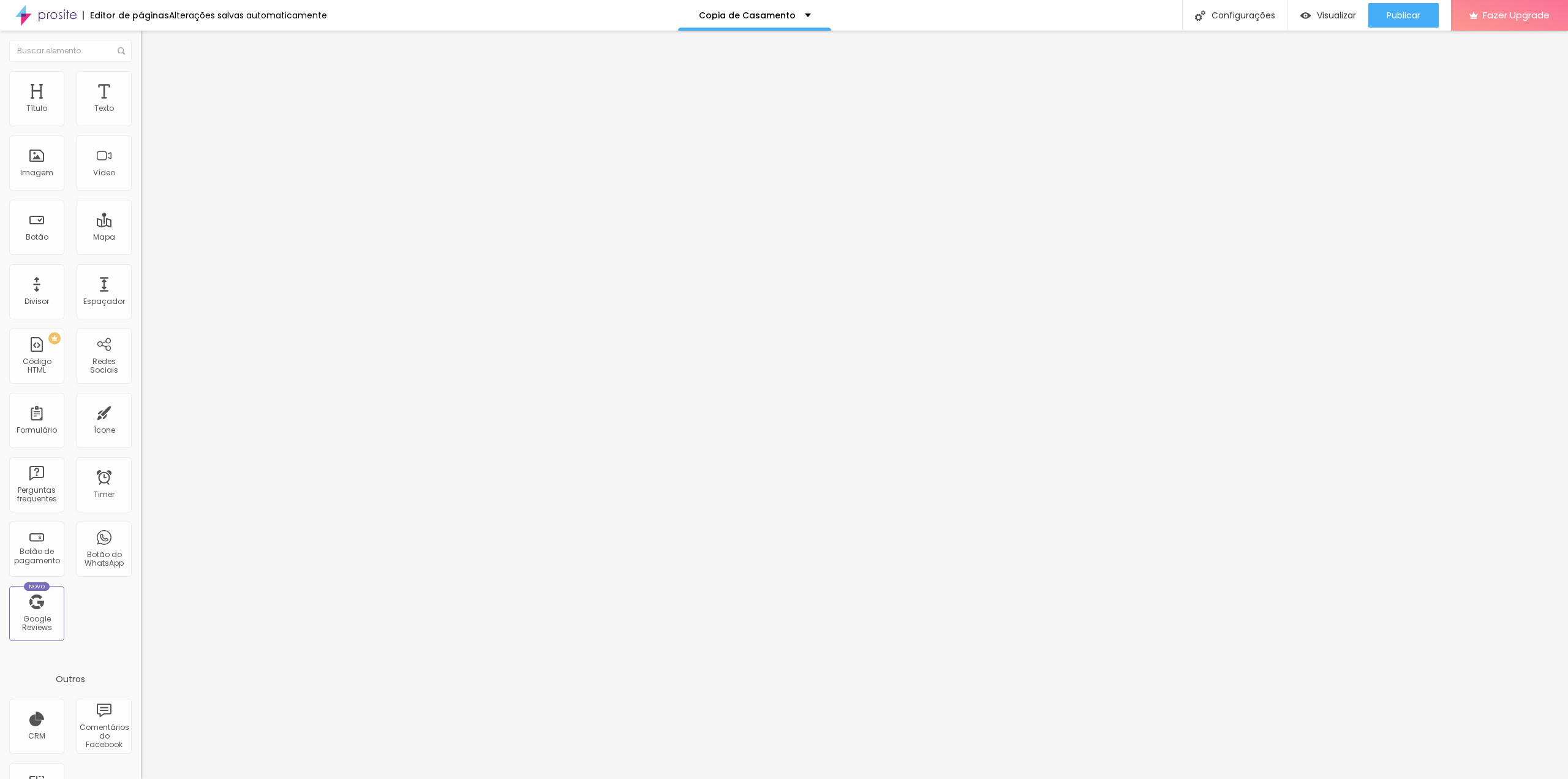
type input "95"
type input "90"
type input "85"
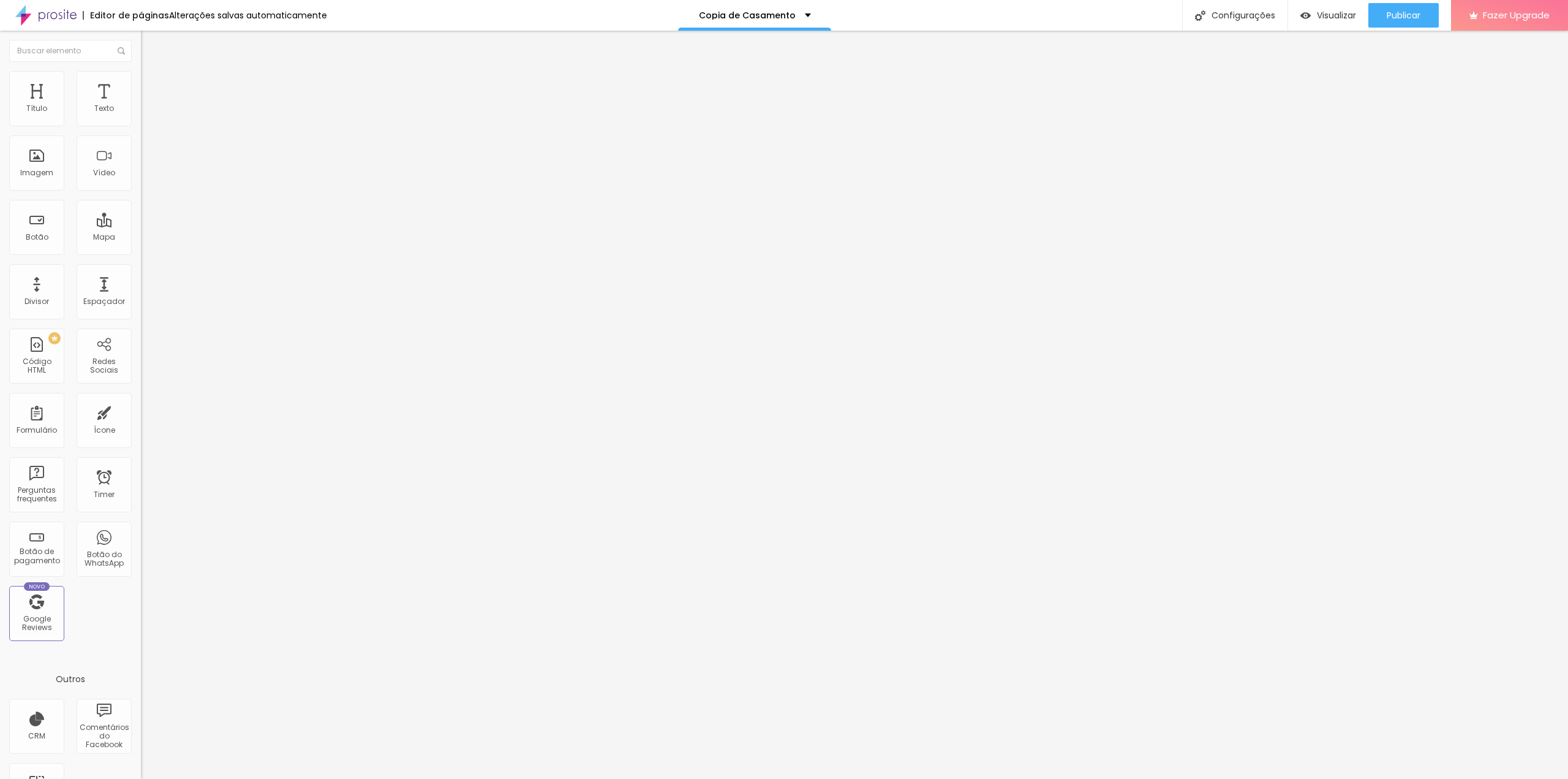
type input "80"
type input "75"
type input "70"
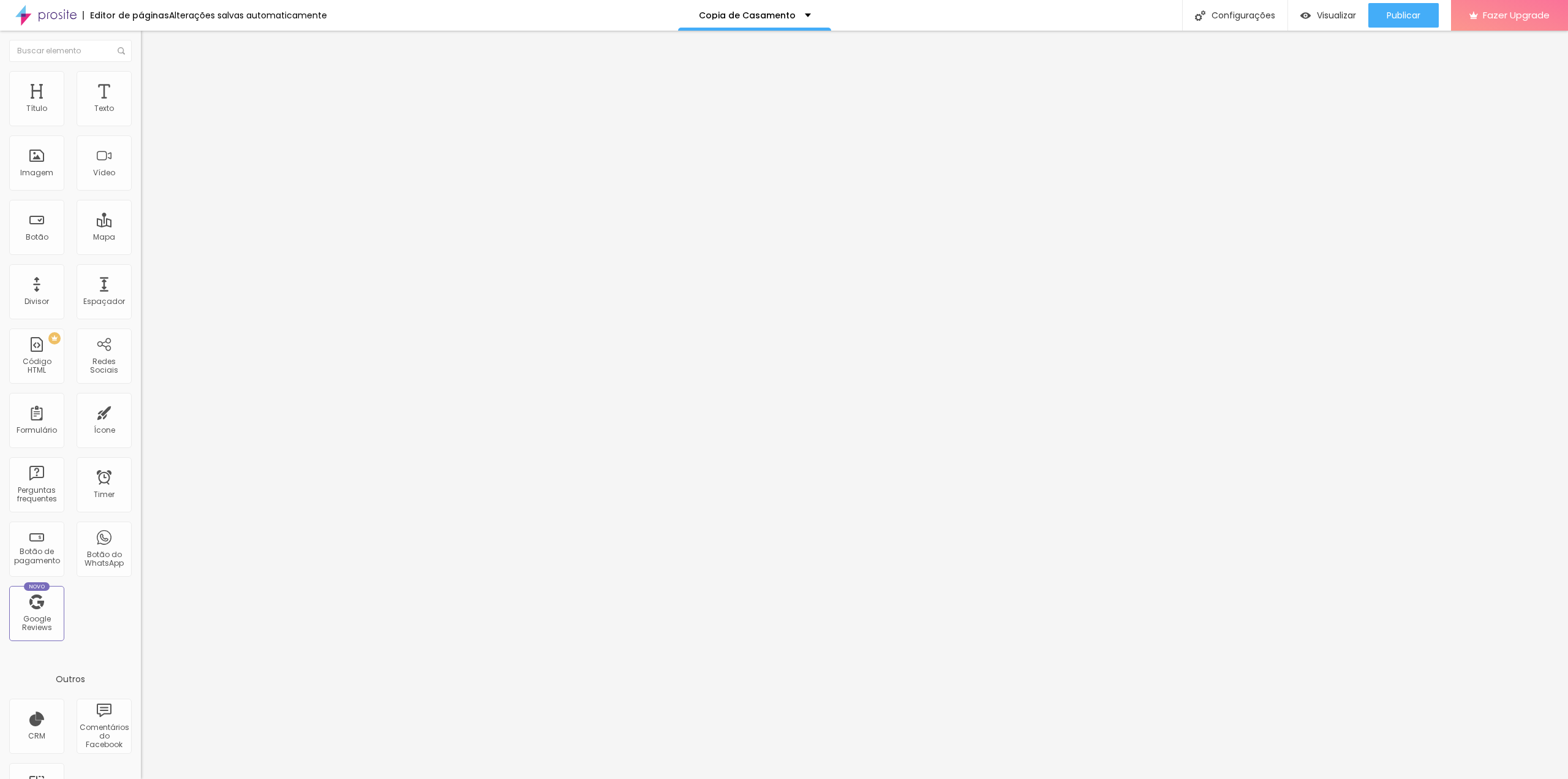
type input "70"
type input "65"
type input "60"
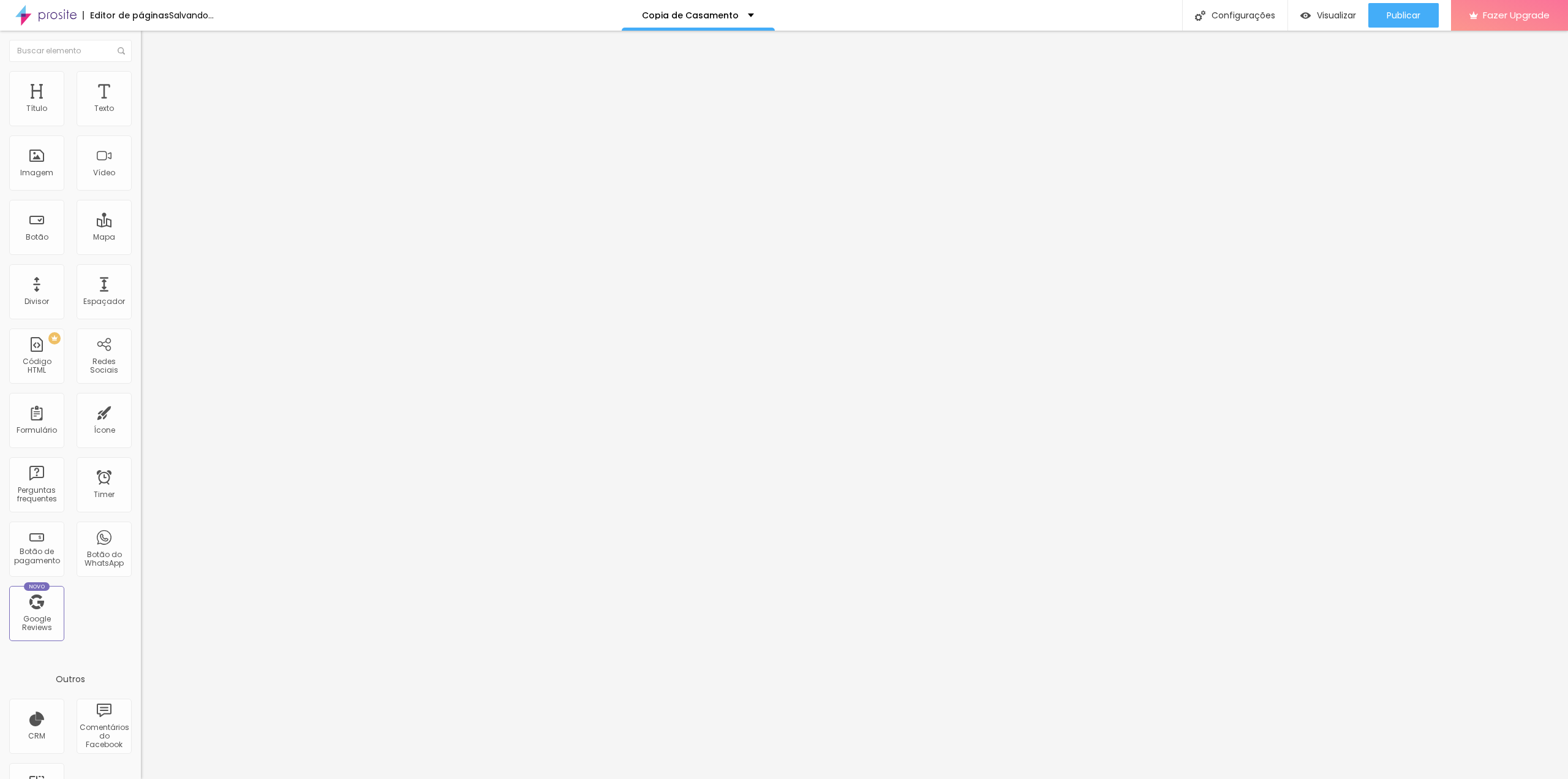
type input "55"
type input "50"
drag, startPoint x: 46, startPoint y: 131, endPoint x: 66, endPoint y: 141, distance: 22.4
type input "50"
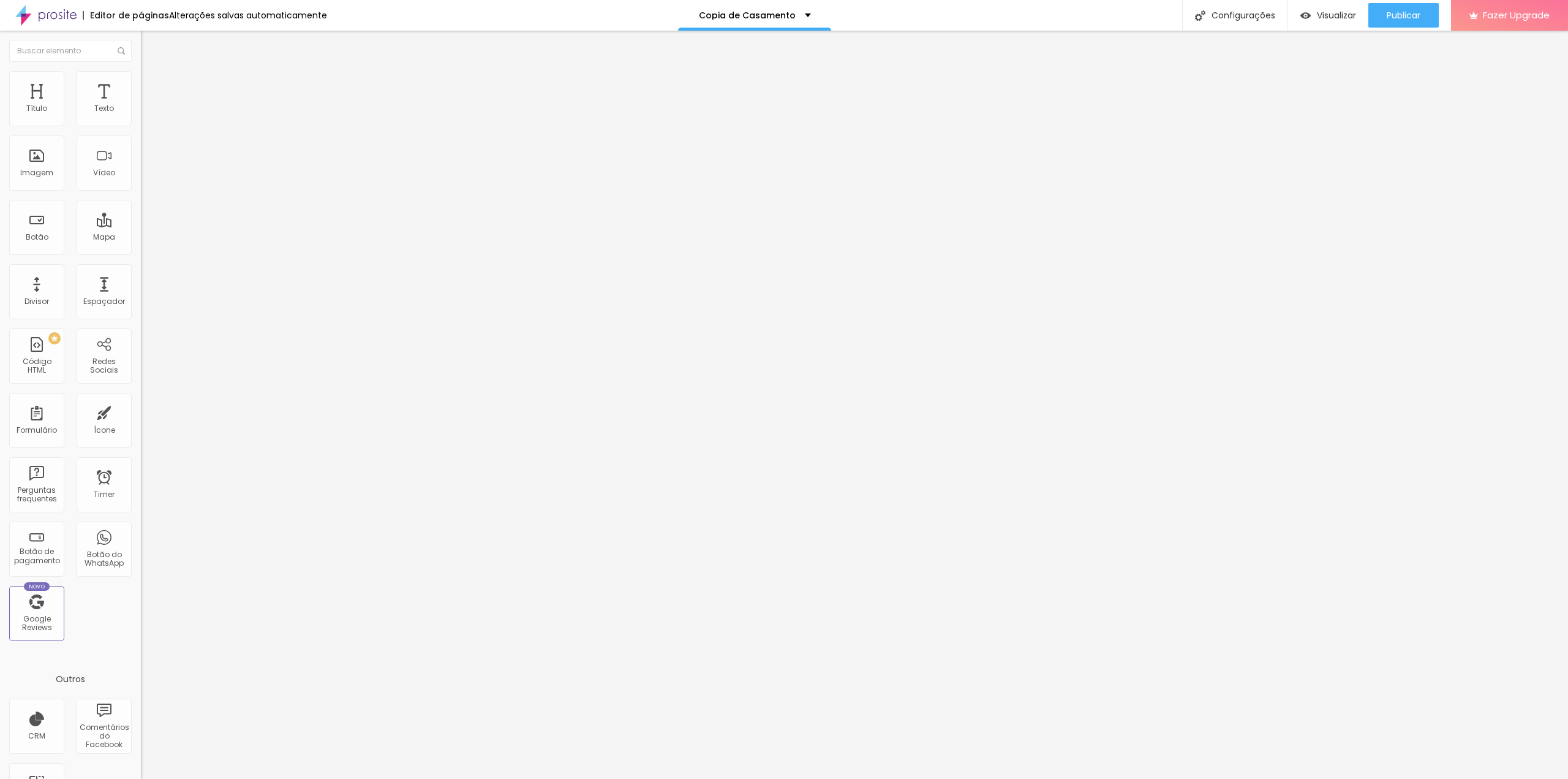
click at [141, 126] on input "range" at bounding box center [180, 121] width 79 height 10
click at [141, 93] on li "Avançado" at bounding box center [212, 89] width 141 height 12
type input "2"
type input "4"
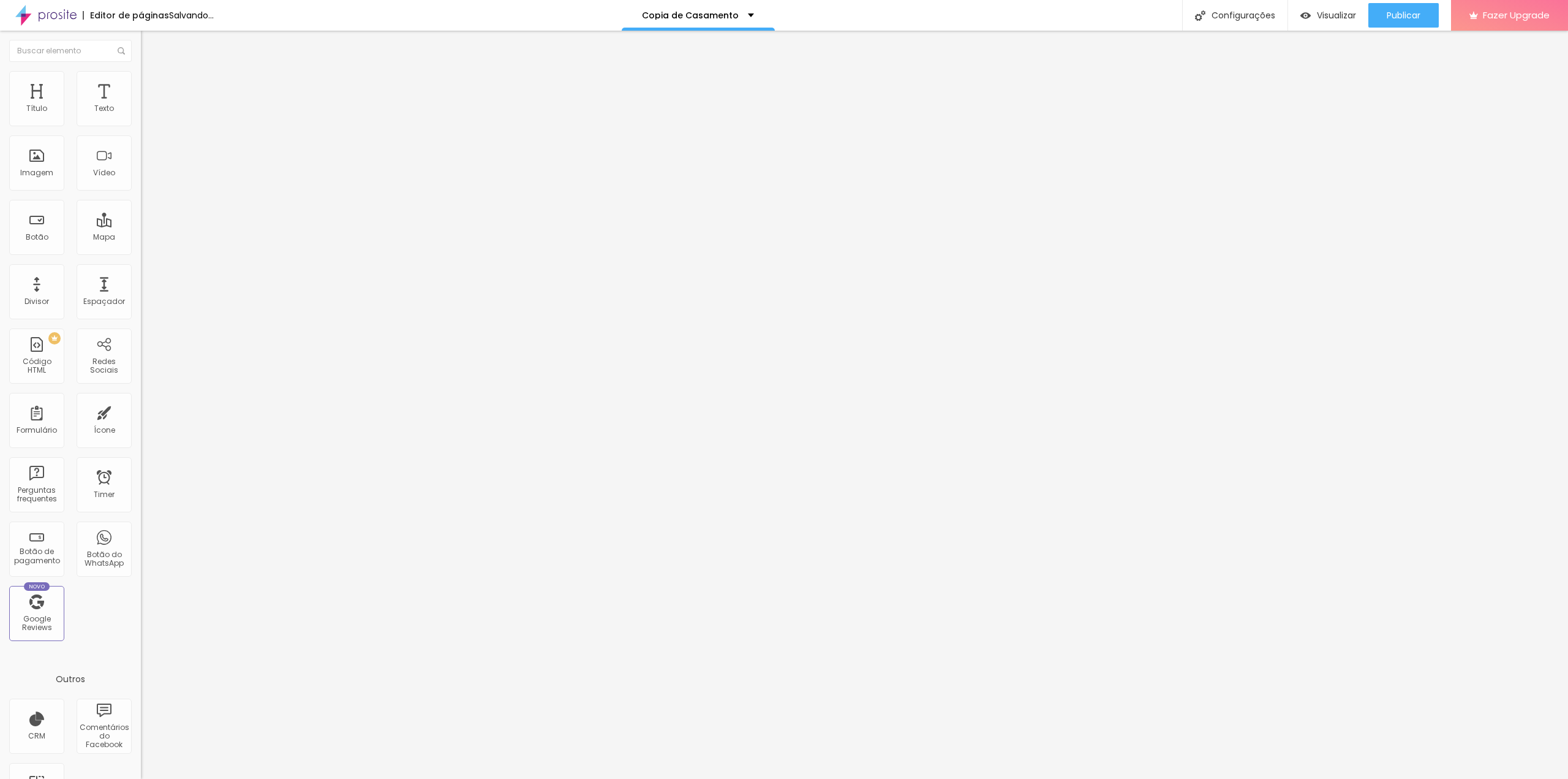
type input "4"
type input "7"
type input "10"
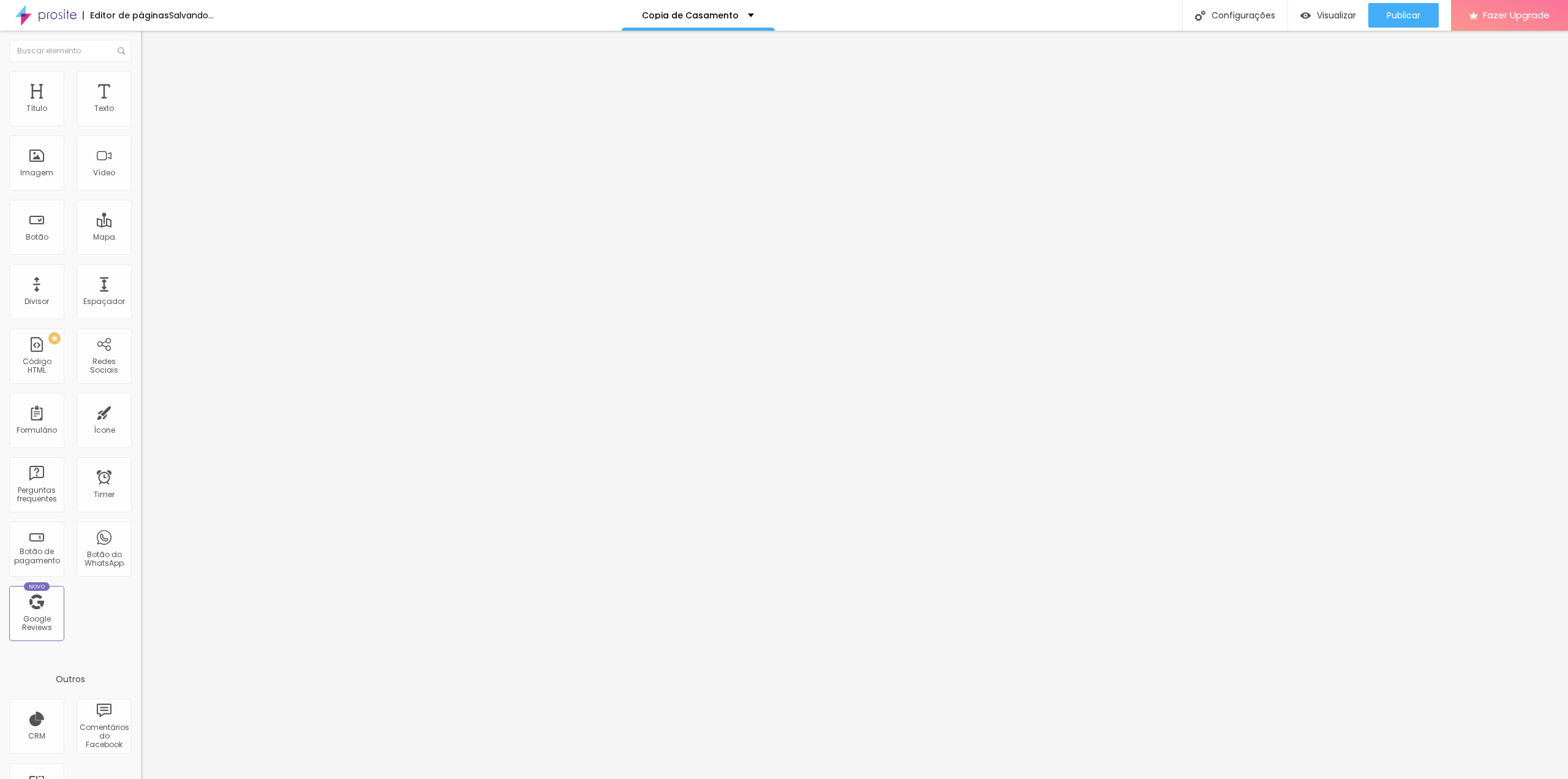
type input "12"
type input "13"
type input "15"
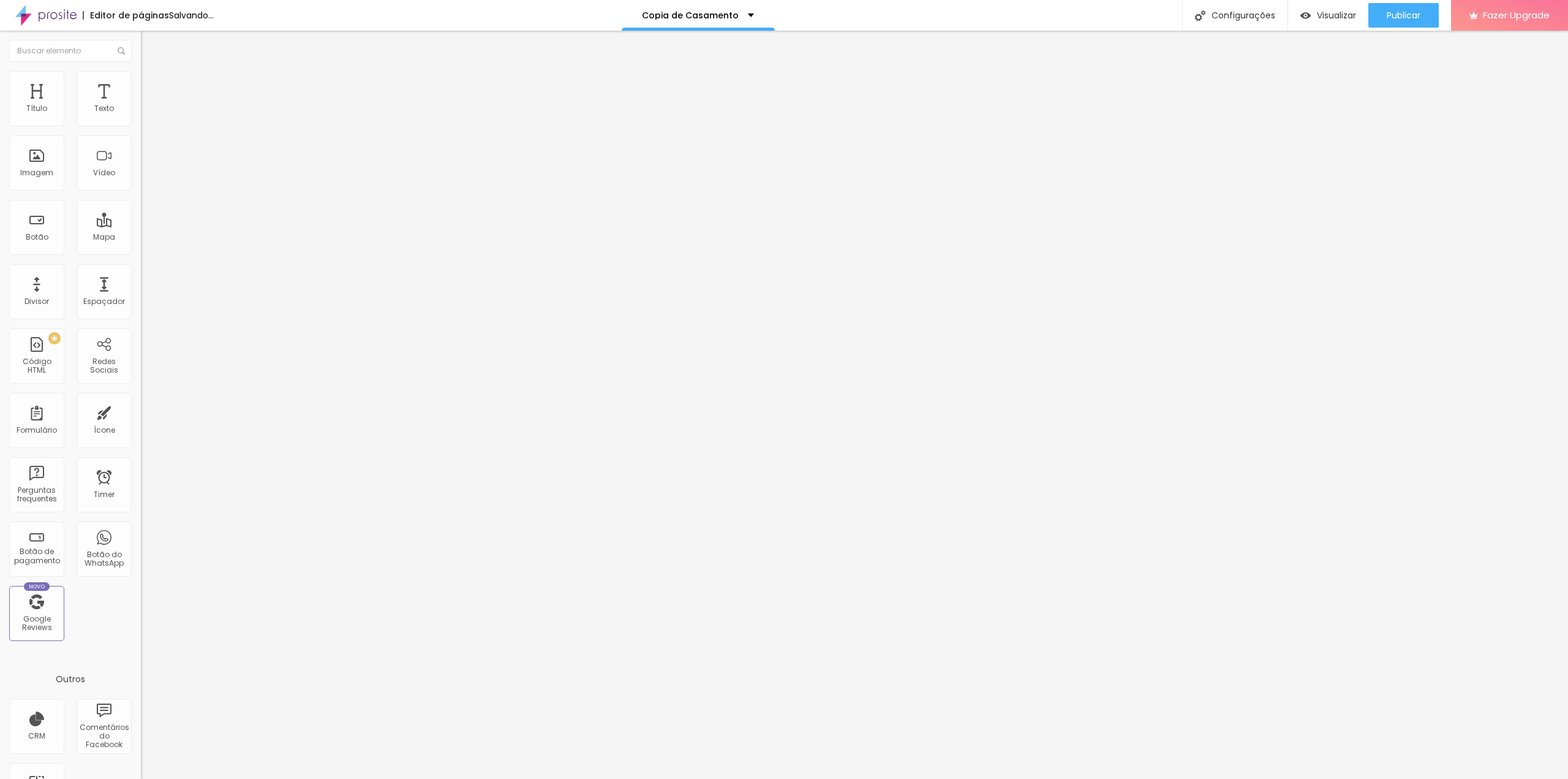
type input "15"
type input "16"
type input "17"
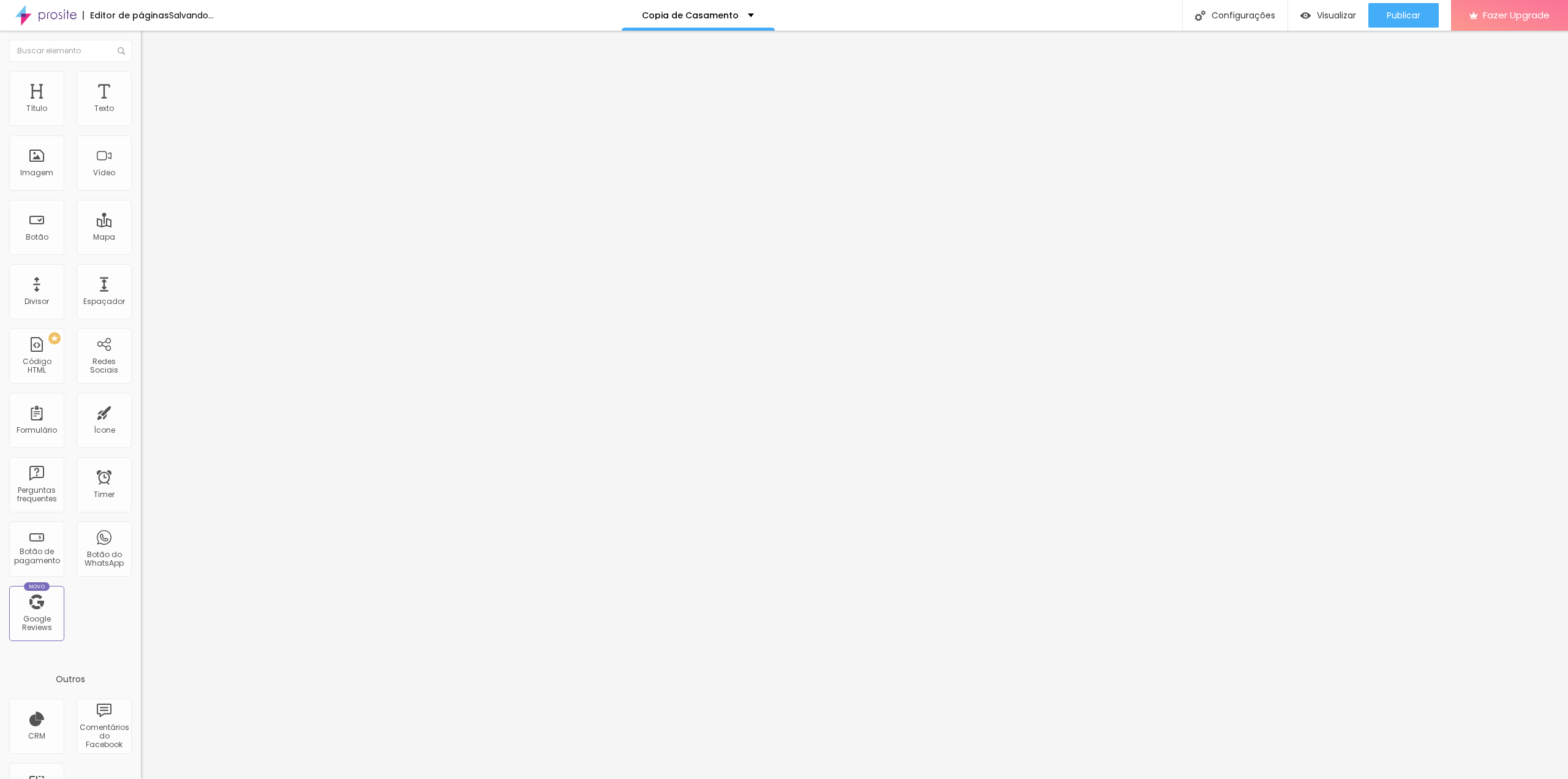
type input "18"
type input "19"
type input "20"
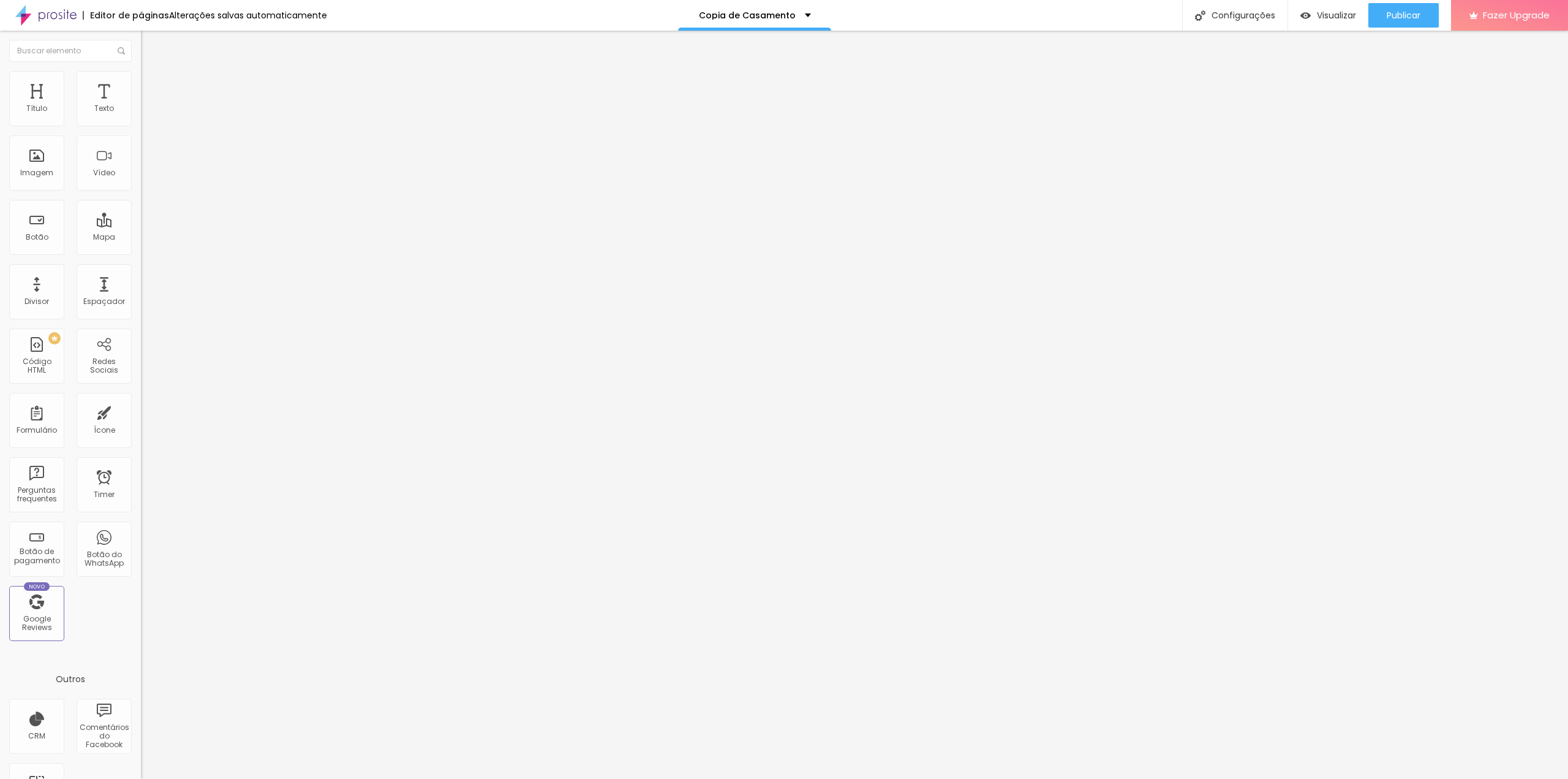
type input "20"
type input "19"
type input "18"
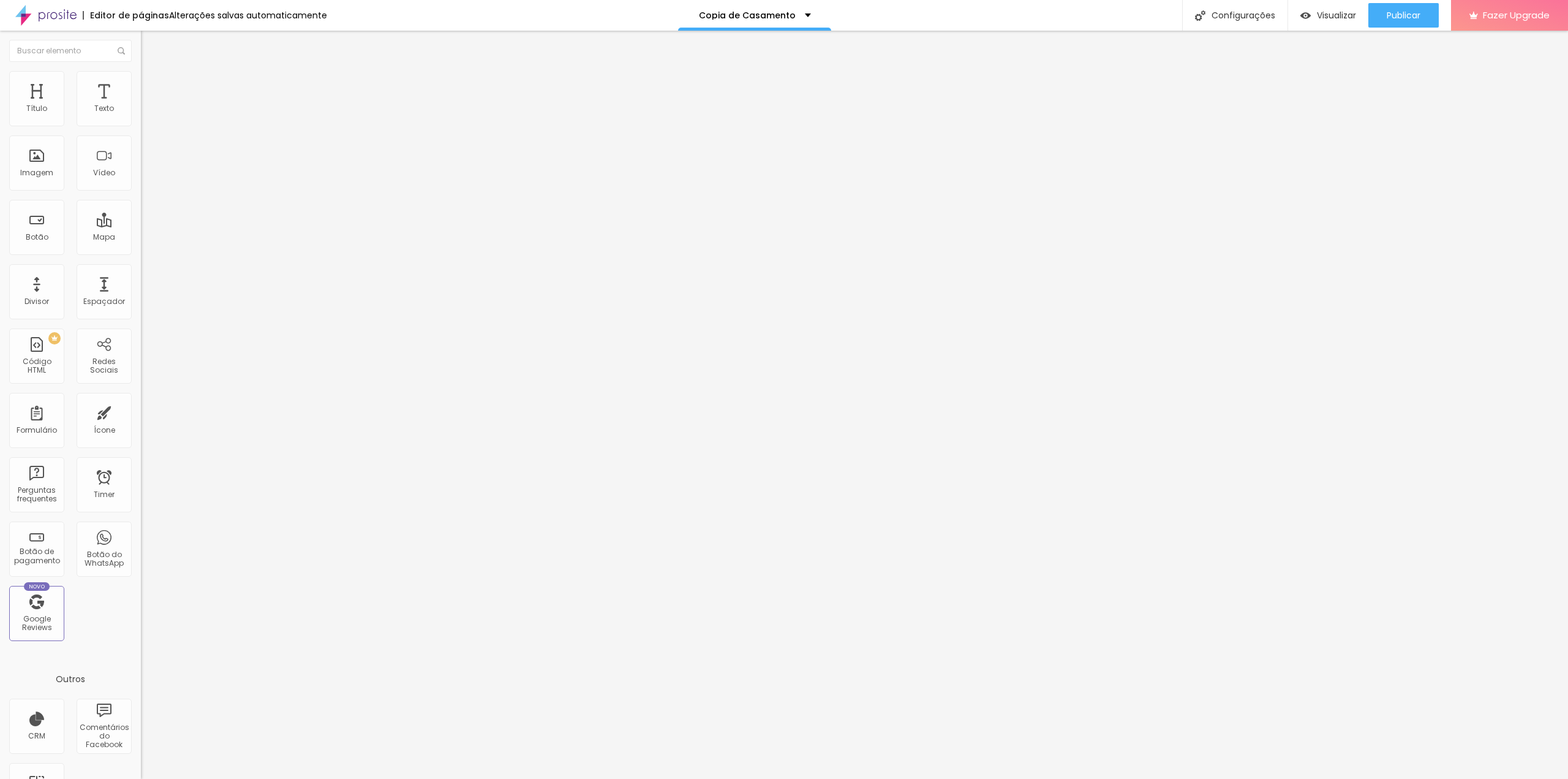
type input "16"
type input "13"
type input "11"
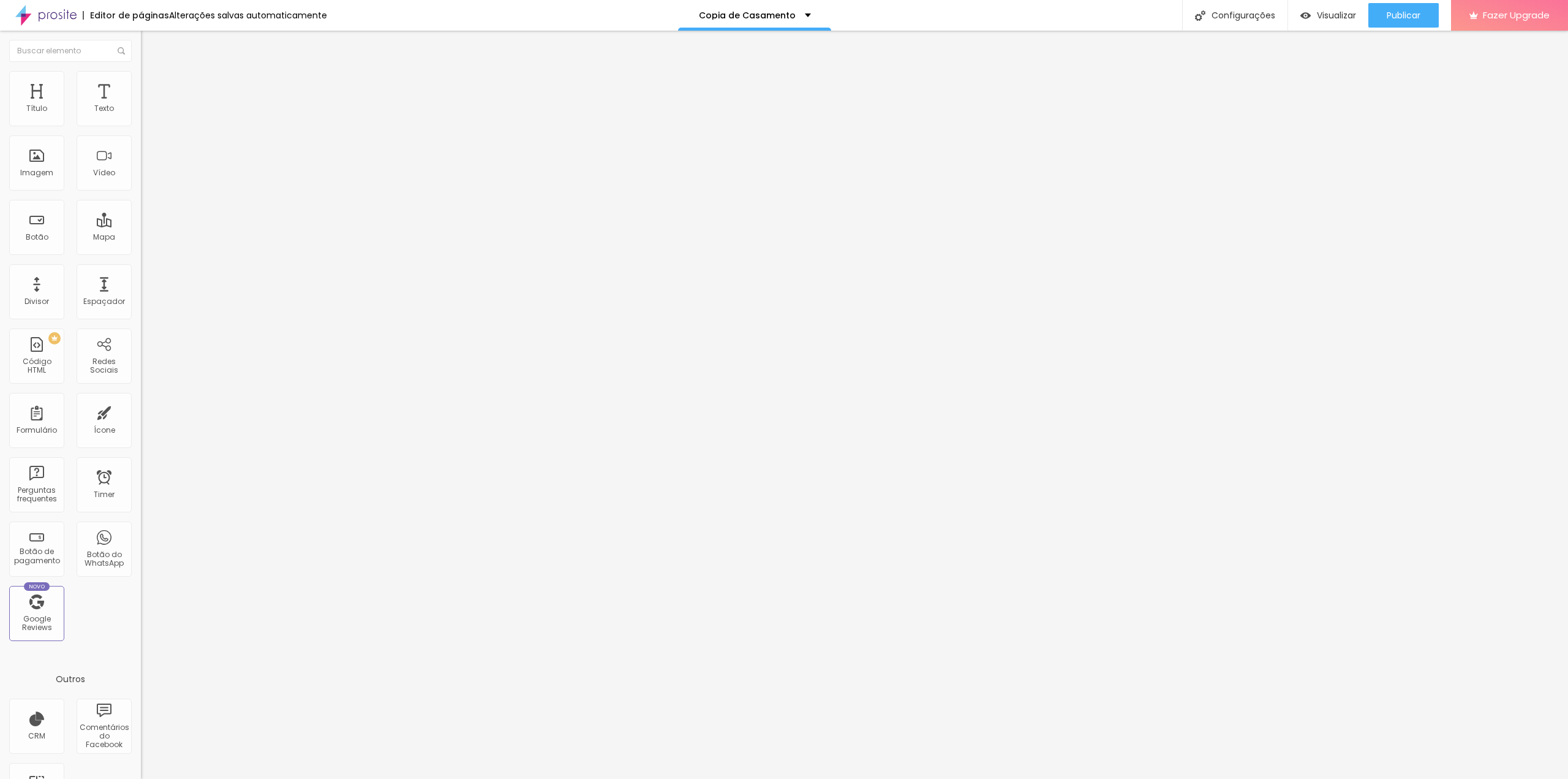
type input "11"
type input "10"
type input "7"
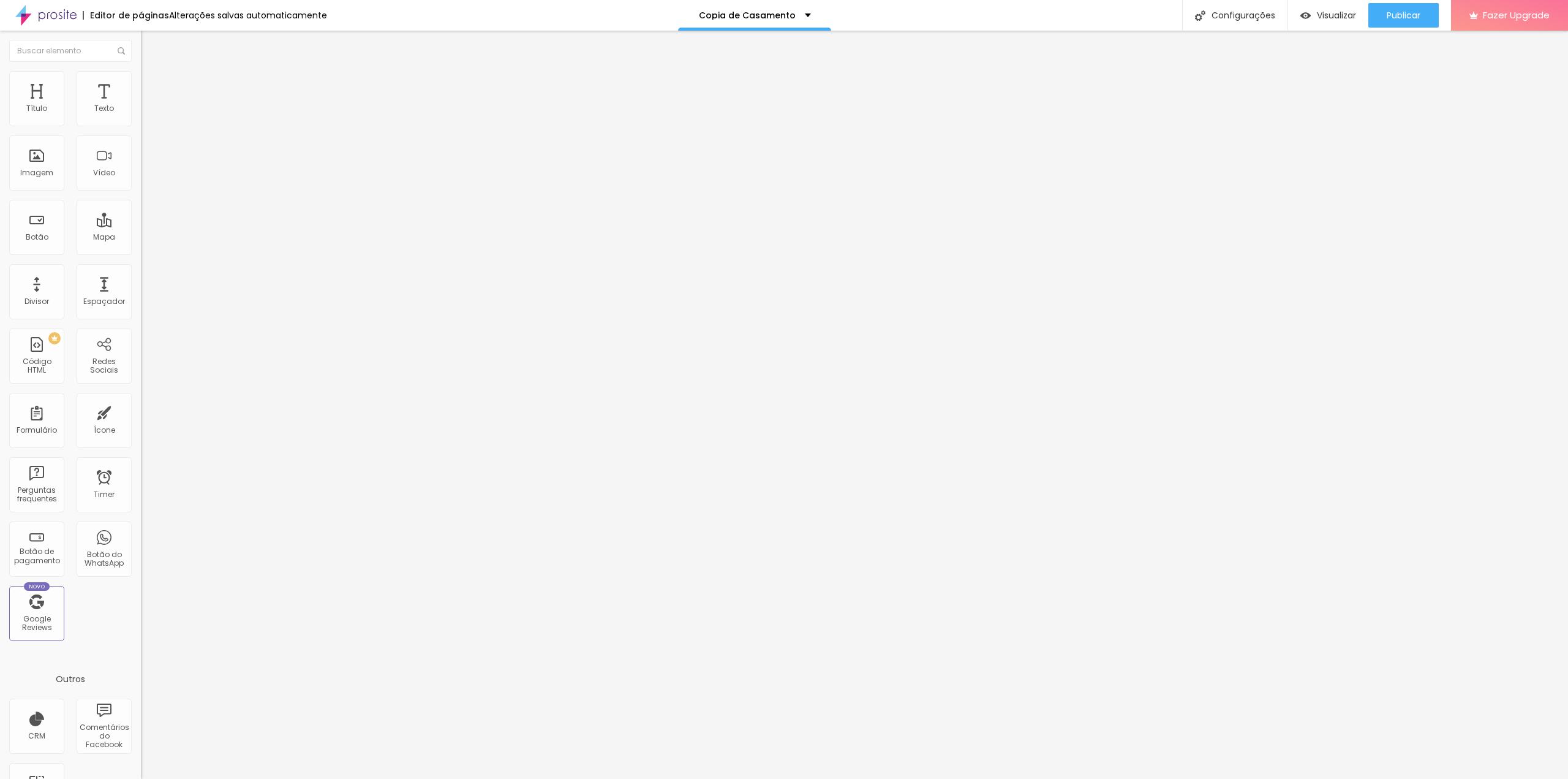
type input "6"
type input "2"
type input "0"
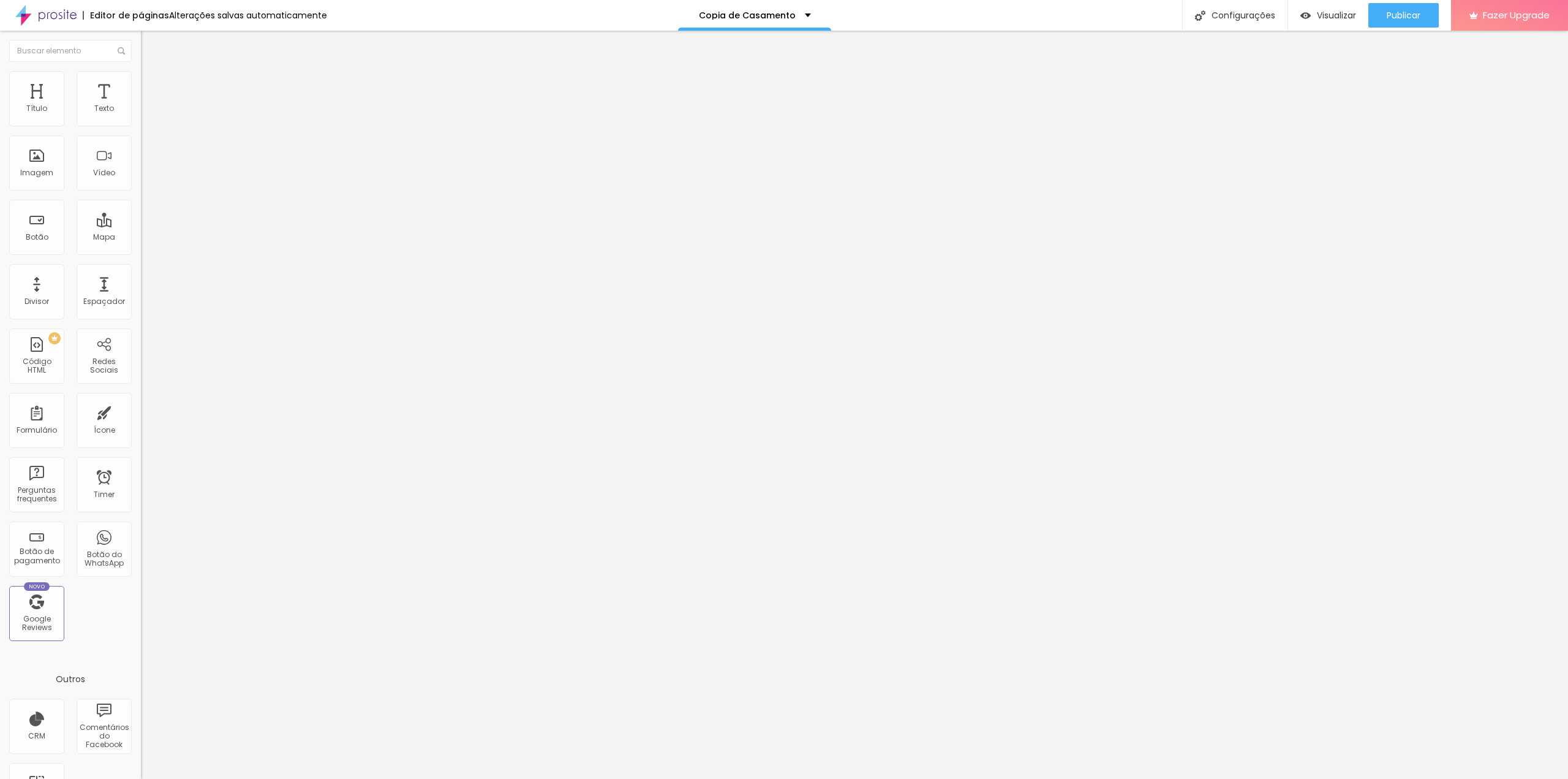
type input "0"
click at [141, 412] on input "range" at bounding box center [180, 417] width 79 height 10
type input "1"
type input "2"
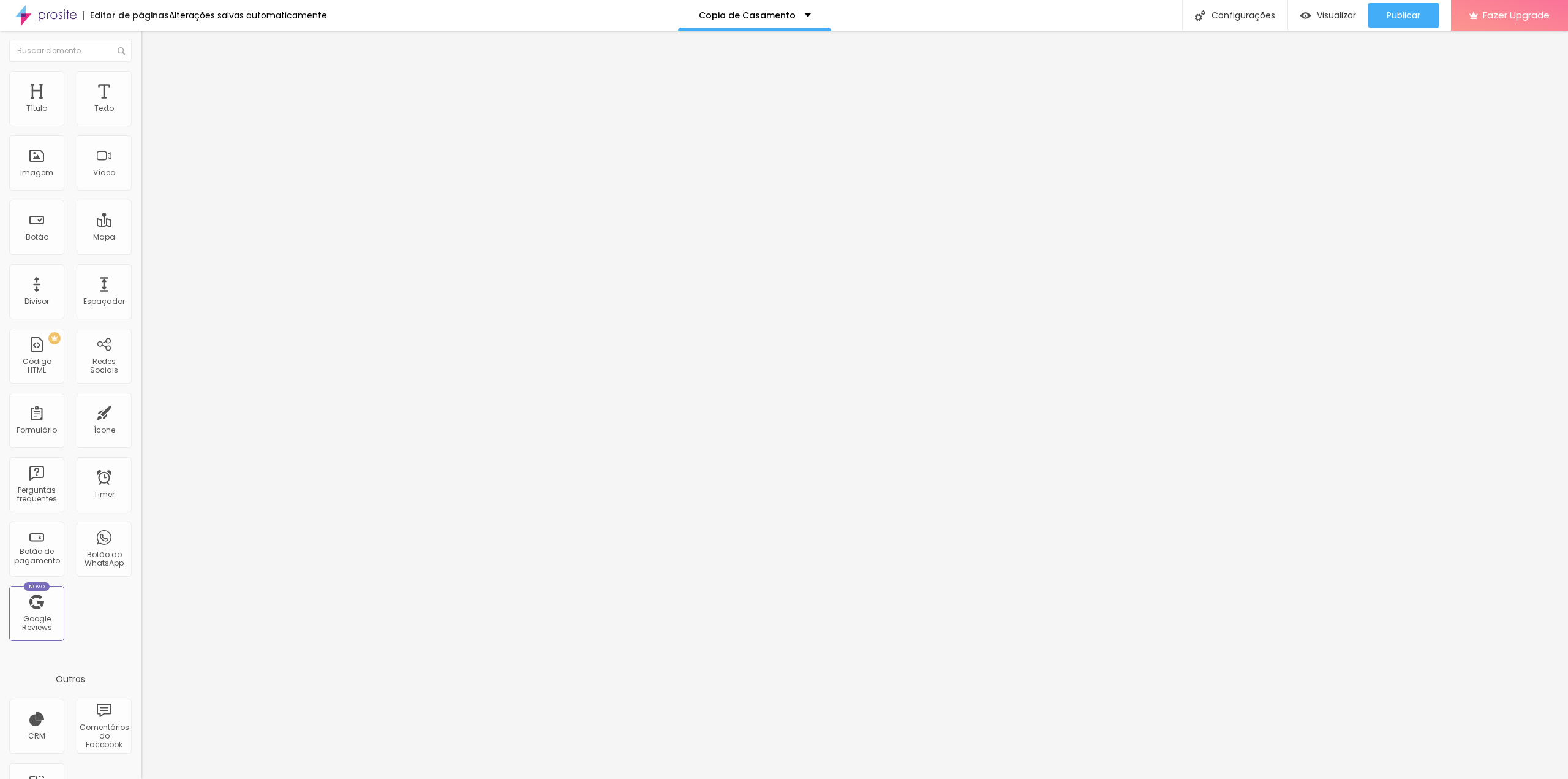
type input "2"
type input "3"
type input "4"
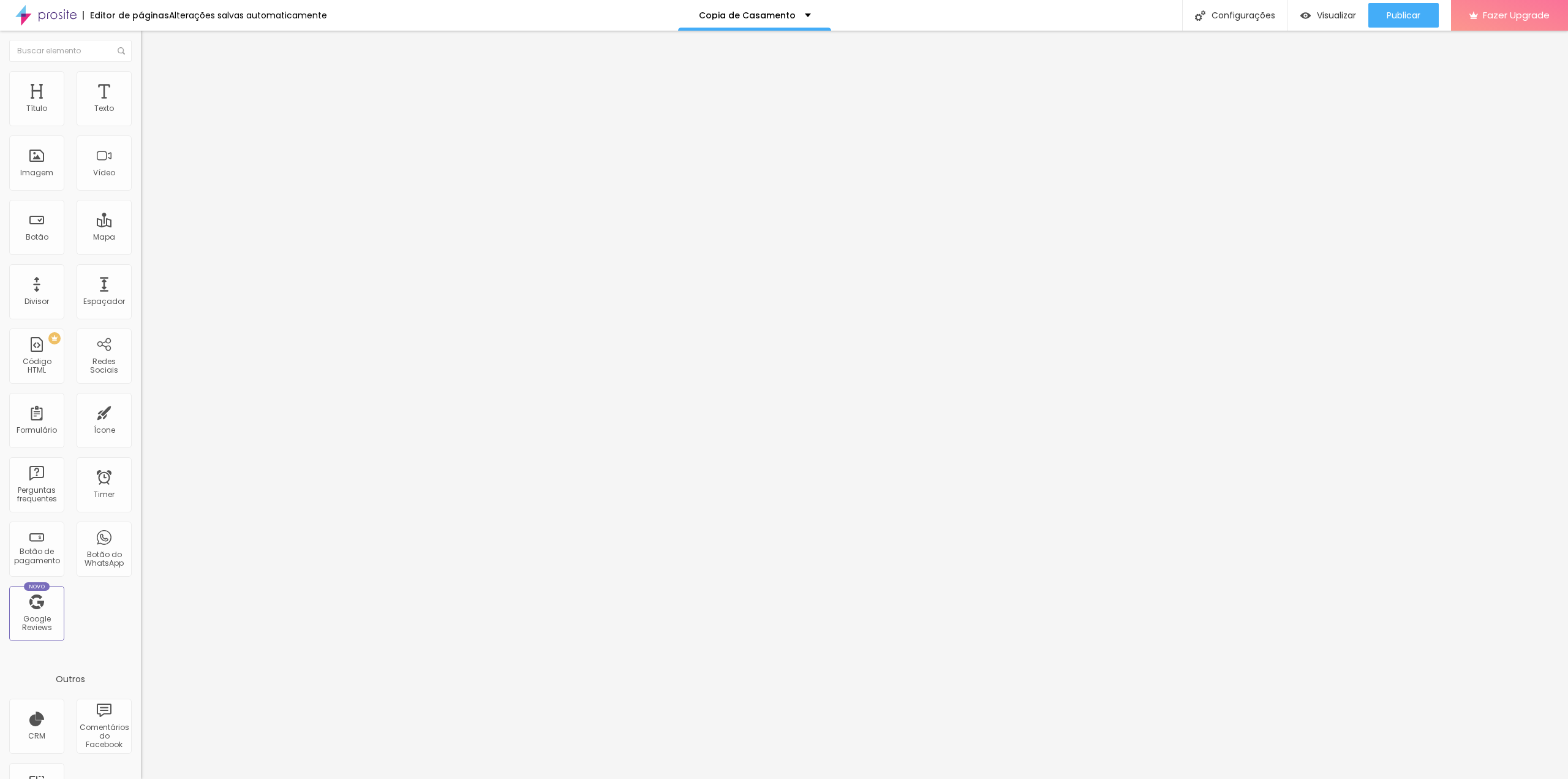
type input "4"
click at [141, 412] on input "range" at bounding box center [180, 417] width 79 height 10
click at [1401, 22] on div "Publicar" at bounding box center [1403, 15] width 34 height 24
click at [152, 72] on span "Conteúdo" at bounding box center [171, 67] width 38 height 11
click at [141, 155] on img at bounding box center [145, 150] width 8 height 8
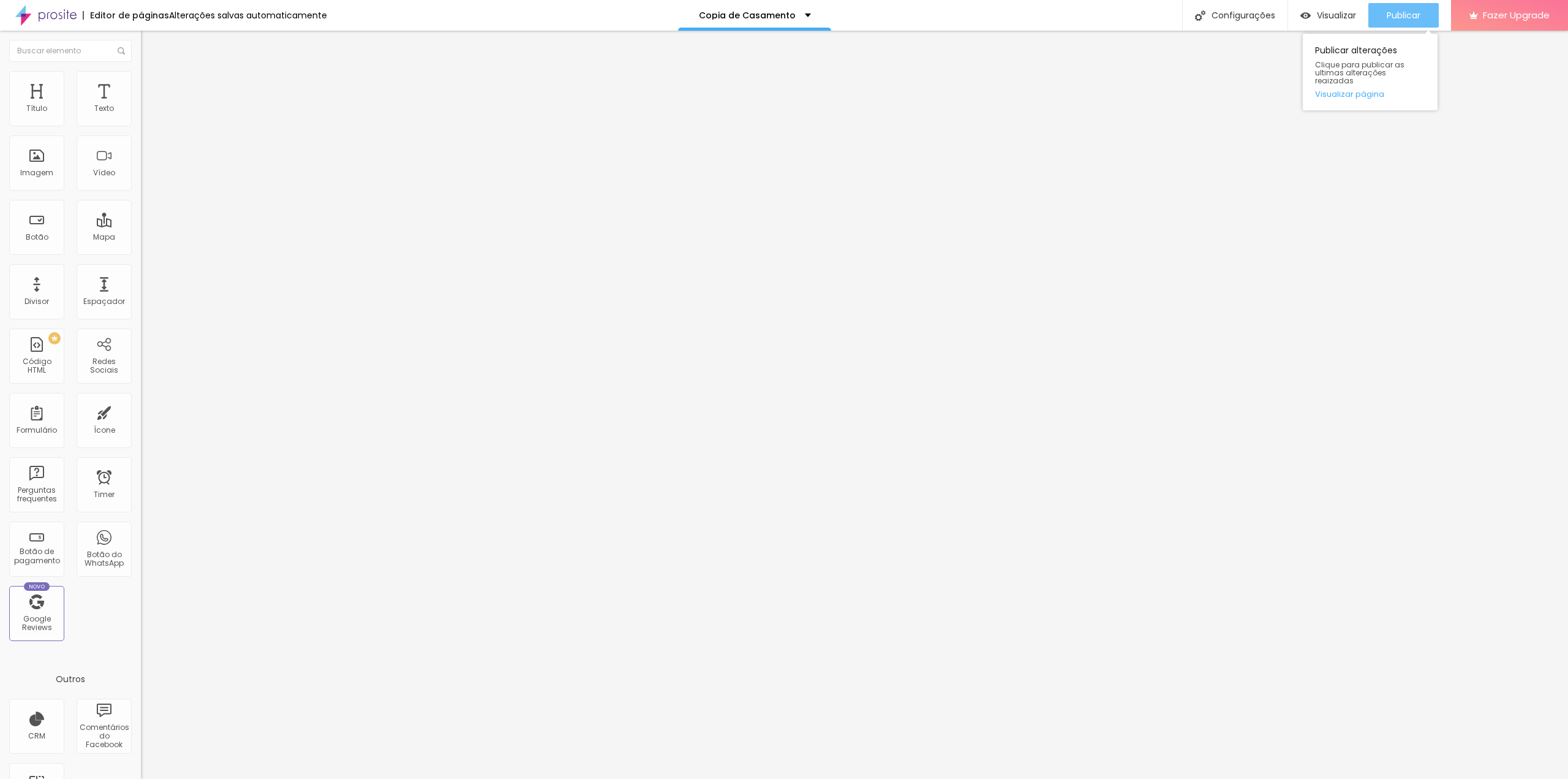
click at [1398, 17] on span "Publicar" at bounding box center [1403, 16] width 34 height 10
click at [152, 82] on span "Estilo" at bounding box center [161, 79] width 19 height 11
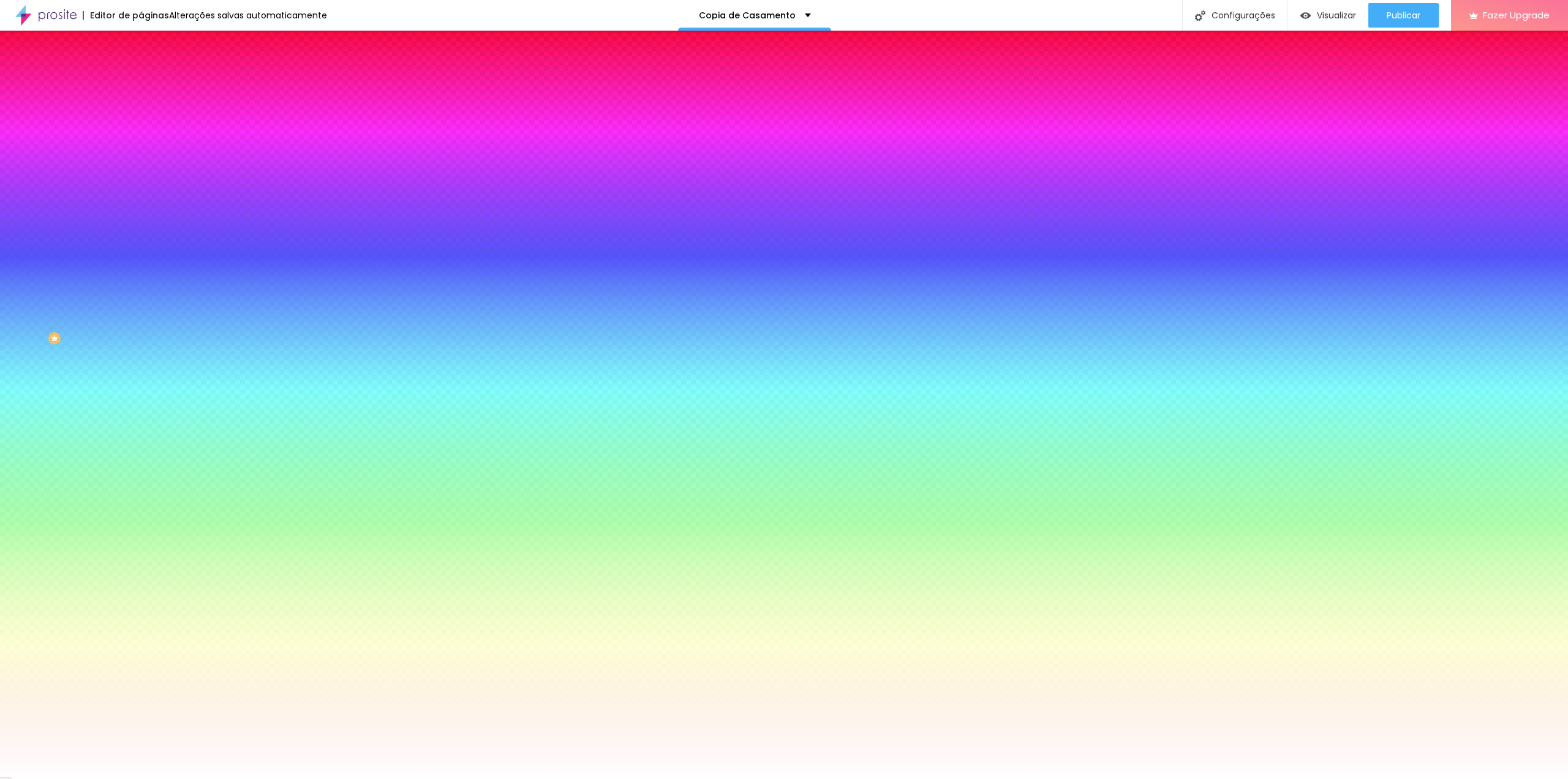
click at [145, 180] on icon "button" at bounding box center [150, 176] width 8 height 8
click at [141, 185] on button "button" at bounding box center [150, 190] width 17 height 12
type input "3"
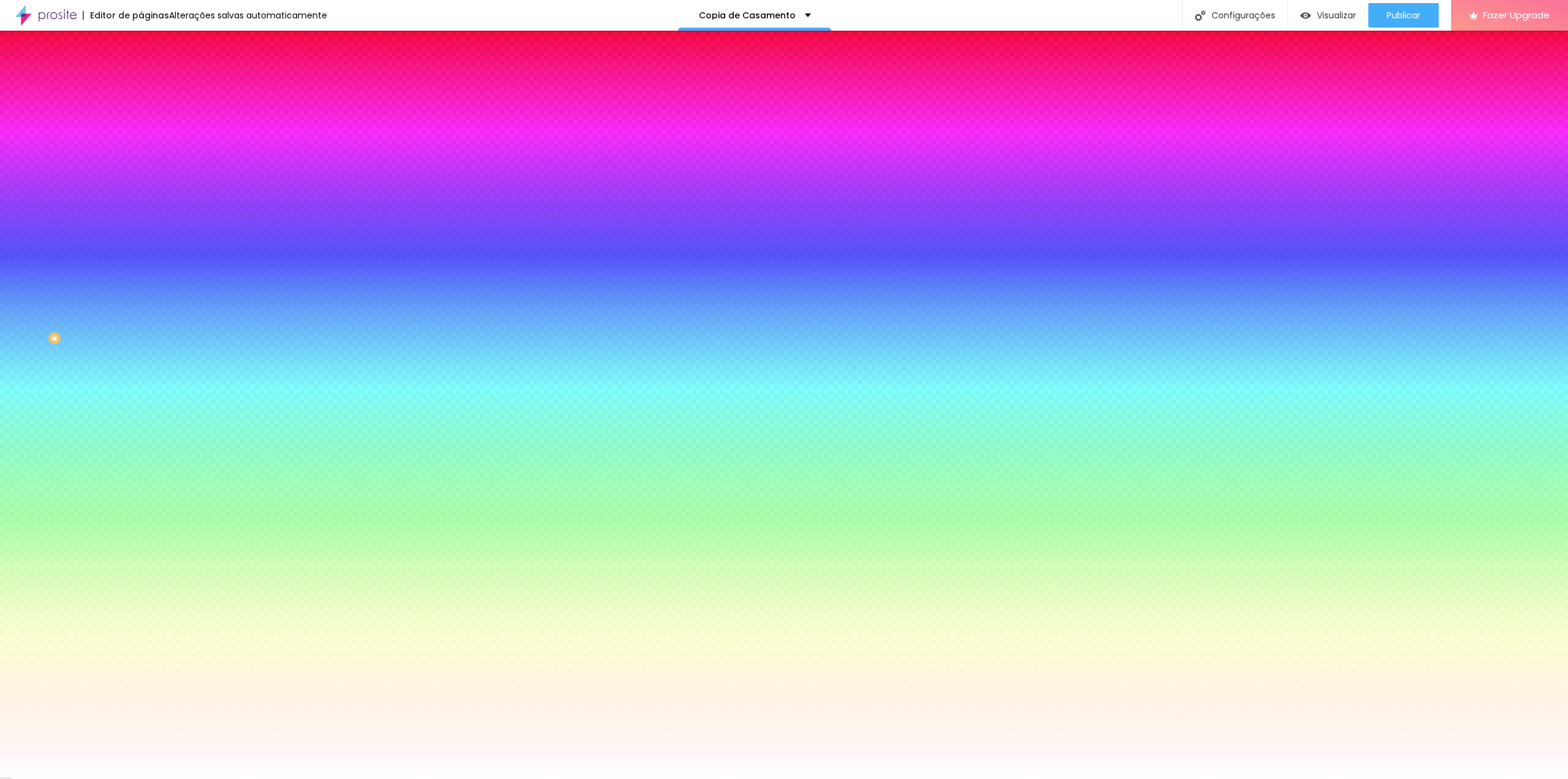
type input "4"
type input "5"
type input "6"
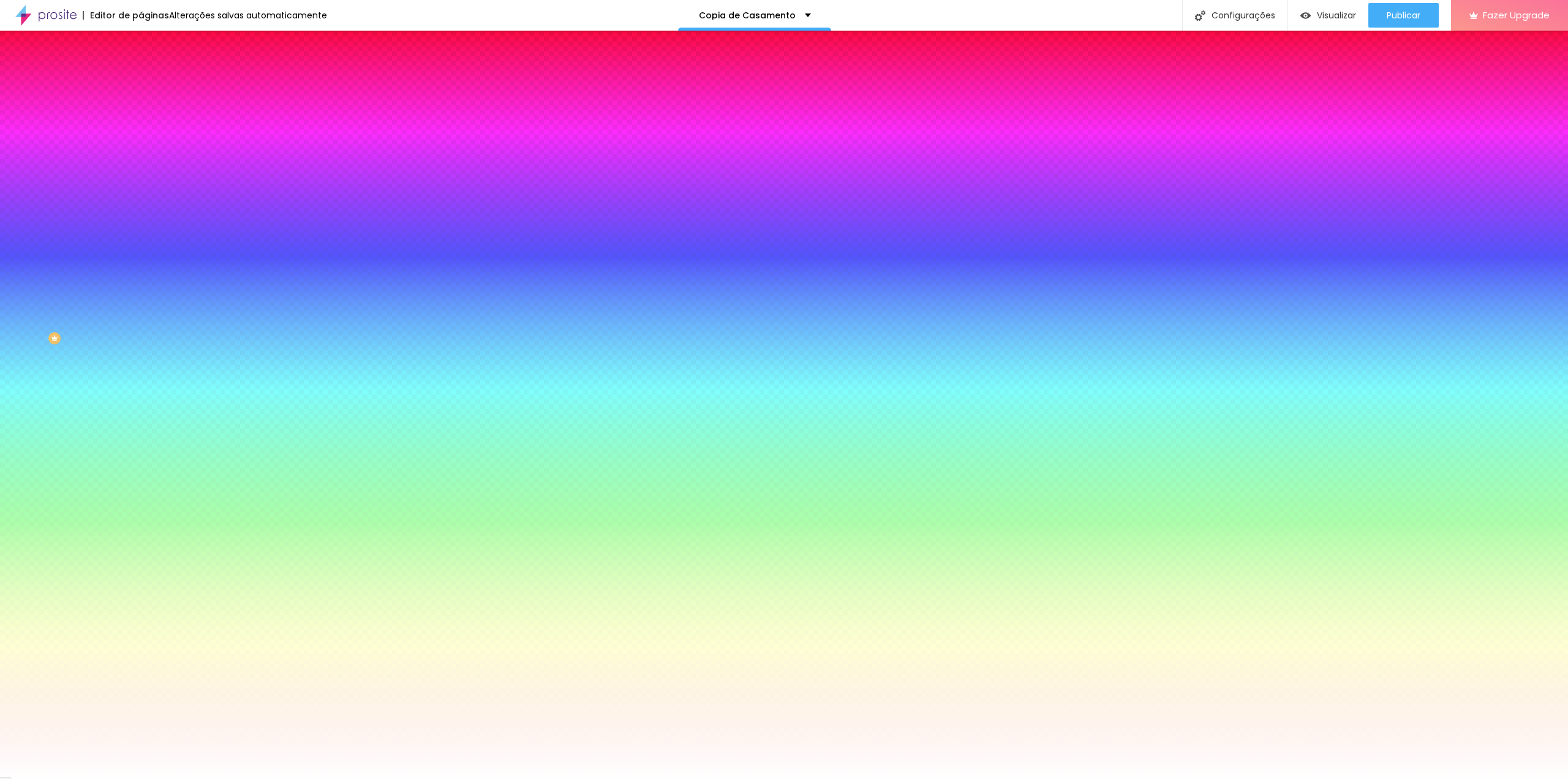
type input "6"
type input "7"
drag, startPoint x: 145, startPoint y: 224, endPoint x: 202, endPoint y: 228, distance: 57.1
click at [583, 778] on div at bounding box center [784, 779] width 1568 height 0
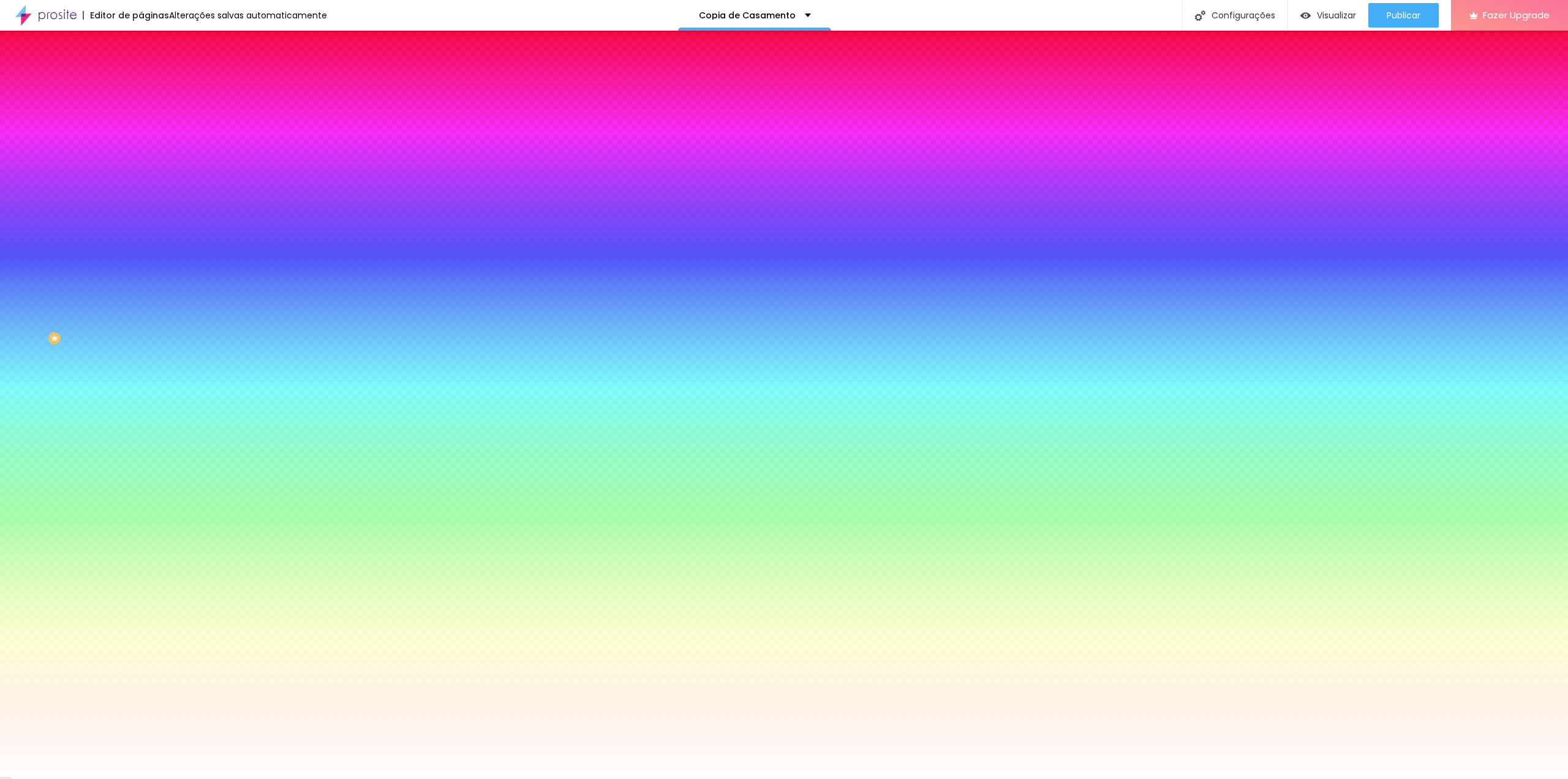
click at [141, 70] on img at bounding box center [146, 64] width 11 height 11
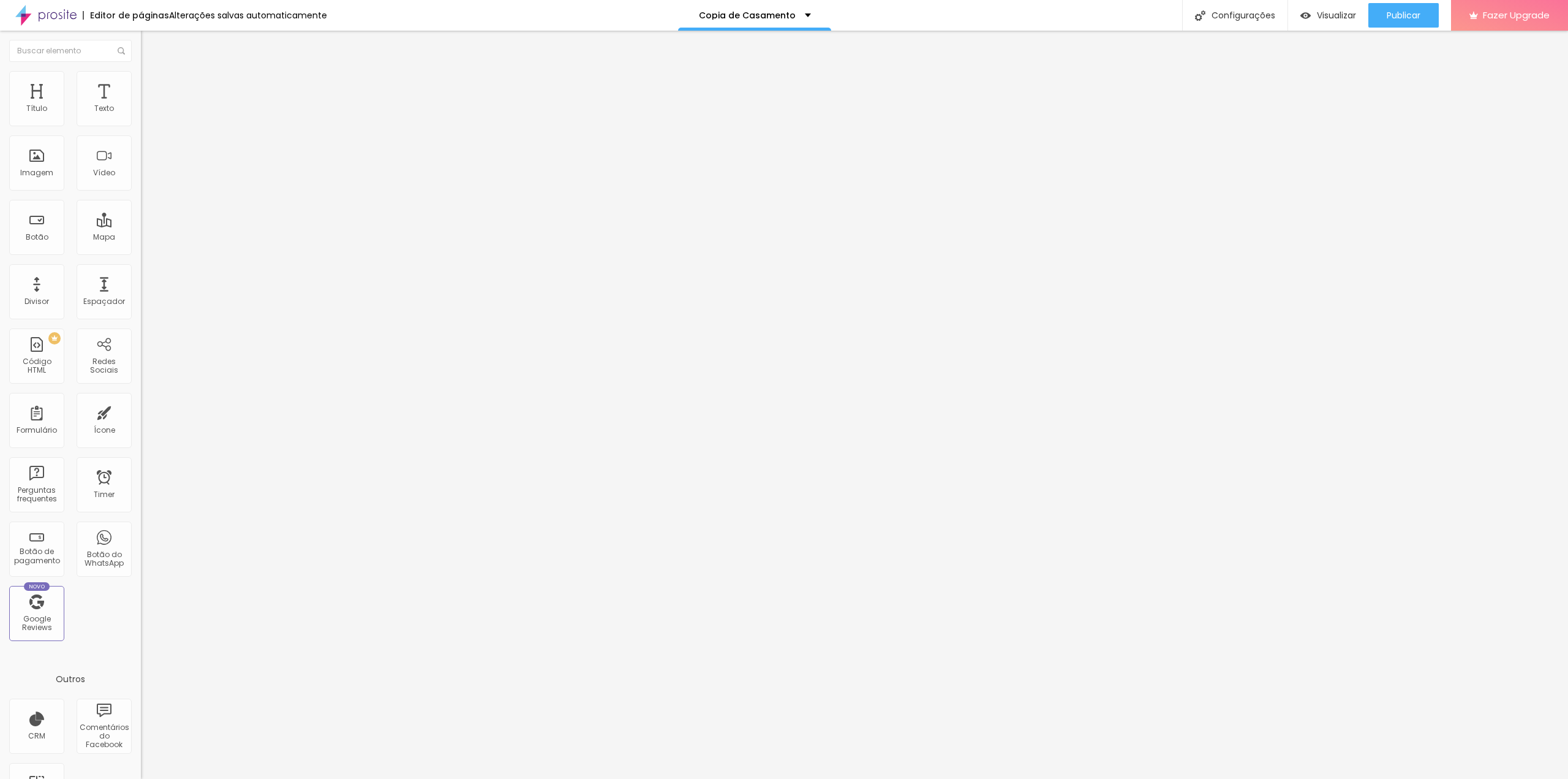
click at [152, 86] on span "Avançado" at bounding box center [172, 91] width 41 height 11
click at [141, 71] on li "Conteúdo" at bounding box center [212, 65] width 141 height 12
click at [141, 187] on span "Normal" at bounding box center [155, 188] width 27 height 11
click at [141, 218] on div "Grande" at bounding box center [212, 214] width 141 height 7
click at [141, 200] on span "Pequeno" at bounding box center [157, 195] width 32 height 11
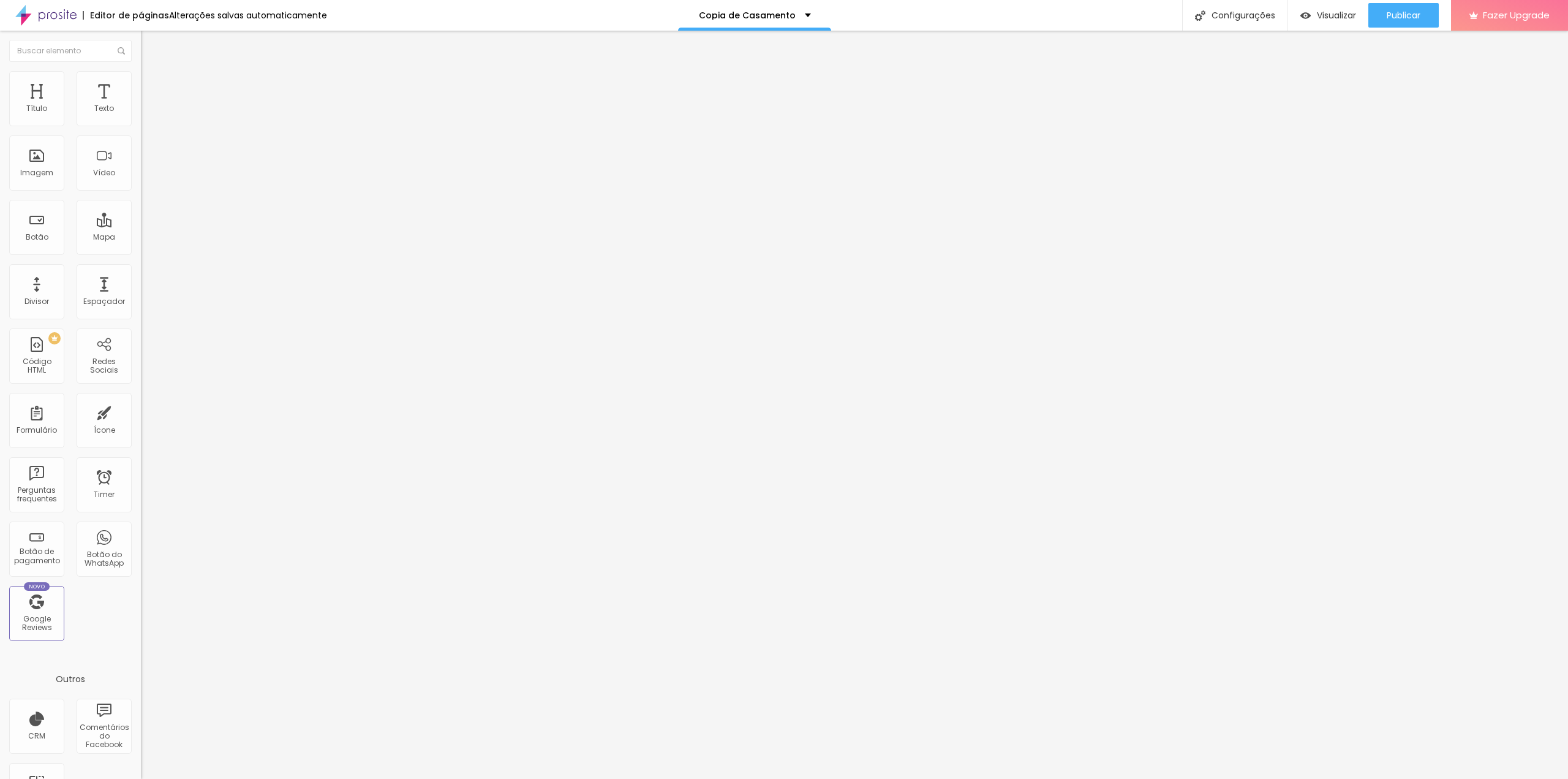
click at [141, 212] on span "Normal" at bounding box center [155, 206] width 27 height 11
click at [141, 81] on li "Estilo" at bounding box center [212, 76] width 141 height 12
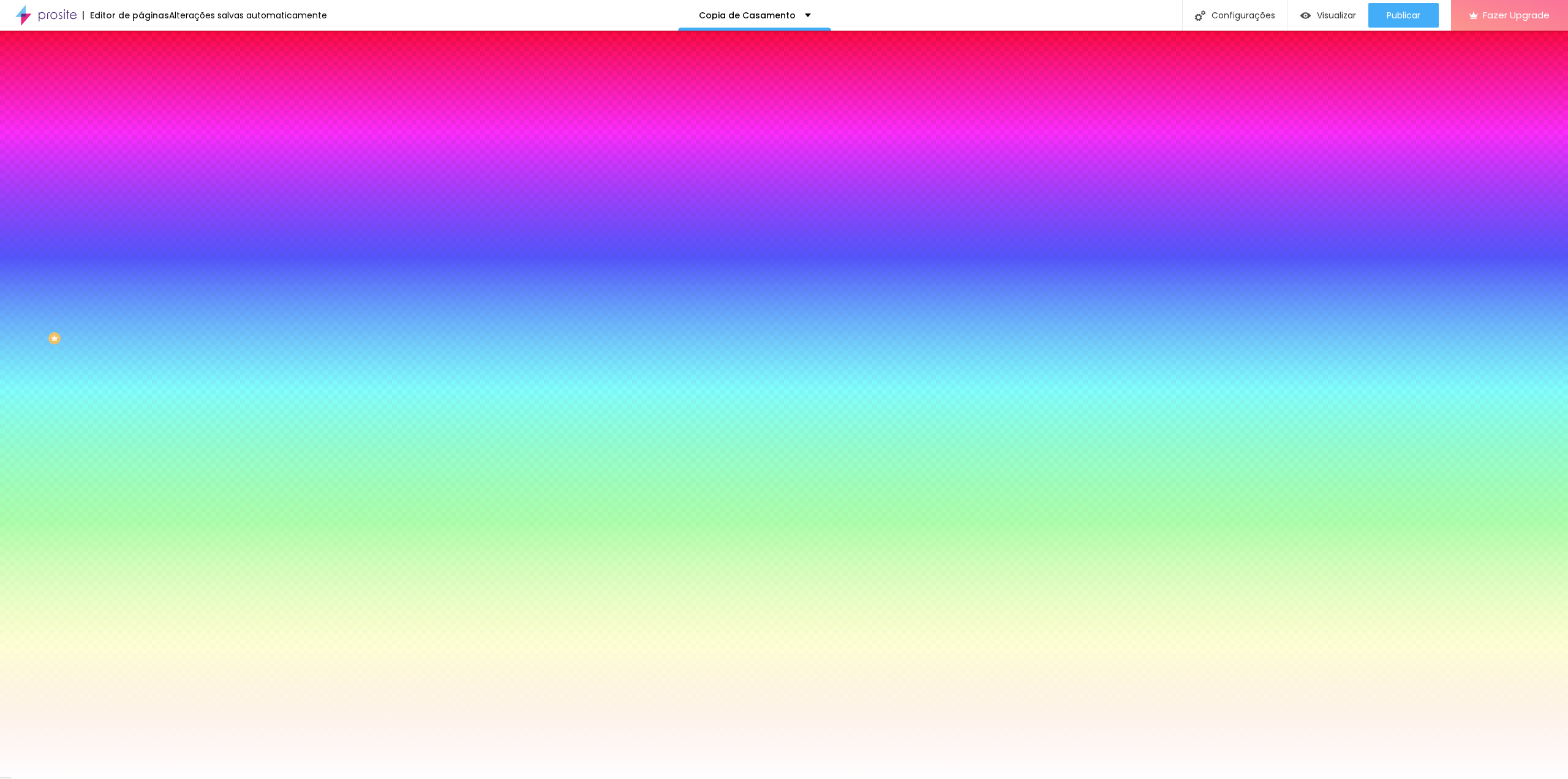
click at [141, 117] on div at bounding box center [212, 117] width 141 height 0
click at [108, 172] on div at bounding box center [784, 389] width 1568 height 779
drag, startPoint x: 67, startPoint y: 165, endPoint x: 79, endPoint y: 155, distance: 15.6
click at [79, 155] on div at bounding box center [784, 389] width 1568 height 779
click at [109, 176] on div at bounding box center [784, 389] width 1568 height 779
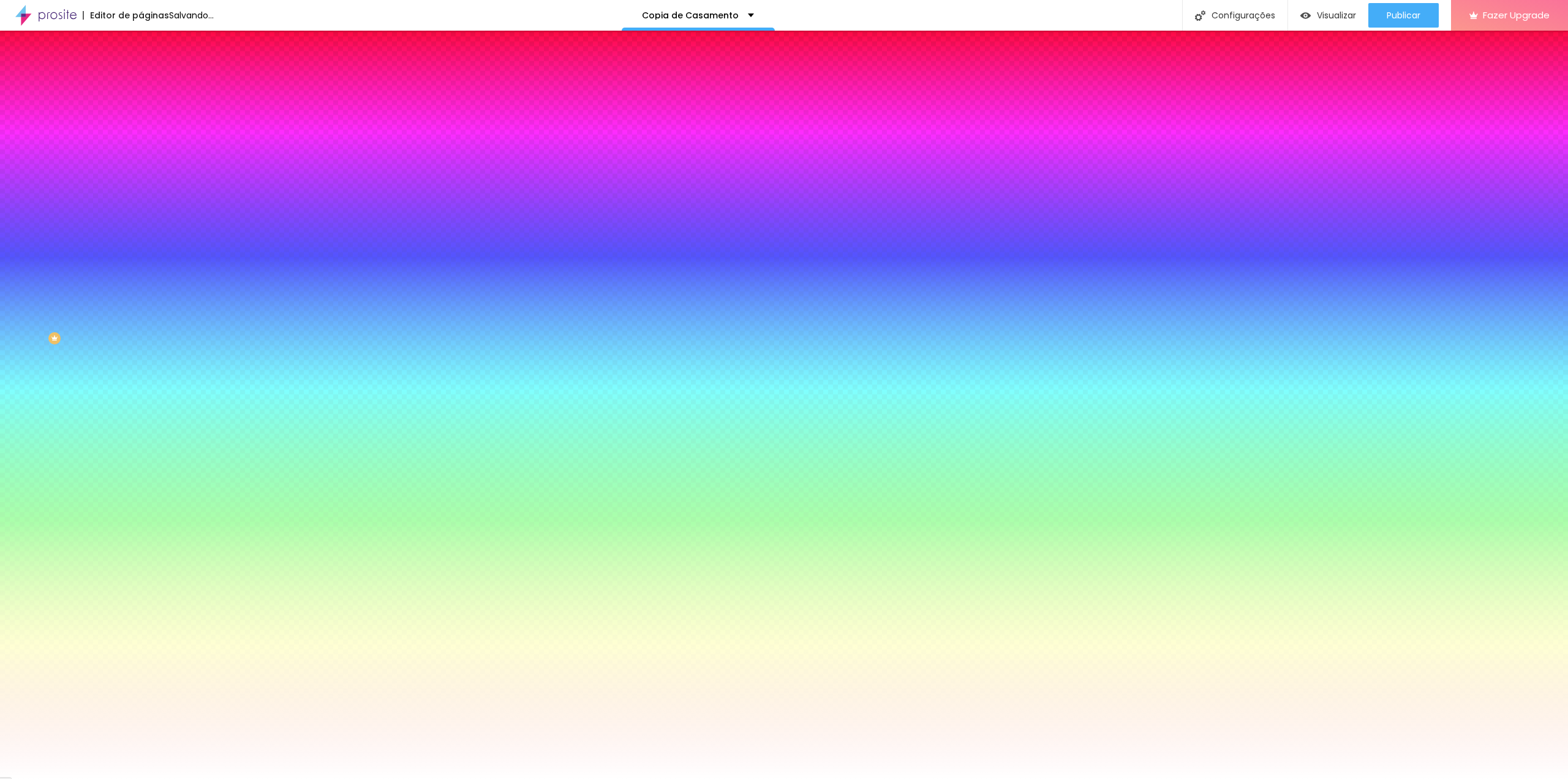
drag, startPoint x: 82, startPoint y: 164, endPoint x: 88, endPoint y: 165, distance: 6.1
click at [88, 165] on div at bounding box center [784, 389] width 1568 height 779
click at [141, 71] on li "Conteúdo" at bounding box center [212, 65] width 141 height 12
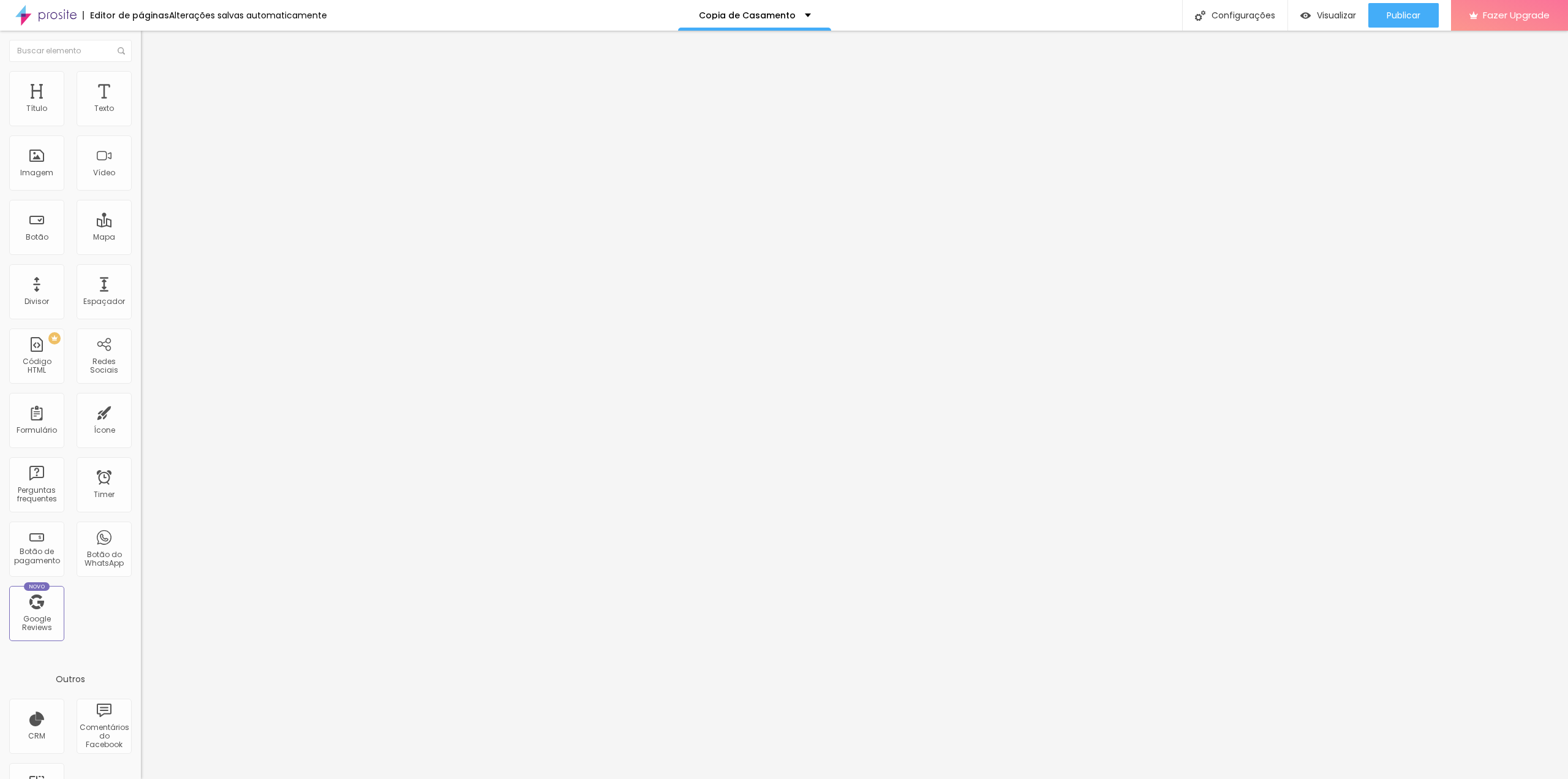
click at [141, 76] on ul "Conteúdo Estilo Avançado" at bounding box center [212, 77] width 141 height 37
click at [141, 79] on li "Estilo" at bounding box center [212, 76] width 141 height 12
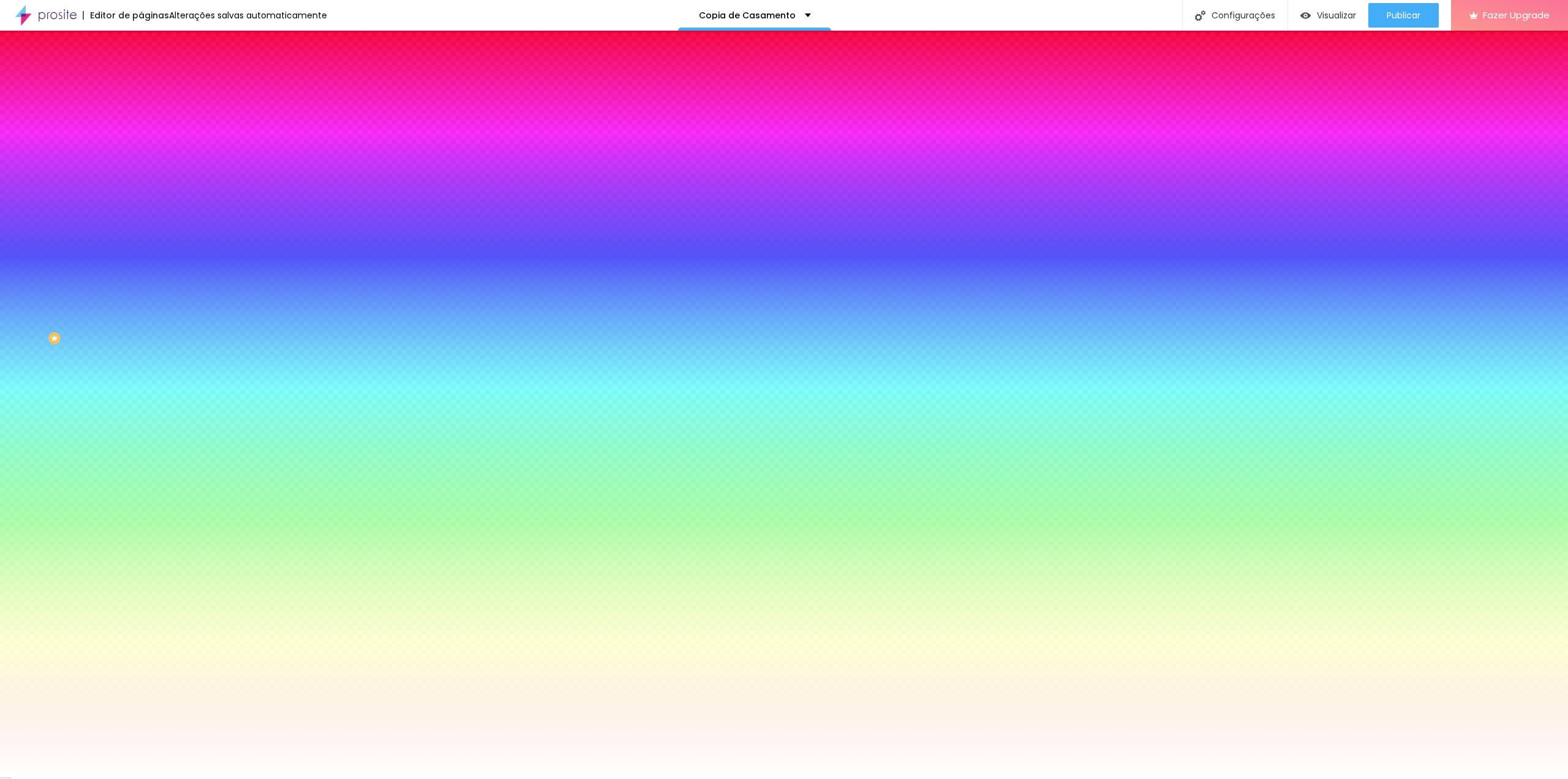
click at [147, 153] on icon "button" at bounding box center [150, 155] width 5 height 5
click at [131, 778] on select "AbrilFatface-Regular Actor-Regular Alegreya AlegreyaBlack [PERSON_NAME] [PERSON…" at bounding box center [66, 792] width 131 height 12
click at [937, 778] on div at bounding box center [784, 779] width 1568 height 0
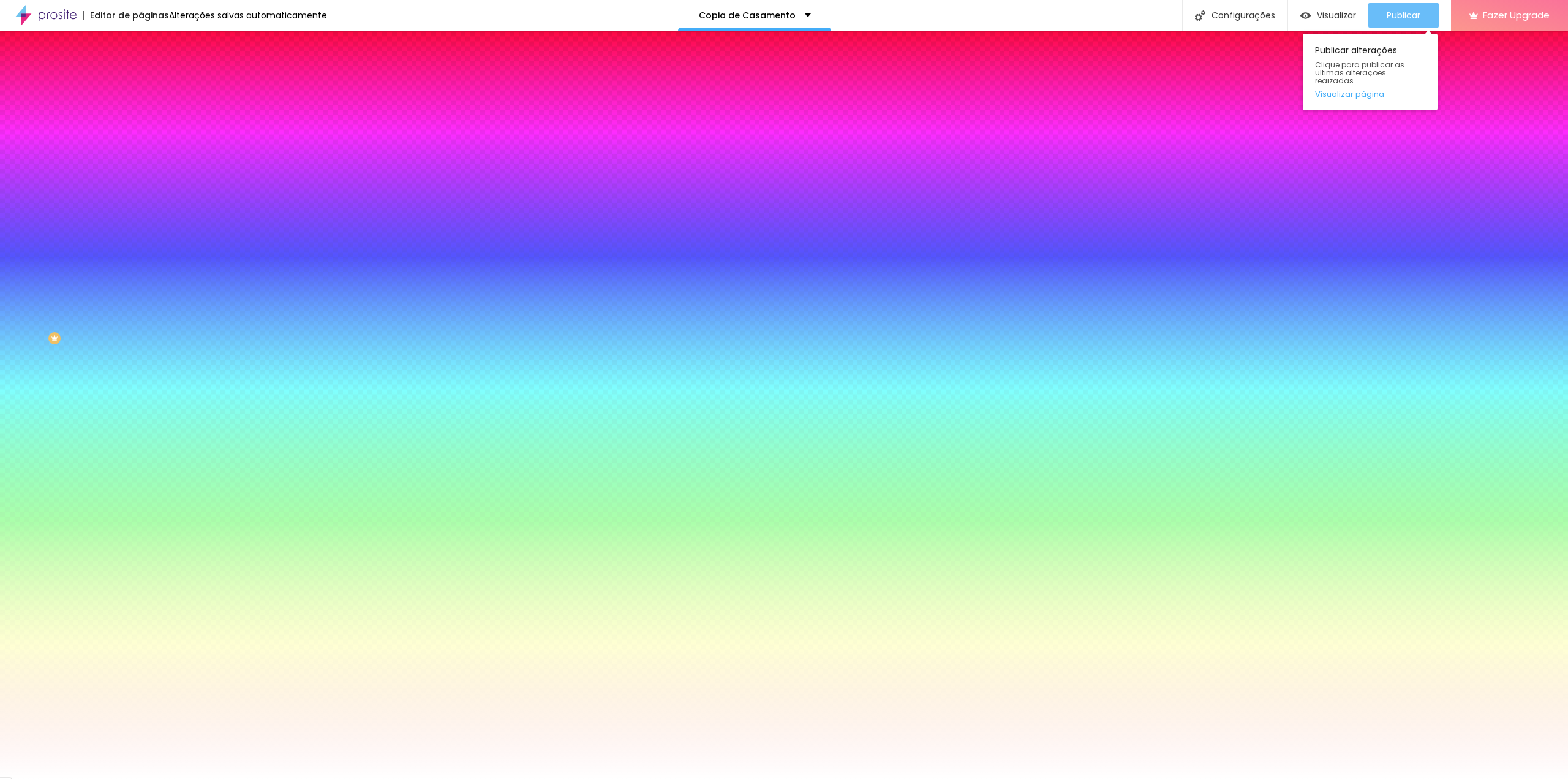
click at [1389, 11] on span "Publicar" at bounding box center [1403, 16] width 34 height 10
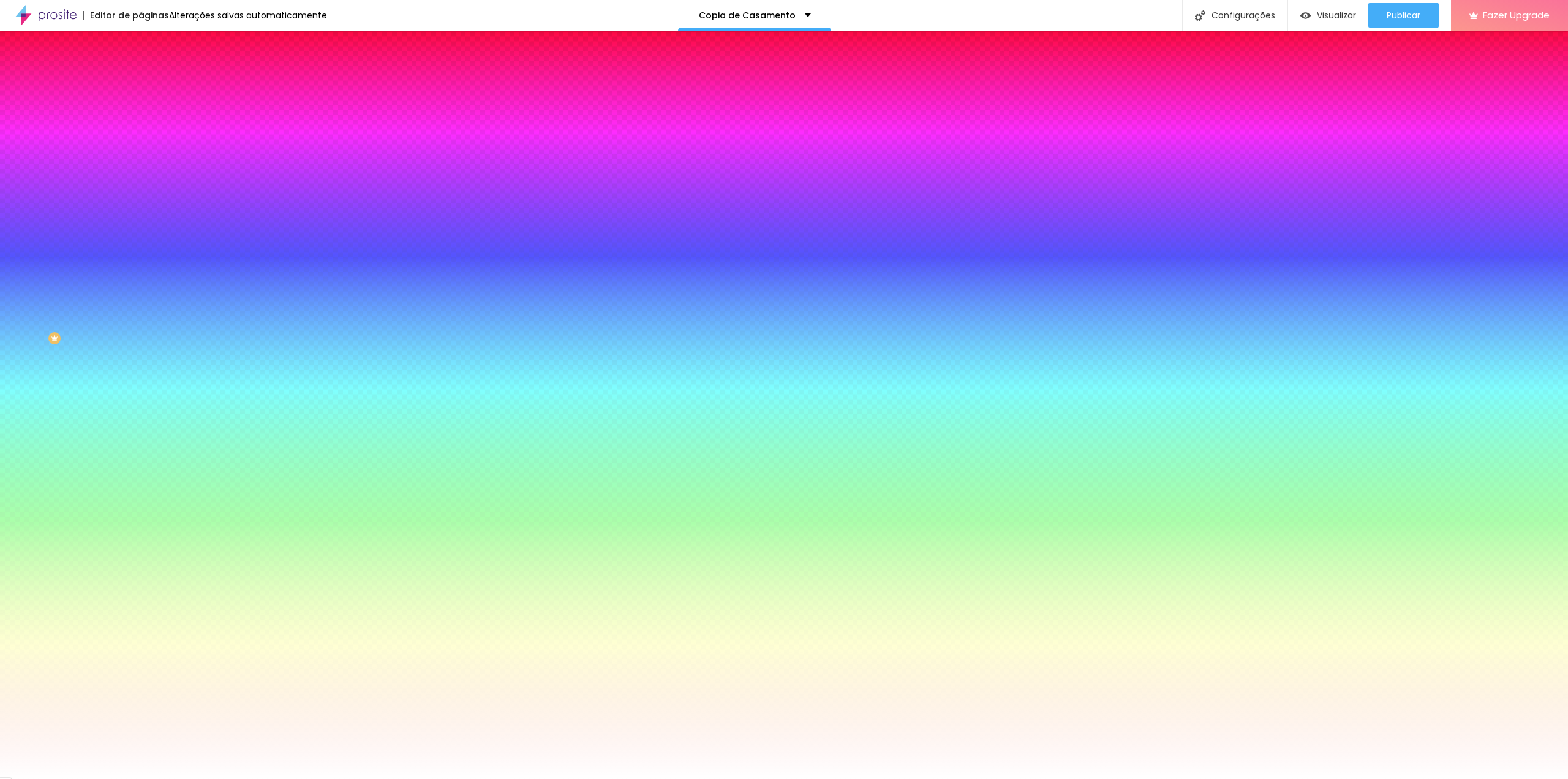
click at [141, 71] on li "Conteúdo" at bounding box center [212, 65] width 141 height 12
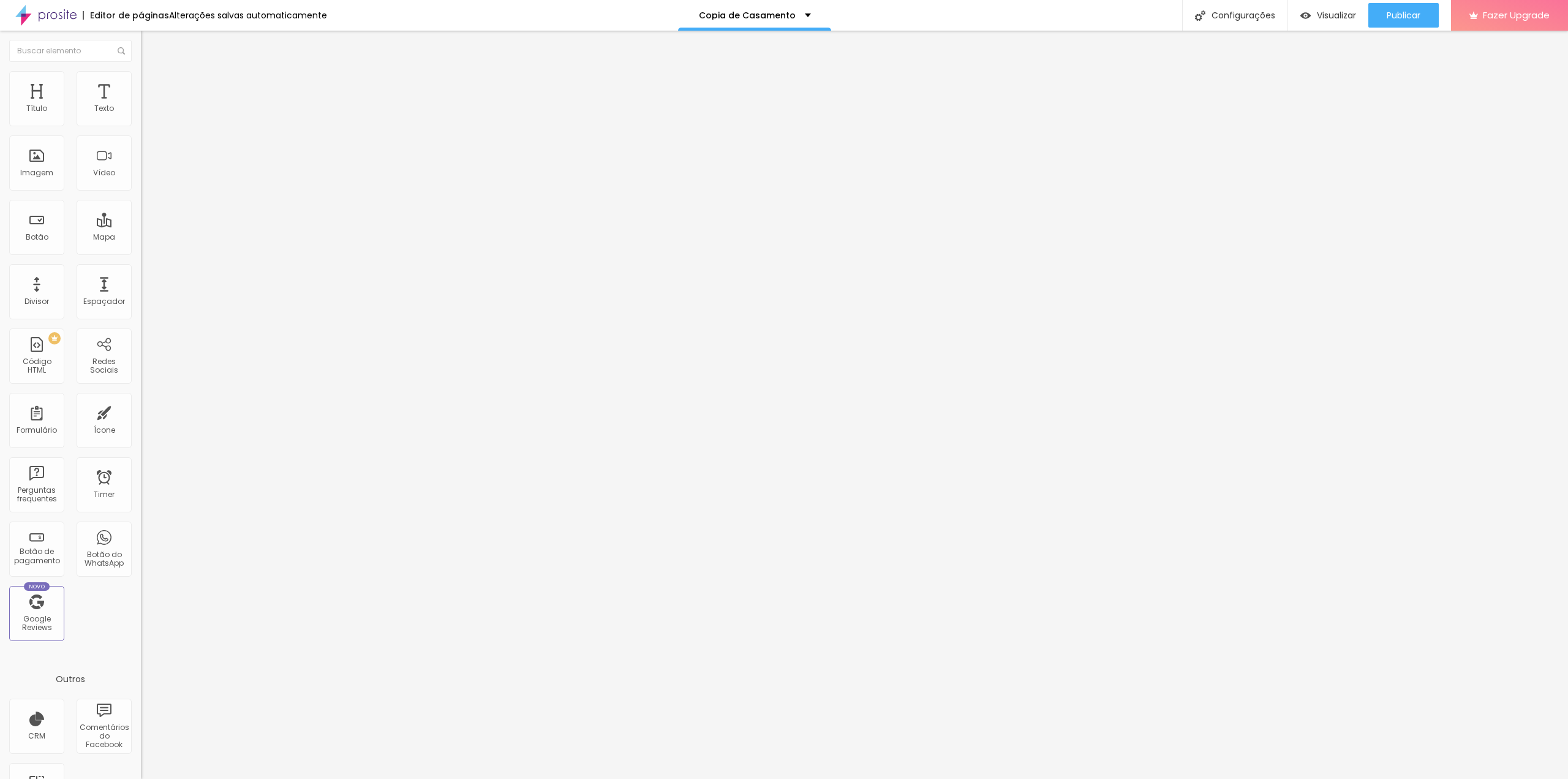
click at [141, 116] on input "Confira as Opções de Álbuns" at bounding box center [214, 109] width 147 height 12
click at [1417, 15] on span "Publicar" at bounding box center [1403, 16] width 34 height 10
click at [141, 156] on img at bounding box center [145, 152] width 8 height 8
click at [141, 165] on img at bounding box center [145, 160] width 8 height 8
click at [1408, 20] on span "Publicar" at bounding box center [1403, 16] width 34 height 10
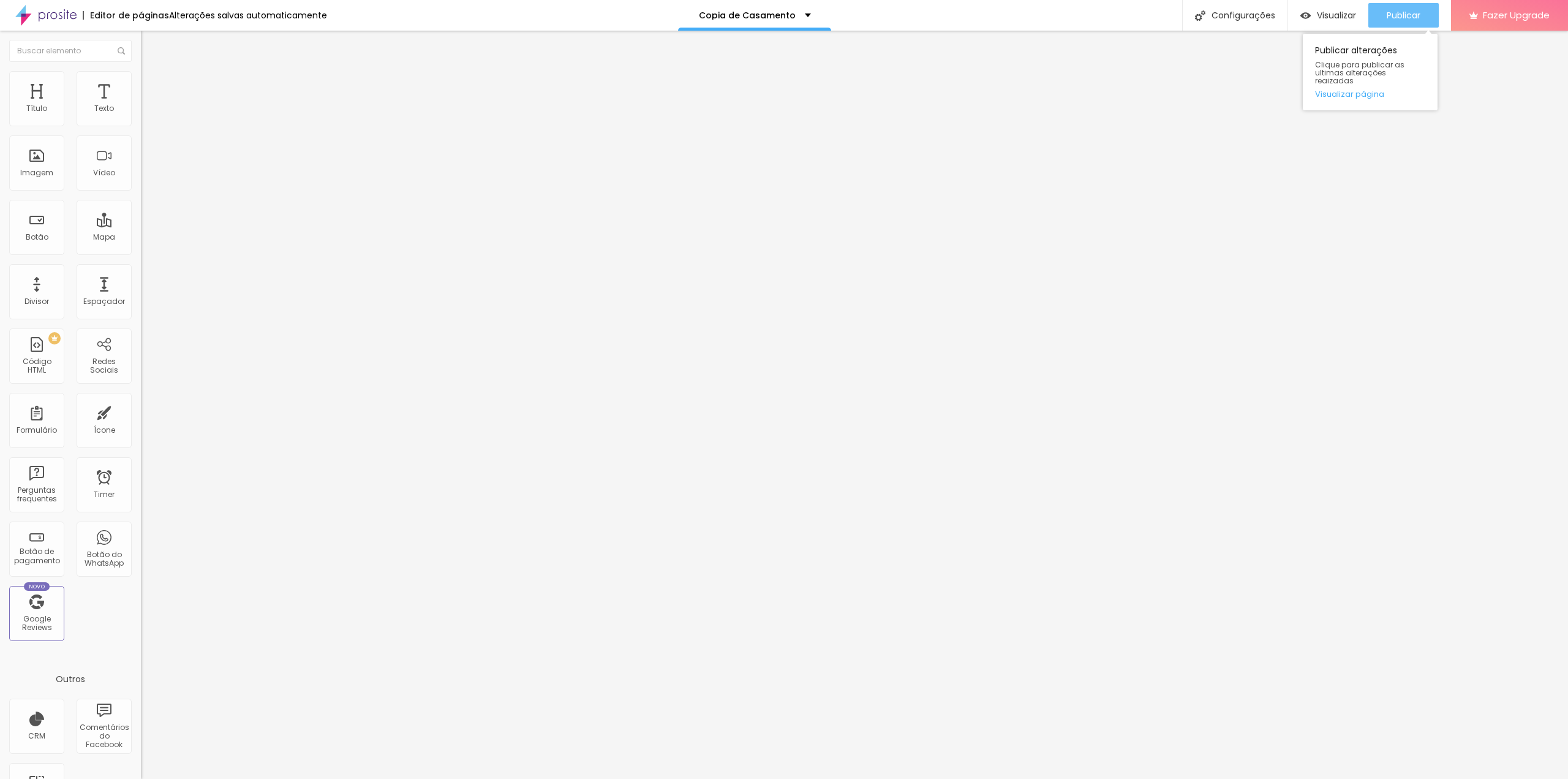
click at [1403, 22] on div "Publicar" at bounding box center [1403, 15] width 34 height 24
